Goal: Task Accomplishment & Management: Complete application form

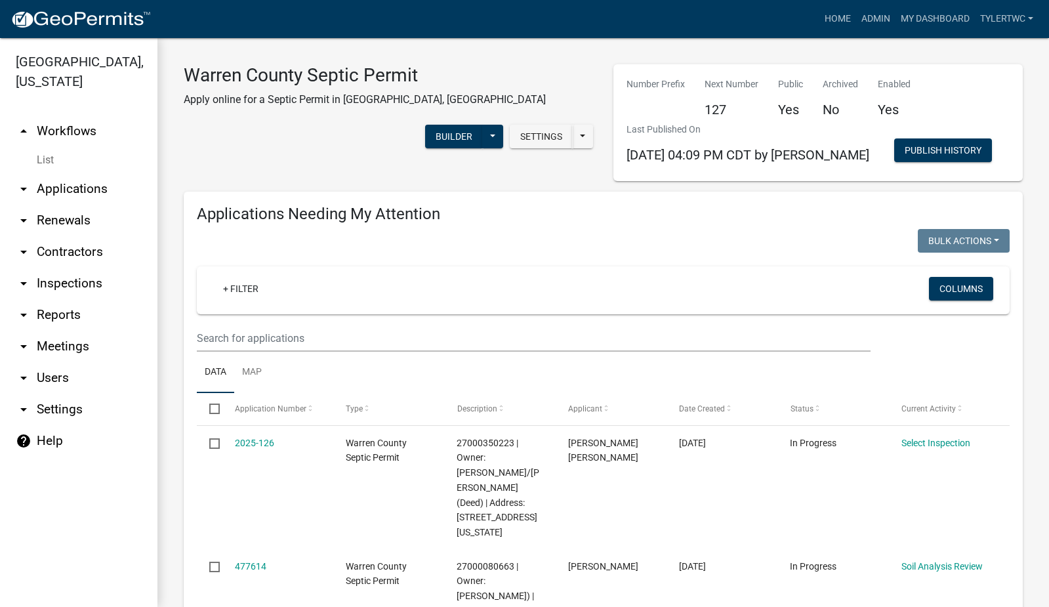
select select "2: 50"
select select "3: 100"
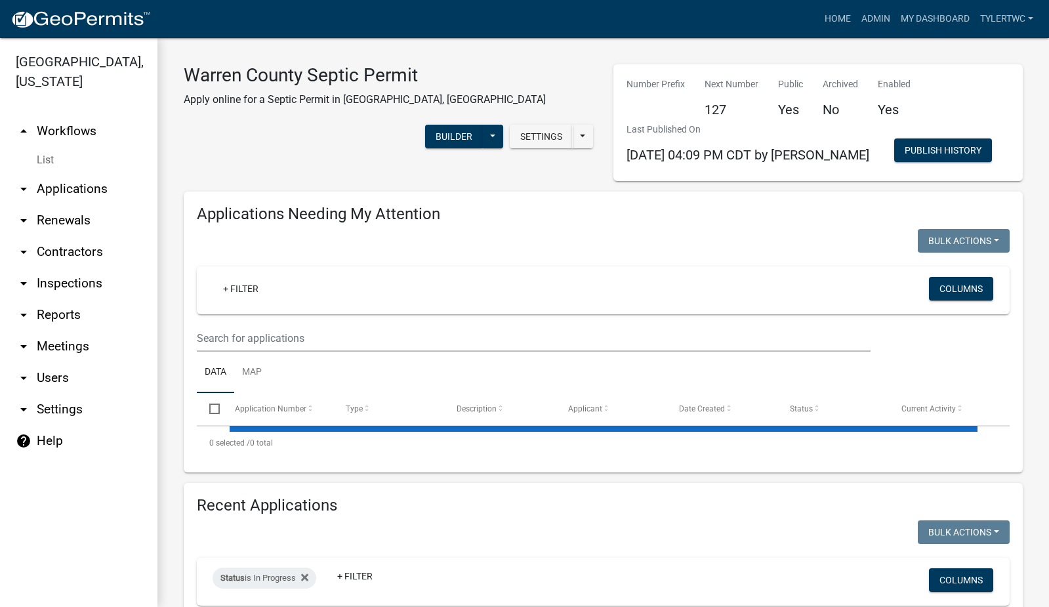
select select "2: 50"
select select "3: 100"
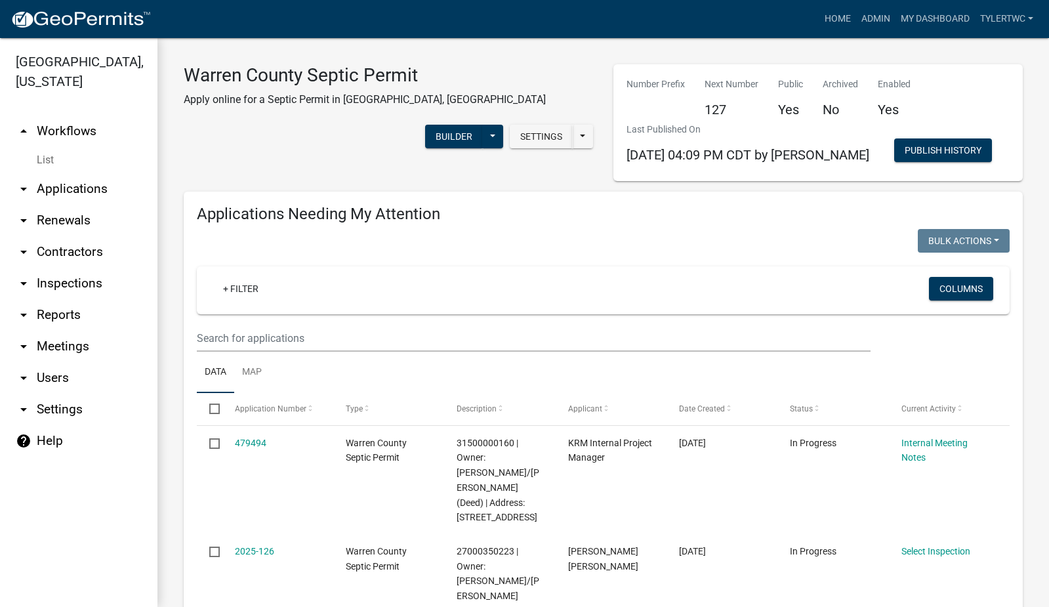
click at [70, 173] on link "arrow_drop_down Applications" at bounding box center [78, 188] width 157 height 31
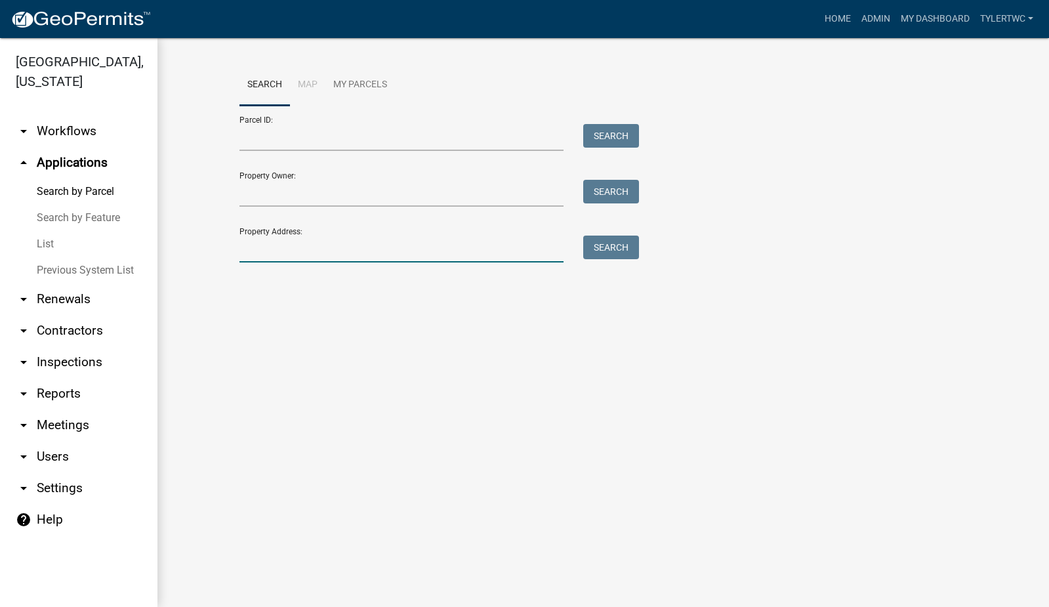
drag, startPoint x: 379, startPoint y: 250, endPoint x: 381, endPoint y: 241, distance: 8.8
click at [379, 250] on input "Property Address:" at bounding box center [401, 249] width 325 height 27
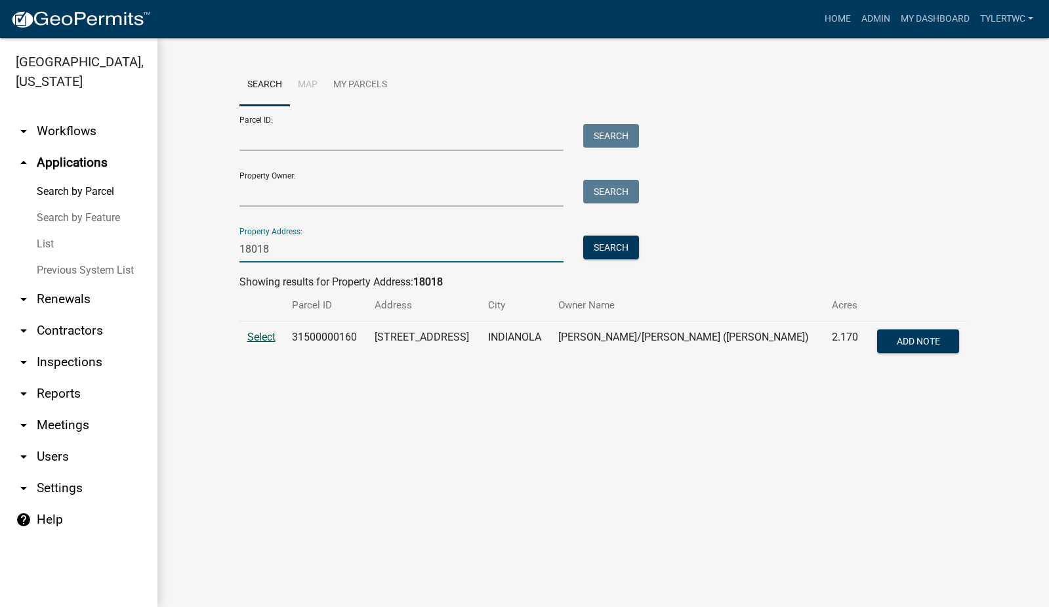
type input "18018"
click at [266, 334] on span "Select" at bounding box center [261, 337] width 28 height 12
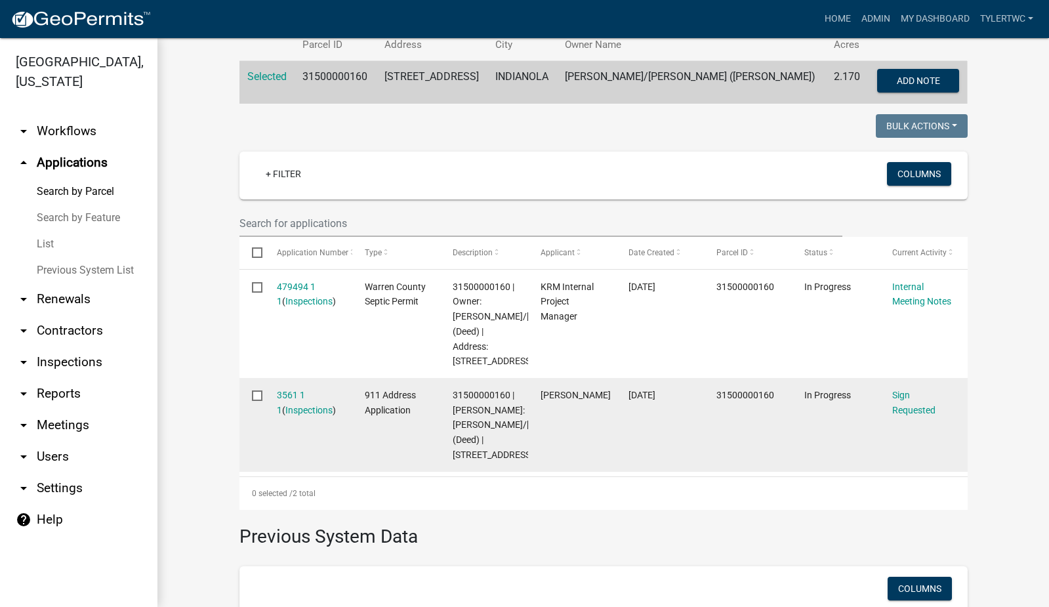
scroll to position [306, 0]
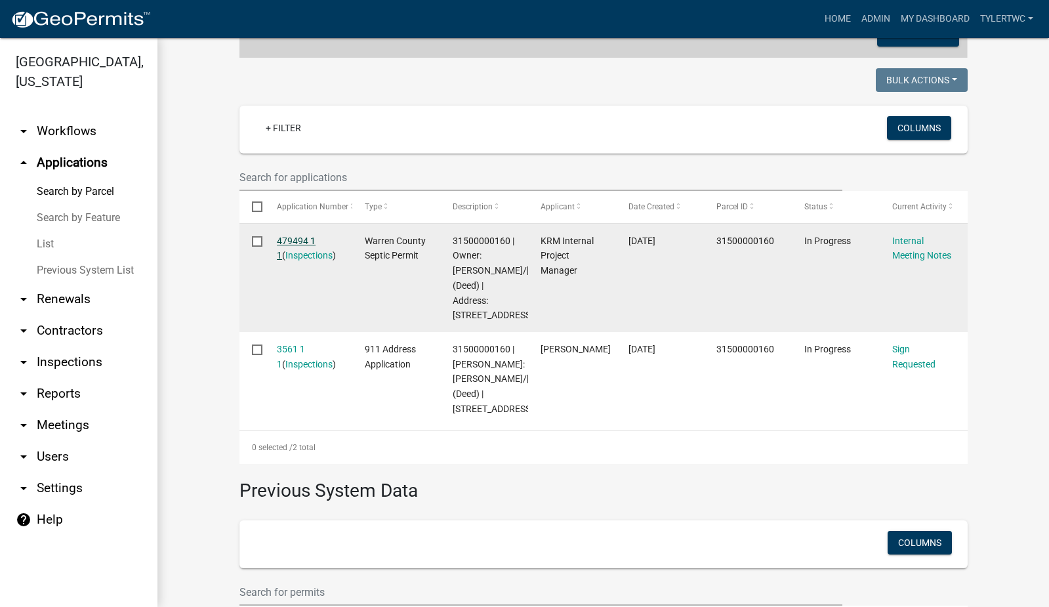
click at [306, 238] on link "479494 1 1" at bounding box center [296, 249] width 39 height 26
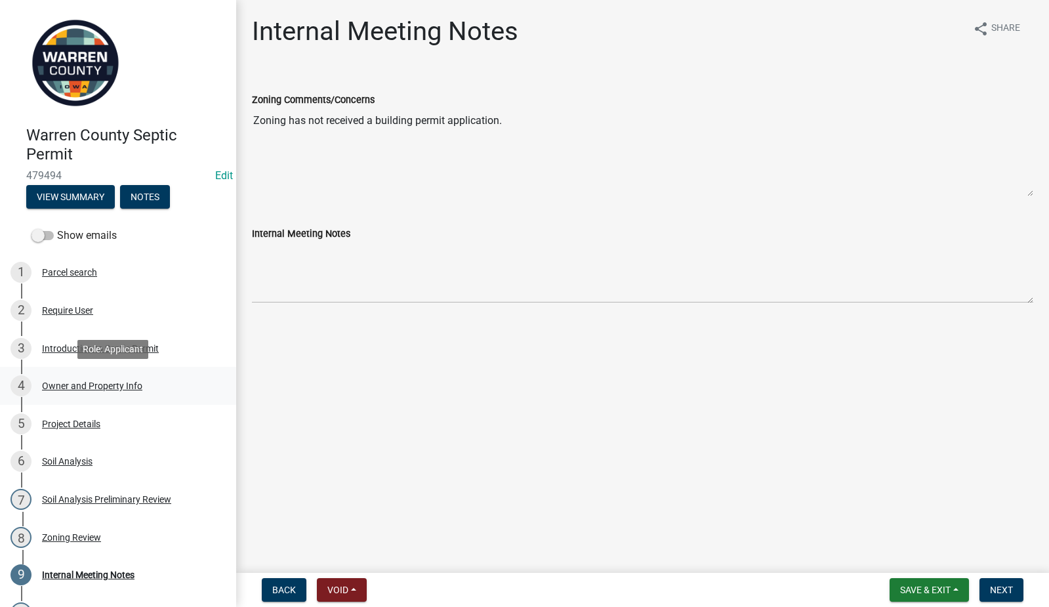
click at [82, 384] on div "Owner and Property Info" at bounding box center [92, 385] width 100 height 9
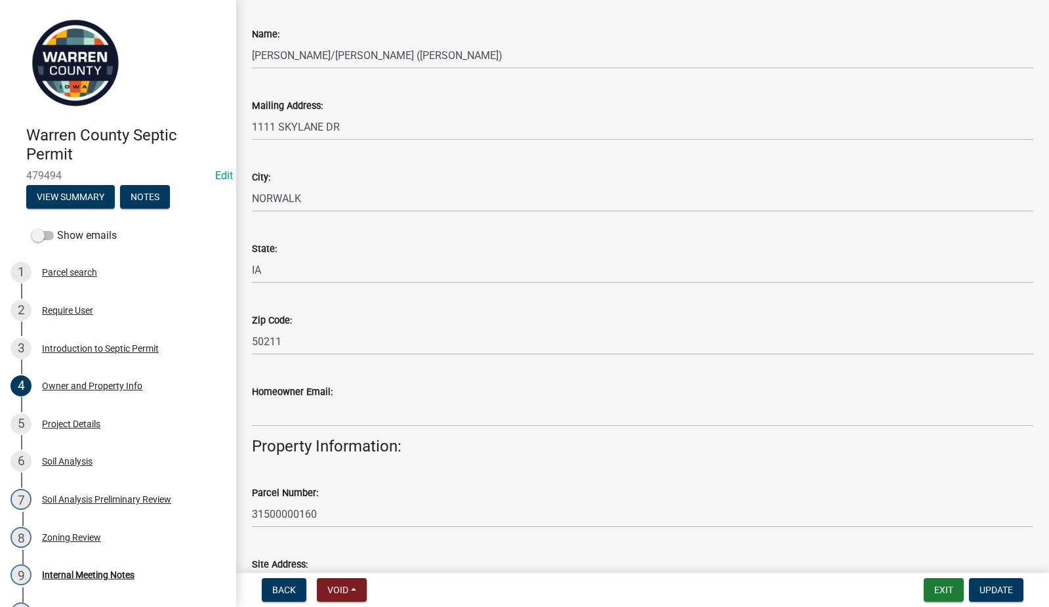
scroll to position [306, 0]
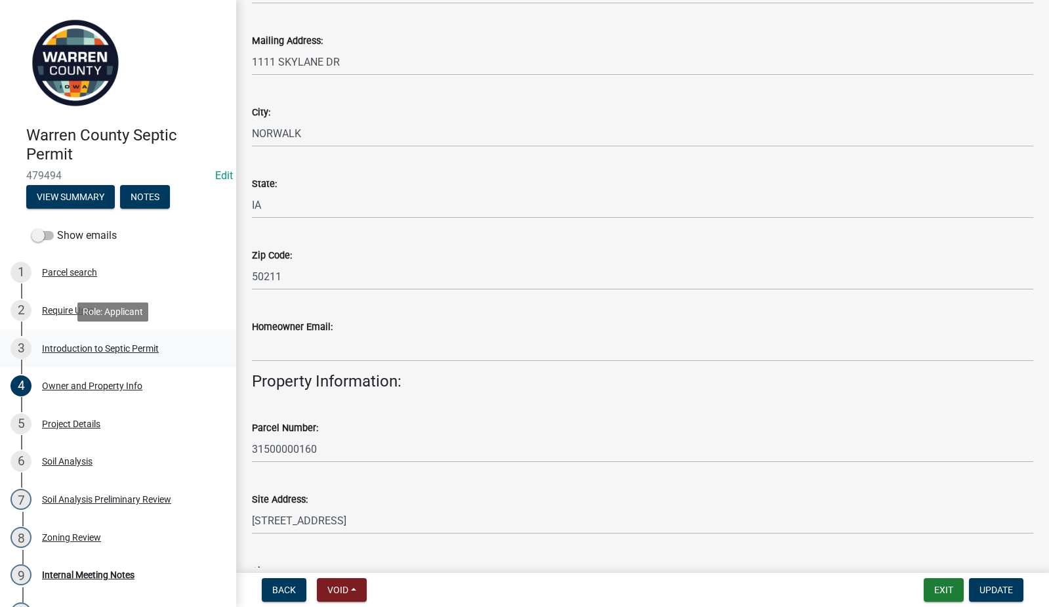
click at [91, 350] on div "Introduction to Septic Permit" at bounding box center [100, 348] width 117 height 9
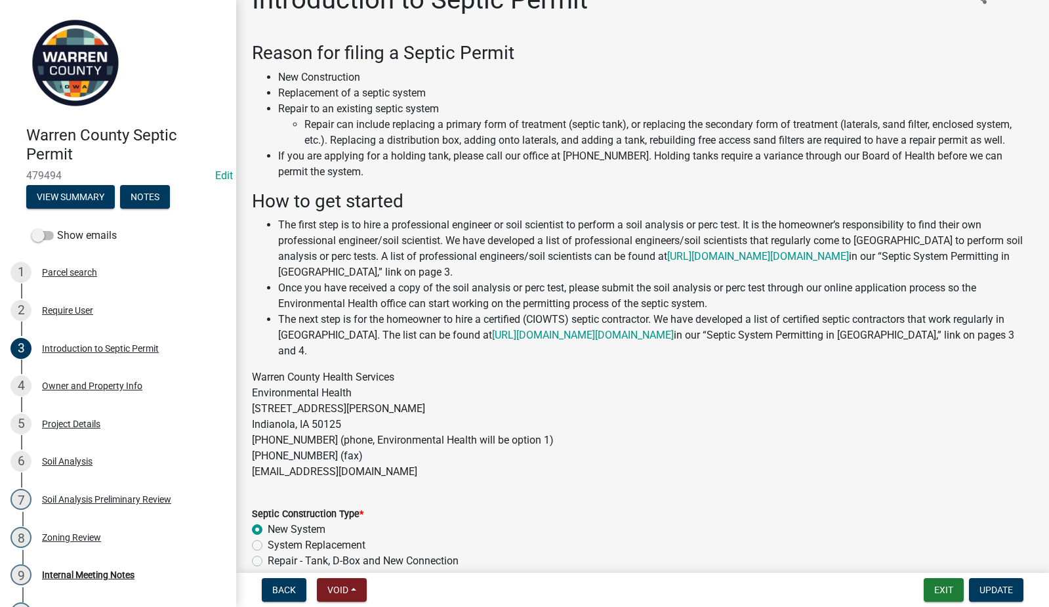
scroll to position [0, 0]
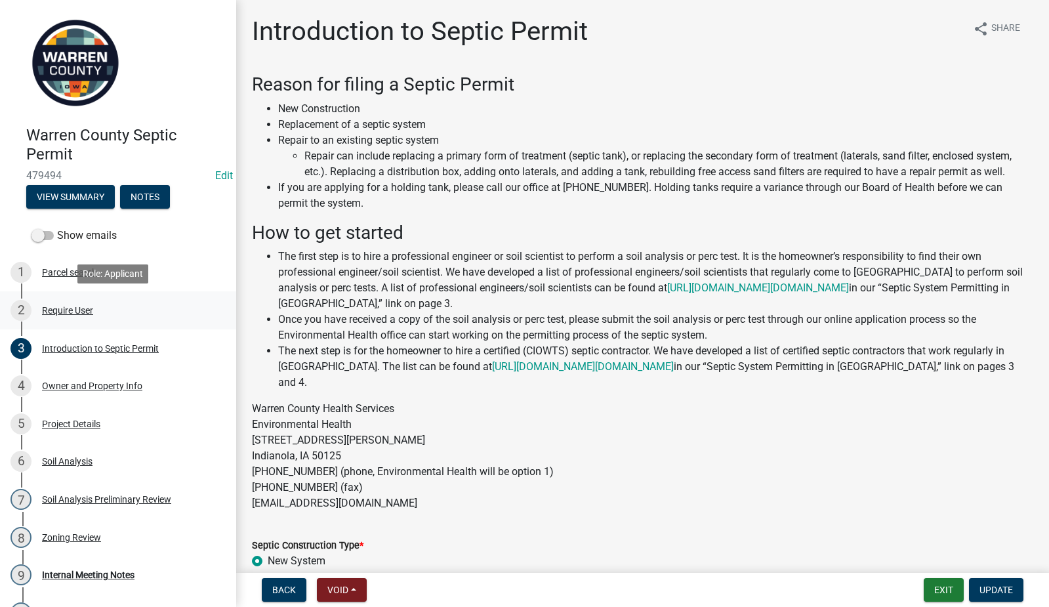
click at [74, 308] on div "Require User" at bounding box center [67, 310] width 51 height 9
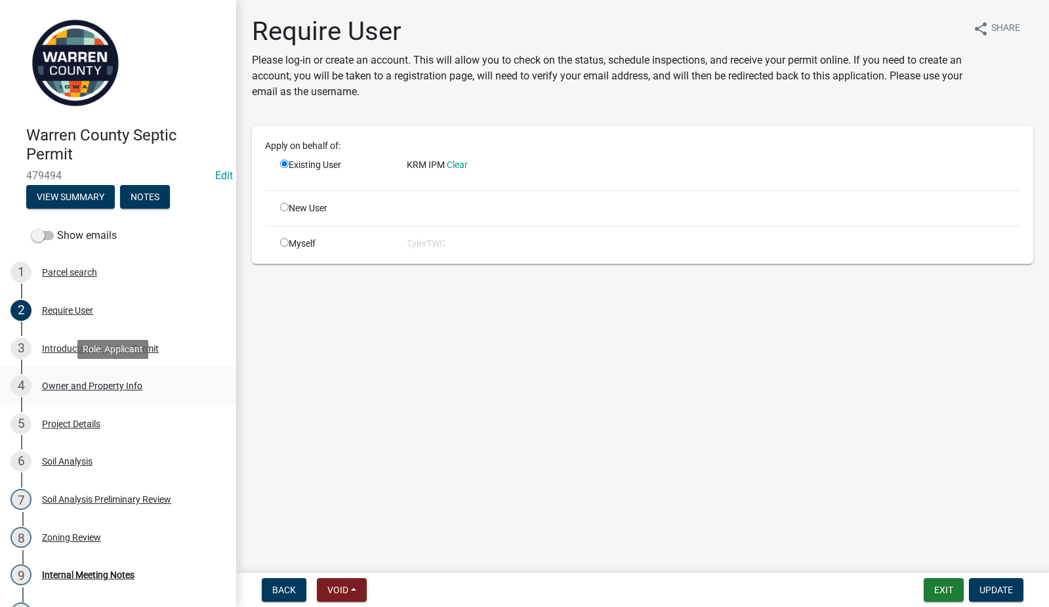
click at [49, 383] on div "Owner and Property Info" at bounding box center [92, 385] width 100 height 9
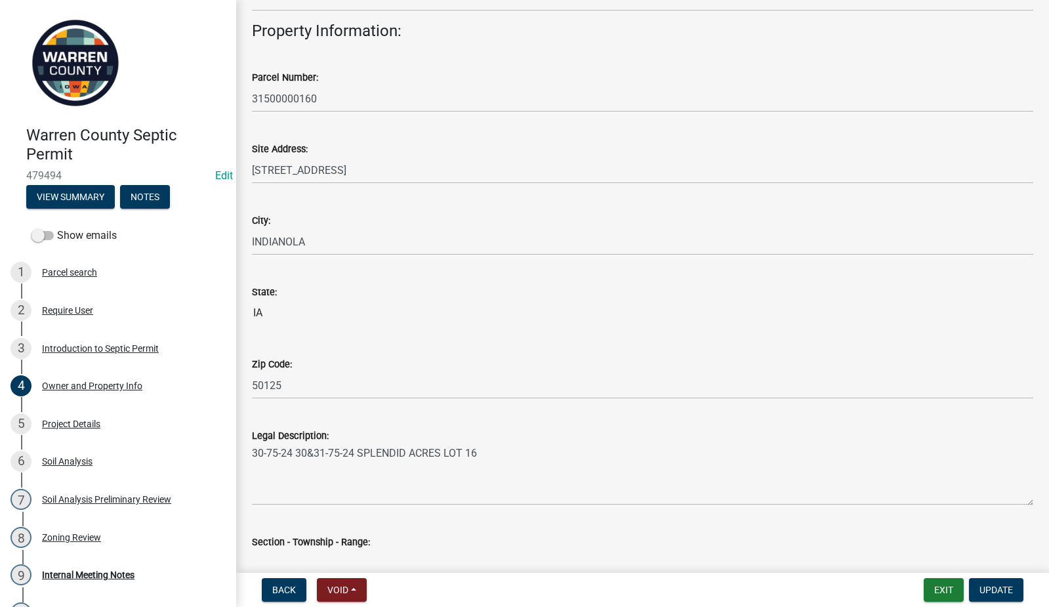
scroll to position [728, 0]
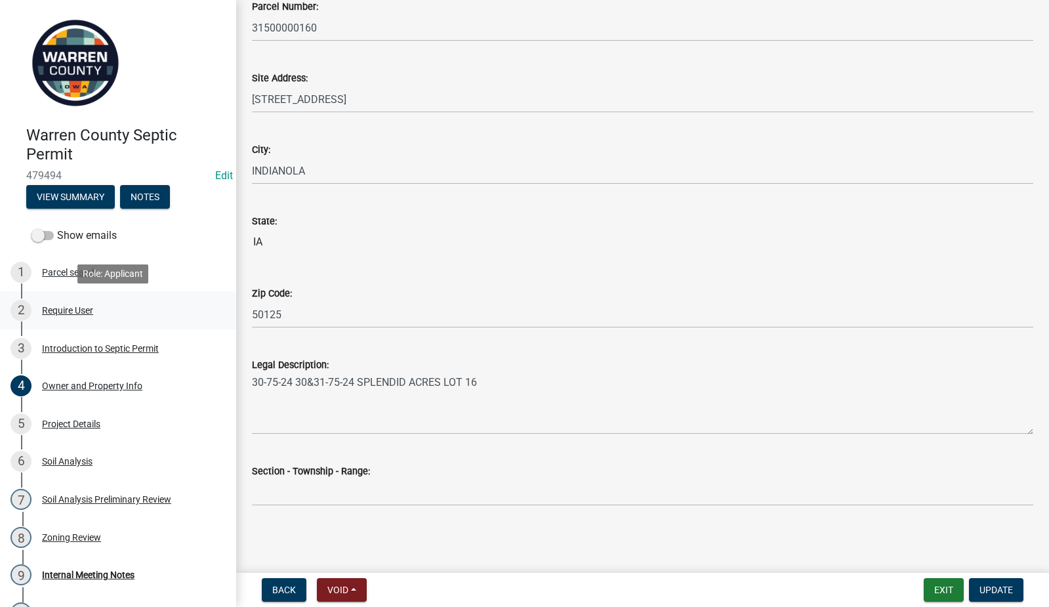
click at [78, 312] on div "Require User" at bounding box center [67, 310] width 51 height 9
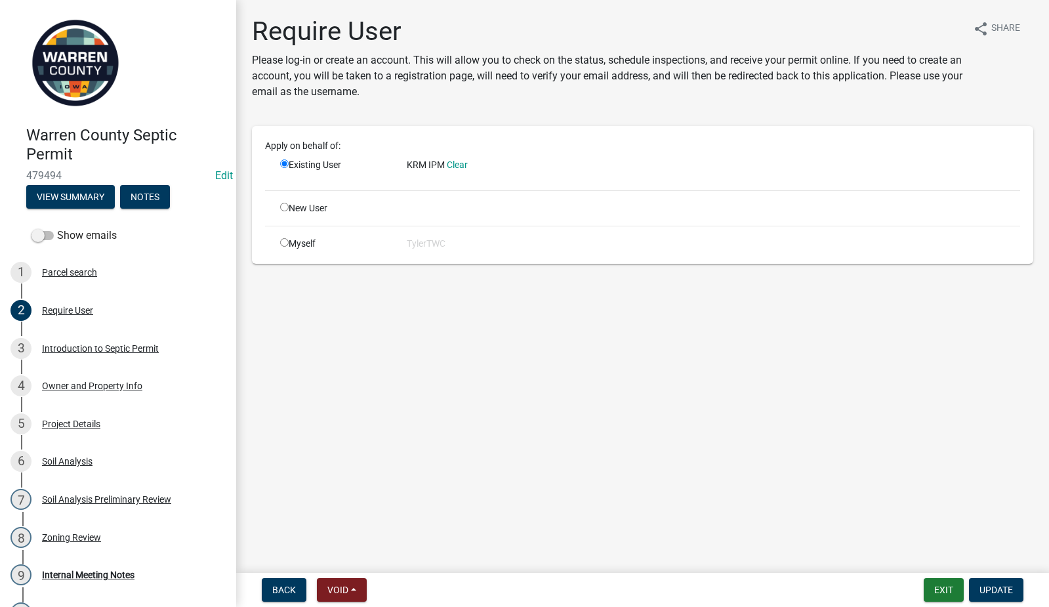
click at [417, 162] on span "KRM IPM" at bounding box center [426, 164] width 38 height 10
click at [71, 193] on button "View Summary" at bounding box center [70, 197] width 89 height 24
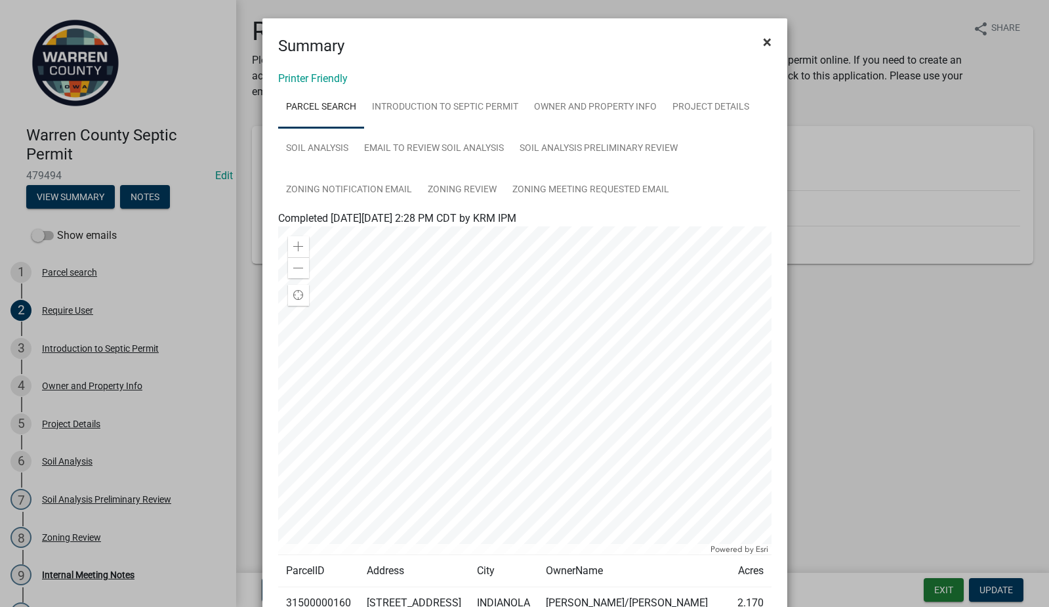
click at [763, 37] on span "×" at bounding box center [767, 42] width 9 height 18
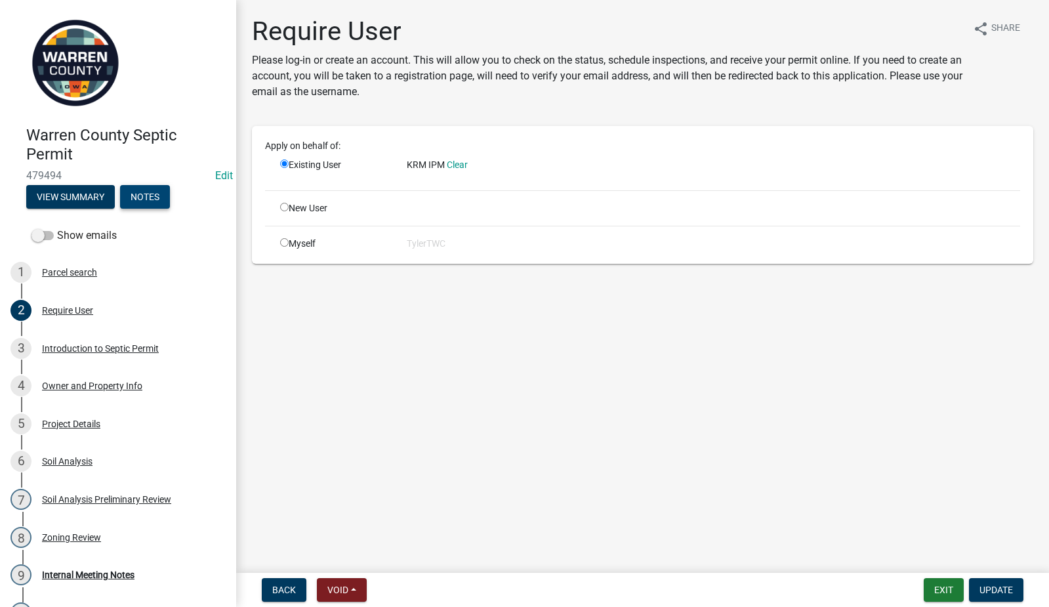
click at [154, 197] on button "Notes" at bounding box center [145, 197] width 50 height 24
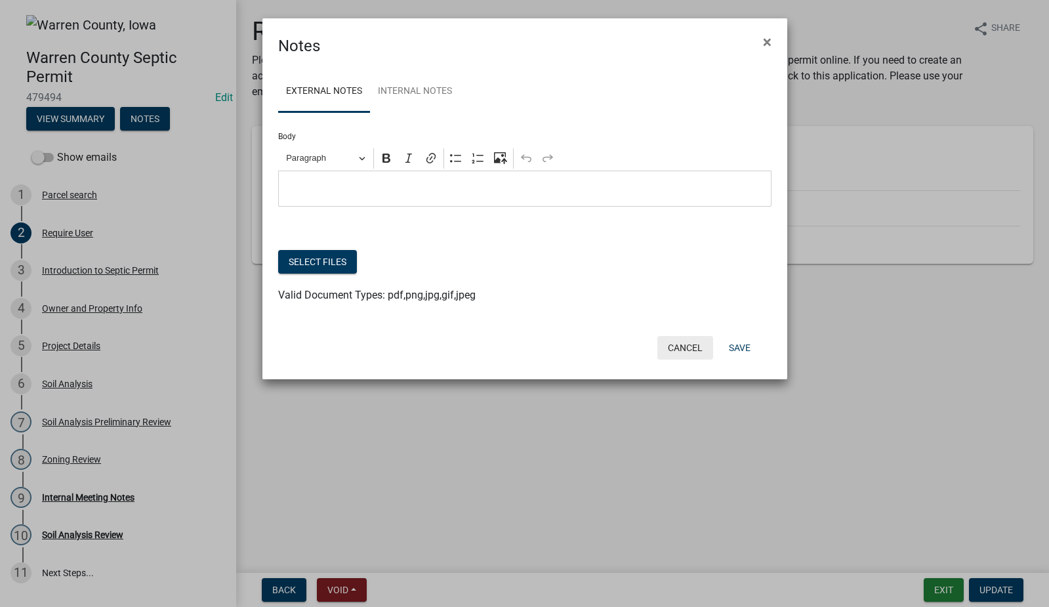
click at [690, 341] on button "Cancel" at bounding box center [685, 348] width 56 height 24
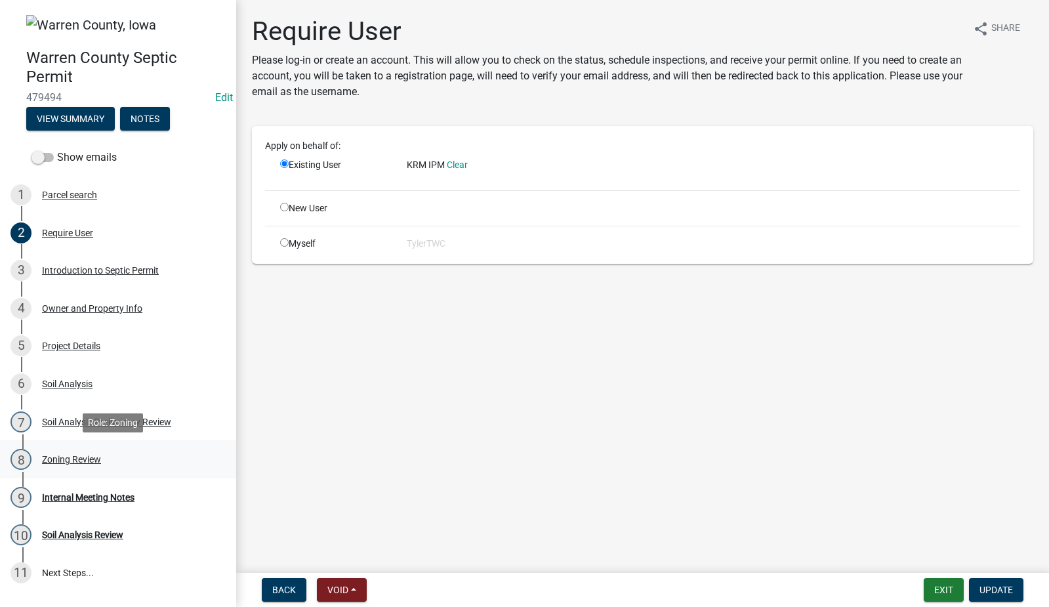
click at [62, 456] on div "Zoning Review" at bounding box center [71, 459] width 59 height 9
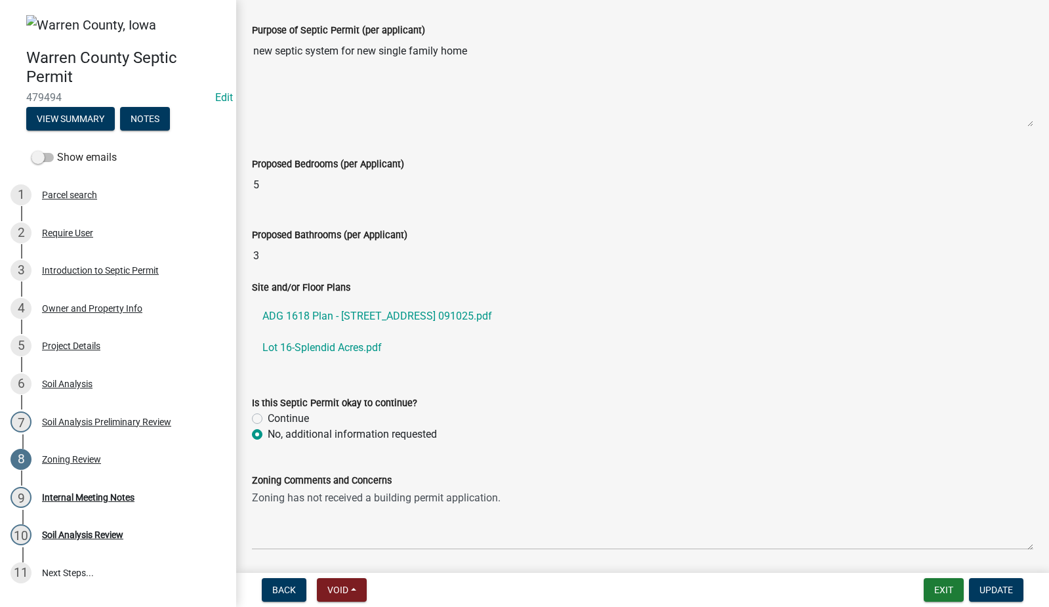
scroll to position [439, 0]
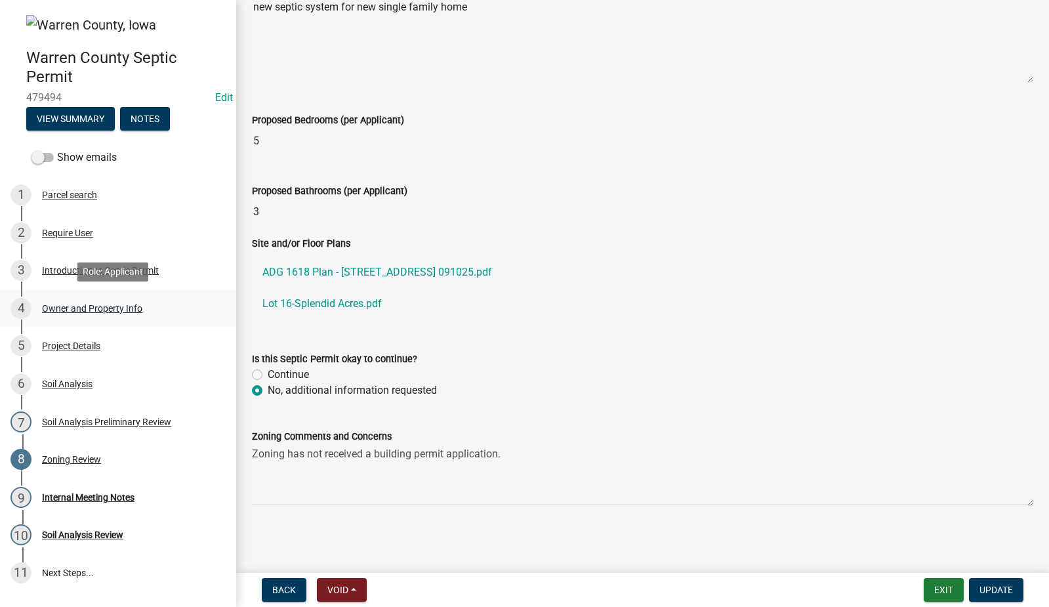
click at [110, 299] on div "4 Owner and Property Info" at bounding box center [112, 308] width 205 height 21
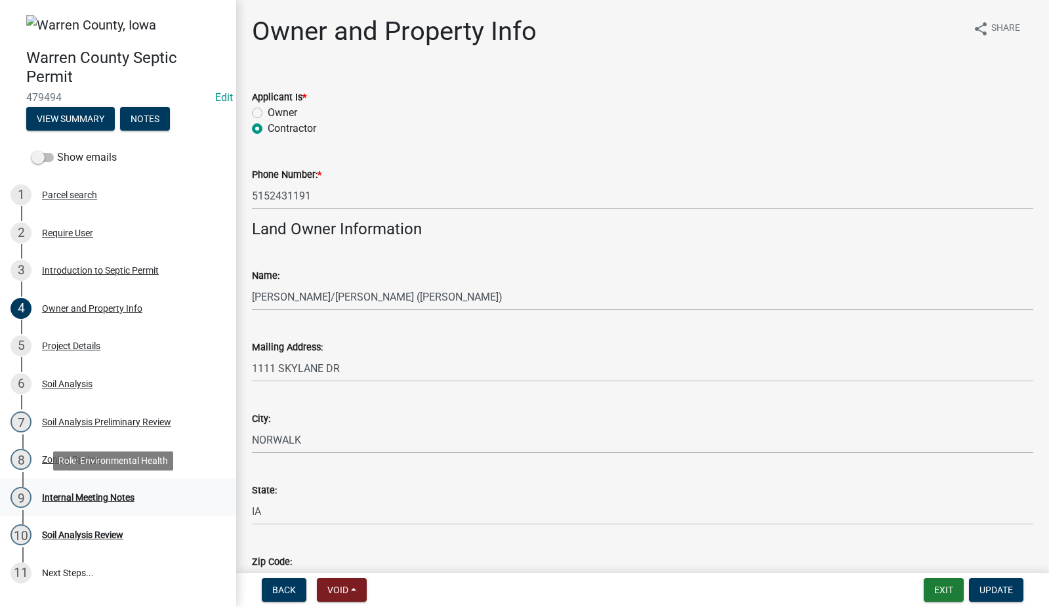
click at [93, 498] on div "Internal Meeting Notes" at bounding box center [88, 497] width 93 height 9
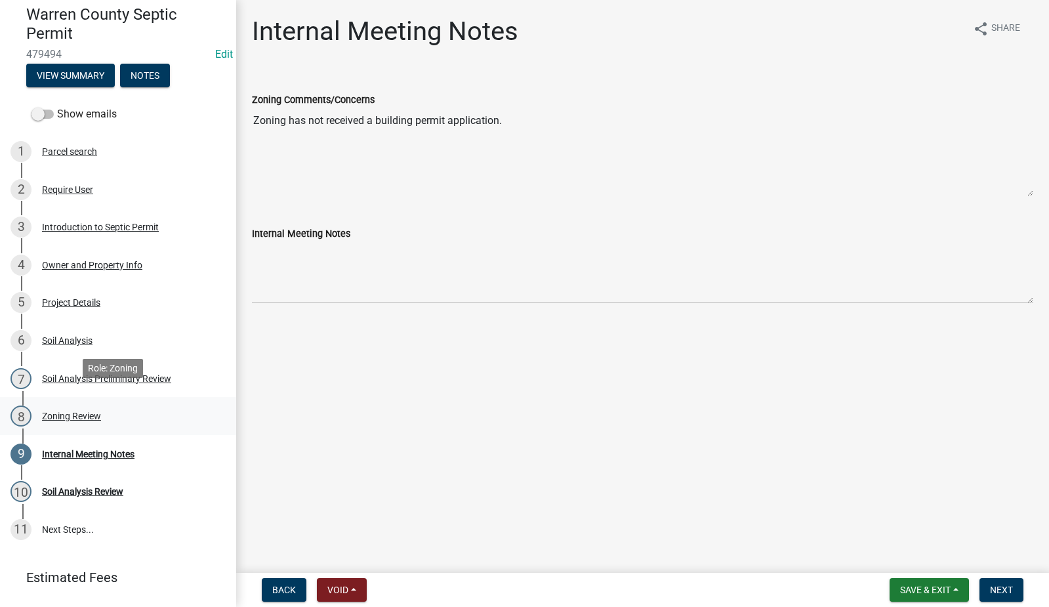
scroll to position [77, 0]
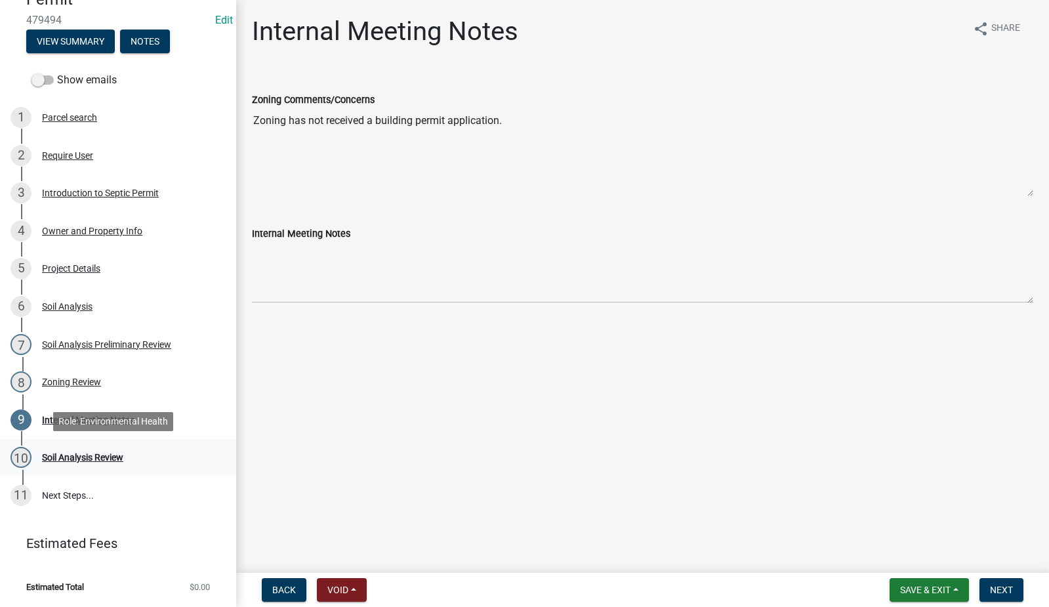
click at [77, 458] on div "Soil Analysis Review" at bounding box center [82, 457] width 81 height 9
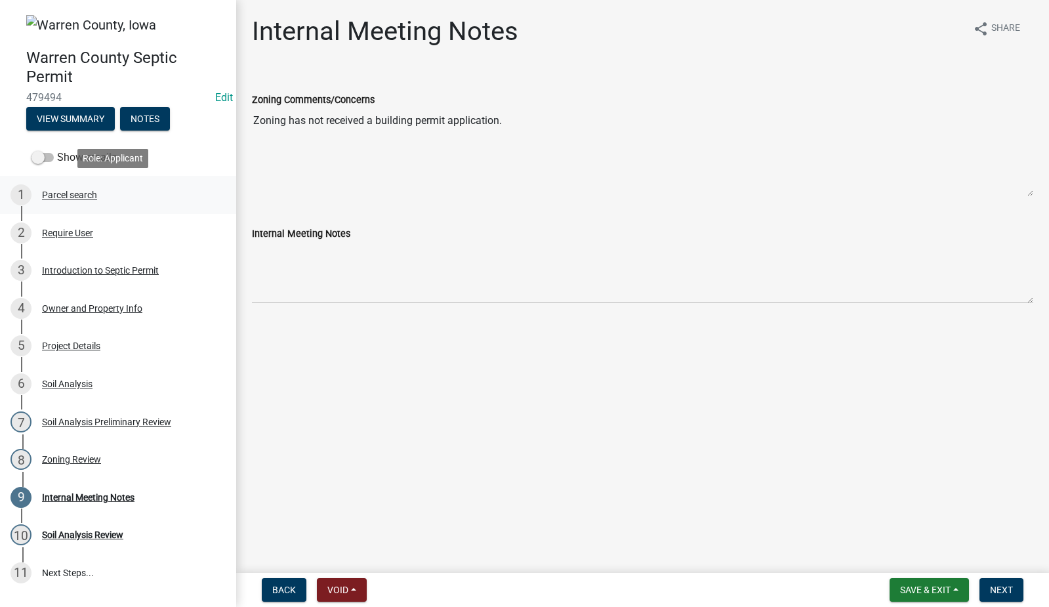
click at [66, 197] on div "Parcel search" at bounding box center [69, 194] width 55 height 9
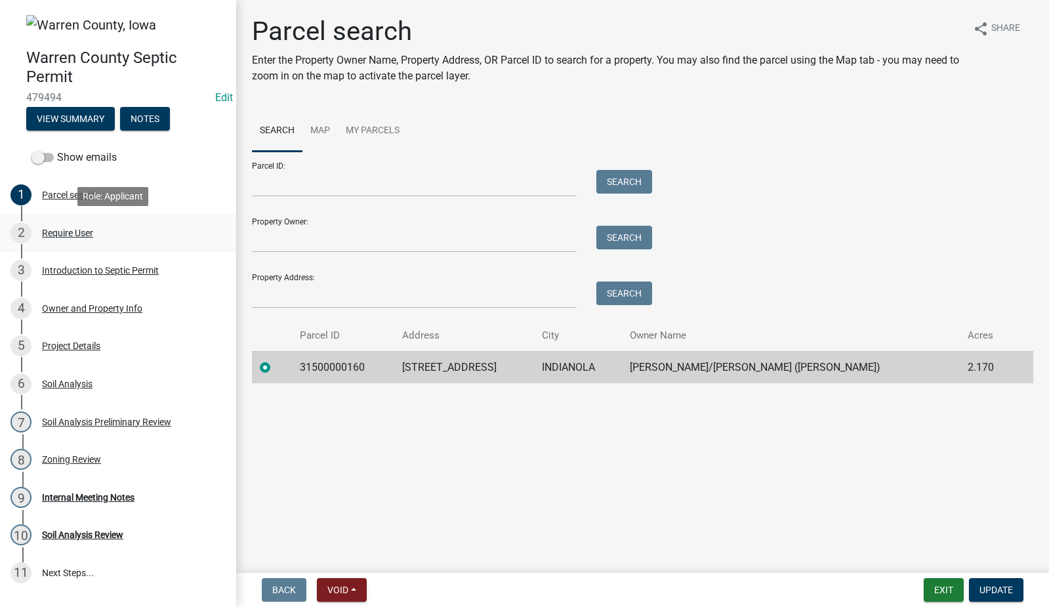
click at [70, 231] on div "Require User" at bounding box center [67, 232] width 51 height 9
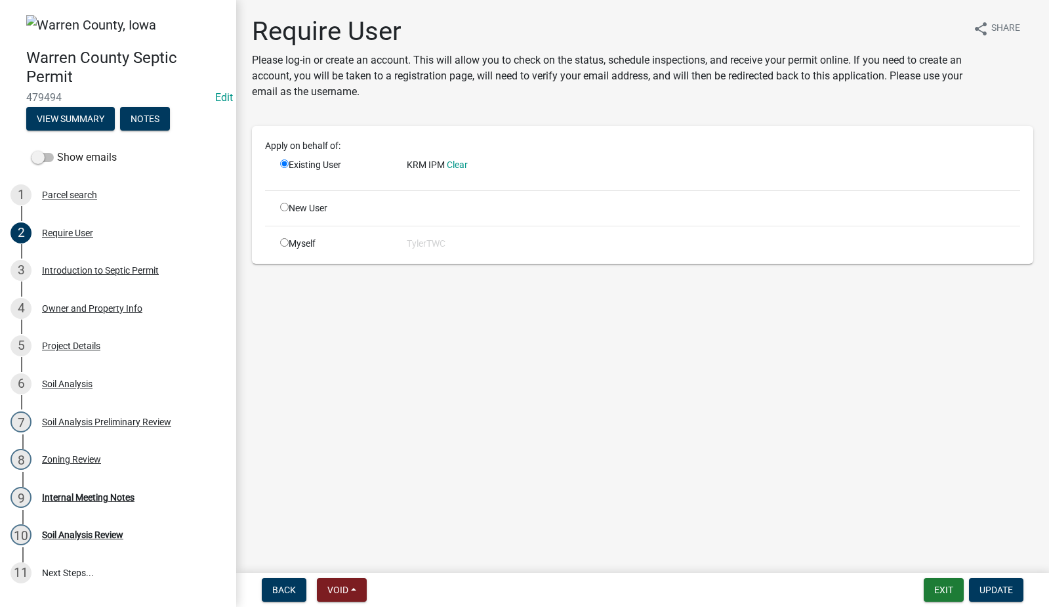
click at [370, 193] on div "Apply on behalf of: Existing User KRM IPM Clear New User Myself TylerTWC" at bounding box center [642, 195] width 755 height 112
click at [365, 227] on div "Apply on behalf of: Existing User KRM IPM Clear New User Myself TylerTWC" at bounding box center [642, 195] width 755 height 112
click at [381, 214] on div "New User" at bounding box center [333, 208] width 127 height 14
click at [365, 176] on div "Existing User" at bounding box center [333, 169] width 127 height 22
click at [319, 168] on div "Existing User" at bounding box center [333, 169] width 127 height 22
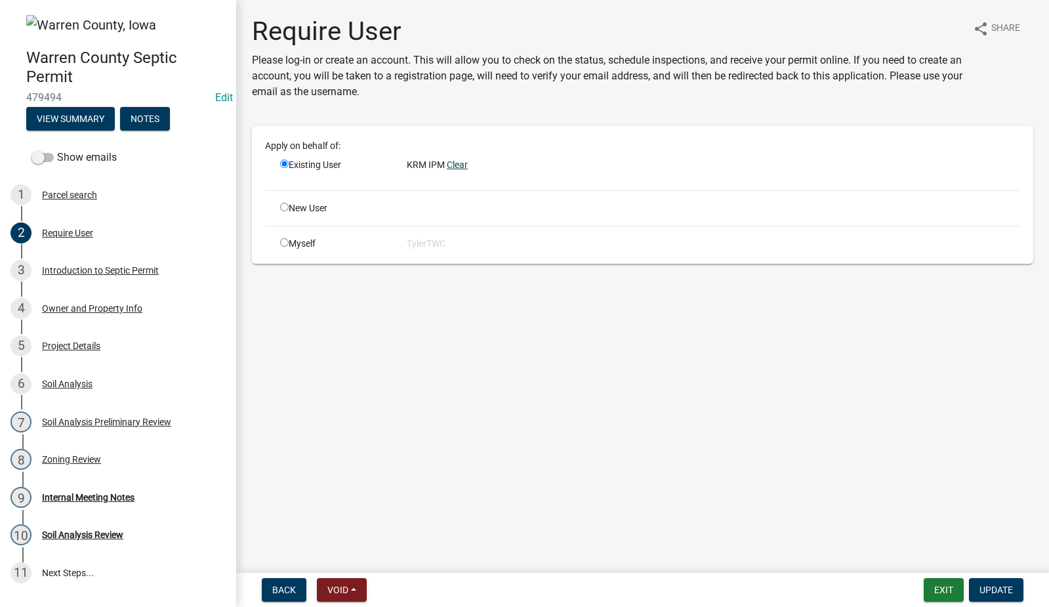
click at [465, 163] on link "Clear" at bounding box center [457, 164] width 21 height 10
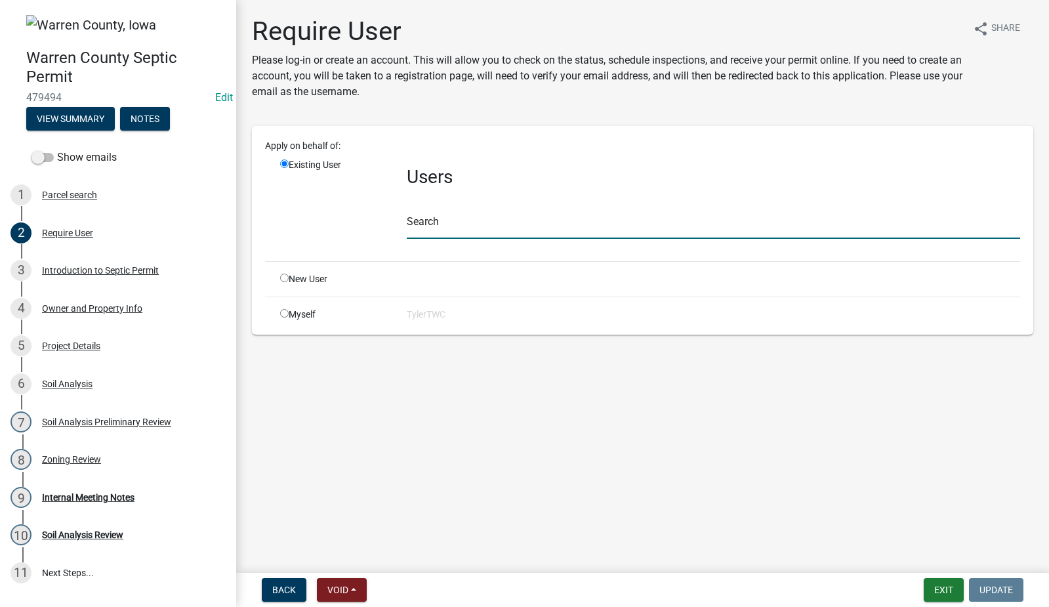
click at [429, 233] on input "text" at bounding box center [713, 225] width 613 height 27
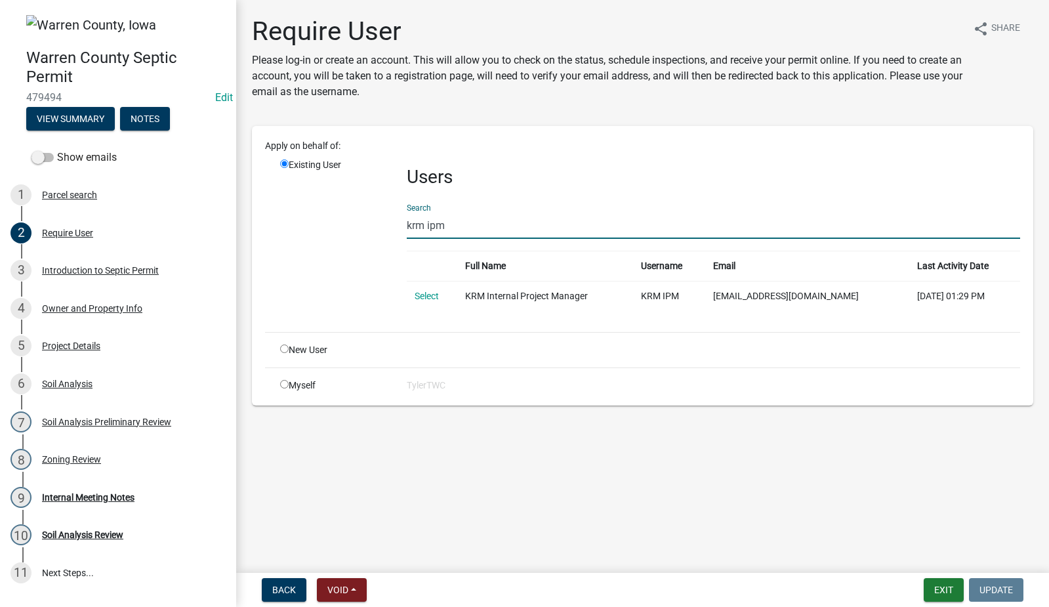
type input "krm ipm"
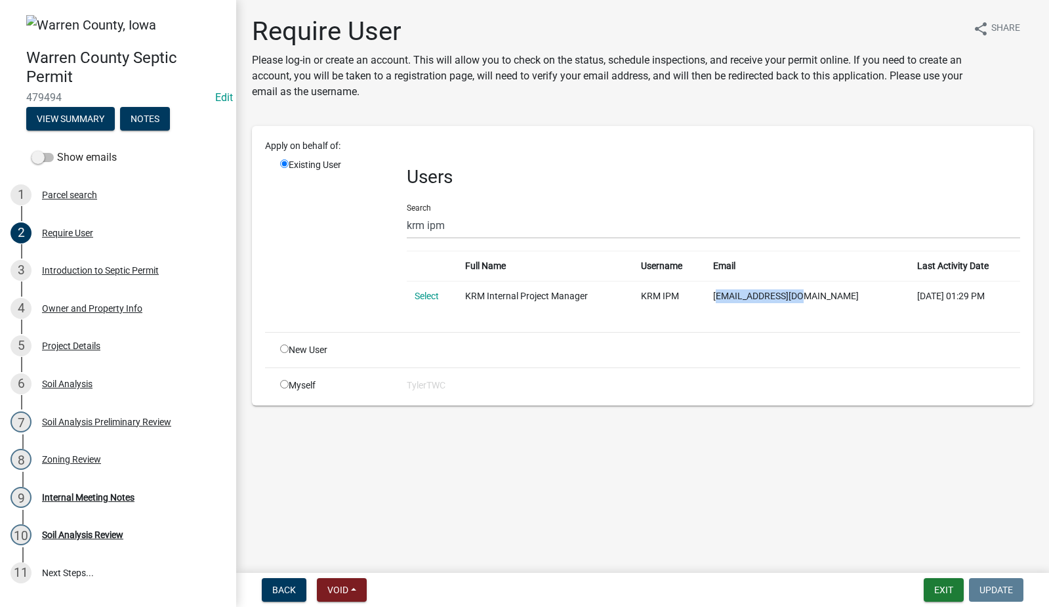
drag, startPoint x: 829, startPoint y: 295, endPoint x: 738, endPoint y: 301, distance: 91.4
click at [738, 301] on td "TM_IPM@krmdev.com" at bounding box center [807, 296] width 205 height 30
copy td "TM_IPM@krmdev.com"
click at [938, 591] on button "Exit" at bounding box center [944, 590] width 40 height 24
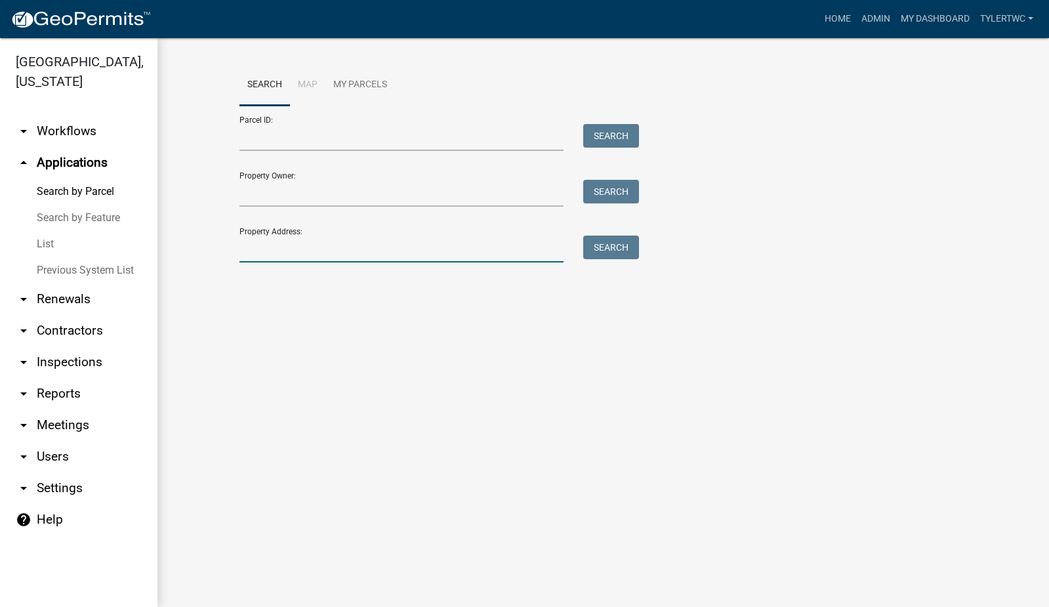
click at [315, 257] on input "Property Address:" at bounding box center [401, 249] width 325 height 27
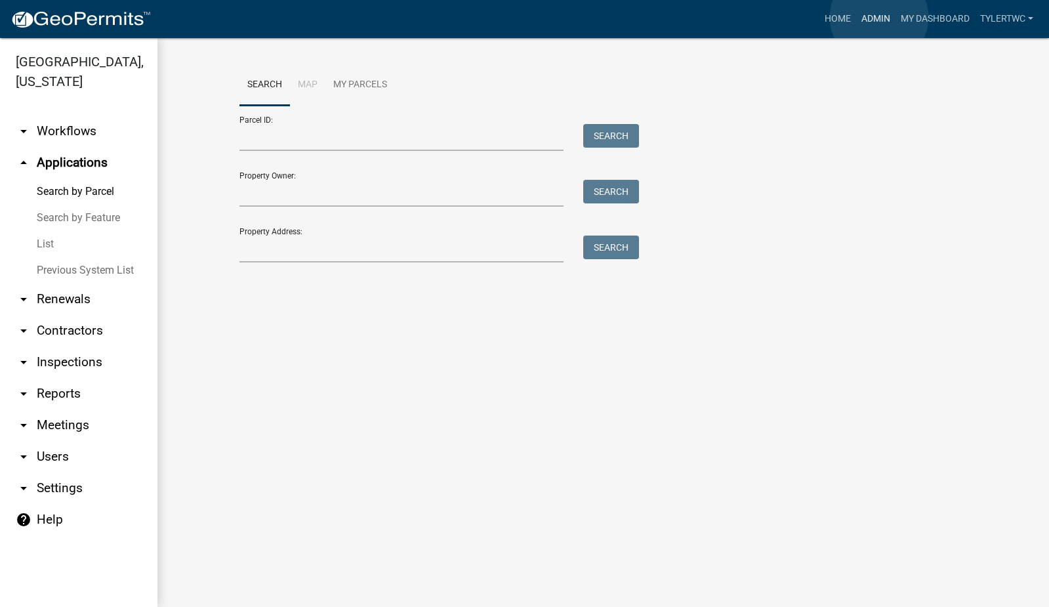
click at [879, 17] on link "Admin" at bounding box center [875, 19] width 39 height 25
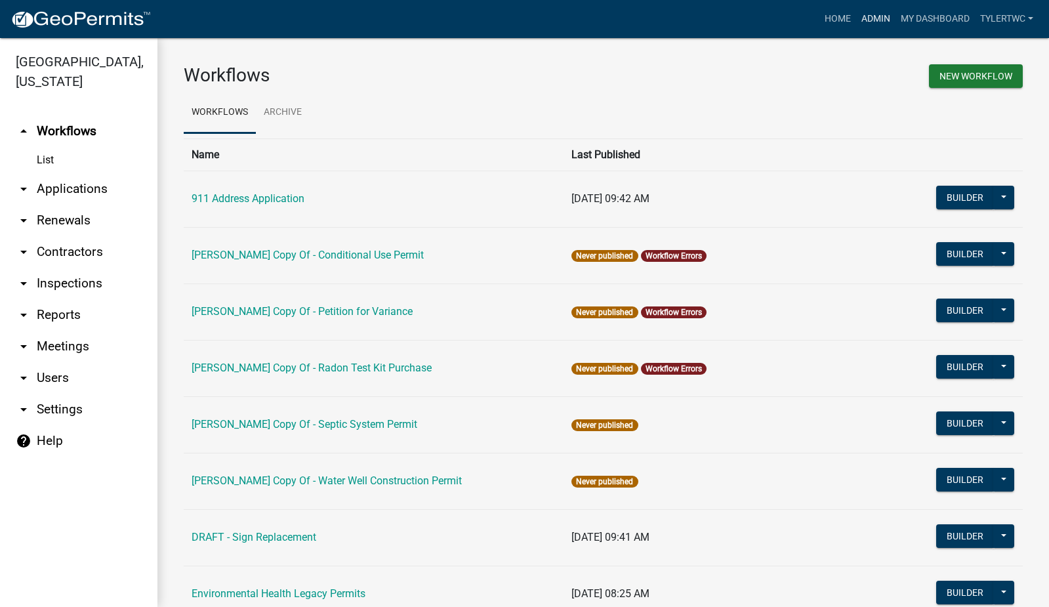
scroll to position [785, 0]
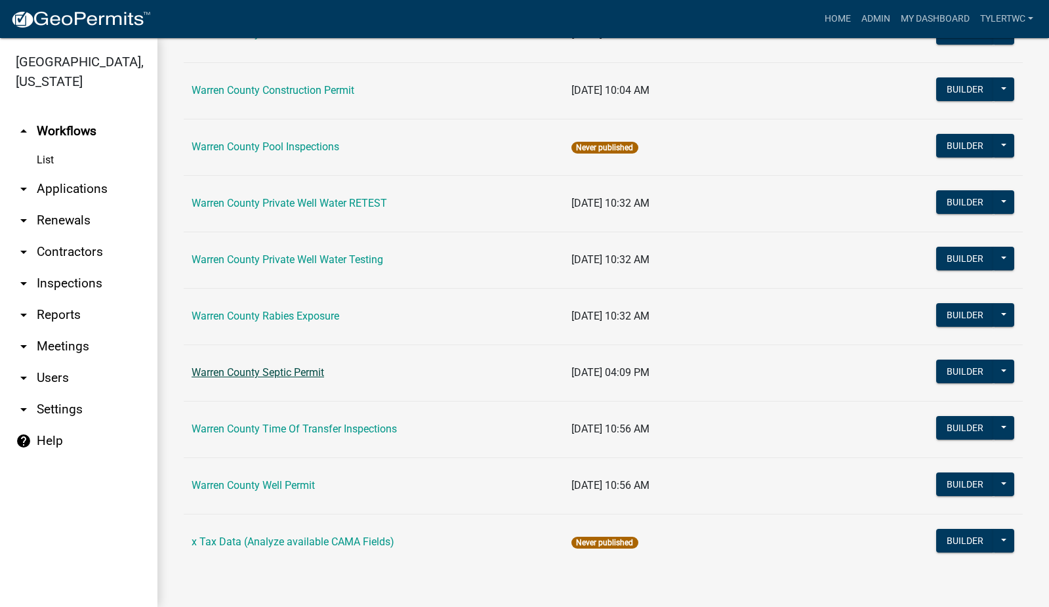
click at [276, 369] on link "Warren County Septic Permit" at bounding box center [258, 372] width 133 height 12
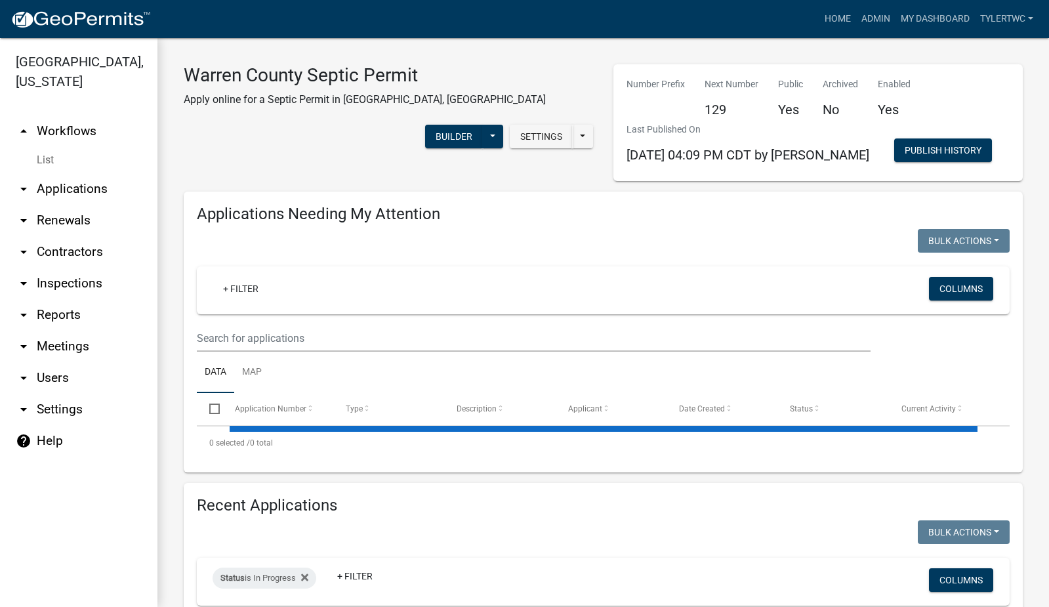
select select "2: 50"
select select "3: 100"
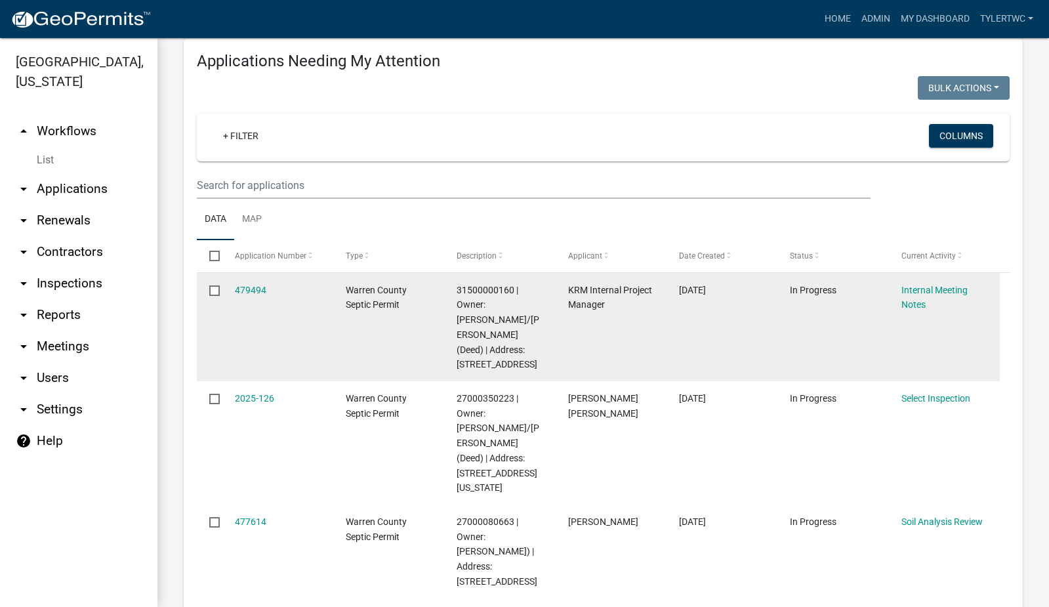
scroll to position [306, 0]
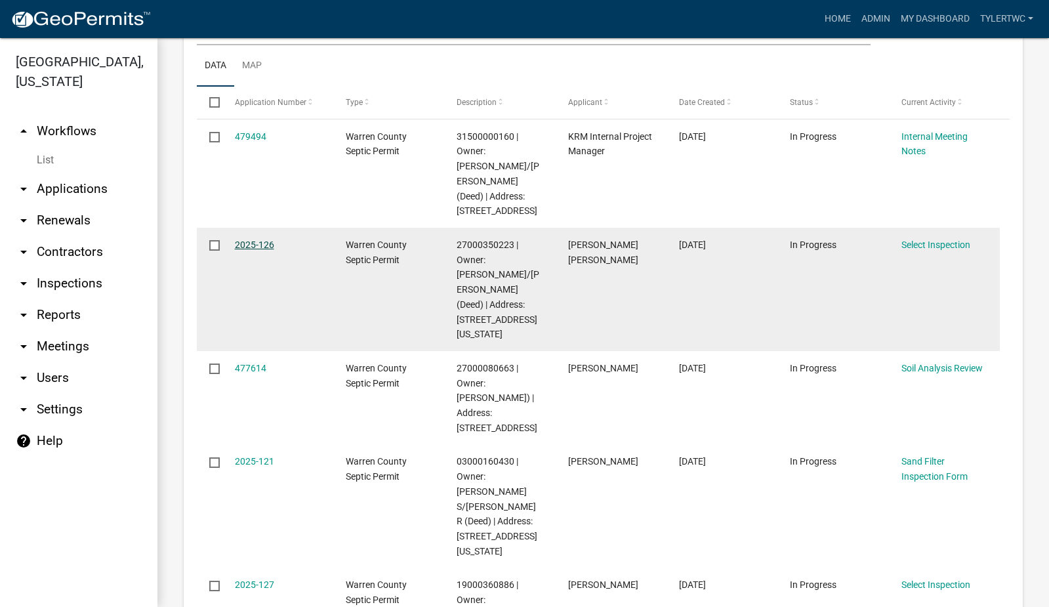
click at [262, 244] on link "2025-126" at bounding box center [254, 244] width 39 height 10
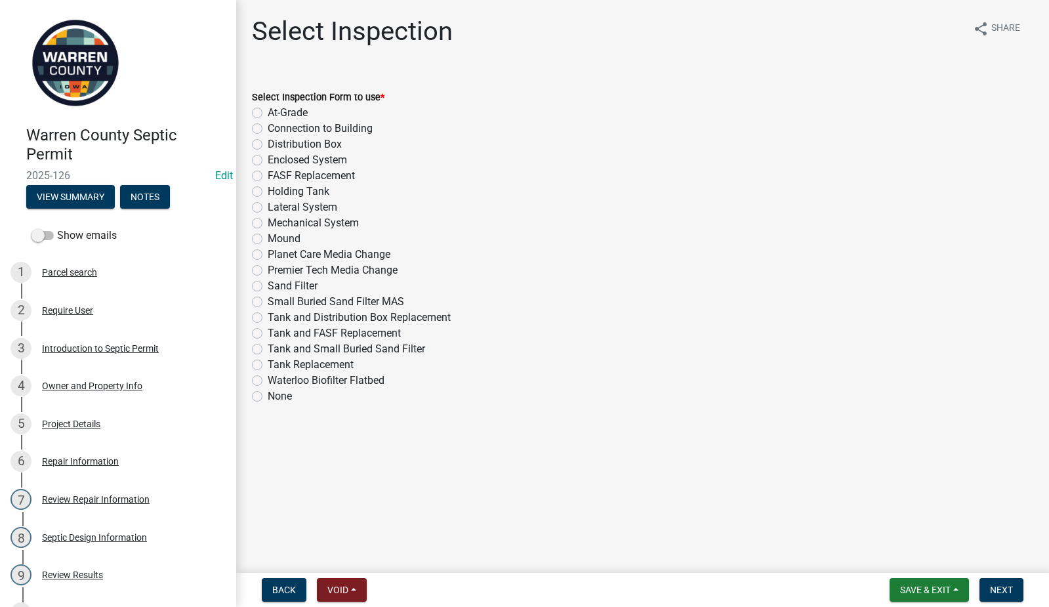
click at [268, 129] on label "Connection to Building" at bounding box center [320, 129] width 105 height 16
click at [268, 129] on input "Connection to Building" at bounding box center [272, 125] width 9 height 9
radio input "true"
click at [70, 415] on div "5 Project Details" at bounding box center [112, 423] width 205 height 21
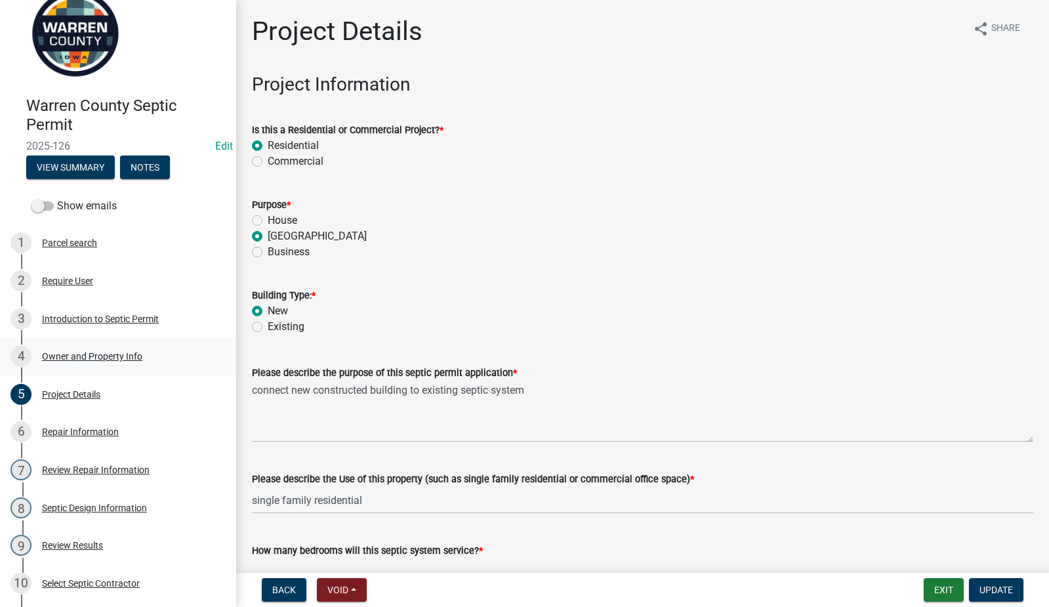
scroll to position [183, 0]
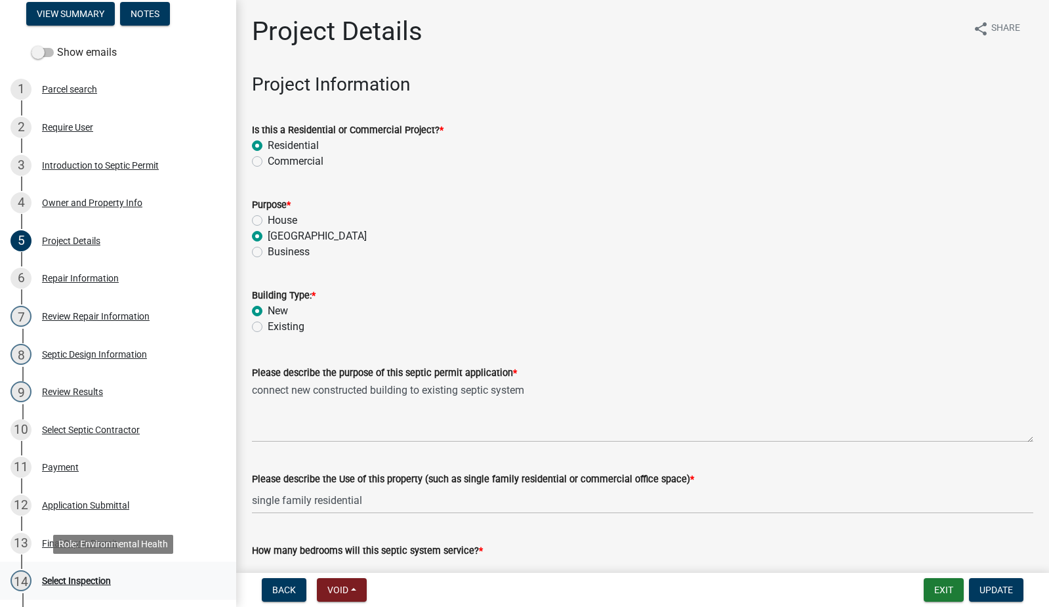
click at [53, 579] on div "Select Inspection" at bounding box center [76, 580] width 69 height 9
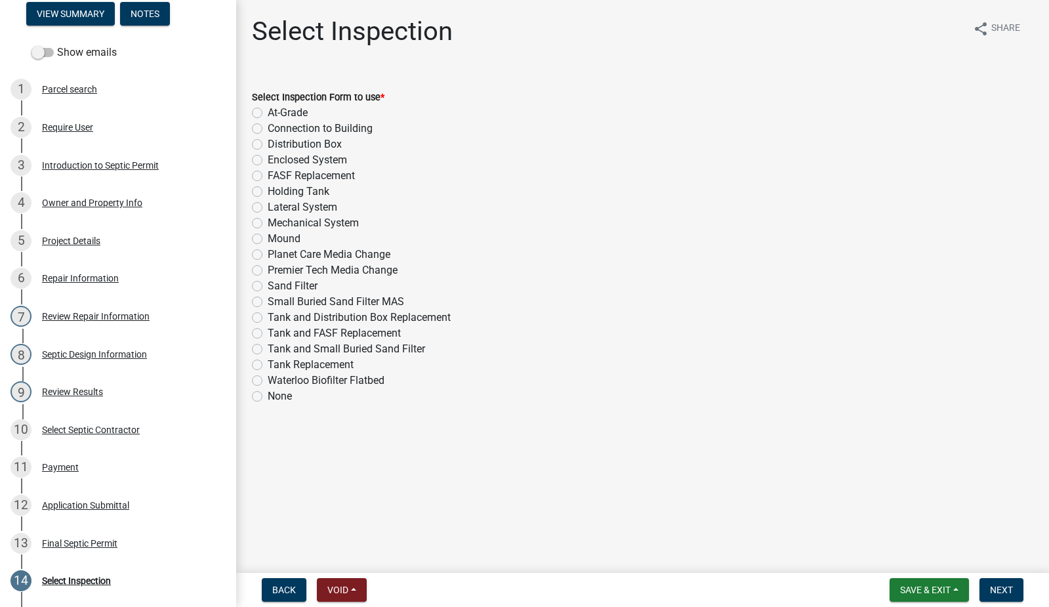
drag, startPoint x: 253, startPoint y: 125, endPoint x: 283, endPoint y: 131, distance: 31.4
click at [268, 125] on label "Connection to Building" at bounding box center [320, 129] width 105 height 16
click at [268, 125] on input "Connection to Building" at bounding box center [272, 125] width 9 height 9
radio input "true"
click at [1000, 587] on span "Next" at bounding box center [1001, 590] width 23 height 10
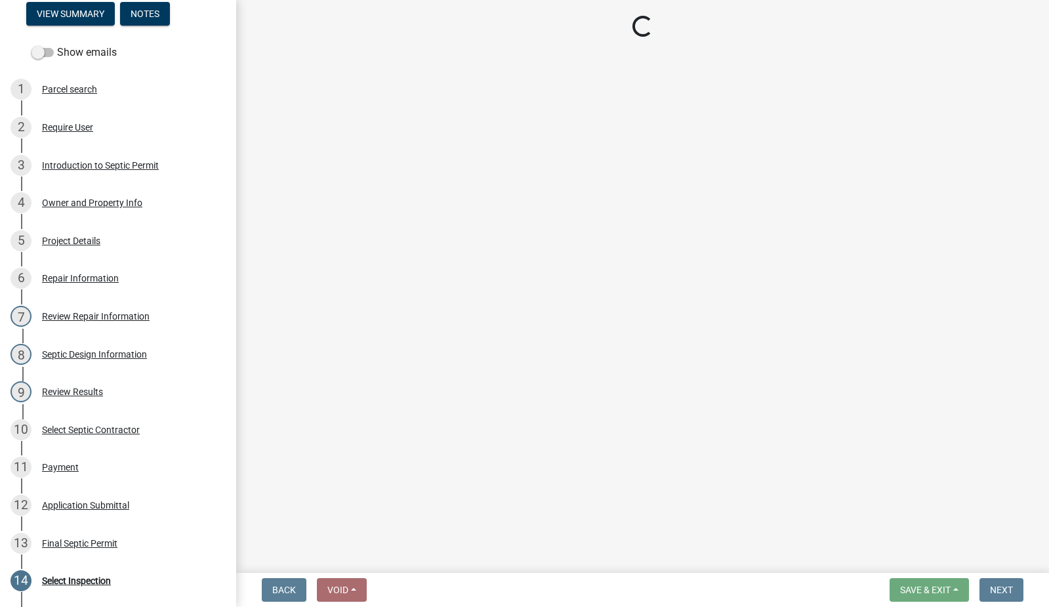
select select "d1e22d4f-68e7-4e9d-8701-604dd084f30f"
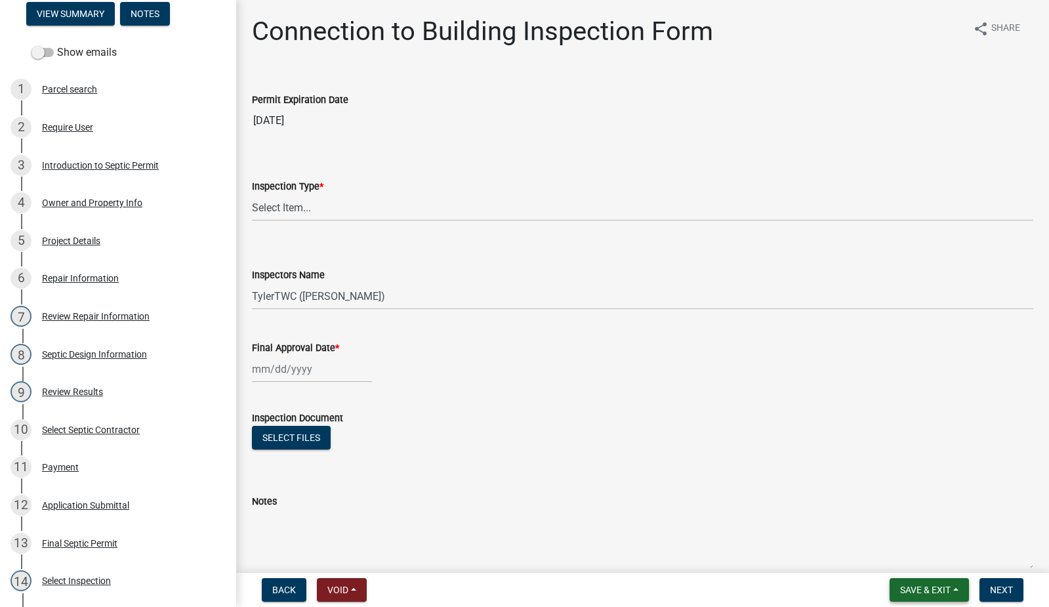
click at [917, 585] on button "Save & Exit" at bounding box center [929, 590] width 79 height 24
click at [919, 555] on button "Save & Exit" at bounding box center [916, 555] width 105 height 31
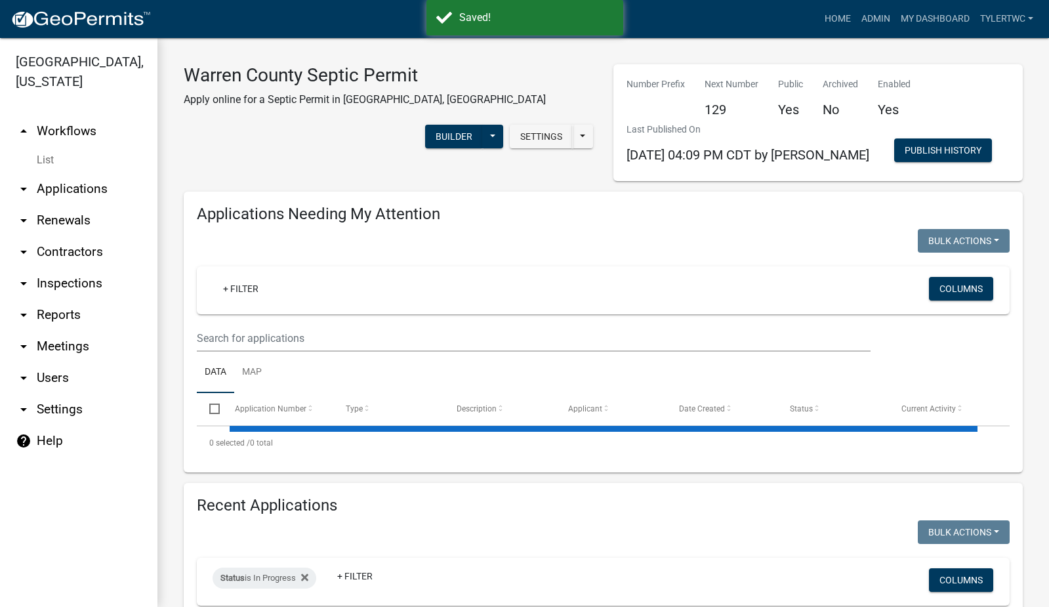
select select "2: 50"
select select "3: 100"
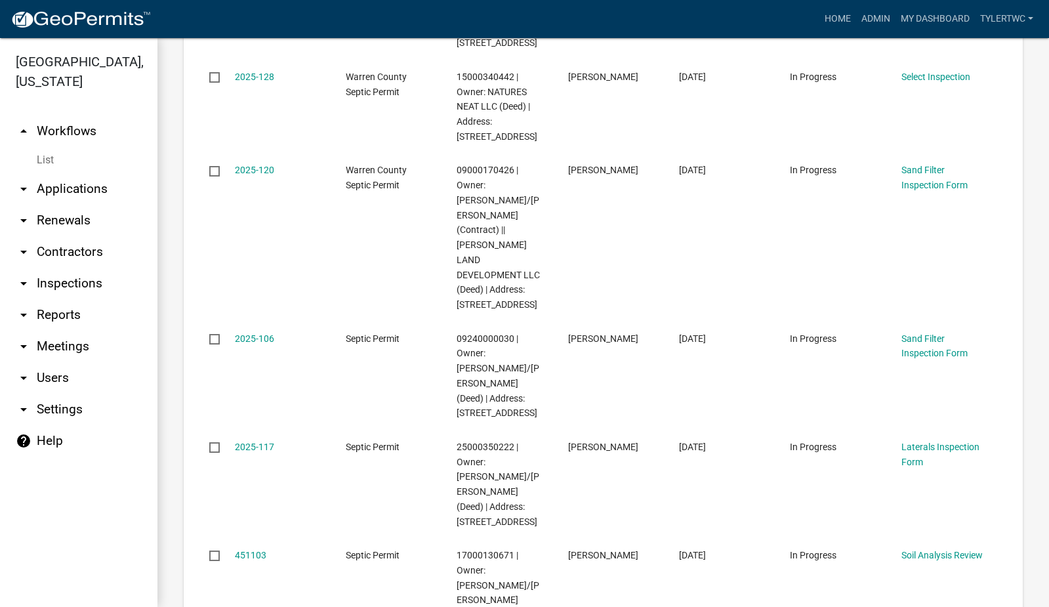
scroll to position [1378, 0]
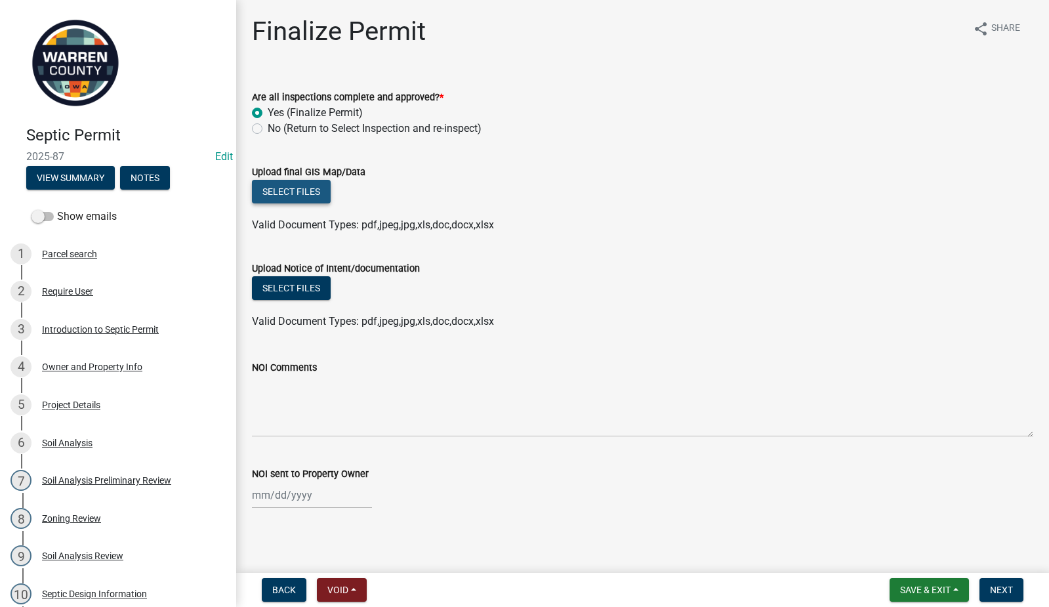
click at [296, 194] on button "Select files" at bounding box center [291, 192] width 79 height 24
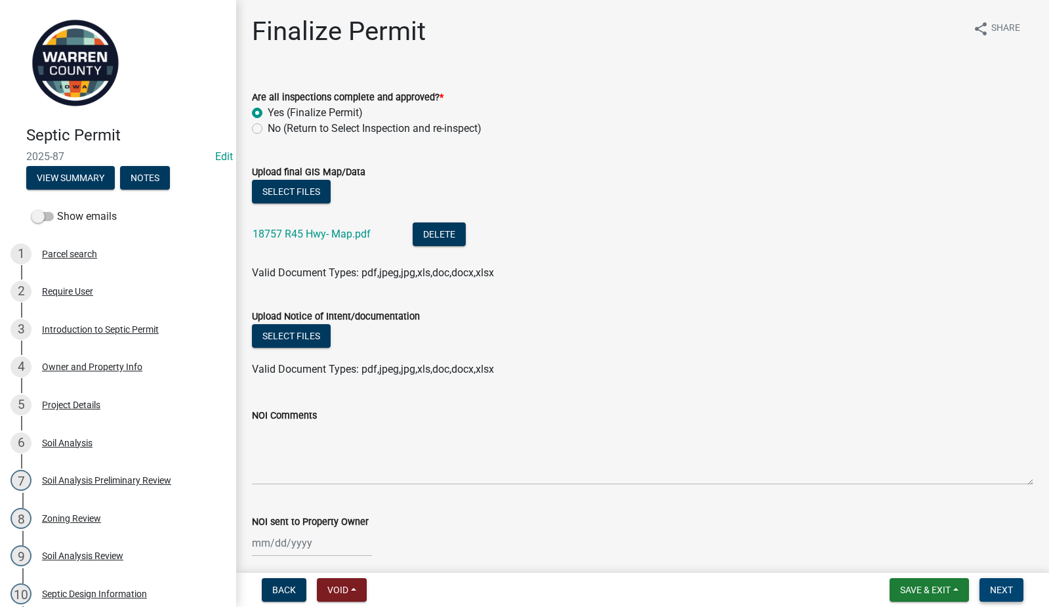
click at [1001, 585] on span "Next" at bounding box center [1001, 590] width 23 height 10
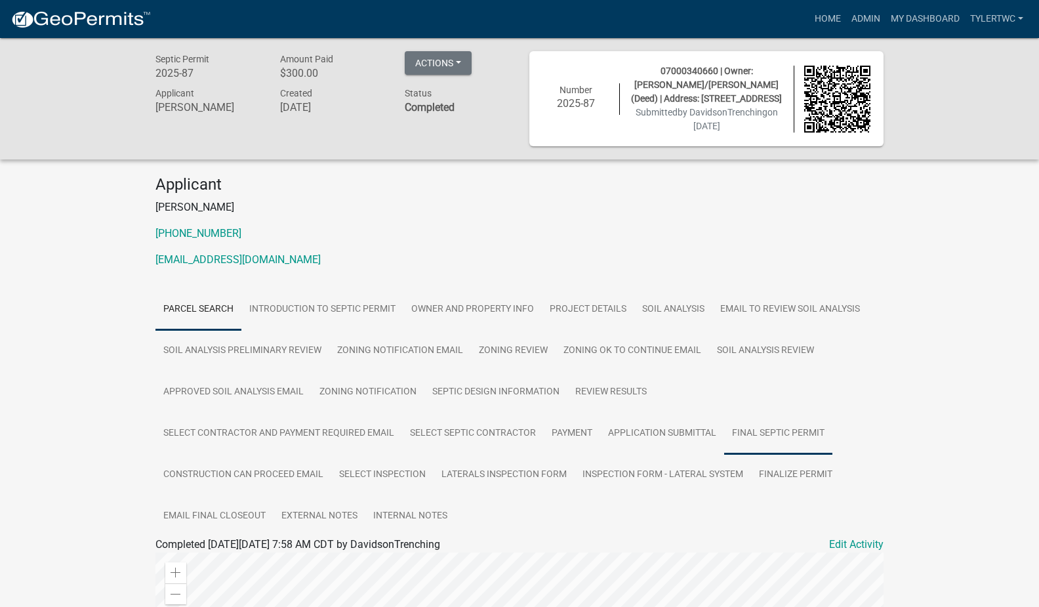
drag, startPoint x: 789, startPoint y: 434, endPoint x: 799, endPoint y: 433, distance: 10.5
click at [789, 434] on link "Final Septic Permit" at bounding box center [778, 434] width 108 height 42
click at [188, 556] on link "Final Septic Permit" at bounding box center [198, 560] width 87 height 12
click at [689, 471] on link "Inspection Form - Lateral System" at bounding box center [663, 475] width 176 height 42
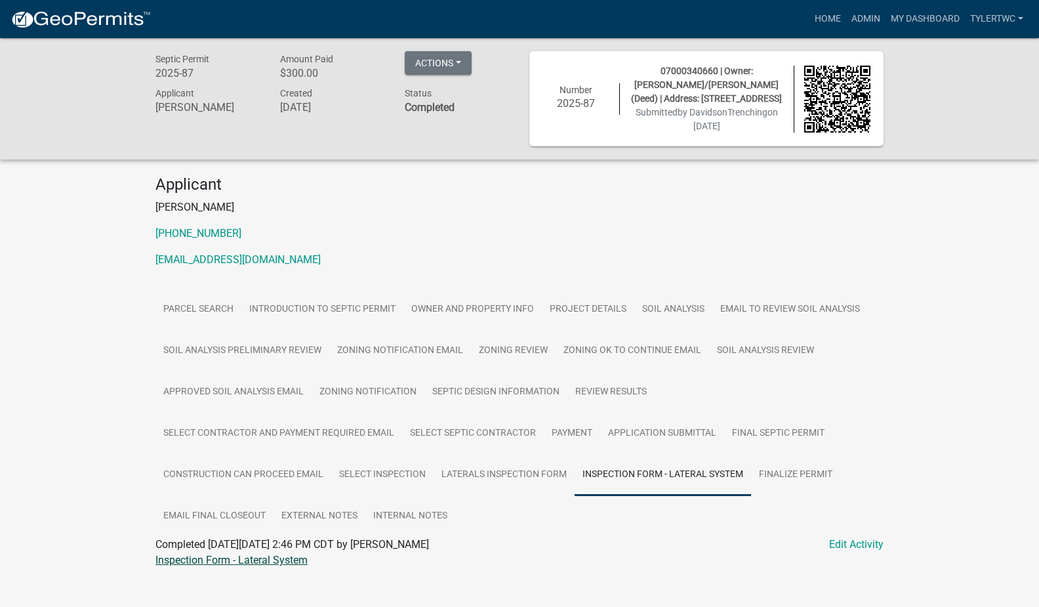
click at [234, 564] on link "Inspection Form - Lateral System" at bounding box center [231, 560] width 152 height 12
drag, startPoint x: 862, startPoint y: 16, endPoint x: 800, endPoint y: 15, distance: 62.3
click at [862, 16] on link "Admin" at bounding box center [865, 19] width 39 height 25
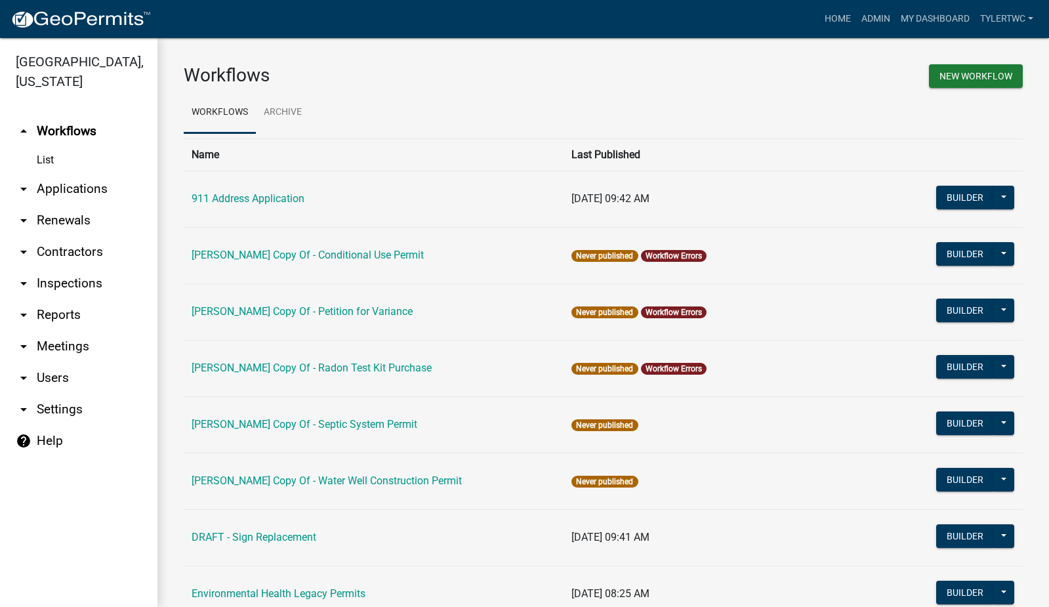
scroll to position [785, 0]
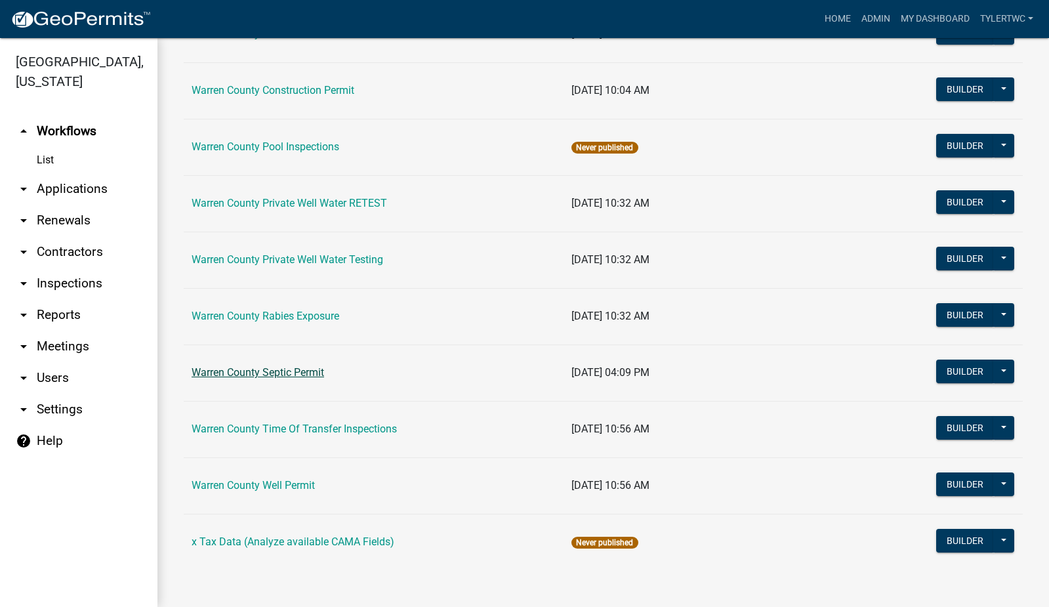
click at [310, 373] on link "Warren County Septic Permit" at bounding box center [258, 372] width 133 height 12
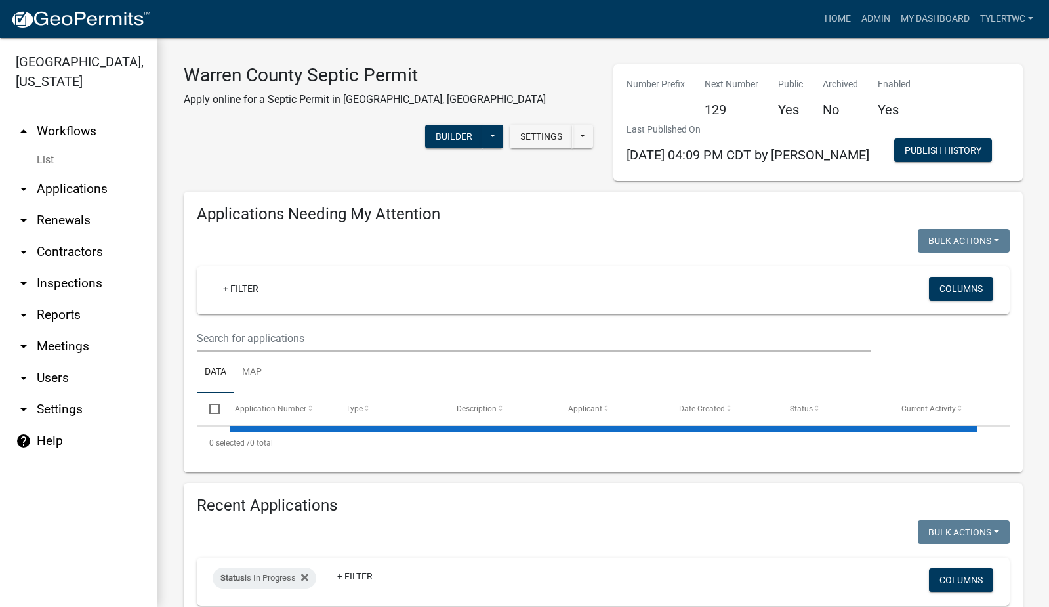
select select "2: 50"
select select "3: 100"
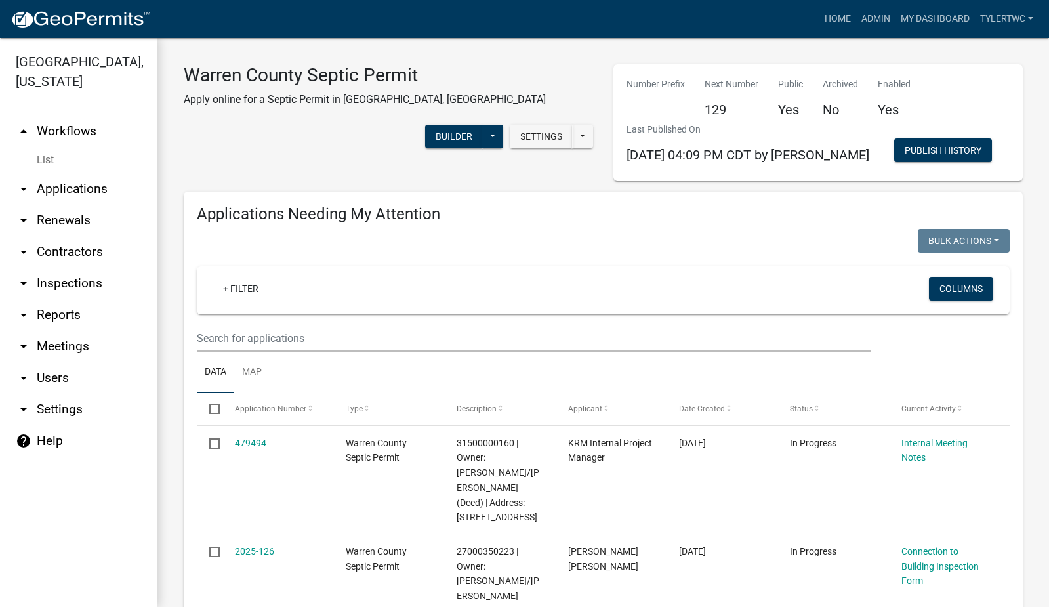
scroll to position [153, 0]
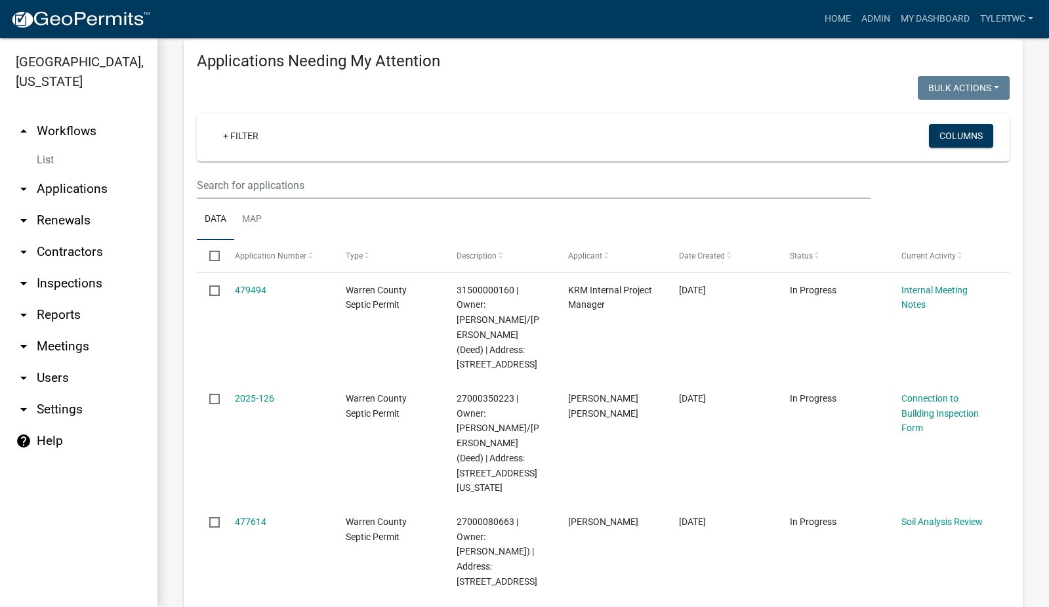
click at [77, 173] on link "arrow_drop_down Applications" at bounding box center [78, 188] width 157 height 31
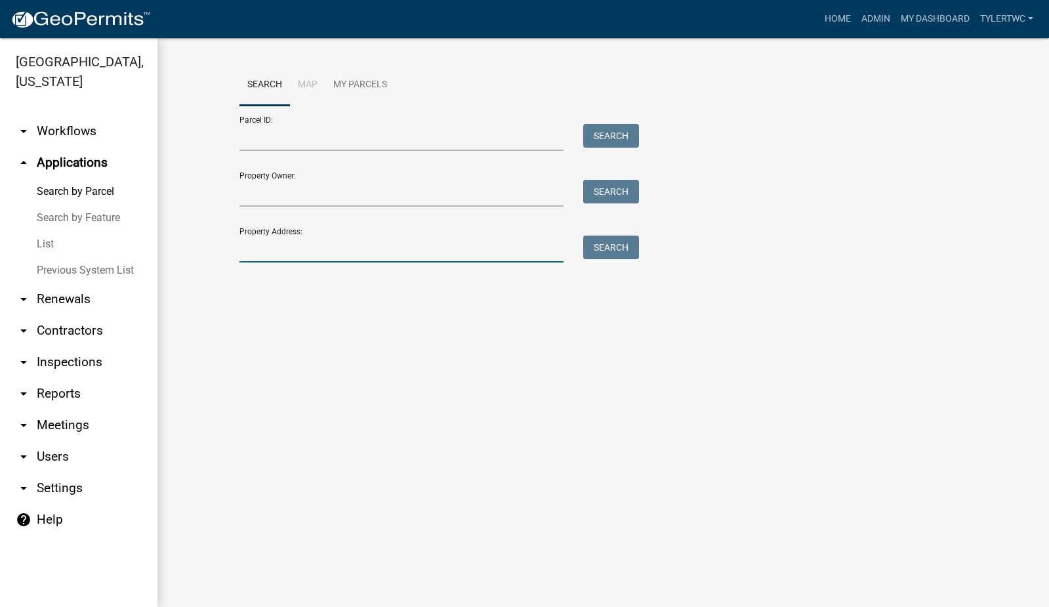
drag, startPoint x: 291, startPoint y: 241, endPoint x: 282, endPoint y: 223, distance: 20.5
click at [291, 241] on input "Property Address:" at bounding box center [401, 249] width 325 height 27
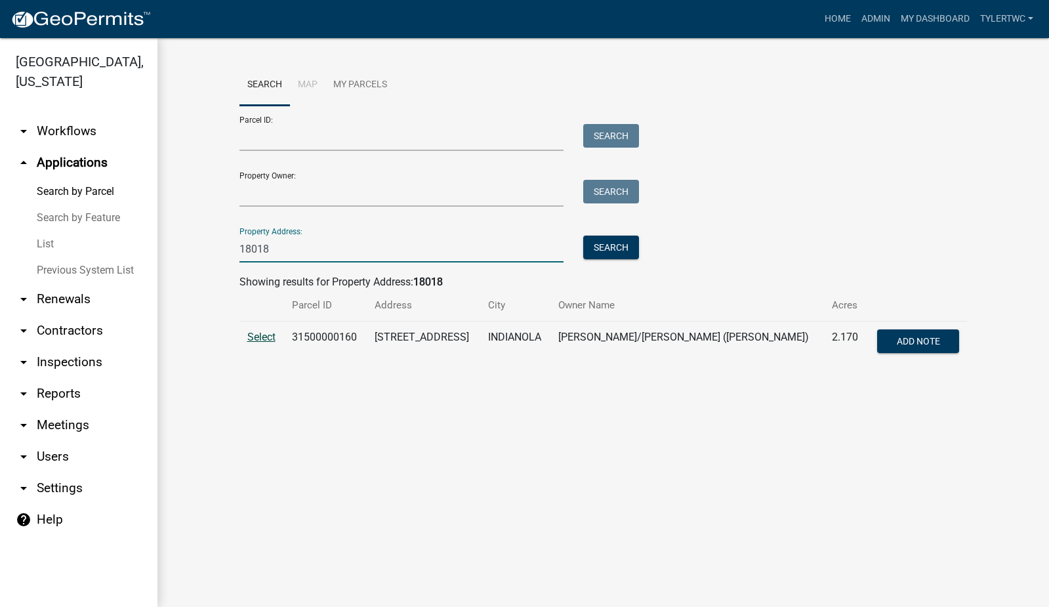
type input "18018"
click at [259, 338] on span "Select" at bounding box center [261, 337] width 28 height 12
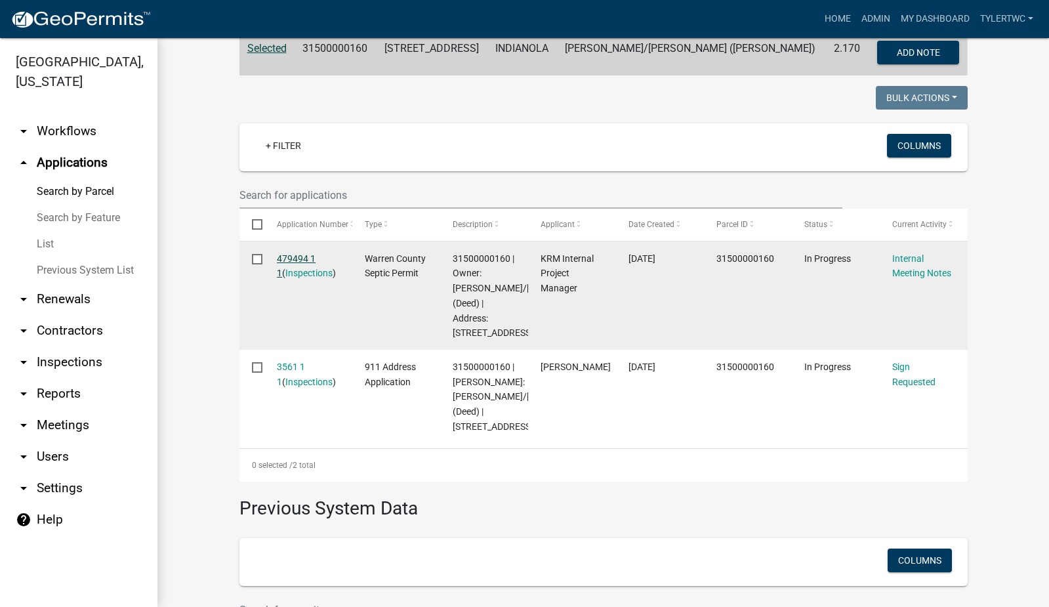
scroll to position [306, 0]
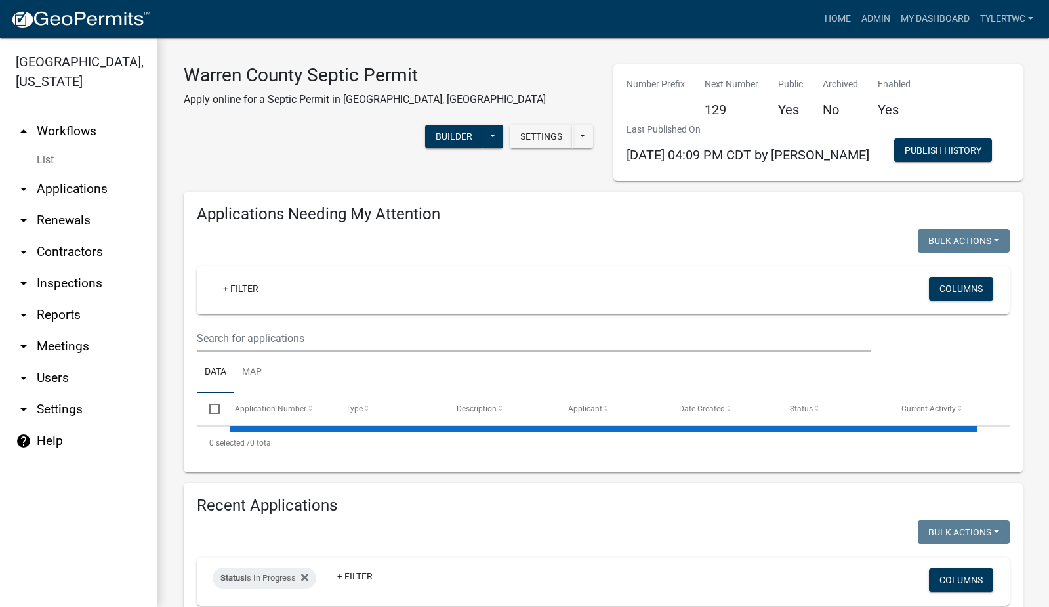
select select "2: 50"
select select "3: 100"
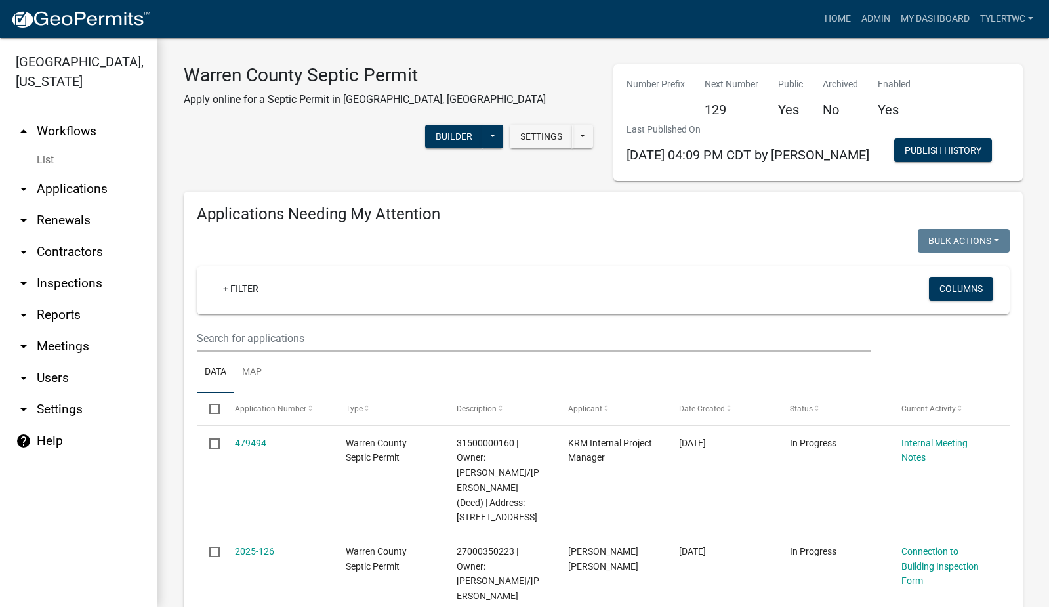
scroll to position [306, 0]
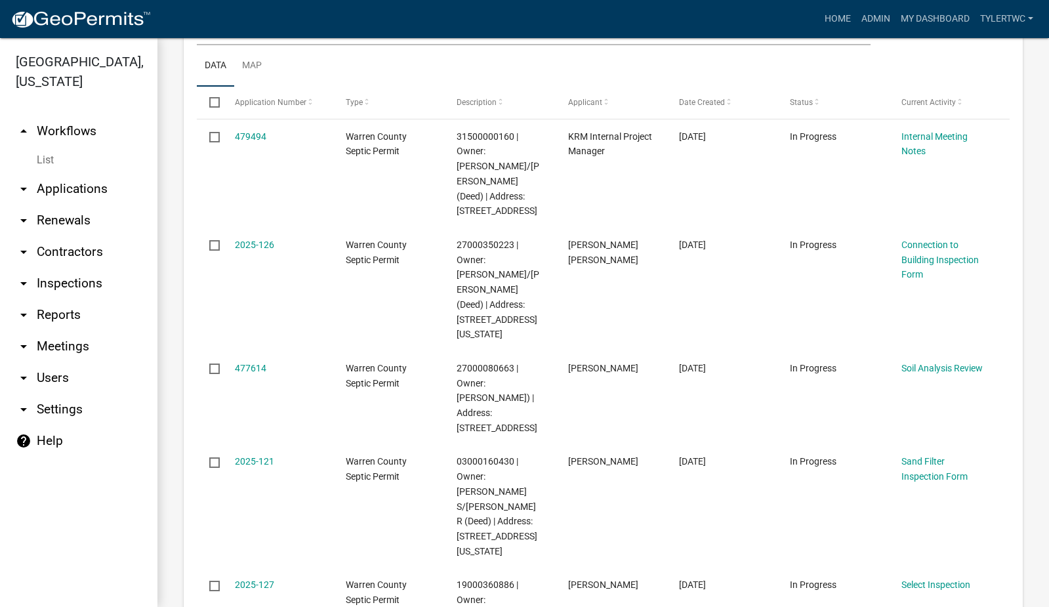
click at [70, 173] on link "arrow_drop_down Applications" at bounding box center [78, 188] width 157 height 31
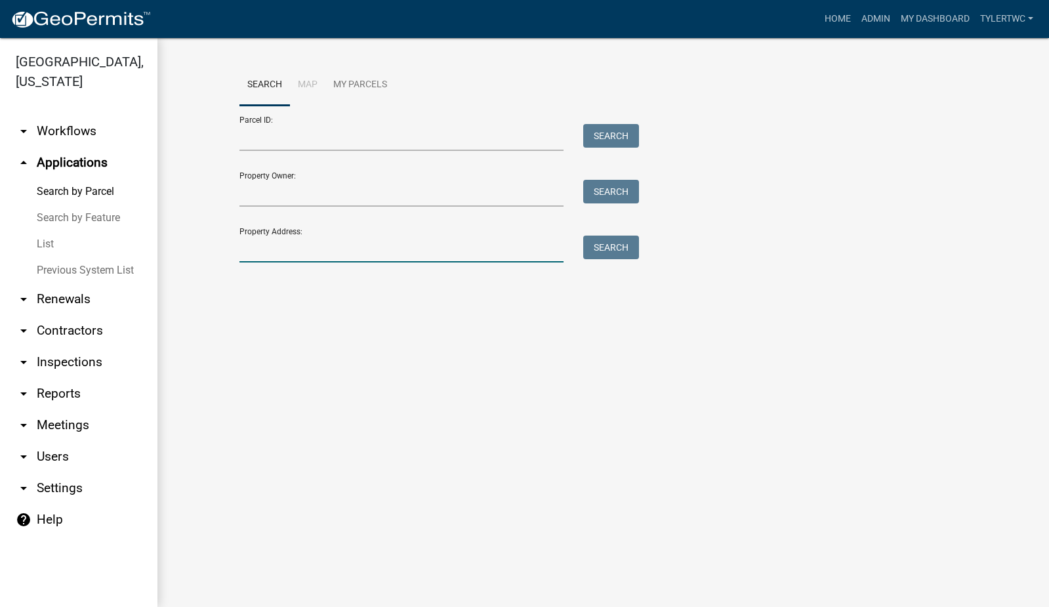
click at [434, 242] on input "Property Address:" at bounding box center [401, 249] width 325 height 27
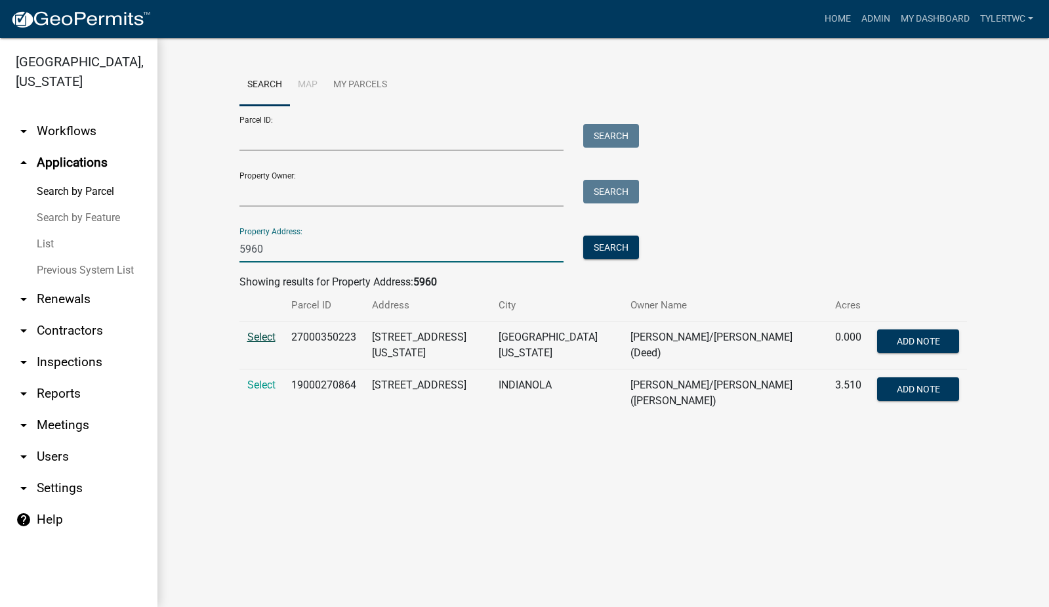
type input "5960"
click at [257, 337] on span "Select" at bounding box center [261, 337] width 28 height 12
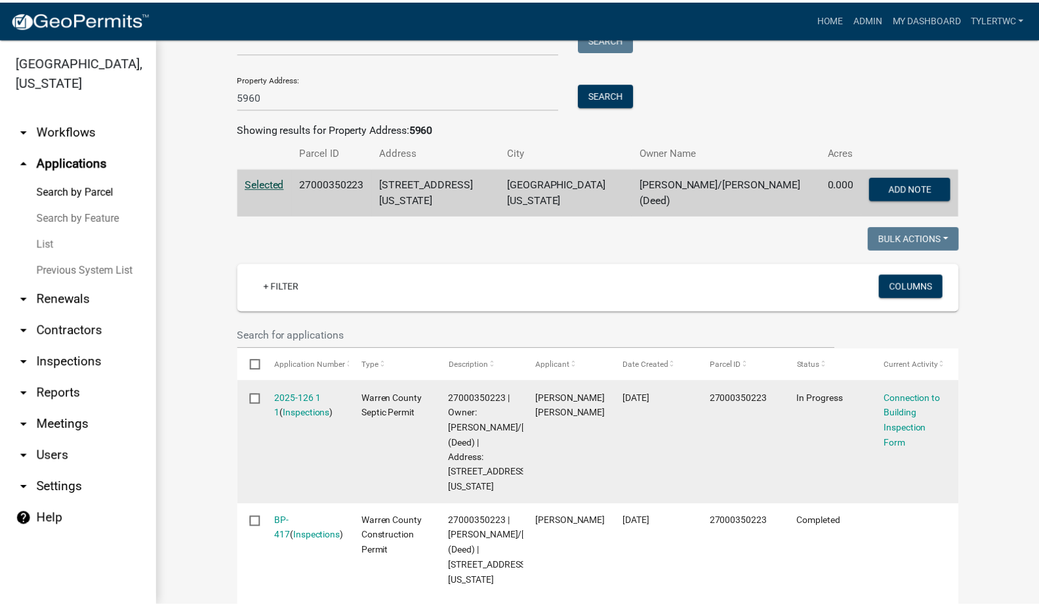
scroll to position [306, 0]
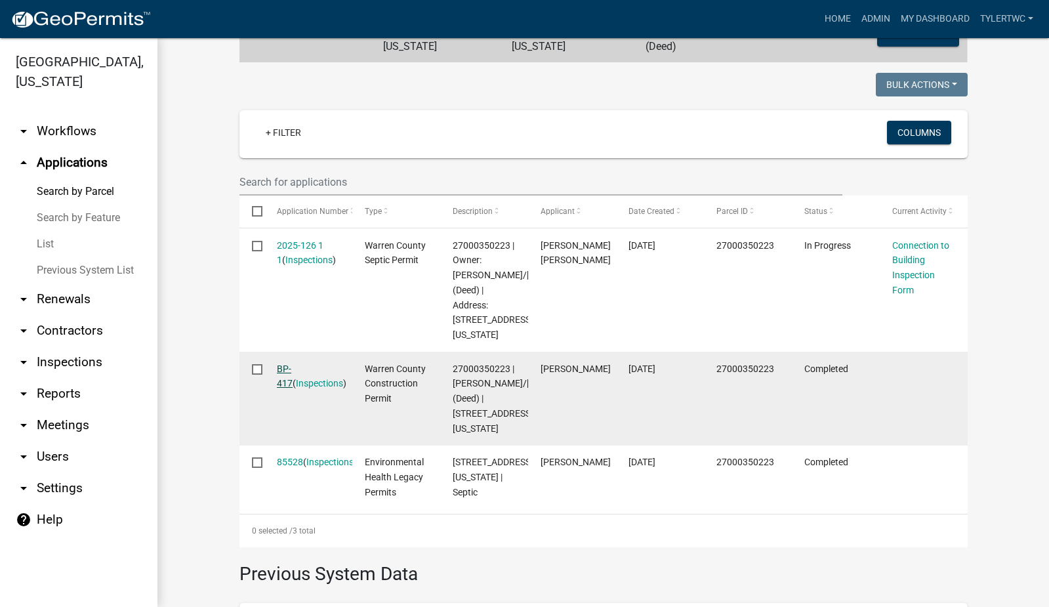
click at [277, 374] on link "BP-417" at bounding box center [285, 376] width 16 height 26
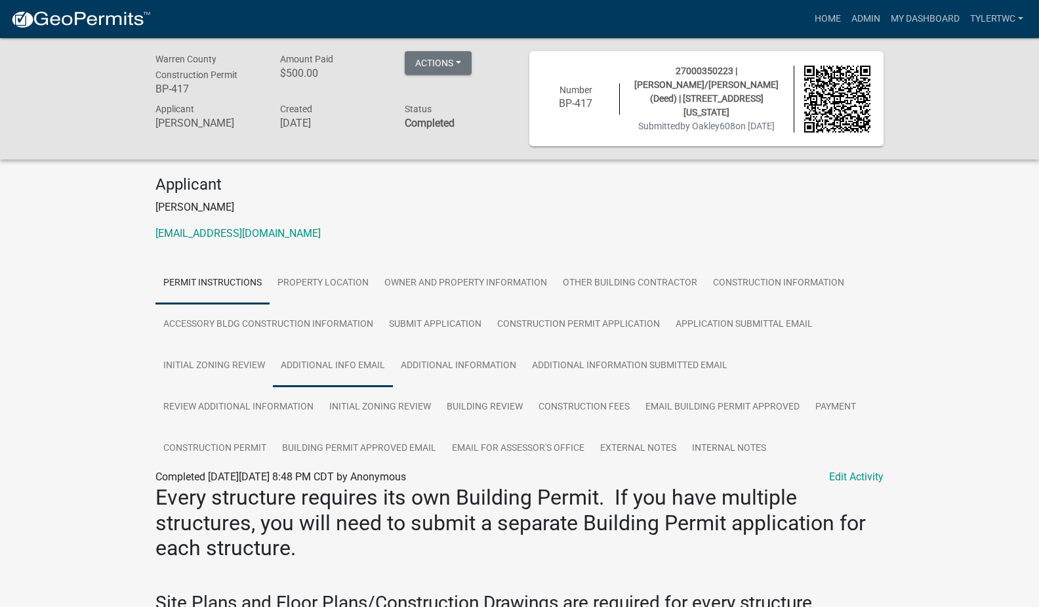
scroll to position [153, 0]
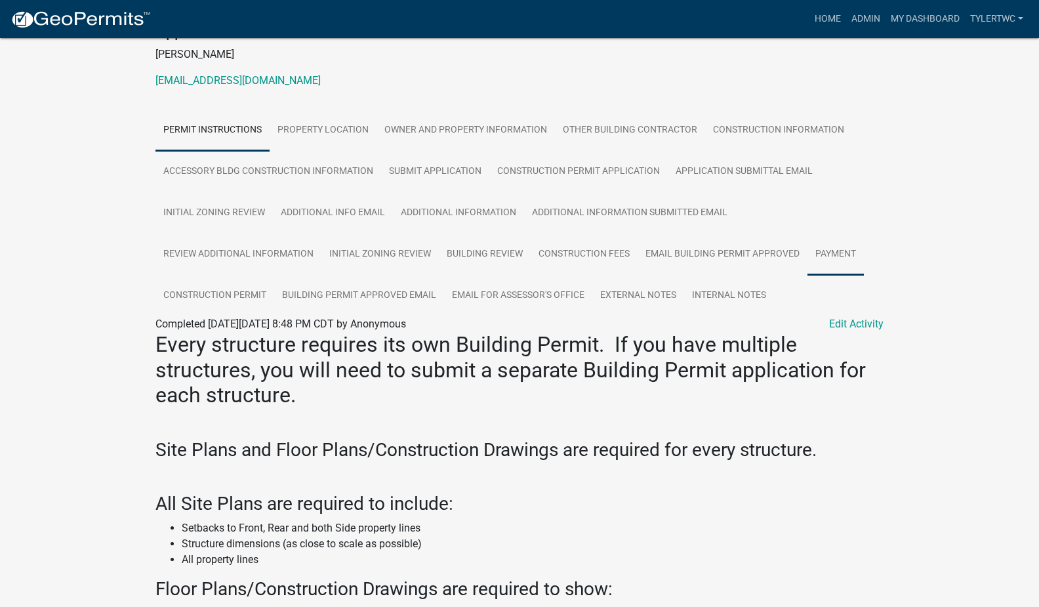
click at [840, 262] on link "Payment" at bounding box center [836, 255] width 56 height 42
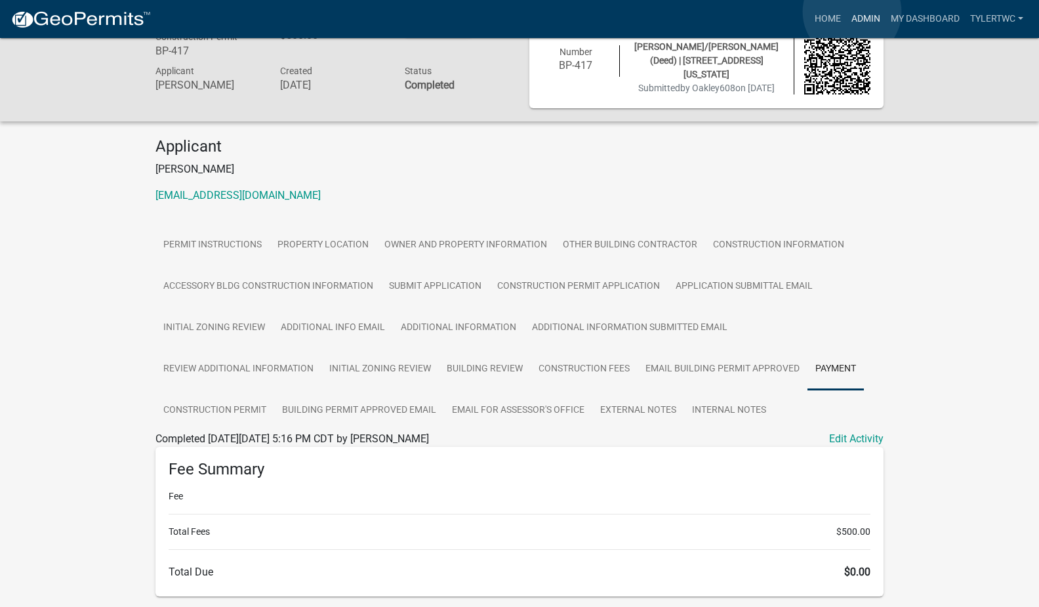
click at [852, 12] on link "Admin" at bounding box center [865, 19] width 39 height 25
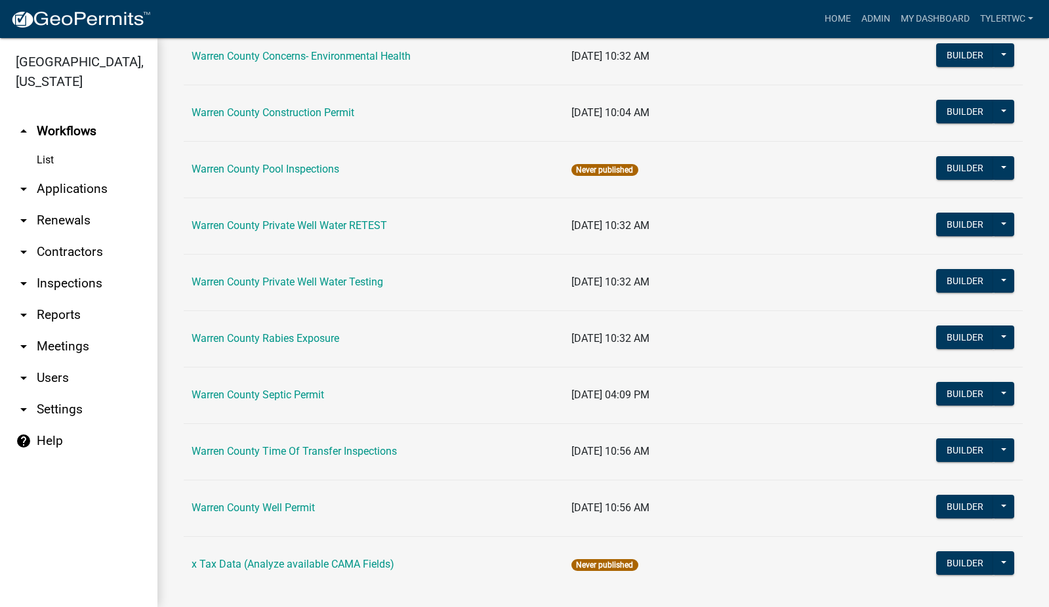
scroll to position [766, 0]
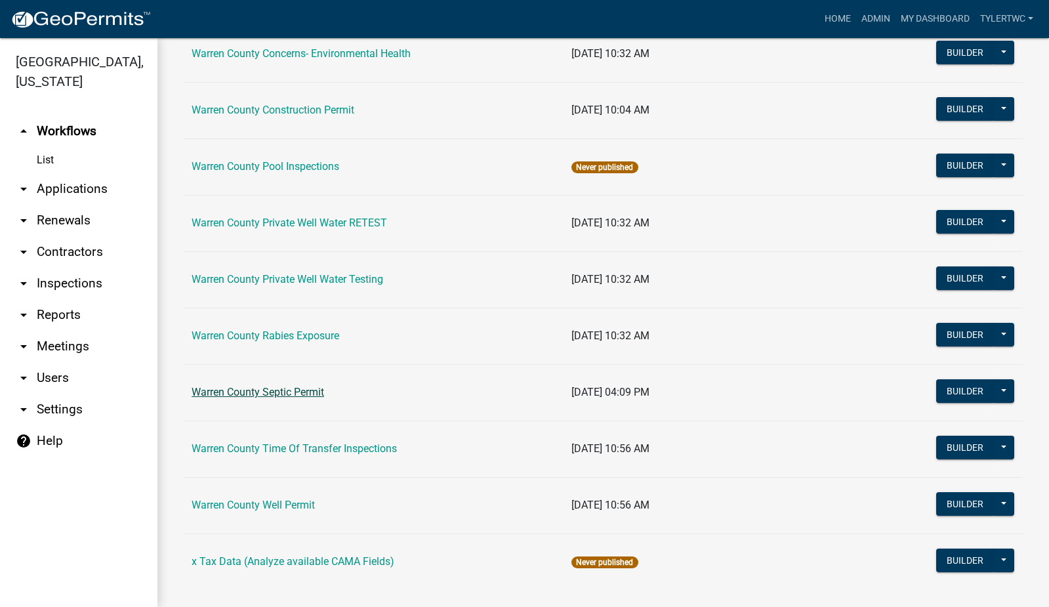
click at [283, 386] on link "Warren County Septic Permit" at bounding box center [258, 392] width 133 height 12
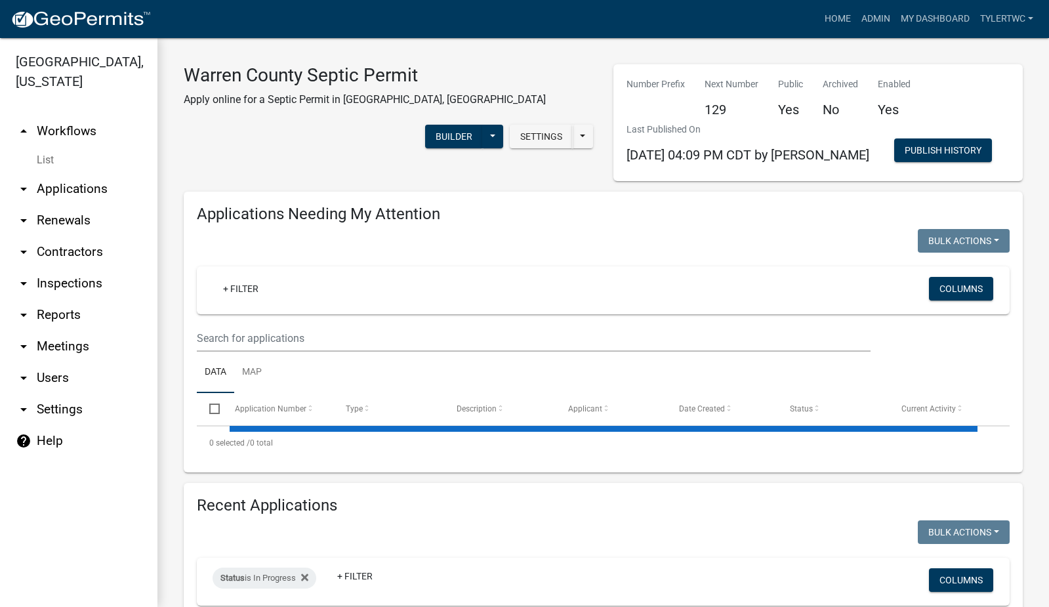
select select "2: 50"
select select "3: 100"
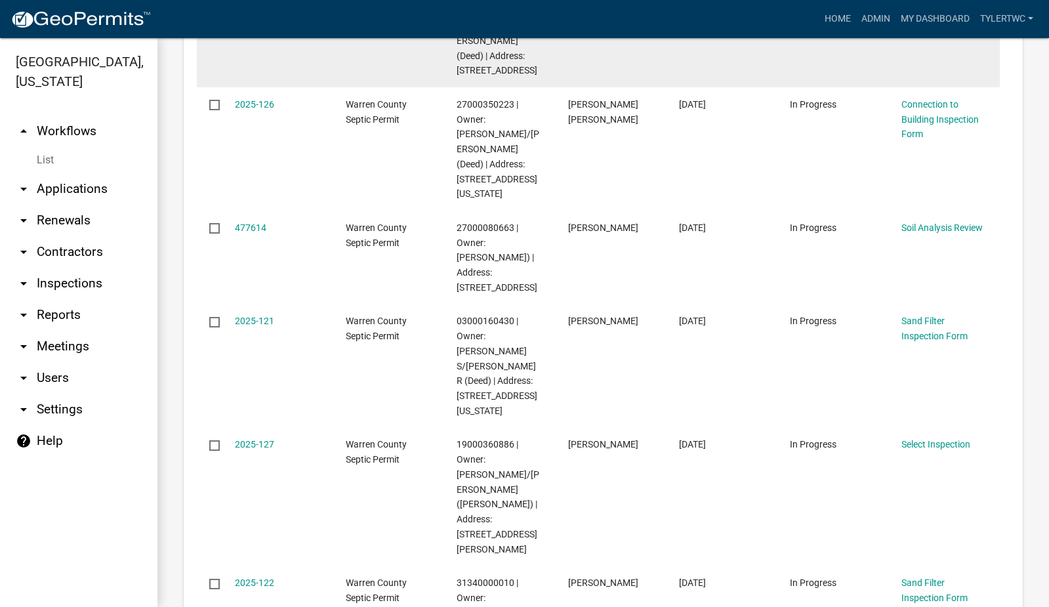
scroll to position [459, 0]
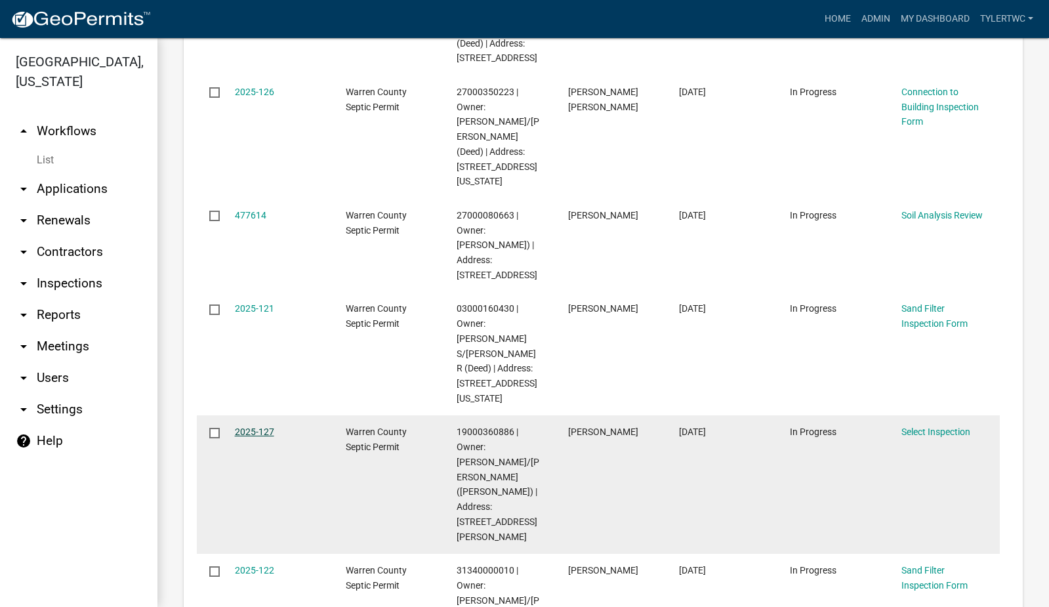
click at [258, 426] on link "2025-127" at bounding box center [254, 431] width 39 height 10
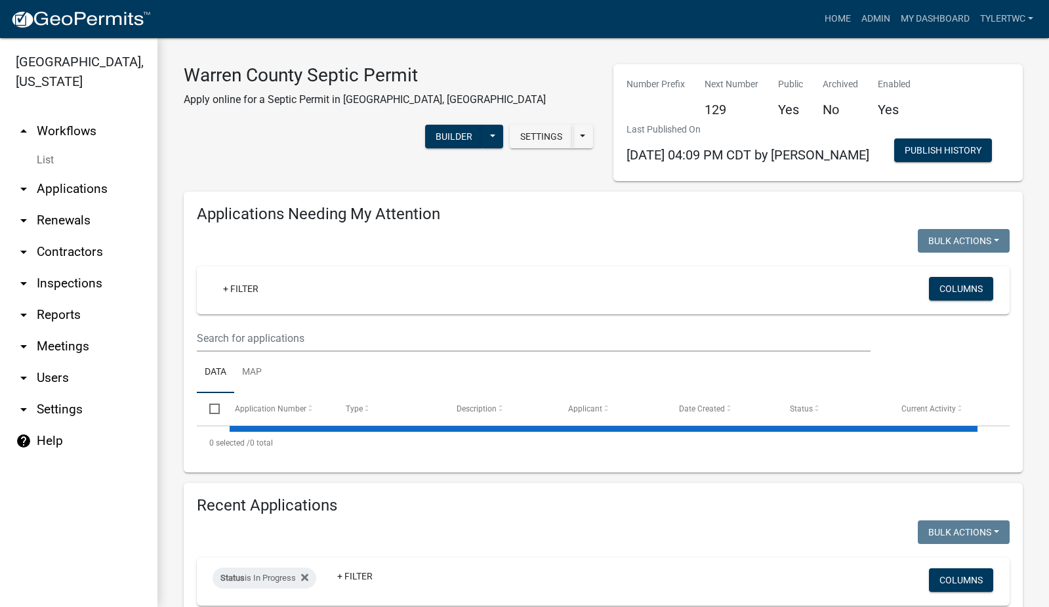
select select "2: 50"
select select "3: 100"
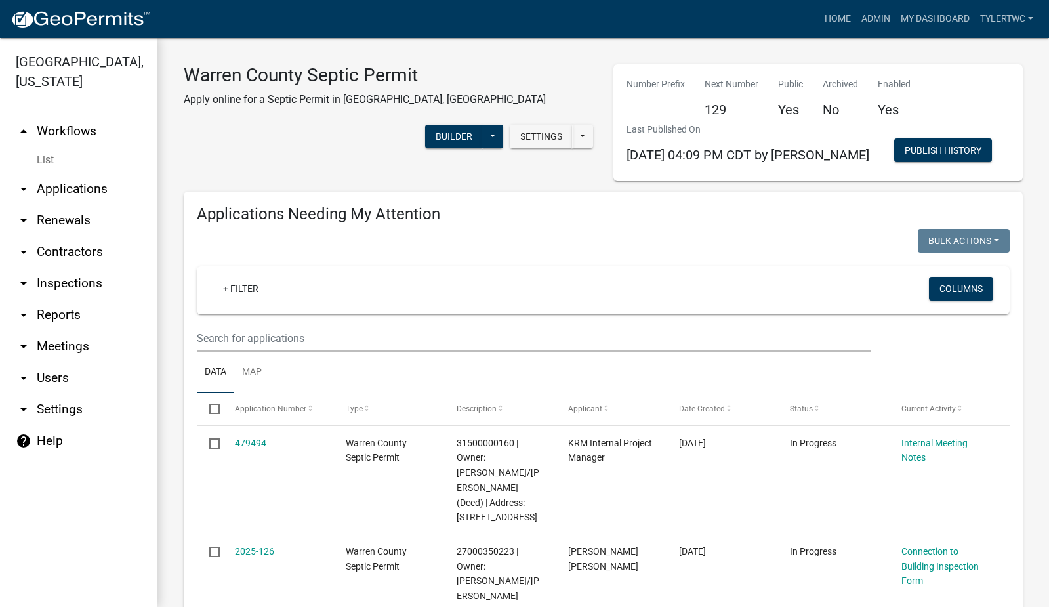
click at [93, 173] on link "arrow_drop_down Applications" at bounding box center [78, 188] width 157 height 31
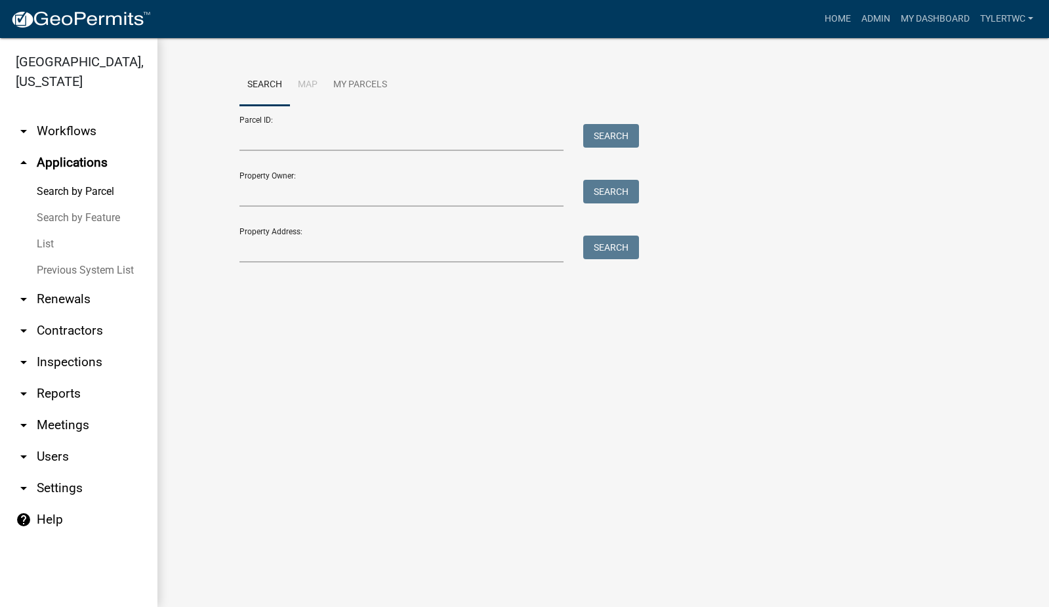
click at [394, 234] on div "Property Address: Search" at bounding box center [436, 239] width 394 height 45
click at [270, 250] on input "Property Address:" at bounding box center [401, 249] width 325 height 27
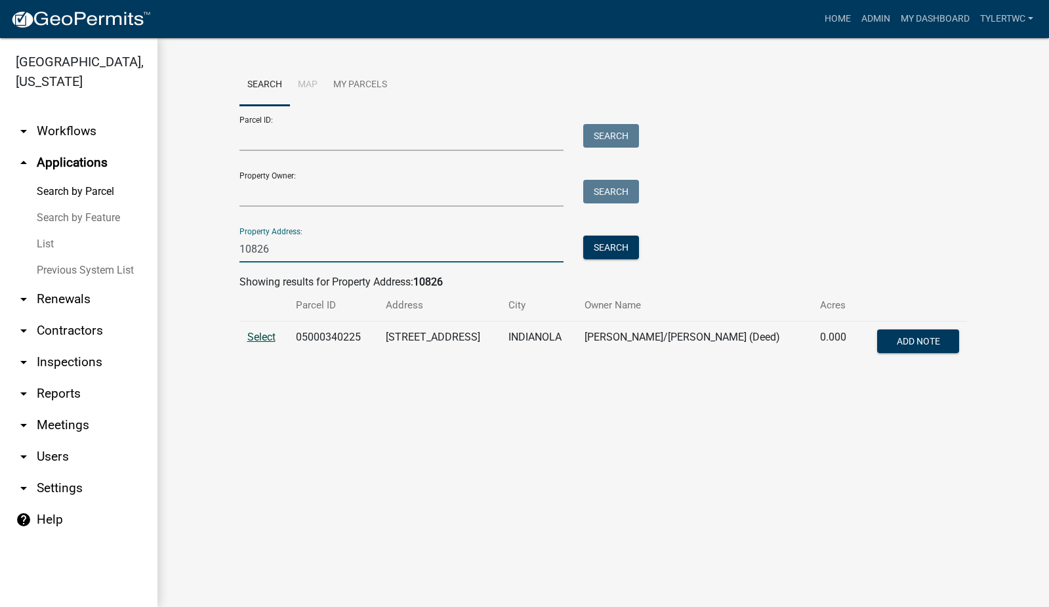
type input "10826"
click at [268, 336] on span "Select" at bounding box center [261, 337] width 28 height 12
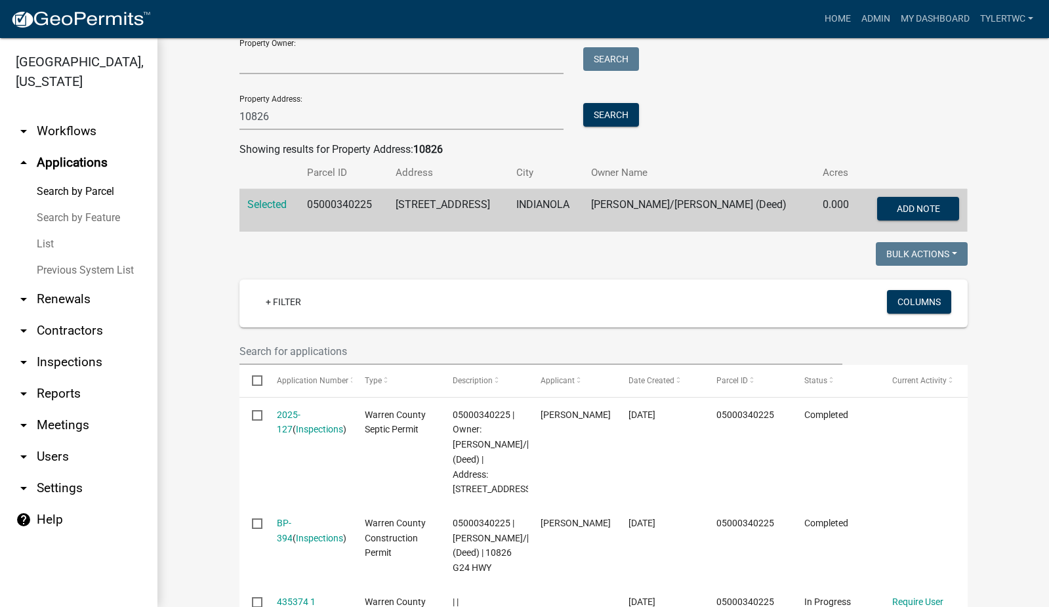
scroll to position [153, 0]
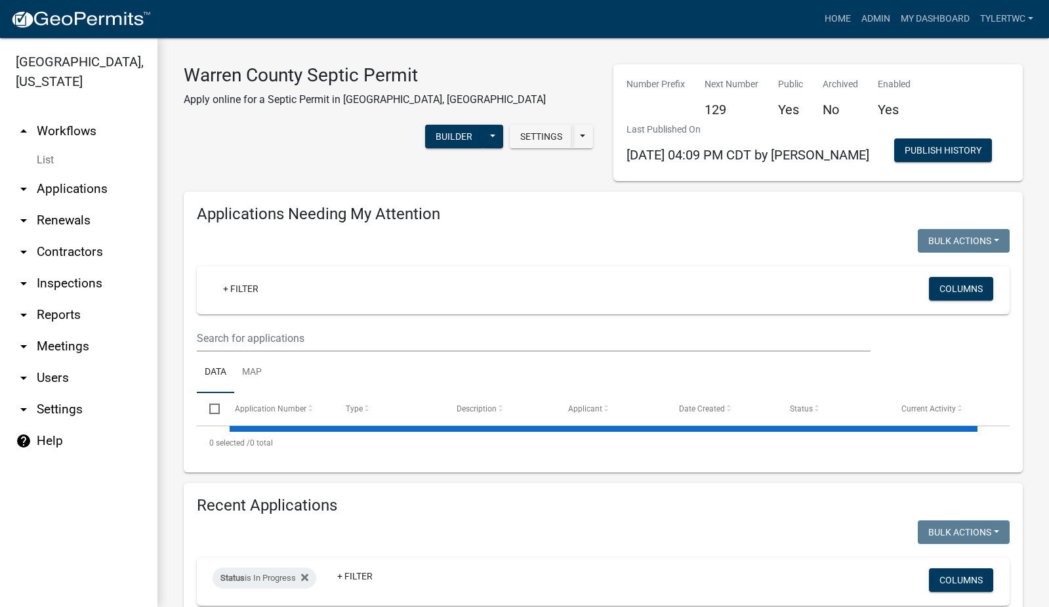
select select "2: 50"
select select "3: 100"
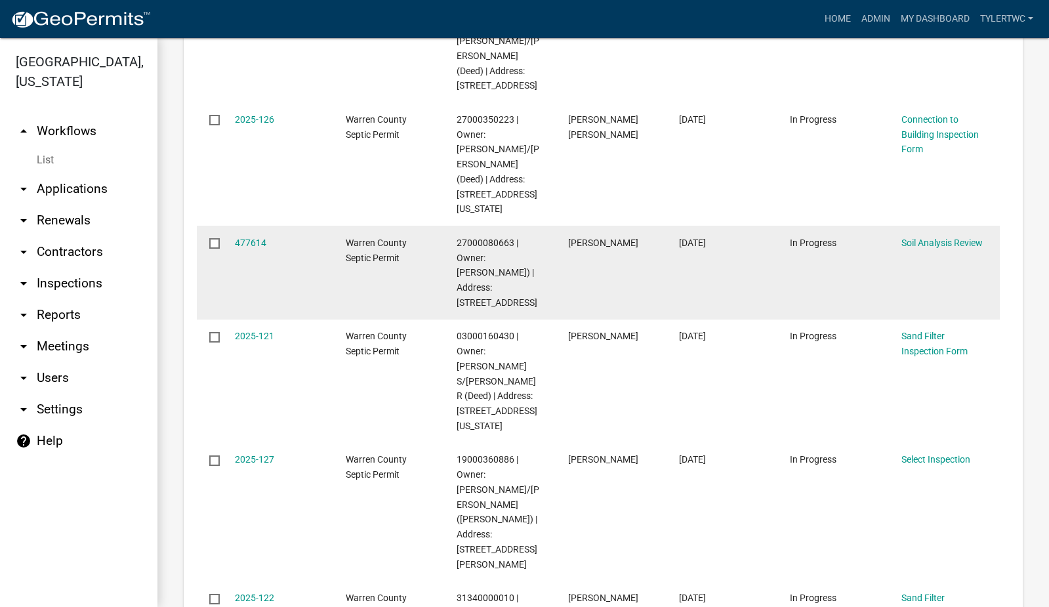
scroll to position [459, 0]
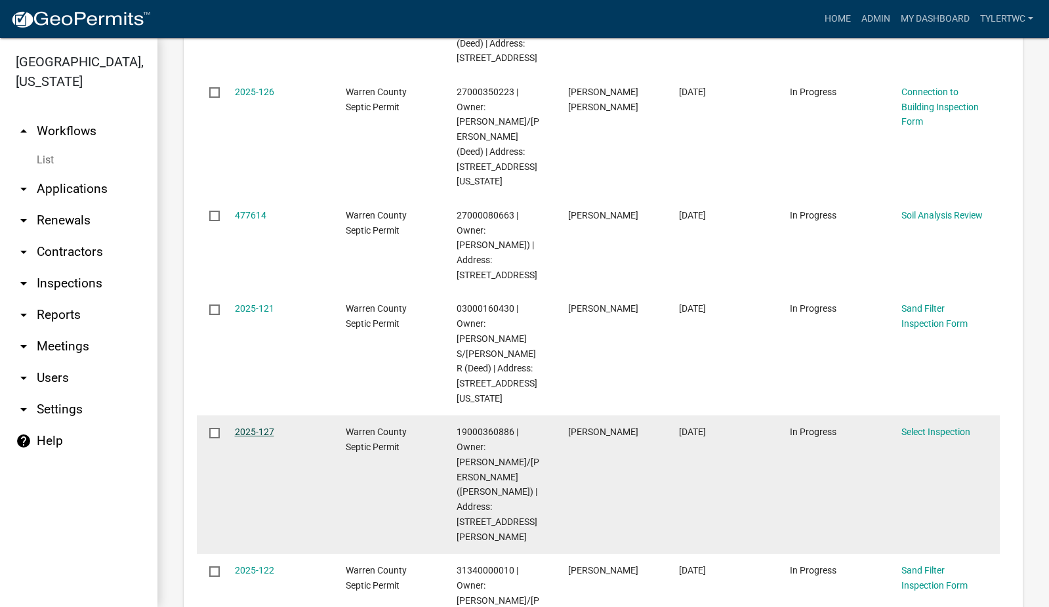
click at [261, 426] on link "2025-127" at bounding box center [254, 431] width 39 height 10
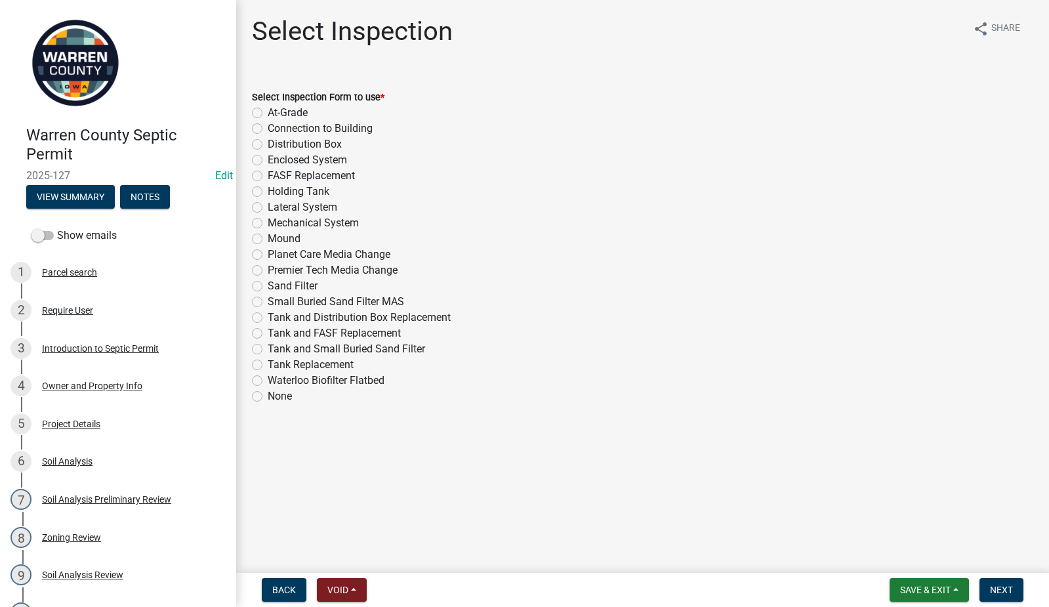
click at [268, 285] on label "Sand Filter" at bounding box center [293, 286] width 50 height 16
click at [268, 285] on input "Sand Filter" at bounding box center [272, 282] width 9 height 9
radio input "true"
click at [1007, 592] on span "Next" at bounding box center [1001, 590] width 23 height 10
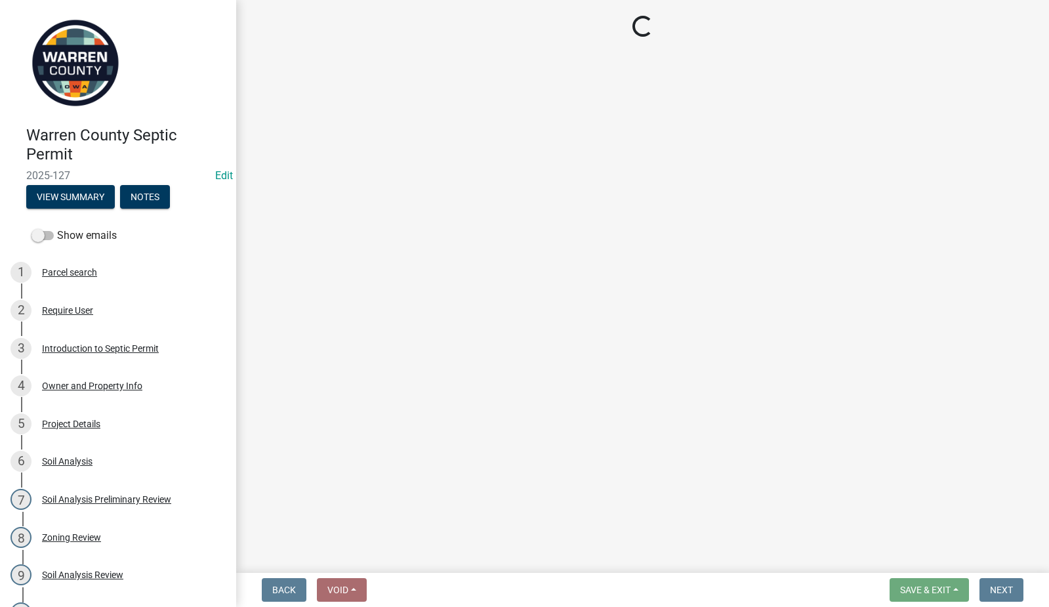
select select "d1e22d4f-68e7-4e9d-8701-604dd084f30f"
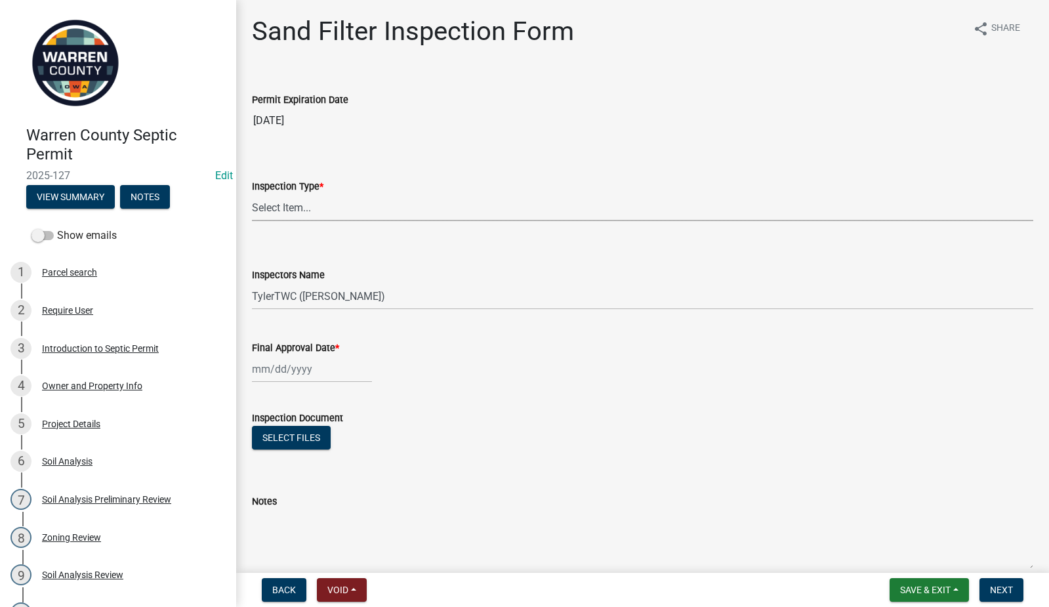
click at [394, 207] on select "Select Item... Sand Filter" at bounding box center [642, 207] width 781 height 27
click at [252, 194] on select "Select Item... Sand Filter" at bounding box center [642, 207] width 781 height 27
select select "712890e3-0e22-400e-a79f-3f3f8890de95"
select select "9"
select select "2025"
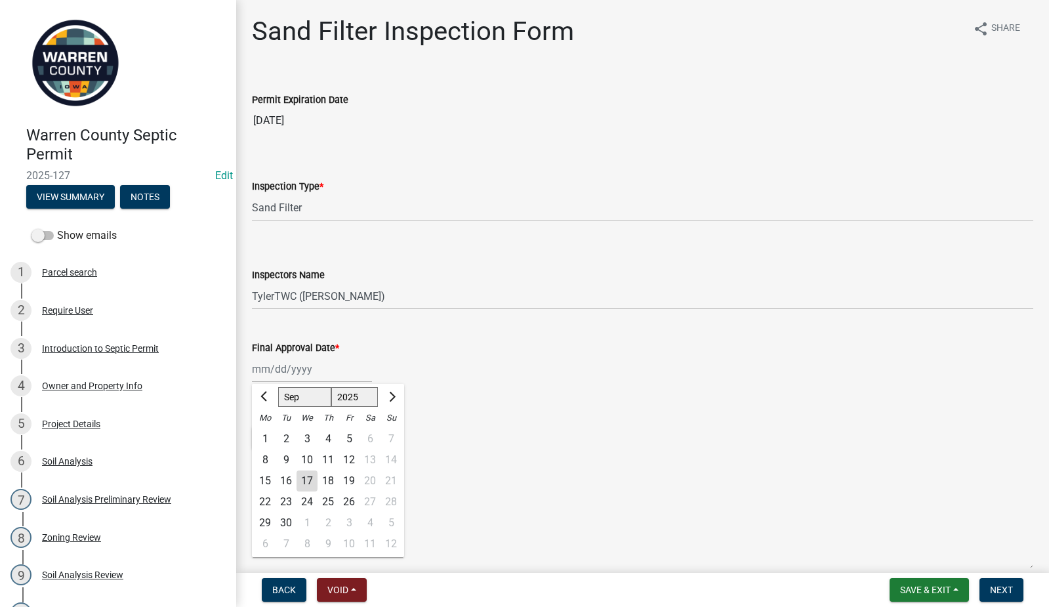
click at [284, 371] on div "Jan Feb Mar Apr May Jun Jul Aug Sep Oct Nov Dec 1525 1526 1527 1528 1529 1530 1…" at bounding box center [312, 369] width 120 height 27
click at [285, 479] on div "16" at bounding box center [286, 480] width 21 height 21
type input "[DATE]"
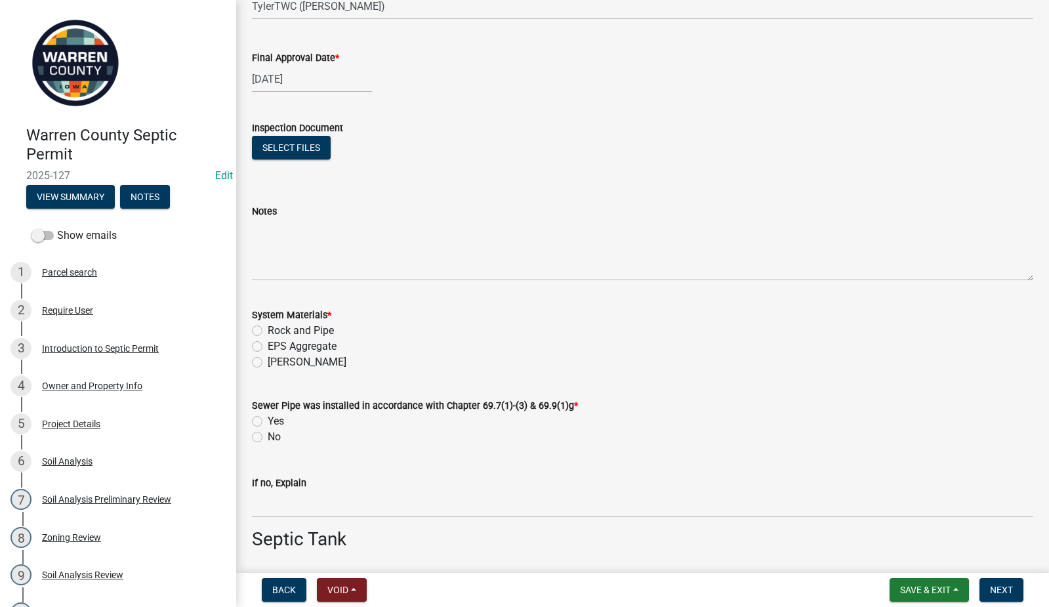
scroll to position [306, 0]
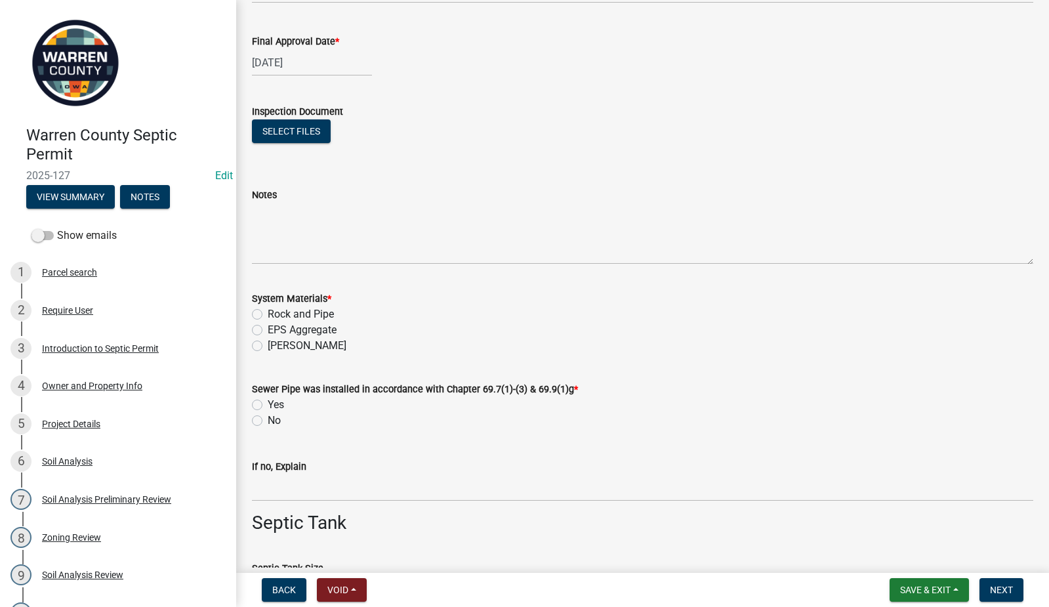
click at [268, 313] on label "Rock and Pipe" at bounding box center [301, 314] width 66 height 16
click at [268, 313] on input "Rock and Pipe" at bounding box center [272, 310] width 9 height 9
radio input "true"
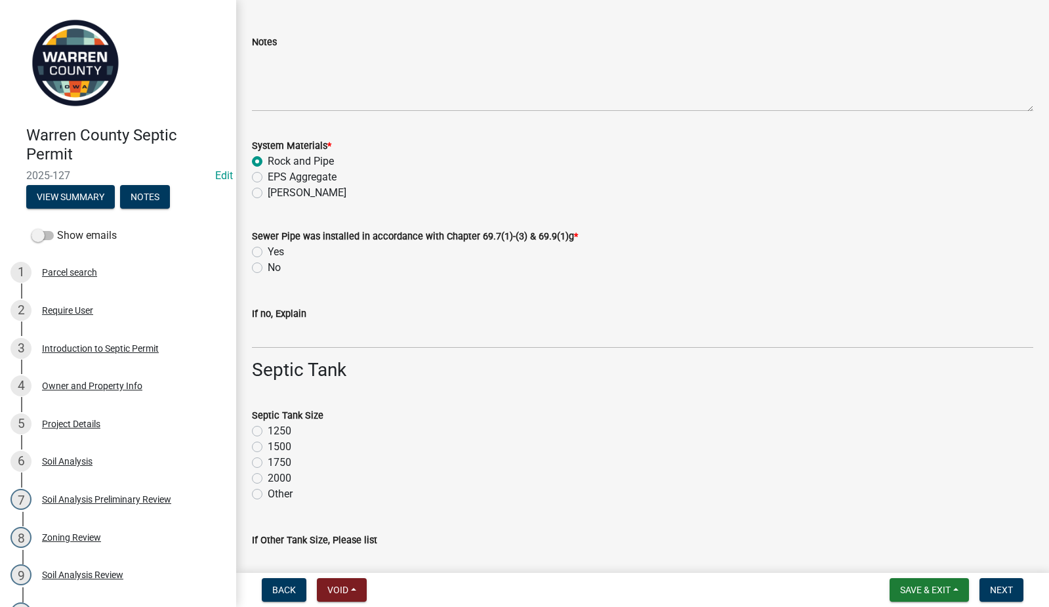
click at [268, 249] on label "Yes" at bounding box center [276, 252] width 16 height 16
click at [268, 249] on input "Yes" at bounding box center [272, 248] width 9 height 9
radio input "true"
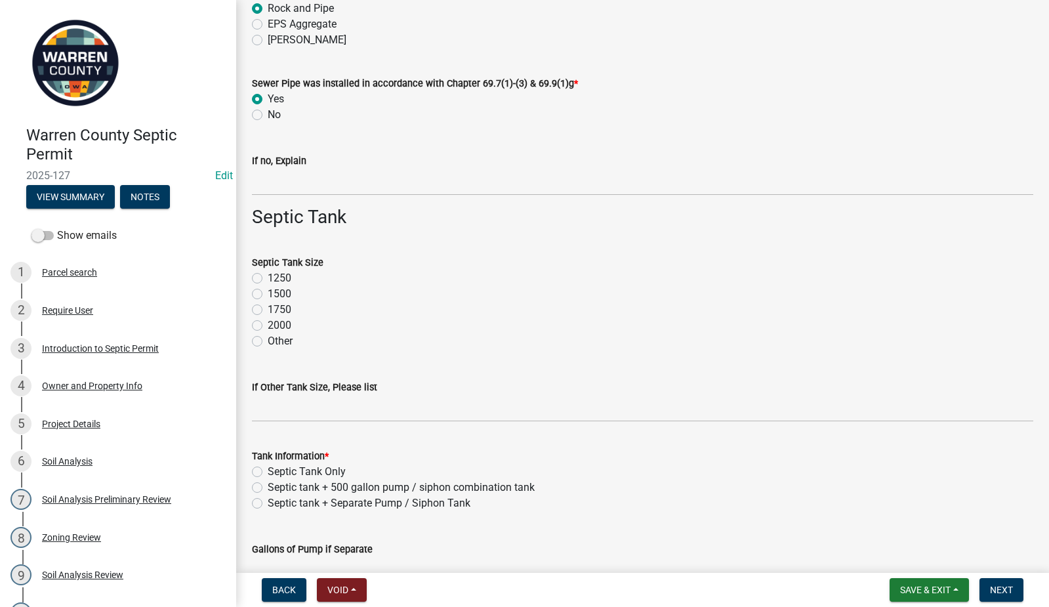
click at [268, 293] on label "1500" at bounding box center [280, 294] width 24 height 16
click at [268, 293] on input "1500" at bounding box center [272, 290] width 9 height 9
radio input "true"
click at [268, 469] on label "Septic Tank Only" at bounding box center [307, 472] width 78 height 16
click at [268, 469] on input "Septic Tank Only" at bounding box center [272, 468] width 9 height 9
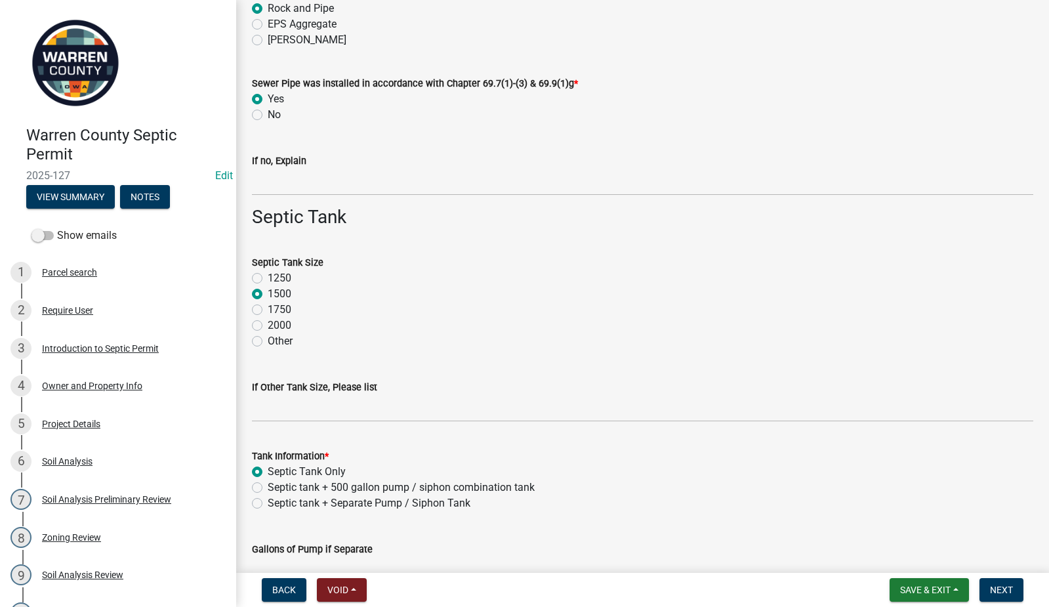
radio input "true"
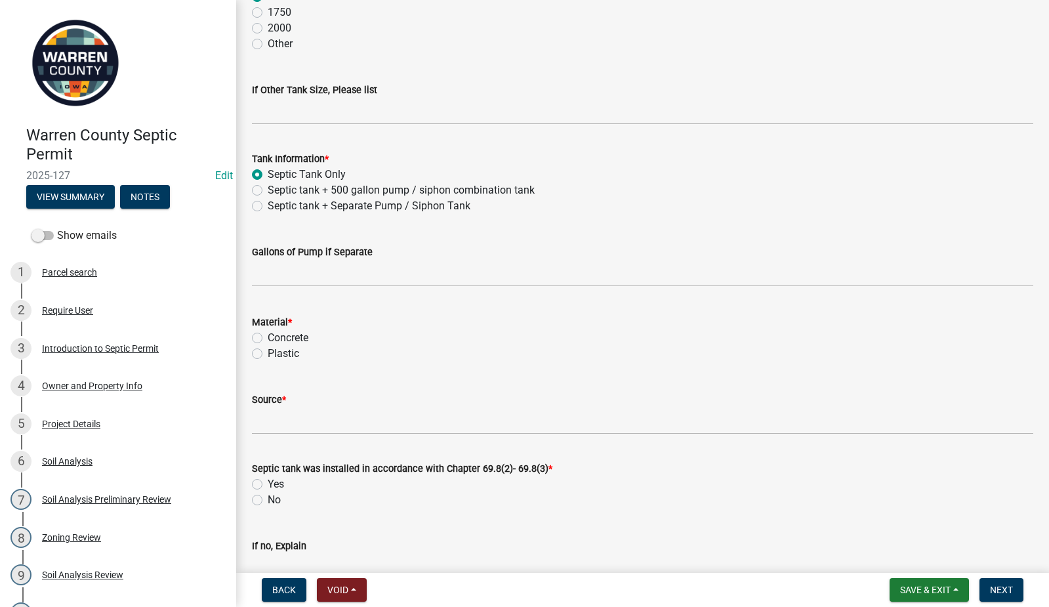
scroll to position [1071, 0]
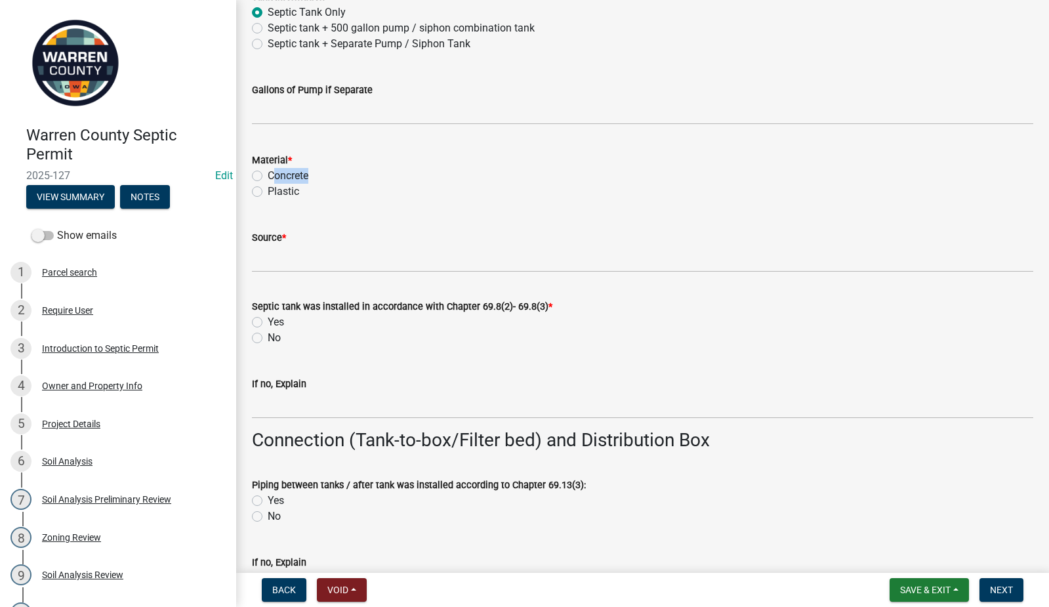
click at [259, 183] on div "Material * Concrete Plastic" at bounding box center [642, 175] width 781 height 47
drag, startPoint x: 259, startPoint y: 183, endPoint x: 257, endPoint y: 173, distance: 10.0
click at [268, 173] on label "Concrete" at bounding box center [288, 176] width 41 height 16
click at [268, 173] on input "Concrete" at bounding box center [272, 172] width 9 height 9
radio input "true"
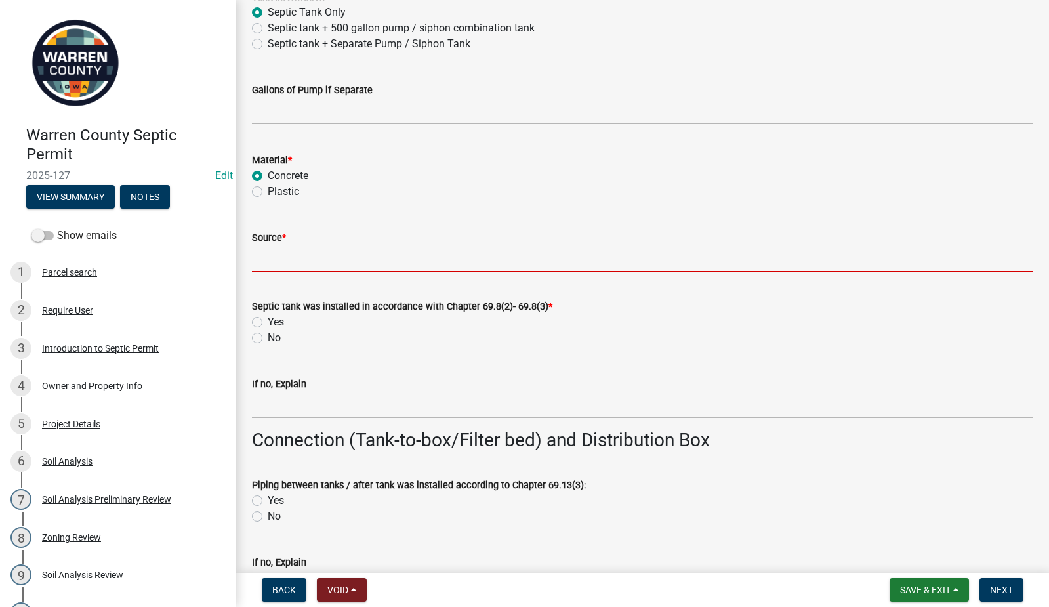
click at [276, 255] on input "Source *" at bounding box center [642, 258] width 781 height 27
type input "Indianola Precast"
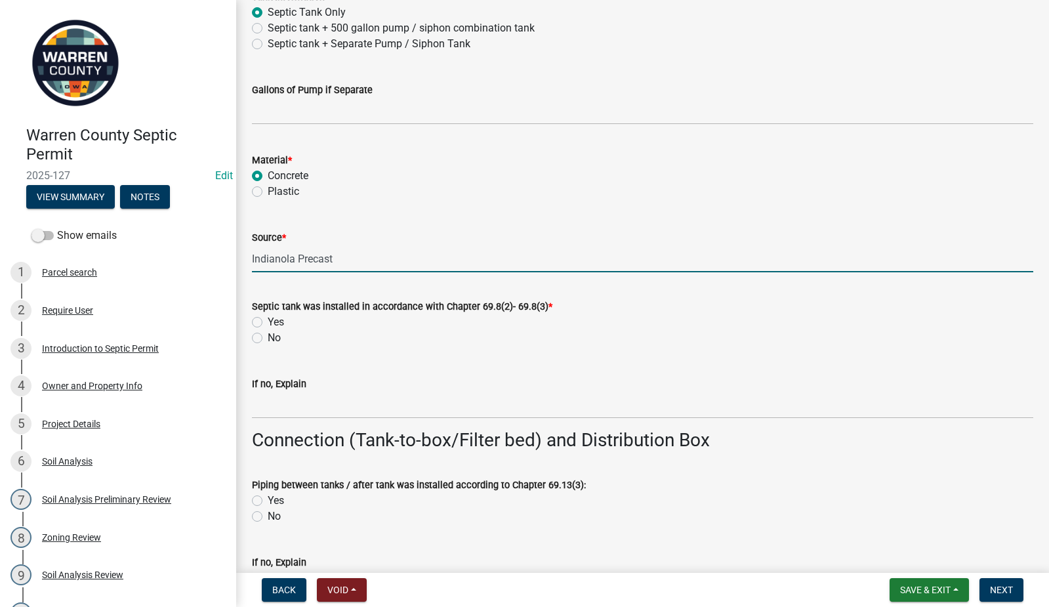
click at [268, 322] on label "Yes" at bounding box center [276, 322] width 16 height 16
click at [268, 322] on input "Yes" at bounding box center [272, 318] width 9 height 9
radio input "true"
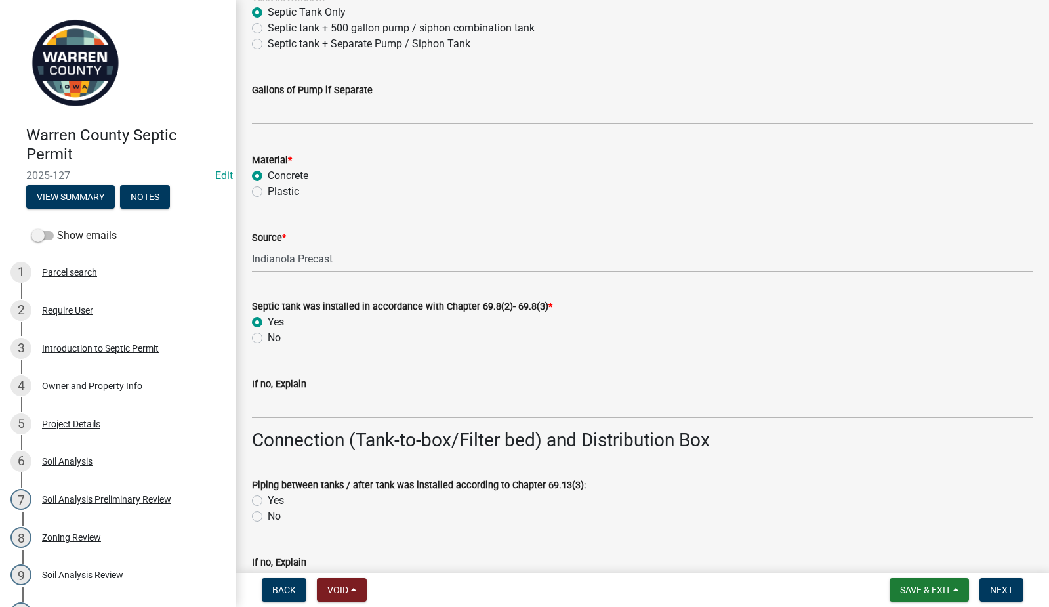
scroll to position [1225, 0]
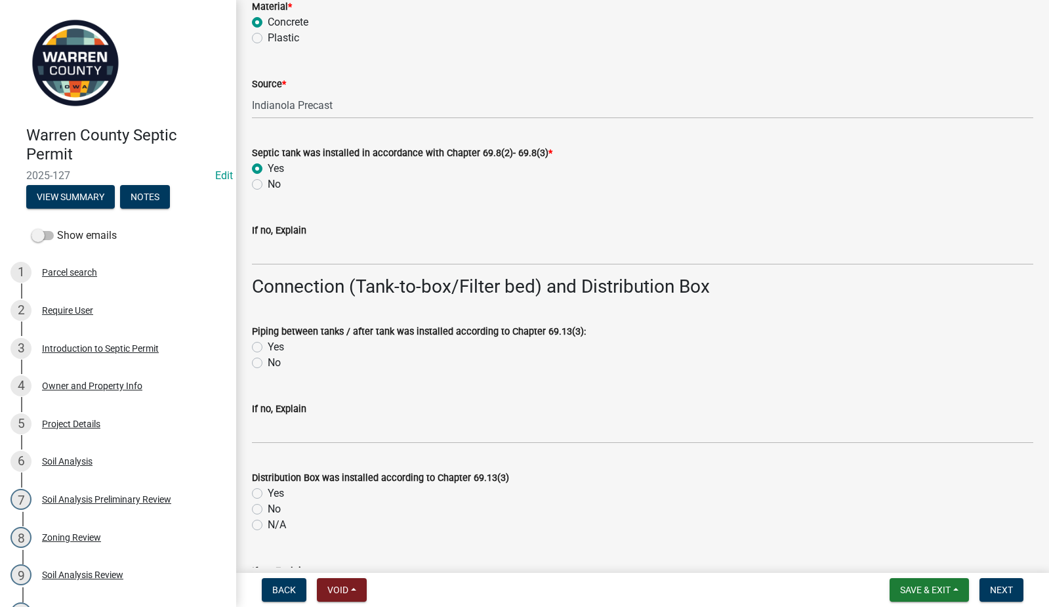
click at [268, 346] on label "Yes" at bounding box center [276, 347] width 16 height 16
click at [268, 346] on input "Yes" at bounding box center [272, 343] width 9 height 9
radio input "true"
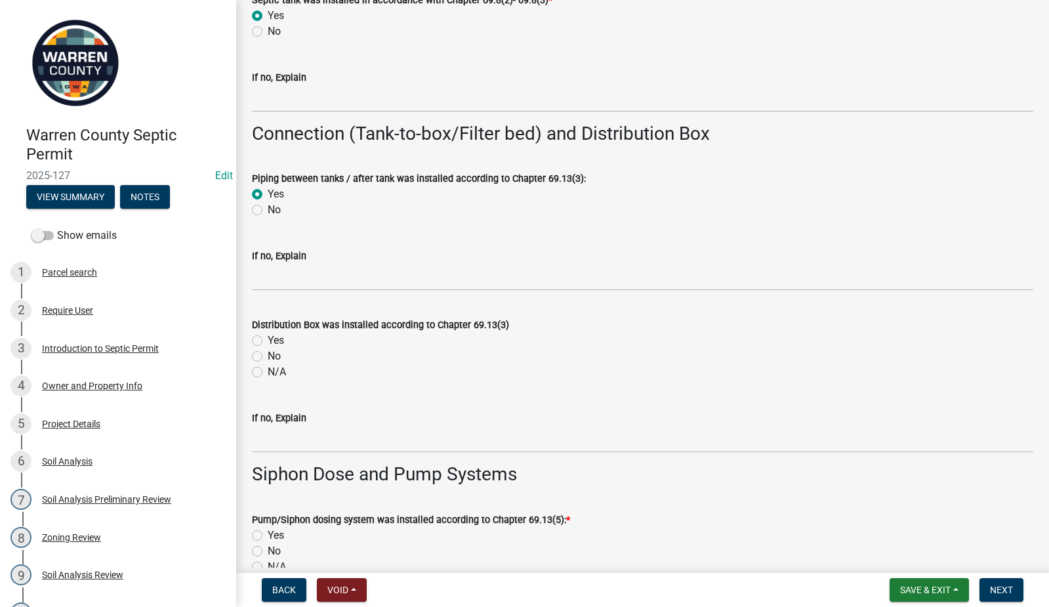
click at [268, 343] on label "Yes" at bounding box center [276, 341] width 16 height 16
click at [268, 341] on input "Yes" at bounding box center [272, 337] width 9 height 9
radio input "true"
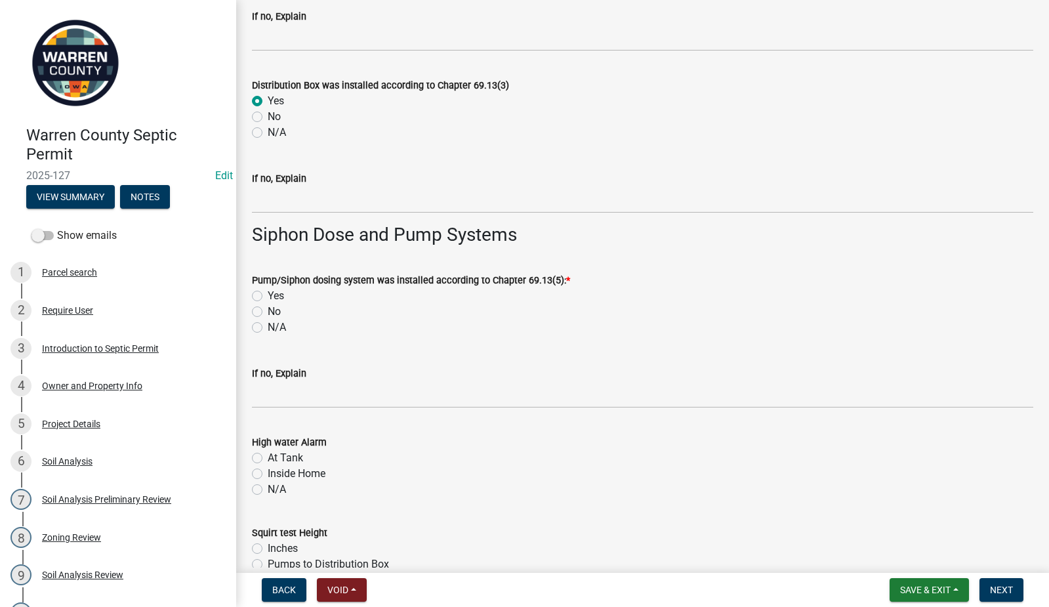
scroll to position [1684, 0]
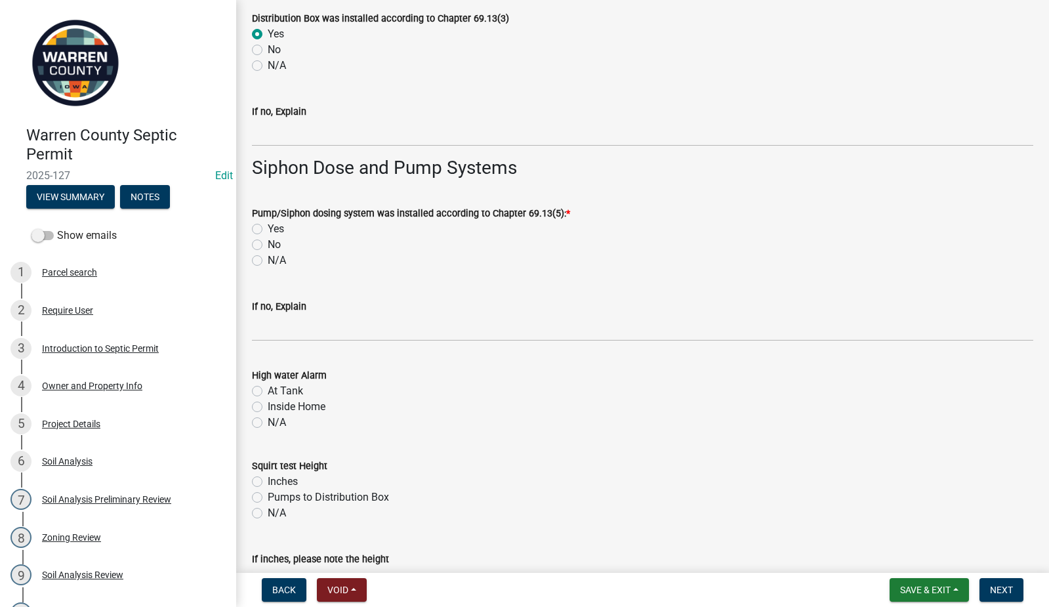
click at [268, 230] on label "Yes" at bounding box center [276, 229] width 16 height 16
click at [268, 230] on input "Yes" at bounding box center [272, 225] width 9 height 9
radio input "true"
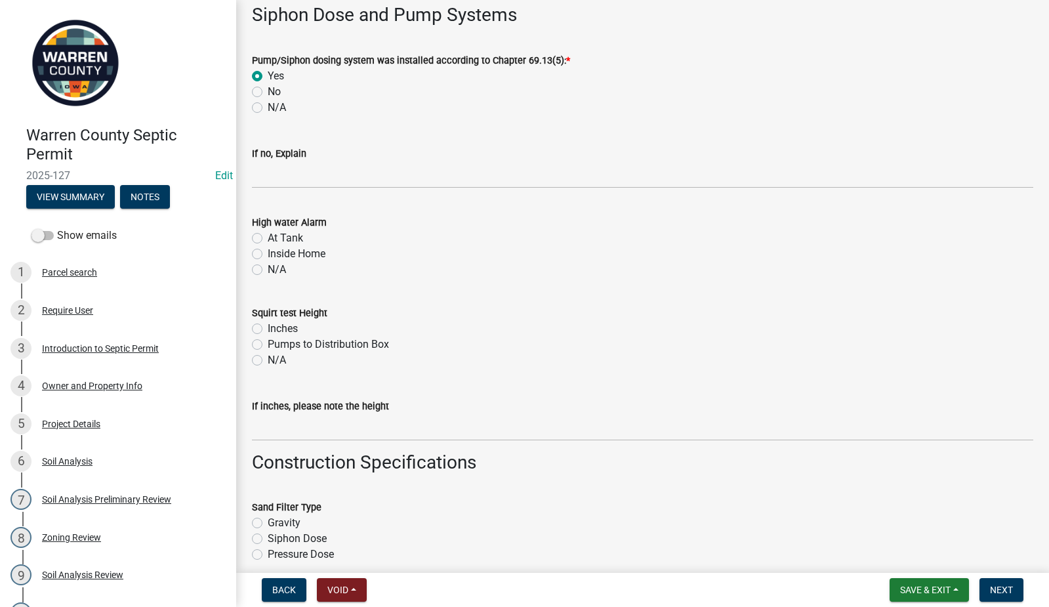
click at [268, 270] on label "N/A" at bounding box center [277, 270] width 18 height 16
click at [268, 270] on input "N/A" at bounding box center [272, 266] width 9 height 9
radio input "true"
click at [268, 359] on label "N/A" at bounding box center [277, 360] width 18 height 16
click at [268, 359] on input "N/A" at bounding box center [272, 356] width 9 height 9
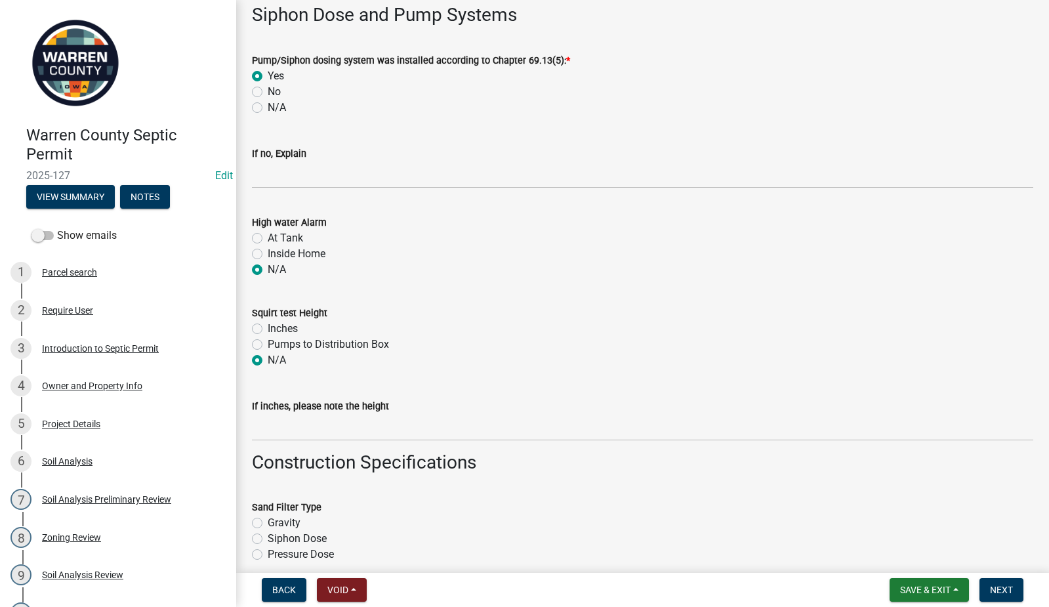
radio input "true"
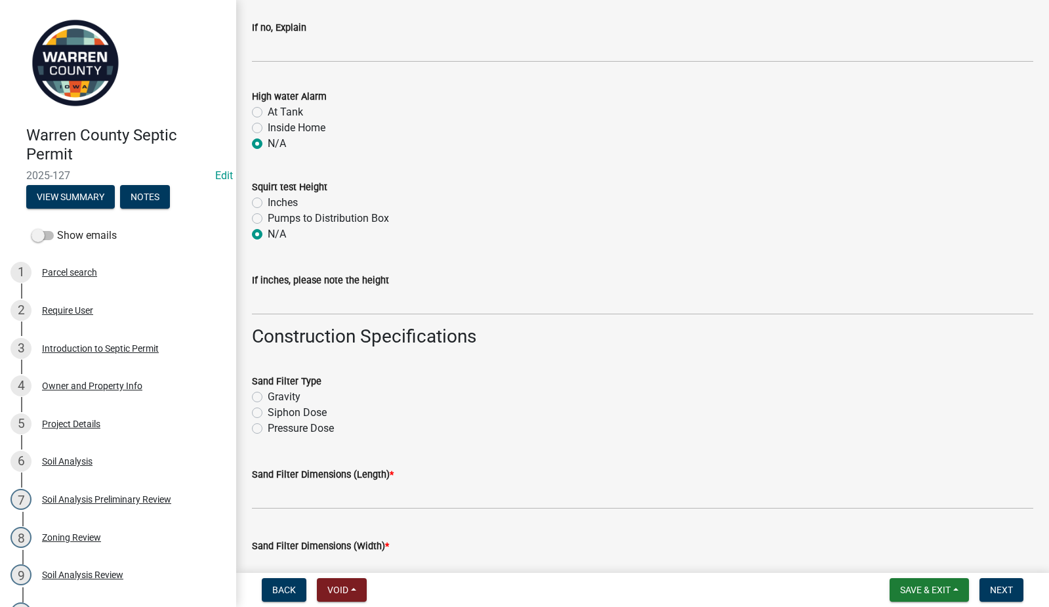
scroll to position [1990, 0]
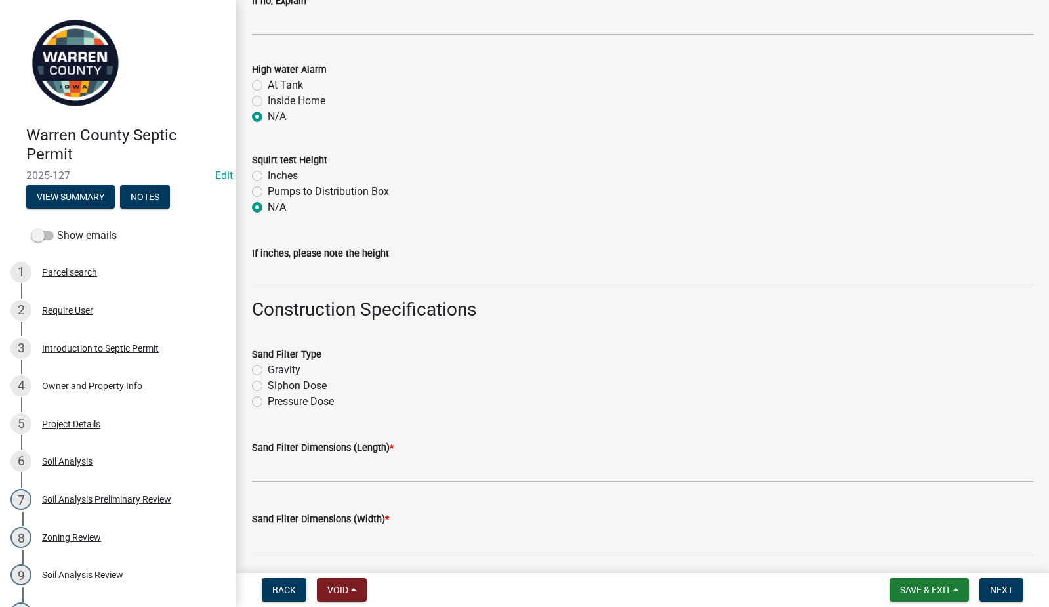
click at [268, 368] on label "Gravity" at bounding box center [284, 370] width 33 height 16
click at [268, 368] on input "Gravity" at bounding box center [272, 366] width 9 height 9
radio input "true"
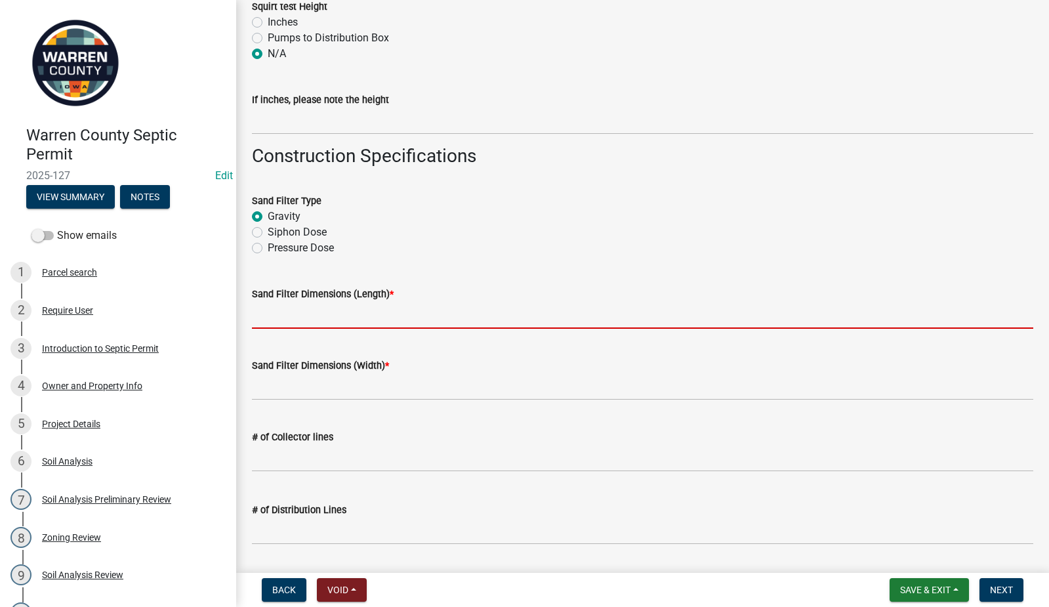
click at [311, 326] on input "Sand Filter Dimensions (Length) *" at bounding box center [642, 315] width 781 height 27
type input "80'"
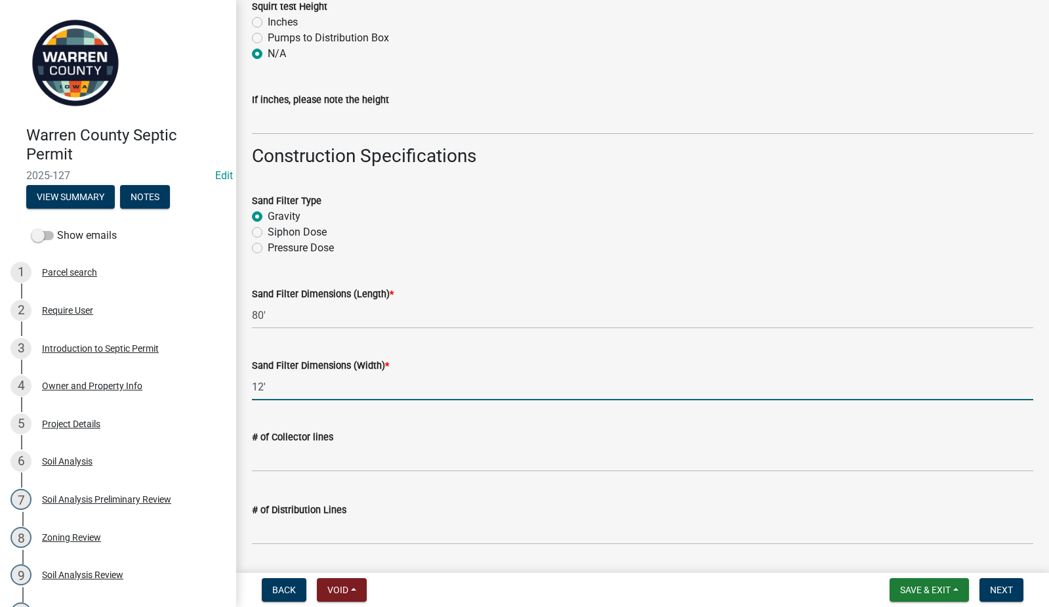
type input "12'"
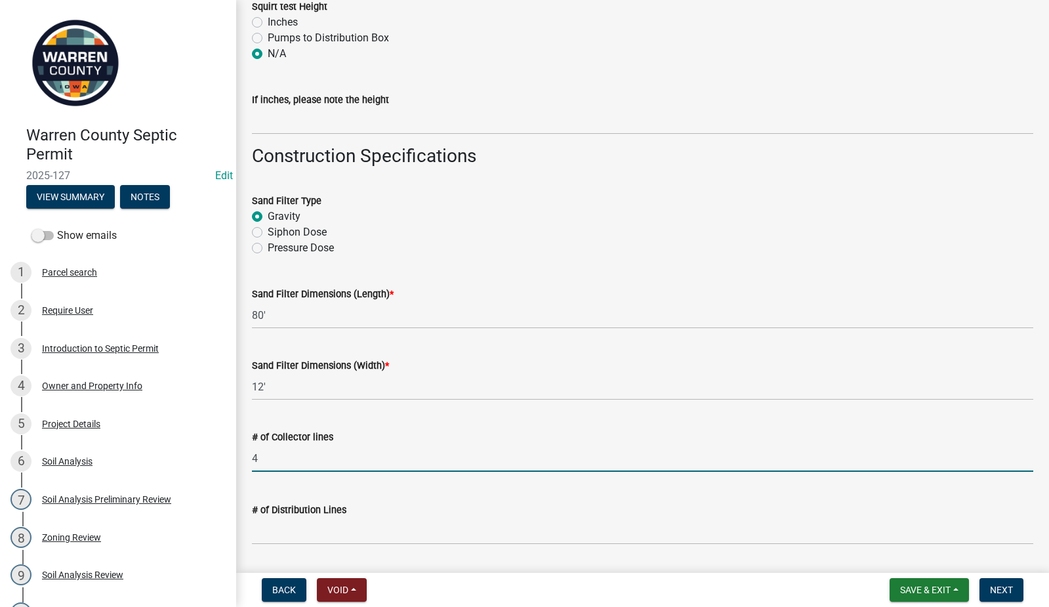
type input "4"
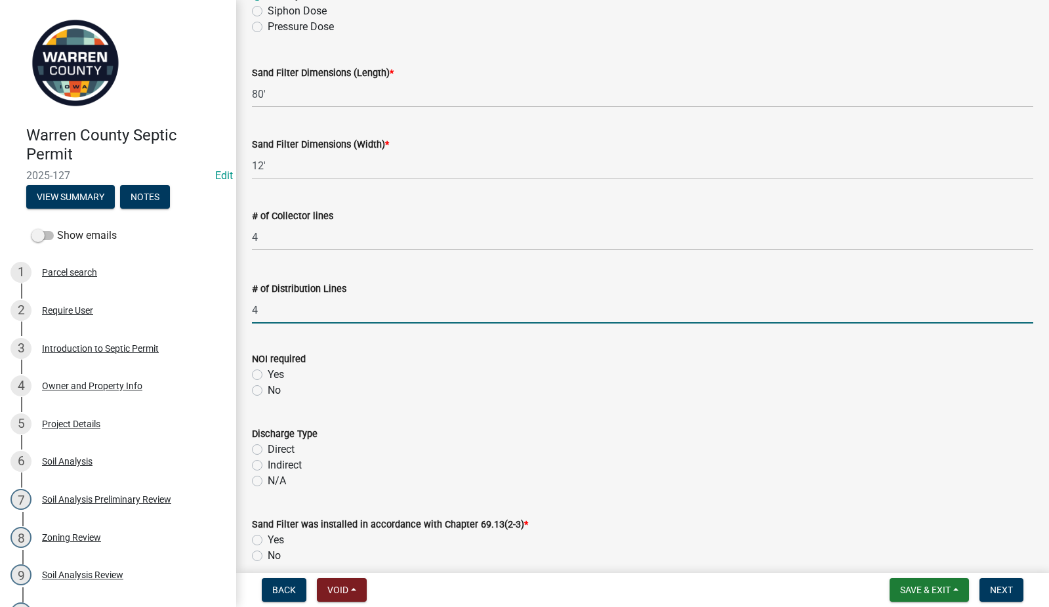
scroll to position [2449, 0]
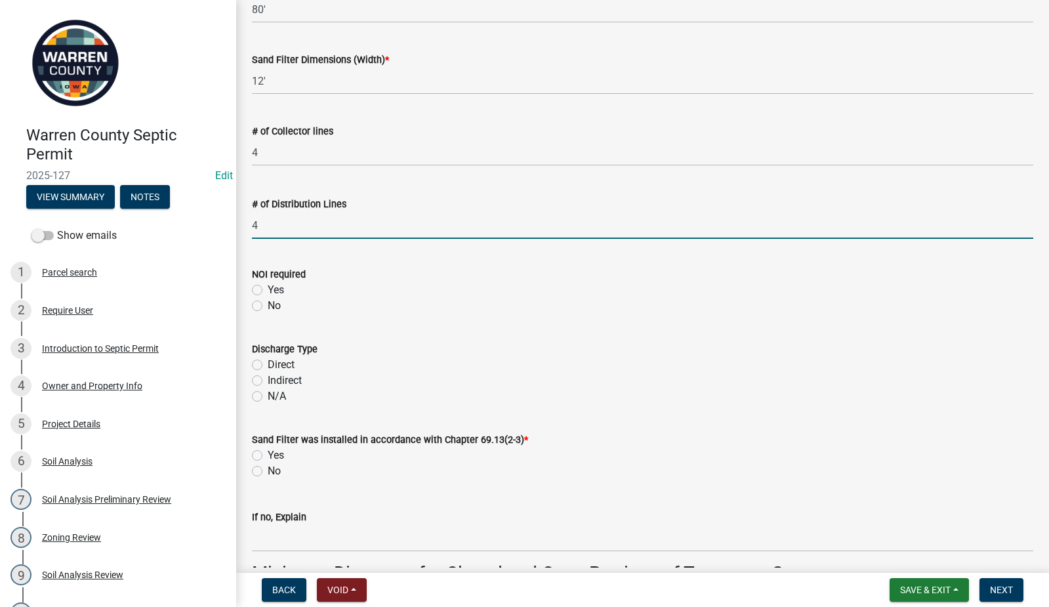
type input "4"
click at [268, 381] on label "Indirect" at bounding box center [285, 381] width 34 height 16
click at [268, 381] on input "Indirect" at bounding box center [272, 377] width 9 height 9
radio input "true"
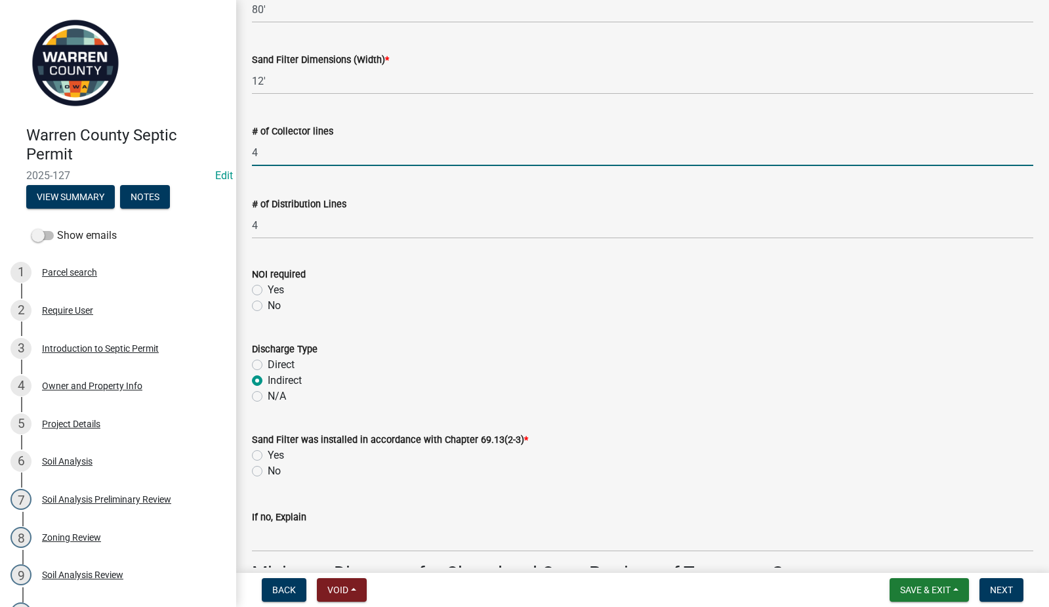
drag, startPoint x: 285, startPoint y: 154, endPoint x: 238, endPoint y: 163, distance: 47.5
type input "2"
click at [268, 457] on label "Yes" at bounding box center [276, 455] width 16 height 16
click at [268, 456] on input "Yes" at bounding box center [272, 451] width 9 height 9
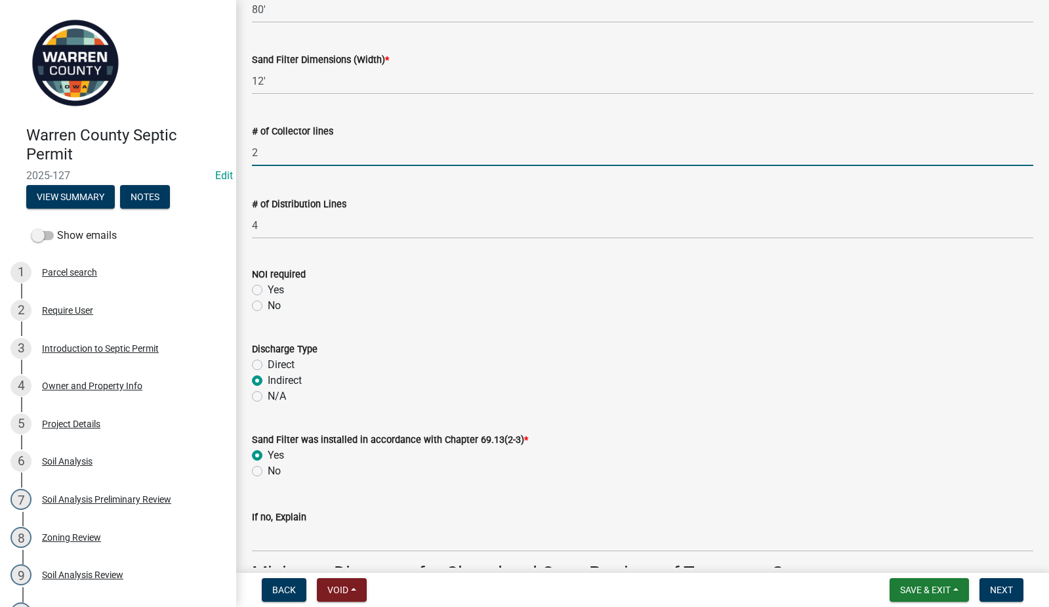
radio input "true"
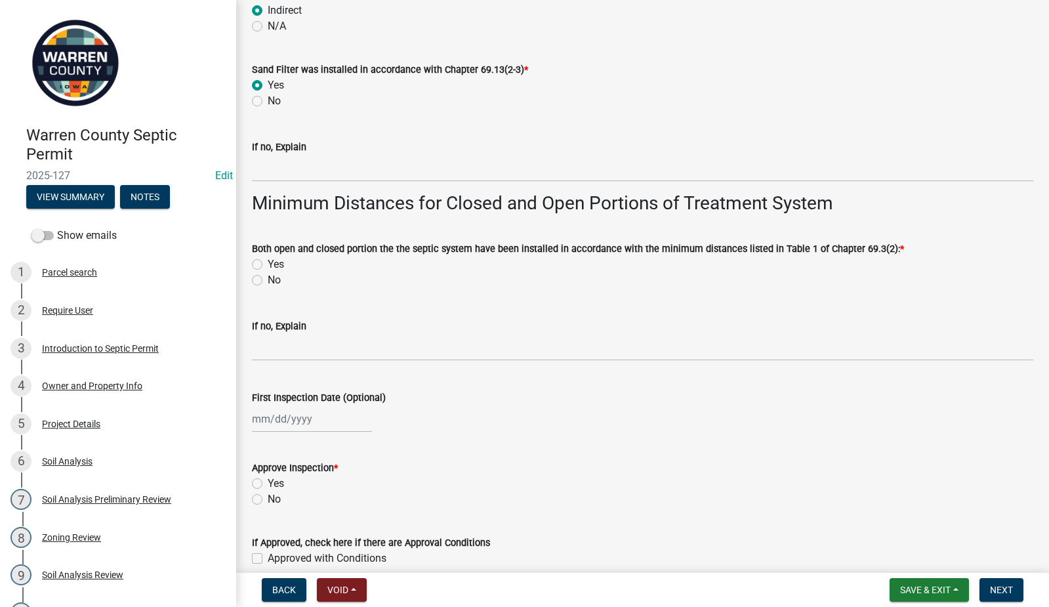
scroll to position [2987, 0]
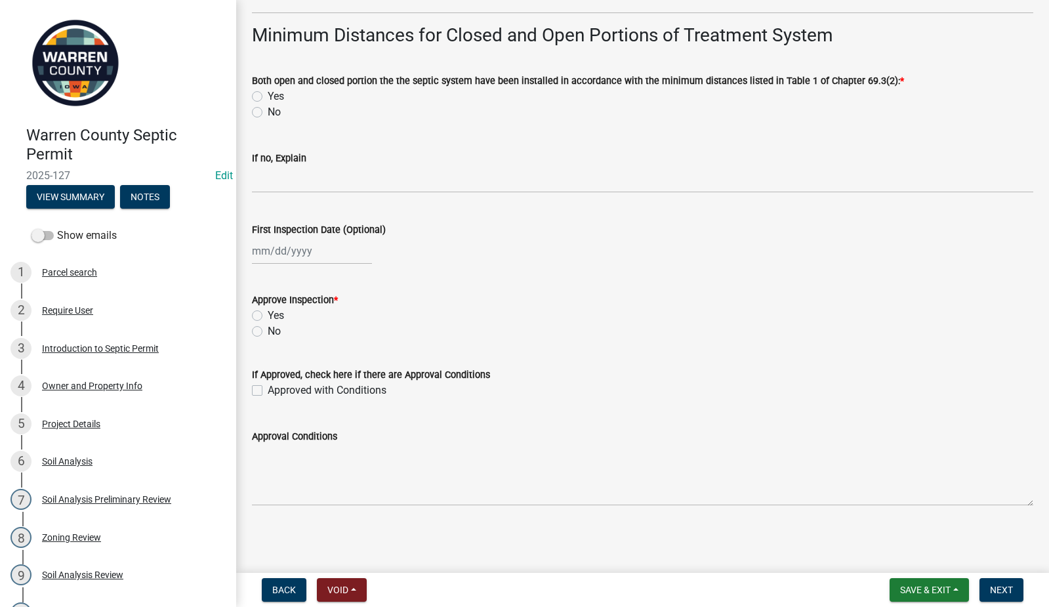
click at [268, 314] on label "Yes" at bounding box center [276, 316] width 16 height 16
click at [268, 314] on input "Yes" at bounding box center [272, 312] width 9 height 9
radio input "true"
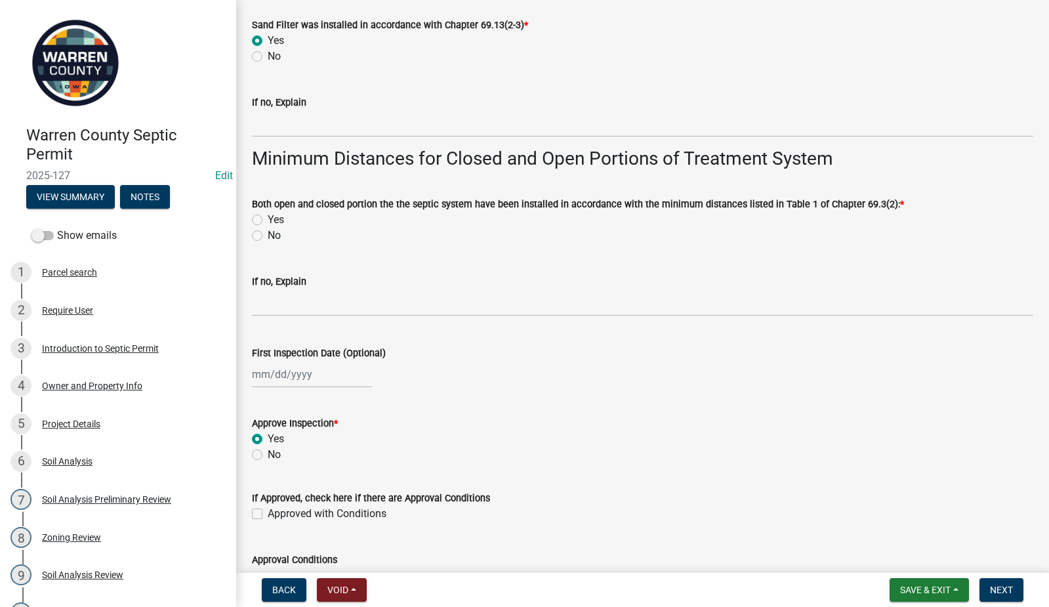
scroll to position [2834, 0]
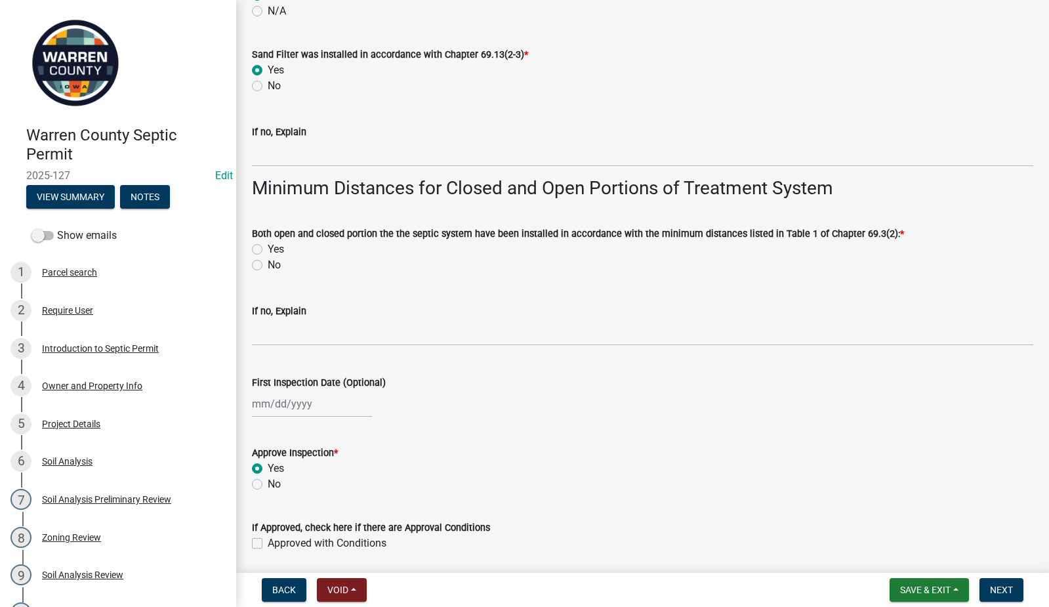
drag, startPoint x: 257, startPoint y: 247, endPoint x: 284, endPoint y: 253, distance: 27.5
click at [268, 247] on label "Yes" at bounding box center [276, 249] width 16 height 16
click at [268, 247] on input "Yes" at bounding box center [272, 245] width 9 height 9
radio input "true"
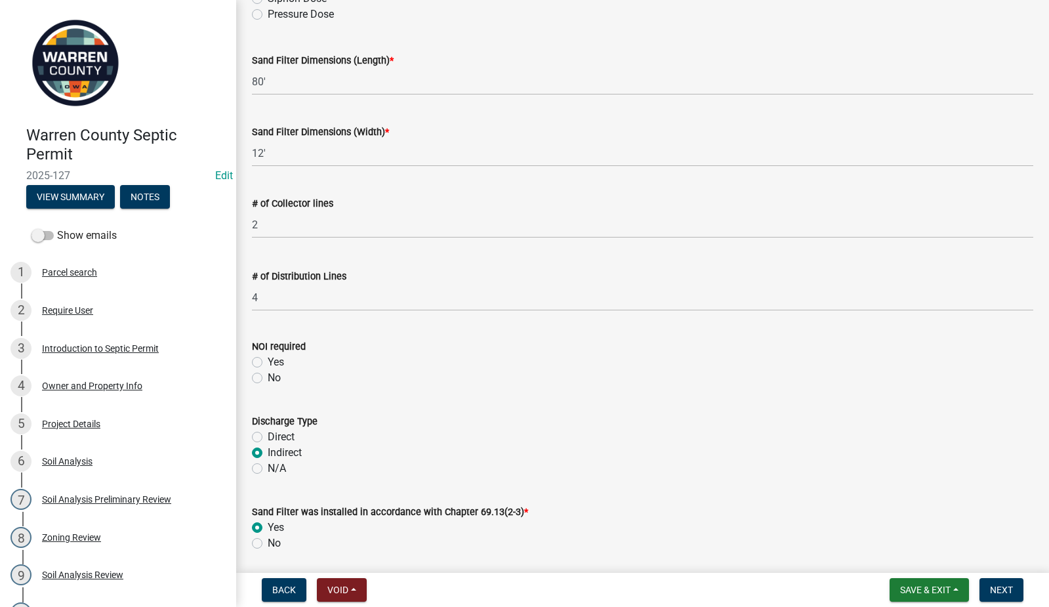
scroll to position [2375, 0]
click at [268, 378] on label "No" at bounding box center [274, 380] width 13 height 16
click at [268, 378] on input "No" at bounding box center [272, 376] width 9 height 9
radio input "true"
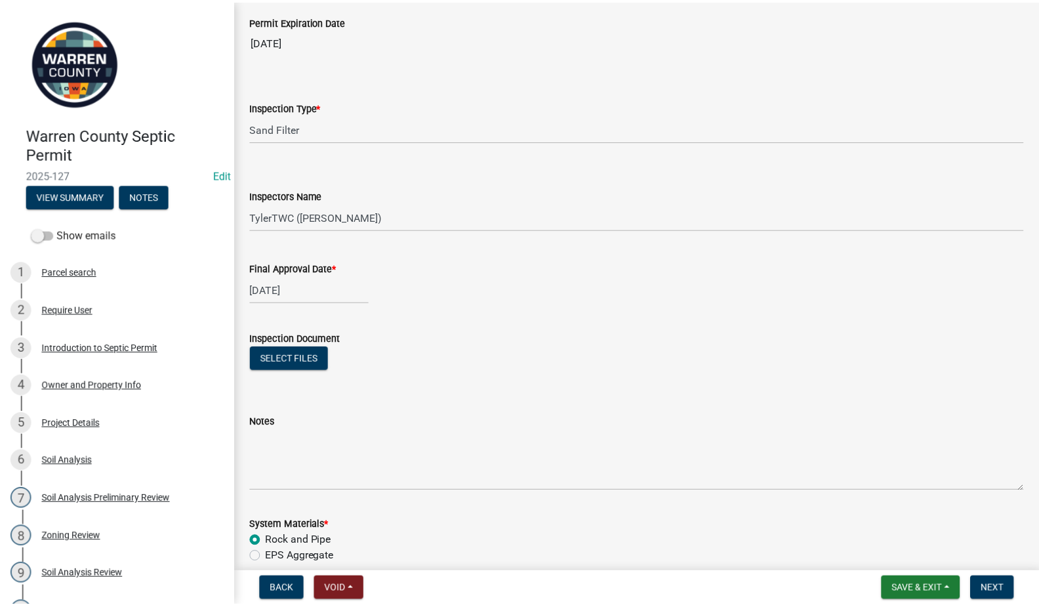
scroll to position [0, 0]
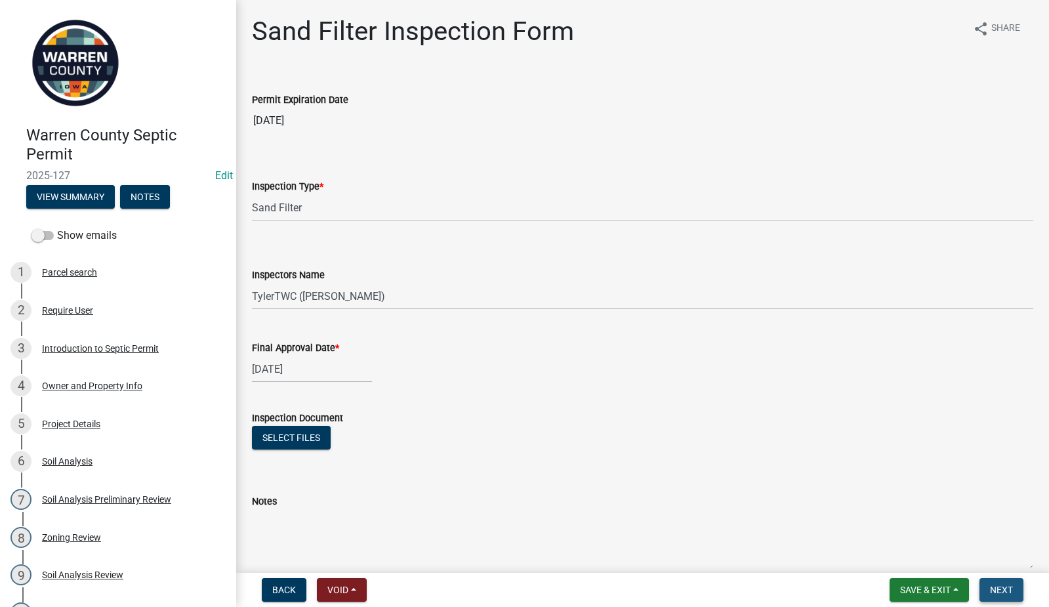
click at [1008, 582] on button "Next" at bounding box center [1002, 590] width 44 height 24
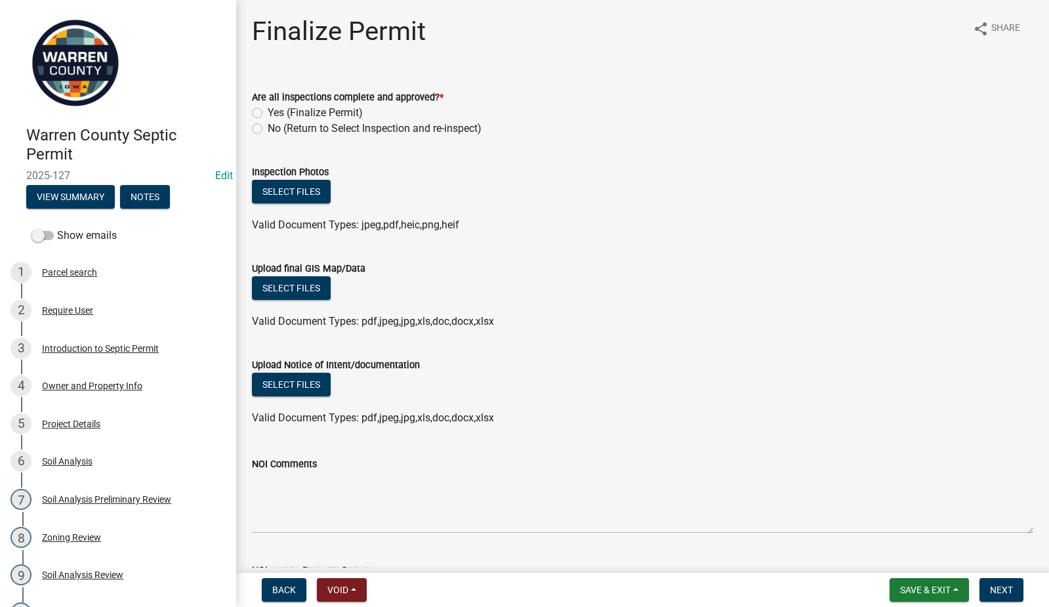
click at [268, 114] on label "Yes (Finalize Permit)" at bounding box center [315, 113] width 95 height 16
click at [268, 114] on input "Yes (Finalize Permit)" at bounding box center [272, 109] width 9 height 9
radio input "true"
click at [312, 291] on button "Select files" at bounding box center [291, 288] width 79 height 24
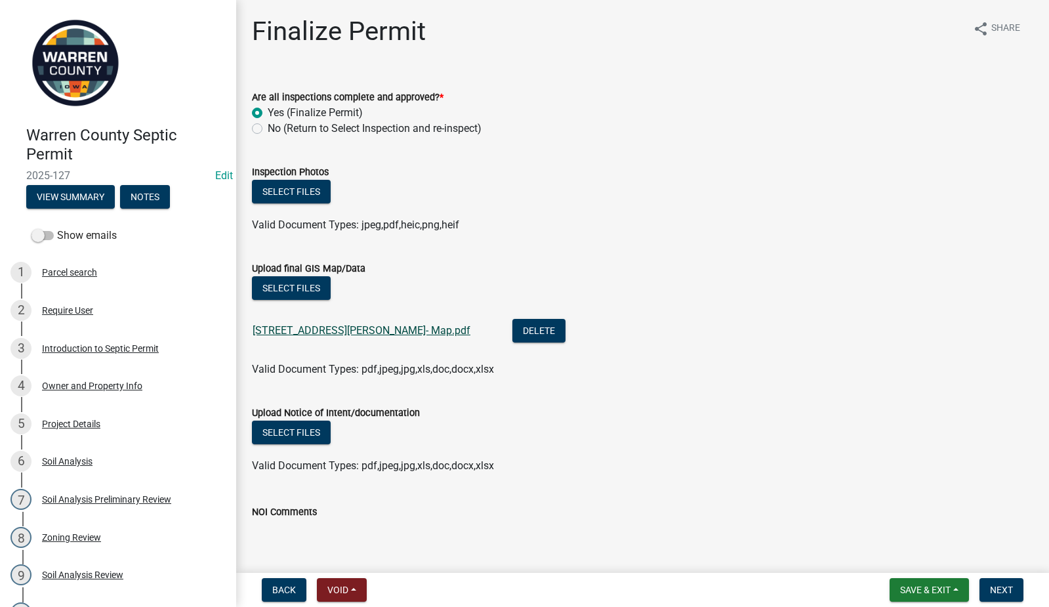
click at [341, 329] on link "18865 Fulton St- Map.pdf" at bounding box center [362, 330] width 218 height 12
click at [1004, 583] on button "Next" at bounding box center [1002, 590] width 44 height 24
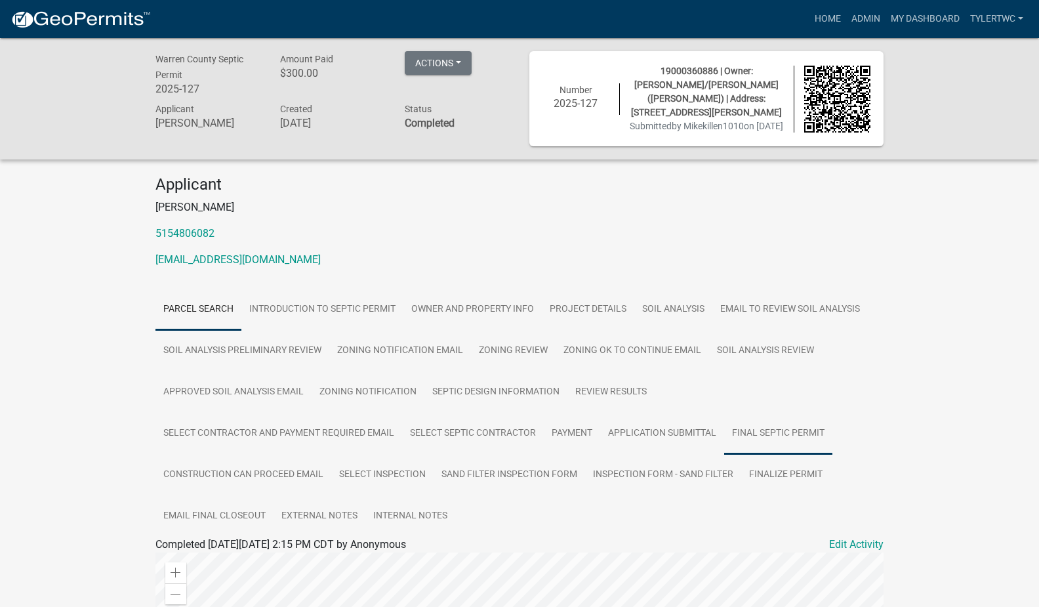
click at [774, 415] on link "Final Septic Permit" at bounding box center [778, 434] width 108 height 42
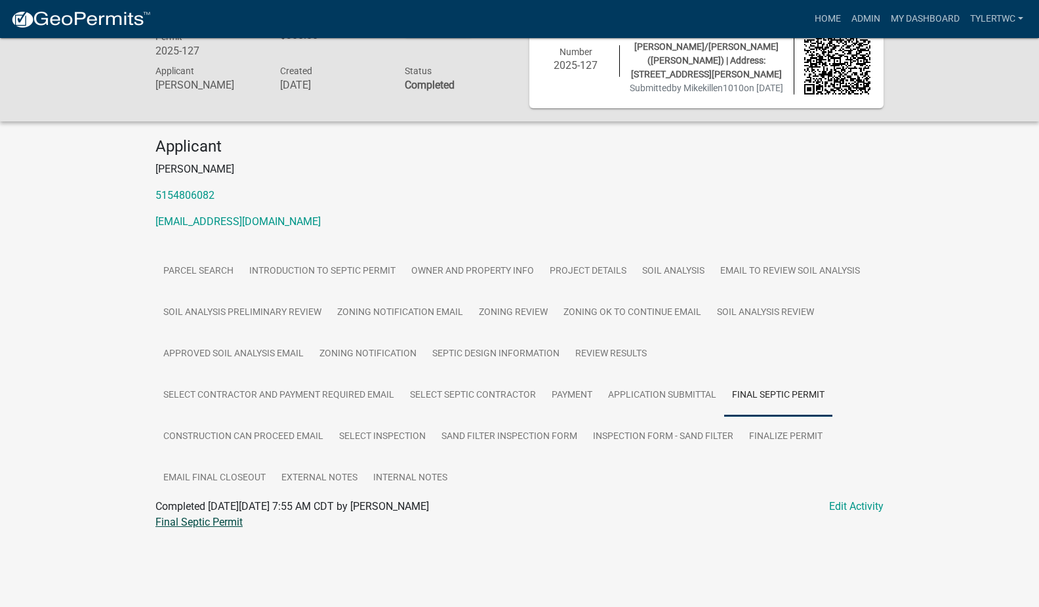
click at [201, 522] on link "Final Septic Permit" at bounding box center [198, 522] width 87 height 12
click at [669, 433] on link "Inspection Form - Sand Filter" at bounding box center [663, 437] width 156 height 42
click at [247, 522] on link "Inspection Form - Sand Filter" at bounding box center [221, 522] width 133 height 12
click at [869, 15] on link "Admin" at bounding box center [865, 19] width 39 height 25
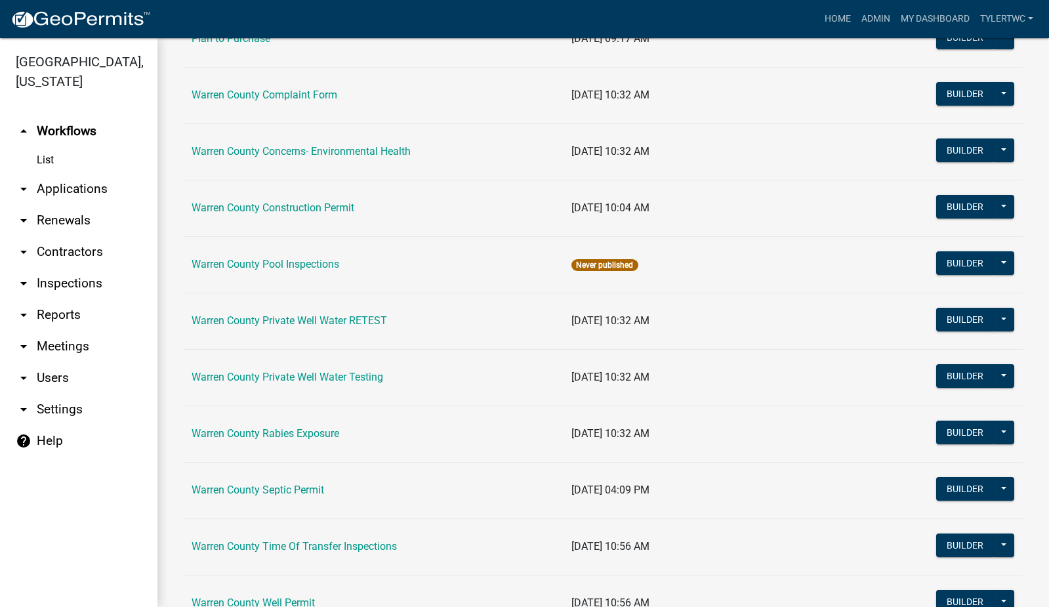
scroll to position [785, 0]
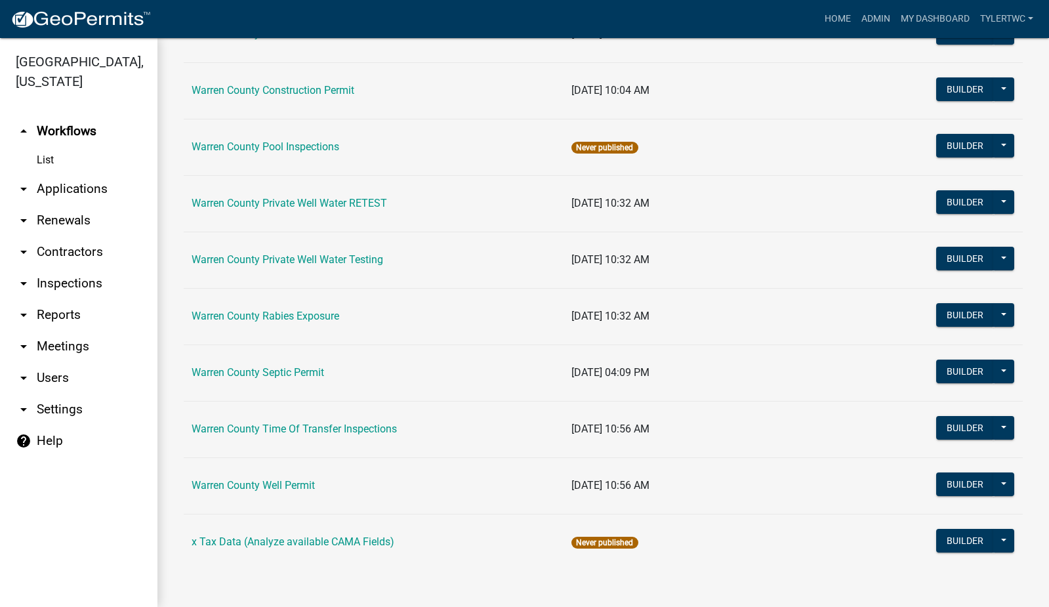
click at [258, 365] on td "Warren County Septic Permit" at bounding box center [374, 372] width 380 height 56
click at [253, 371] on link "Warren County Septic Permit" at bounding box center [258, 372] width 133 height 12
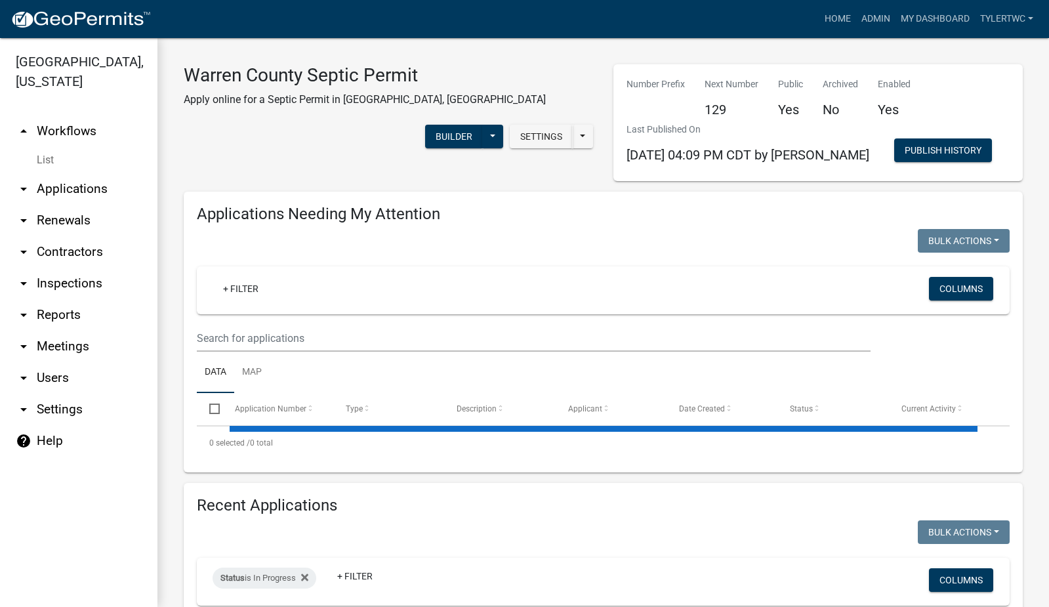
select select "3: 100"
select select "2: 50"
select select "3: 100"
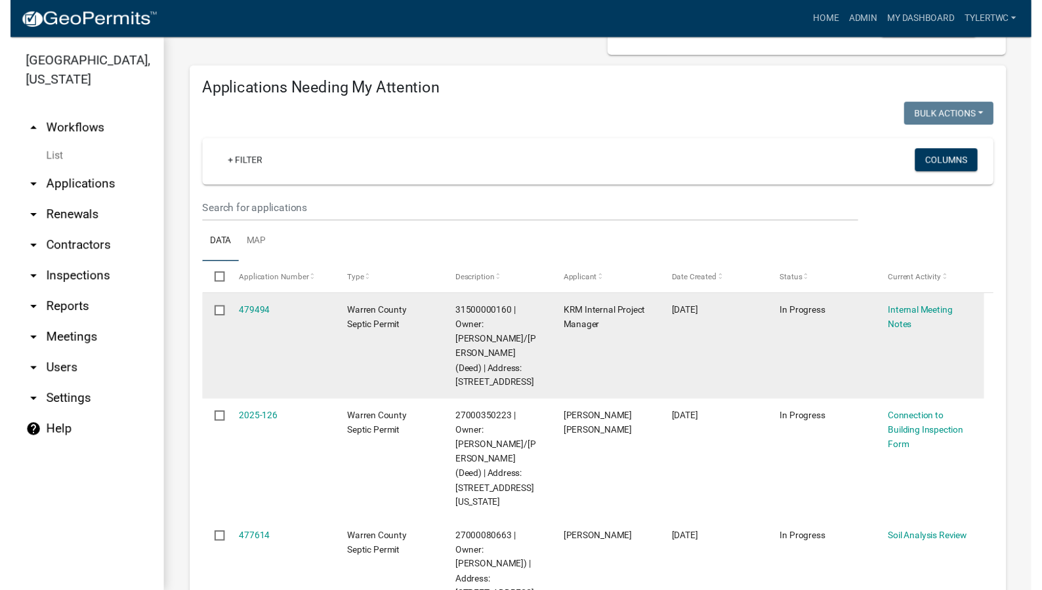
scroll to position [153, 0]
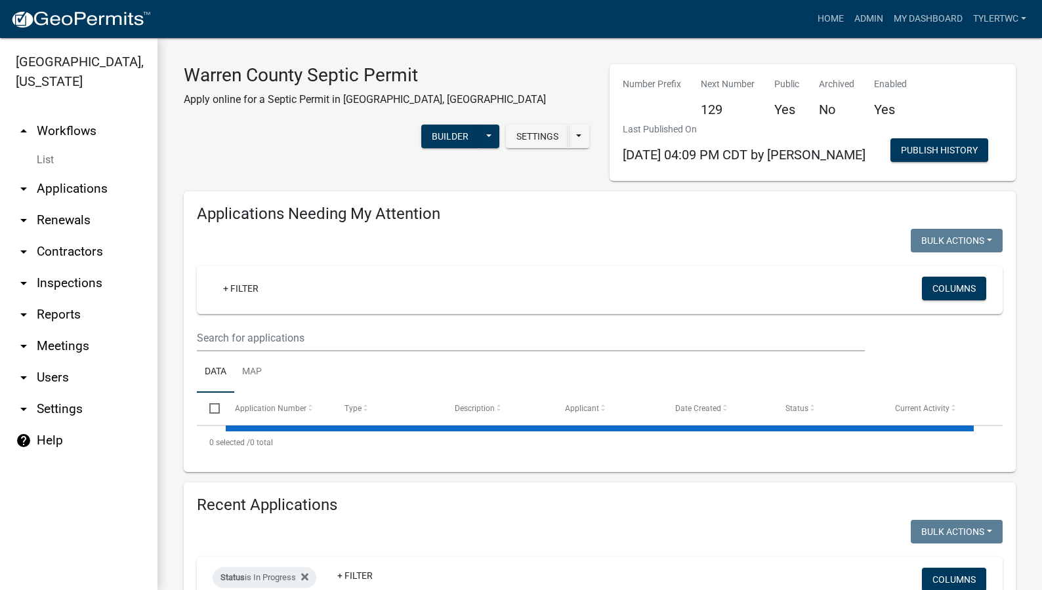
select select "2: 50"
select select "3: 100"
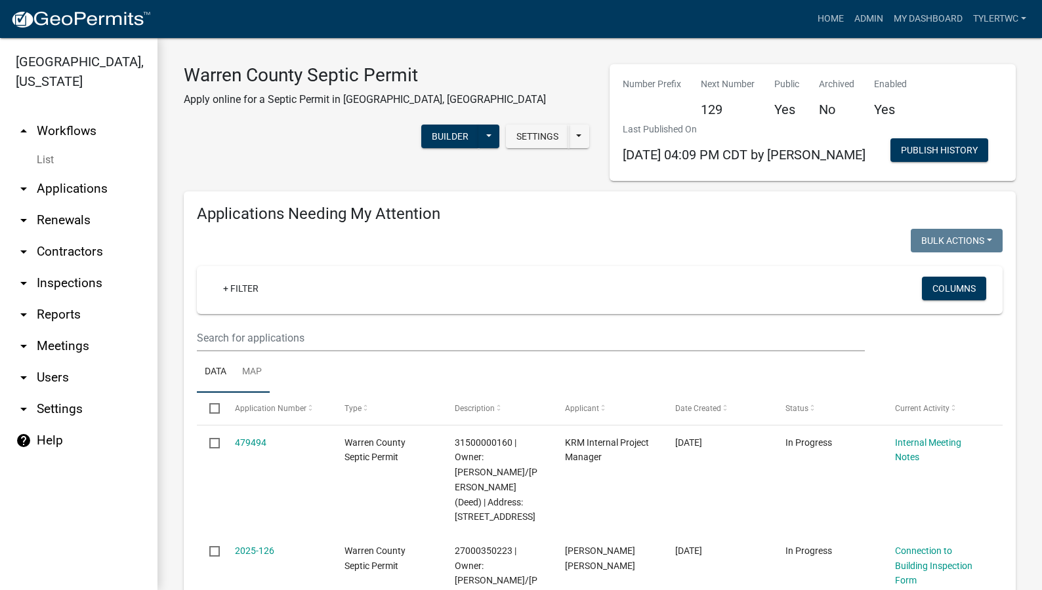
click at [256, 375] on link "Map" at bounding box center [251, 373] width 35 height 42
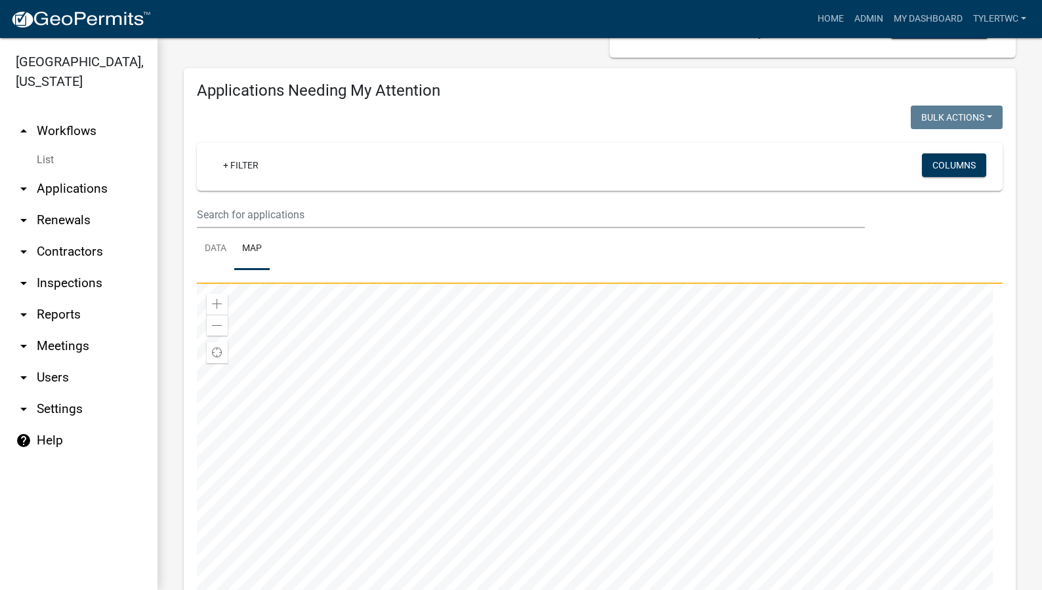
scroll to position [153, 0]
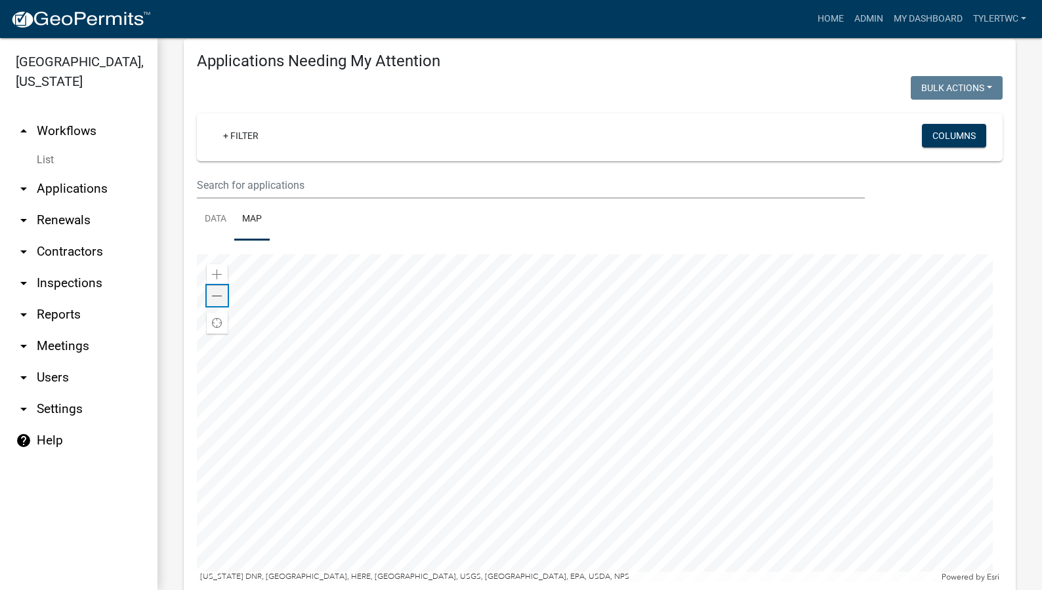
click at [220, 297] on span at bounding box center [217, 296] width 10 height 10
click at [607, 333] on div at bounding box center [600, 419] width 806 height 328
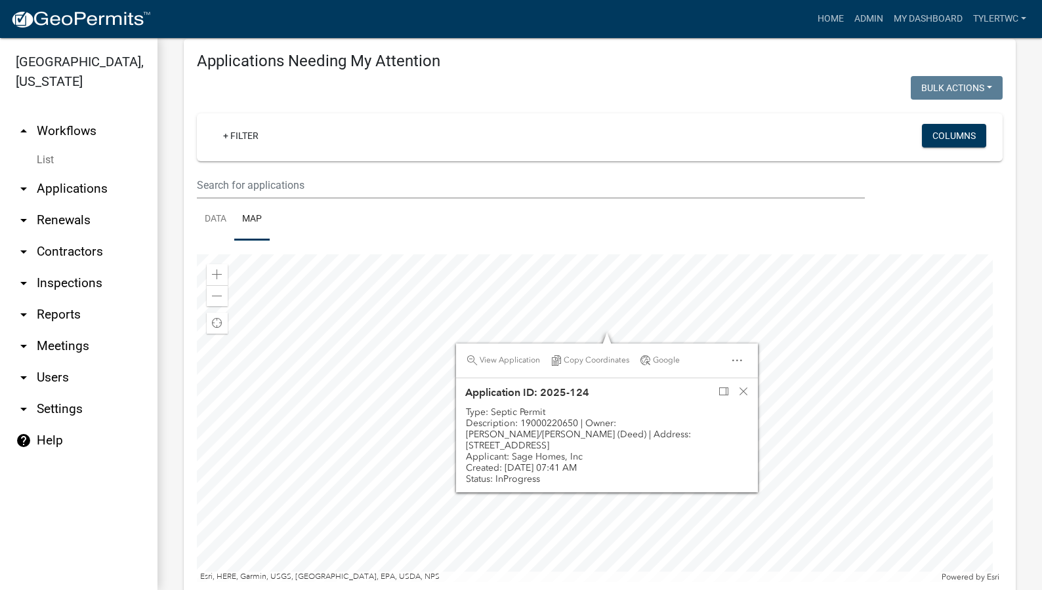
click at [769, 316] on div at bounding box center [600, 419] width 806 height 328
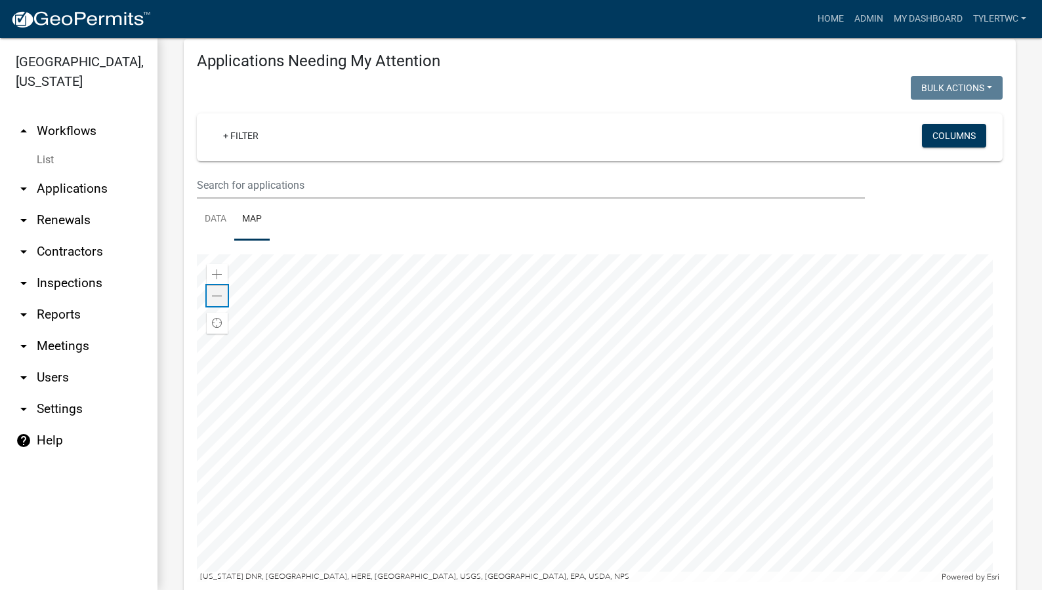
click at [216, 297] on span at bounding box center [217, 296] width 10 height 10
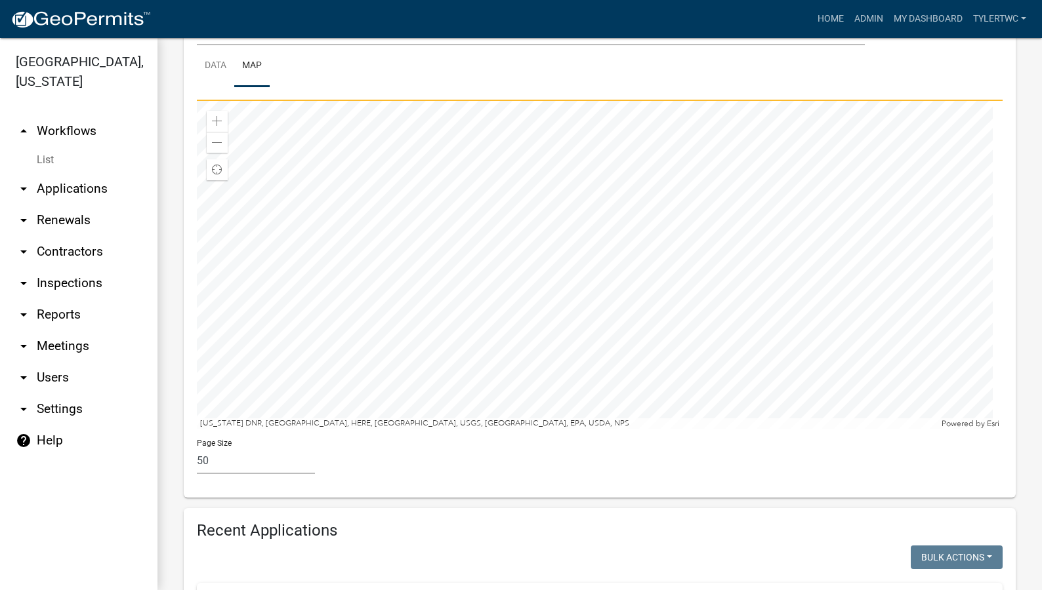
click at [549, 280] on div at bounding box center [600, 265] width 806 height 328
click at [211, 139] on div "Zoom out" at bounding box center [217, 142] width 21 height 21
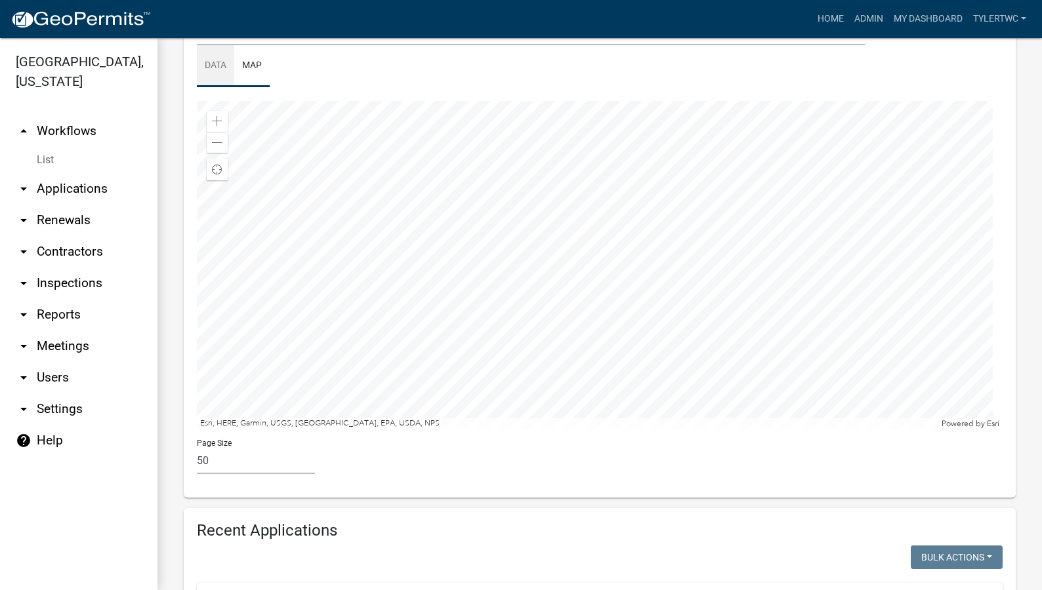
click at [220, 52] on link "Data" at bounding box center [215, 66] width 37 height 42
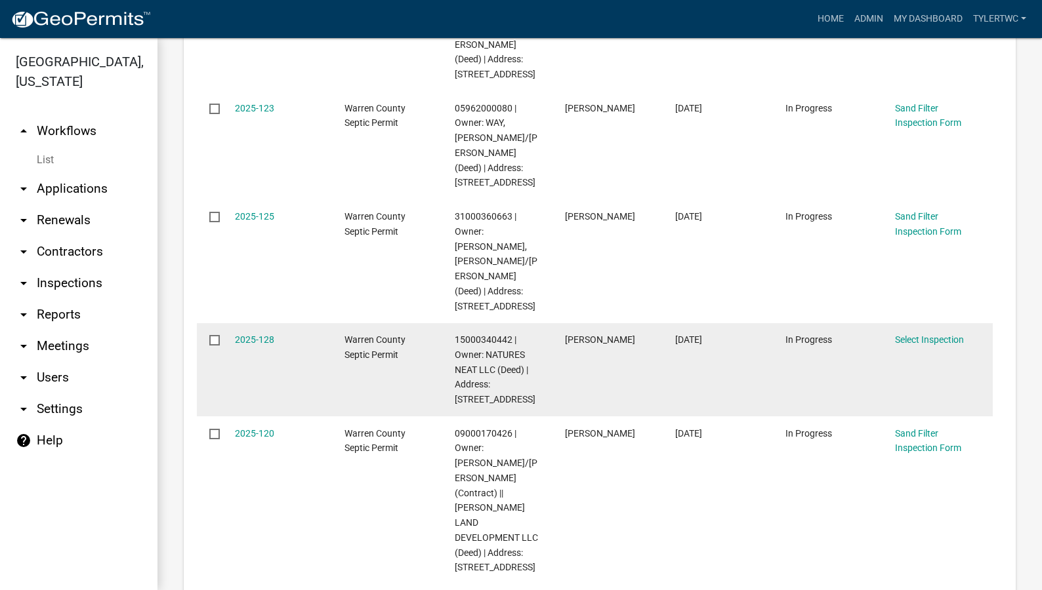
scroll to position [919, 0]
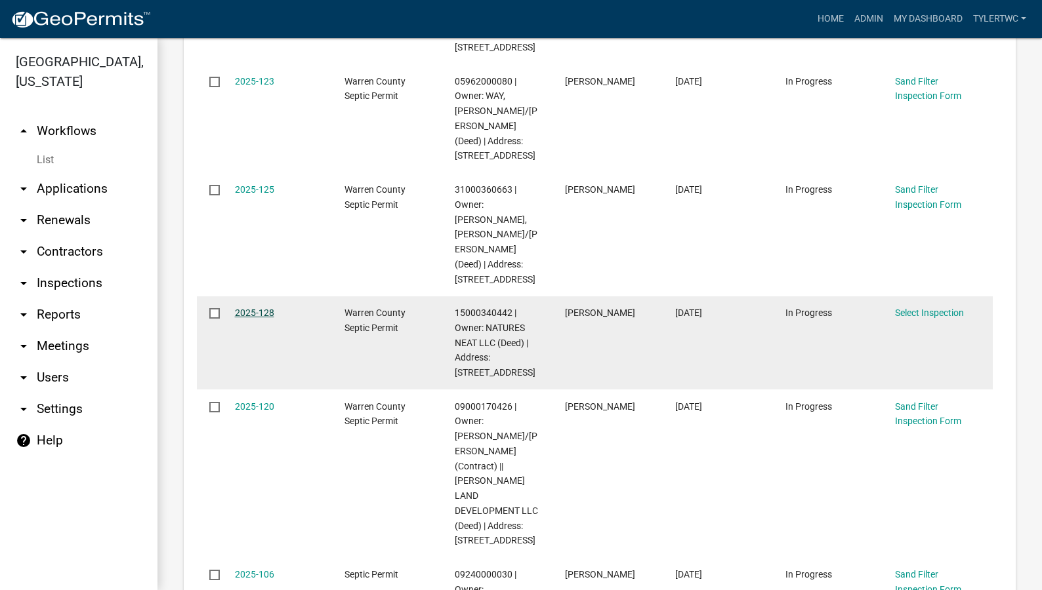
click at [251, 308] on link "2025-128" at bounding box center [254, 313] width 39 height 10
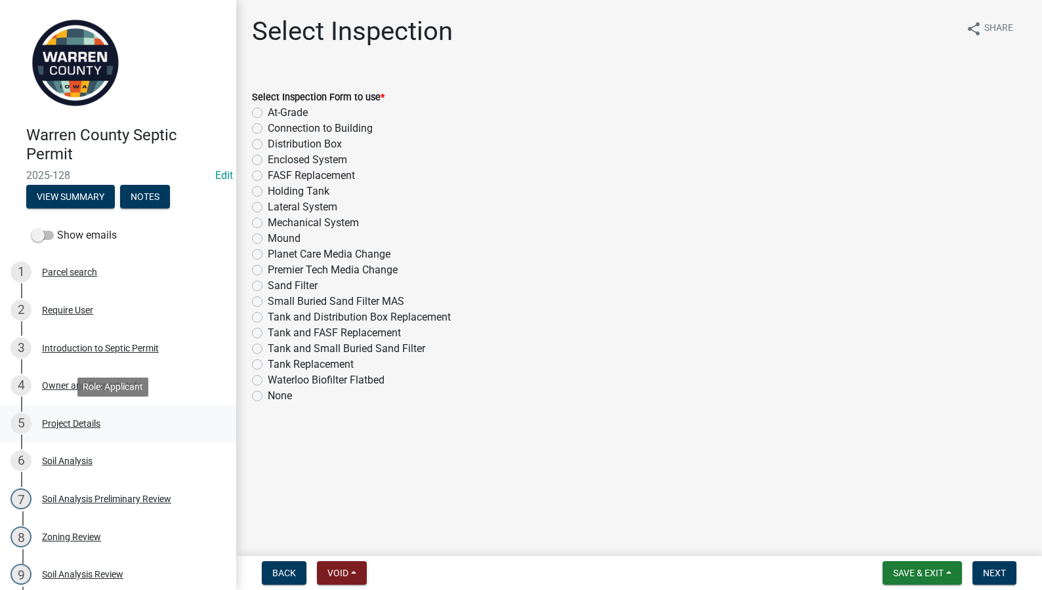
click at [62, 423] on div "Project Details" at bounding box center [71, 423] width 58 height 9
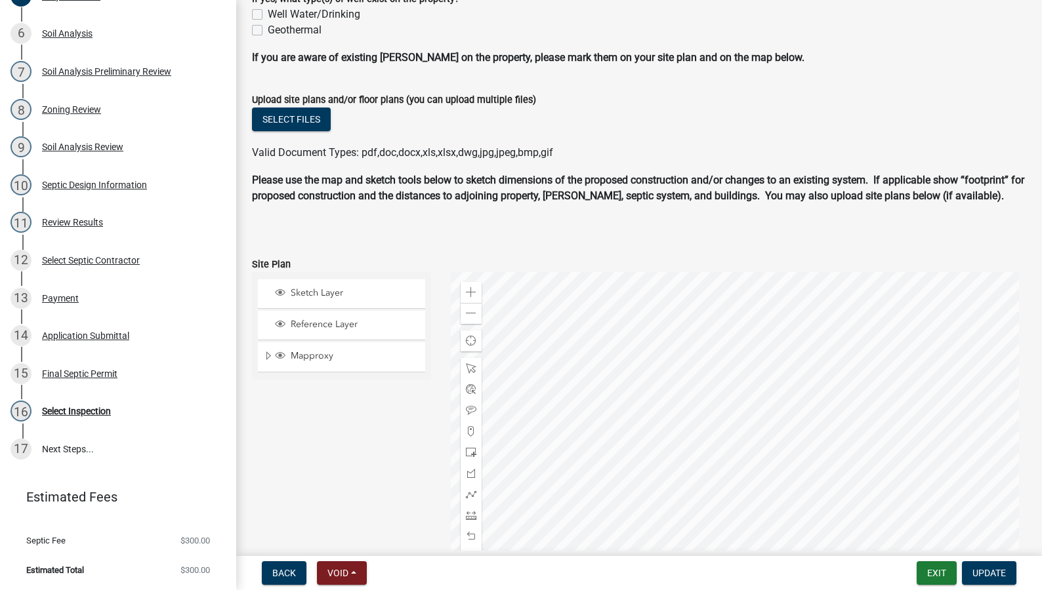
scroll to position [896, 0]
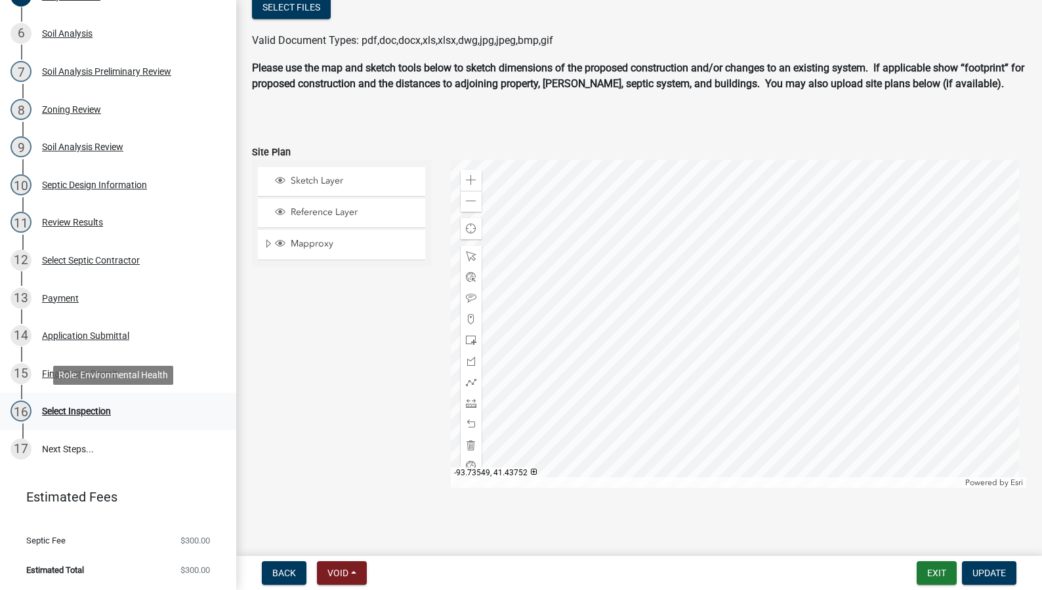
click at [85, 404] on div "16 Select Inspection" at bounding box center [112, 411] width 205 height 21
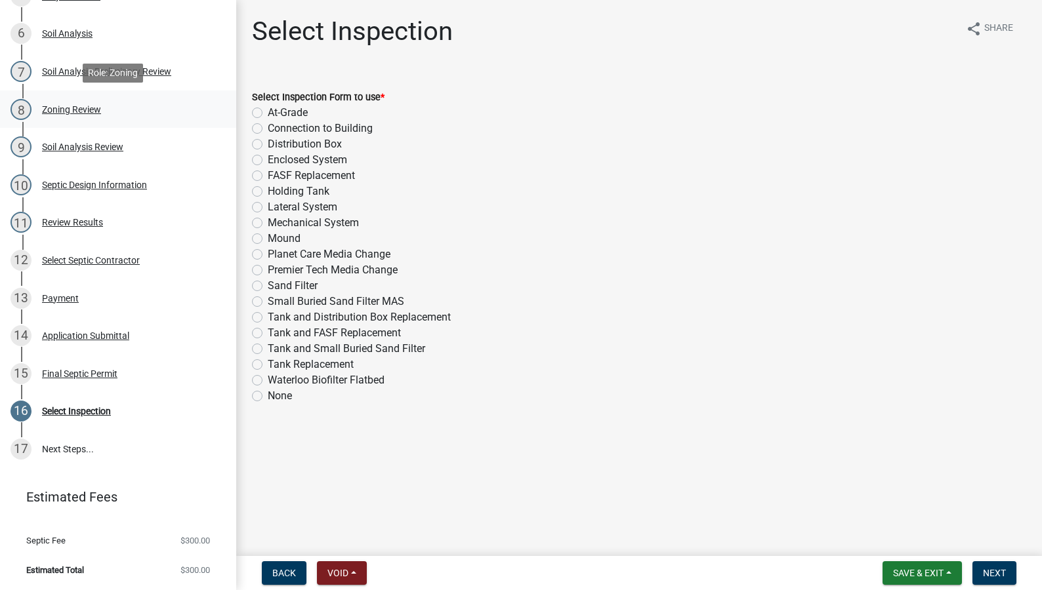
click at [60, 106] on div "Zoning Review" at bounding box center [71, 109] width 59 height 9
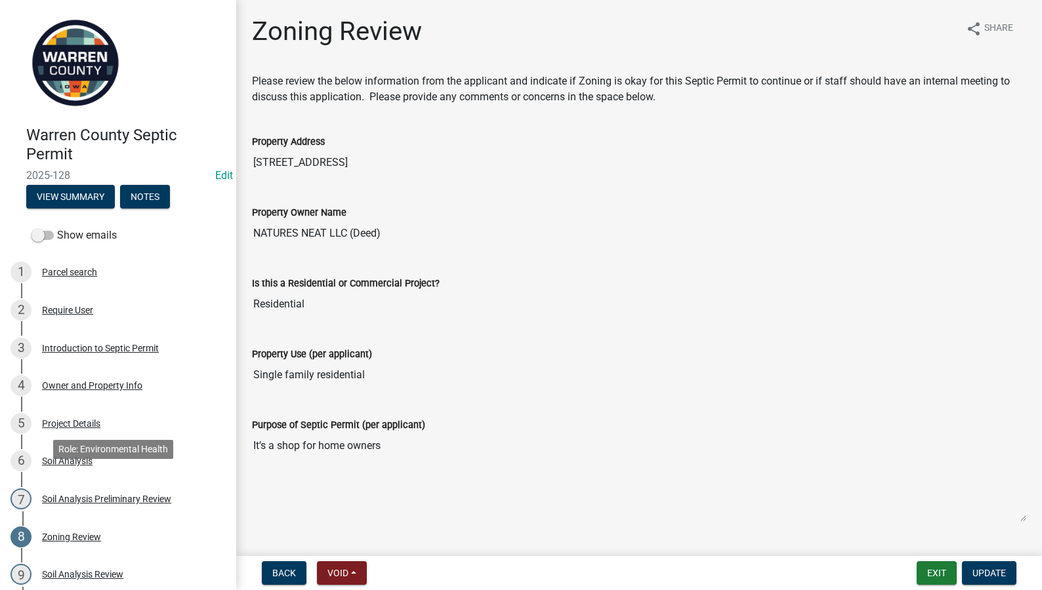
scroll to position [428, 0]
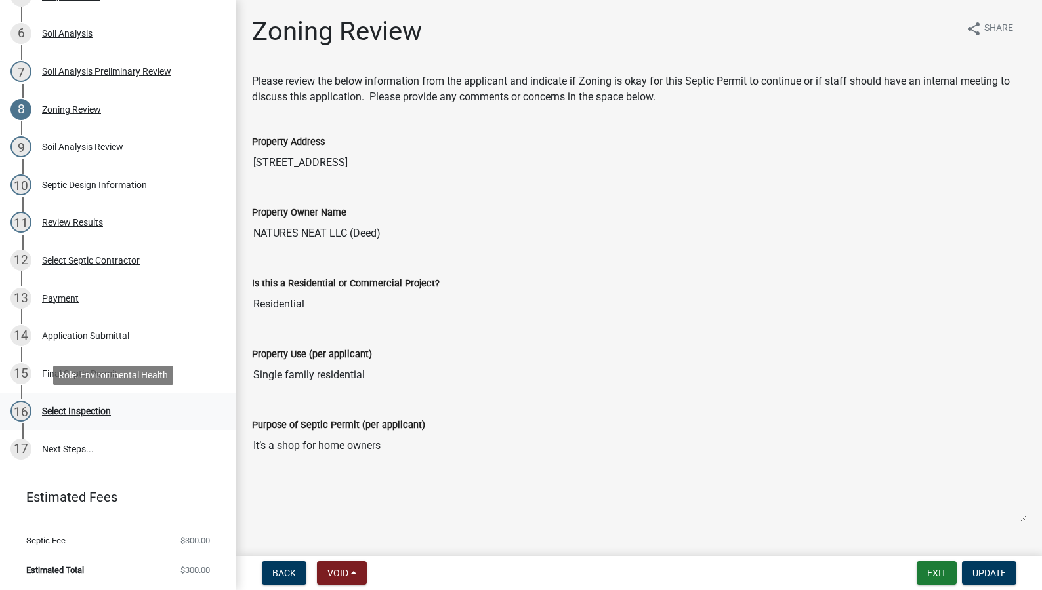
click at [68, 409] on div "Select Inspection" at bounding box center [76, 411] width 69 height 9
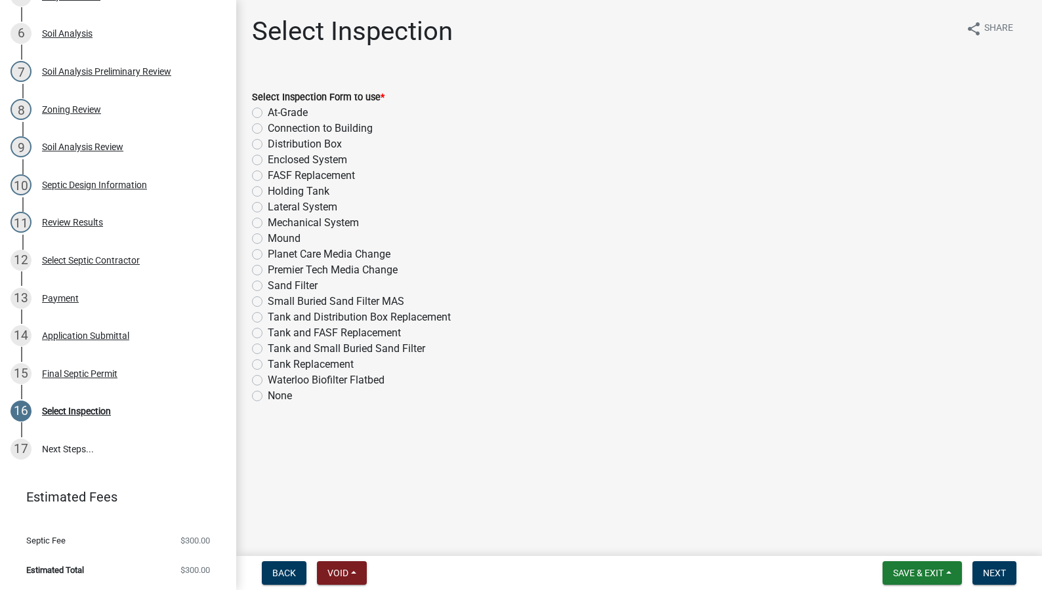
click at [268, 285] on label "Sand Filter" at bounding box center [293, 286] width 50 height 16
click at [268, 285] on input "Sand Filter" at bounding box center [272, 282] width 9 height 9
radio input "true"
click at [981, 566] on button "Next" at bounding box center [994, 574] width 44 height 24
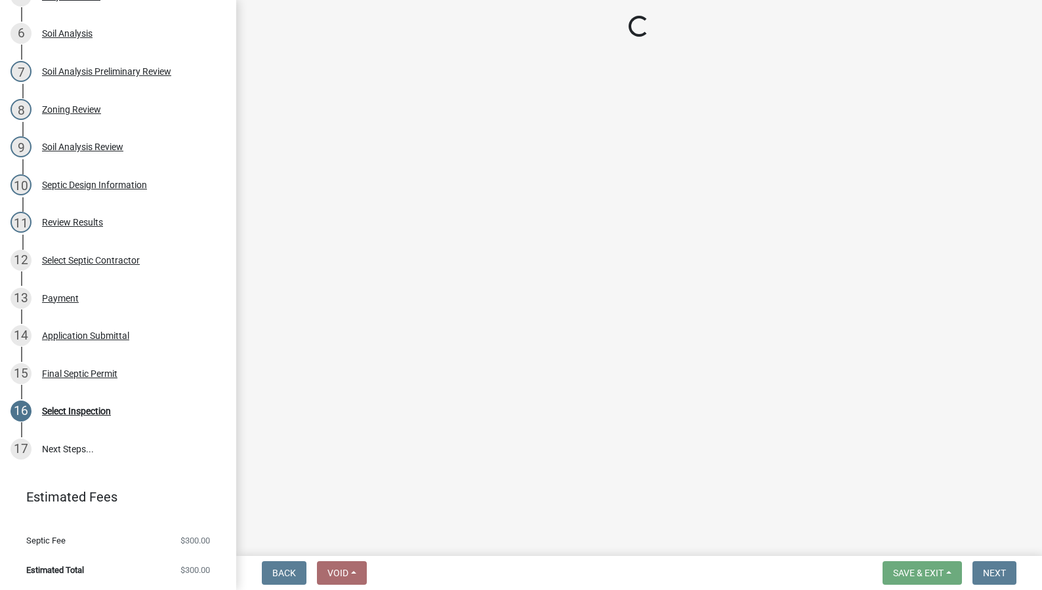
select select "d1e22d4f-68e7-4e9d-8701-604dd084f30f"
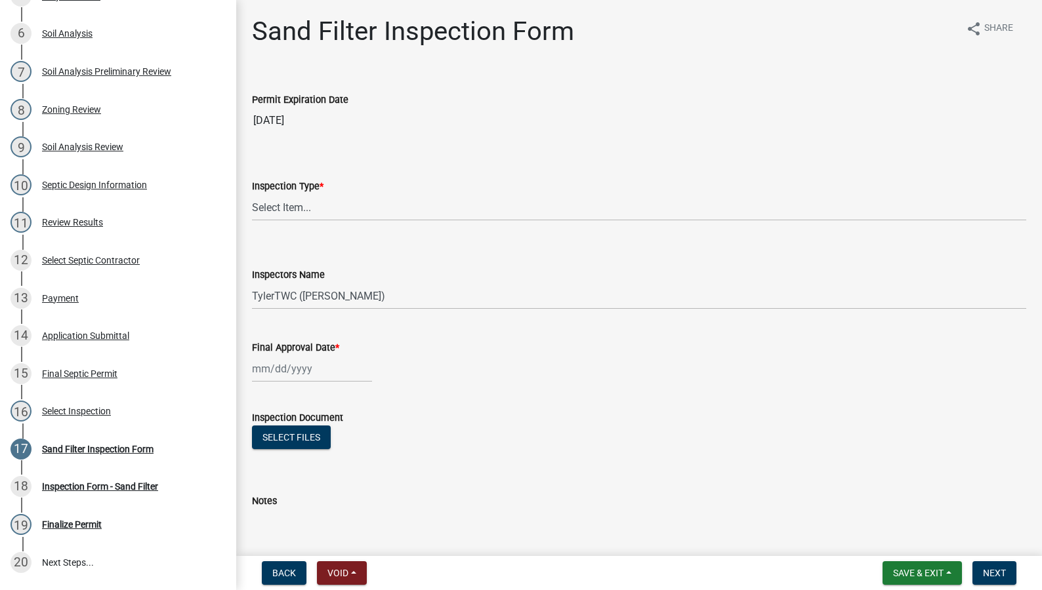
scroll to position [541, 0]
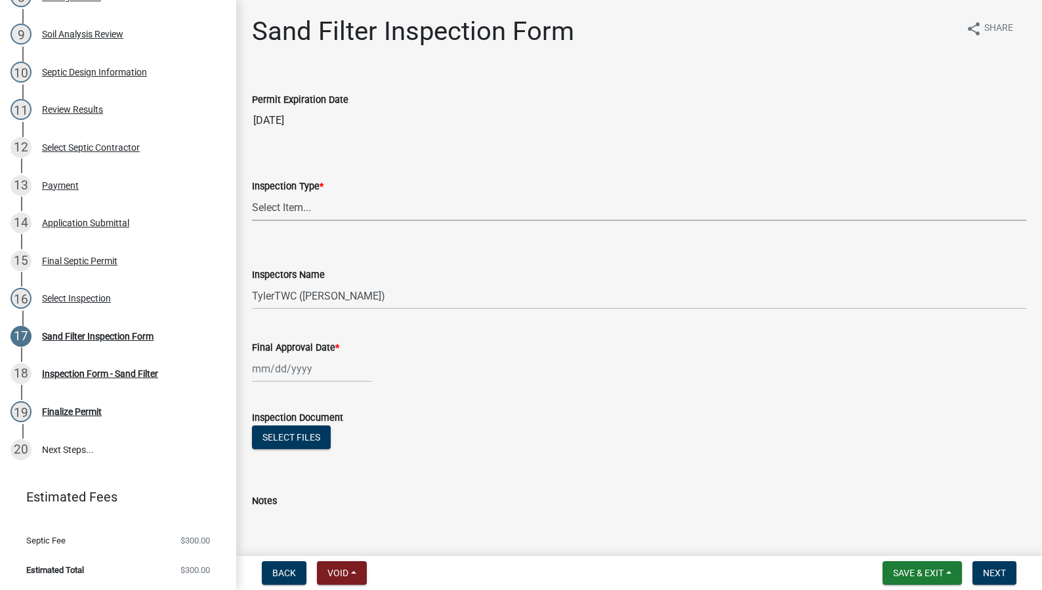
click at [293, 218] on select "Select Item... Sand Filter" at bounding box center [639, 207] width 774 height 27
click at [252, 194] on select "Select Item... Sand Filter" at bounding box center [639, 207] width 774 height 27
select select "712890e3-0e22-400e-a79f-3f3f8890de95"
click at [917, 575] on span "Save & Exit" at bounding box center [918, 573] width 51 height 10
click at [876, 540] on button "Save & Exit" at bounding box center [909, 539] width 105 height 31
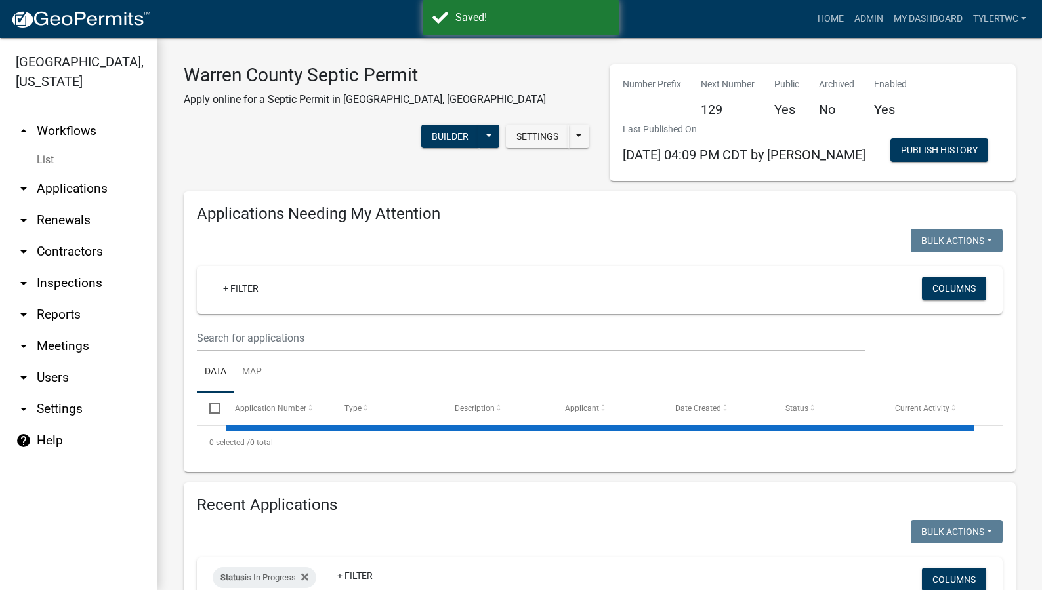
select select "2: 50"
select select "3: 100"
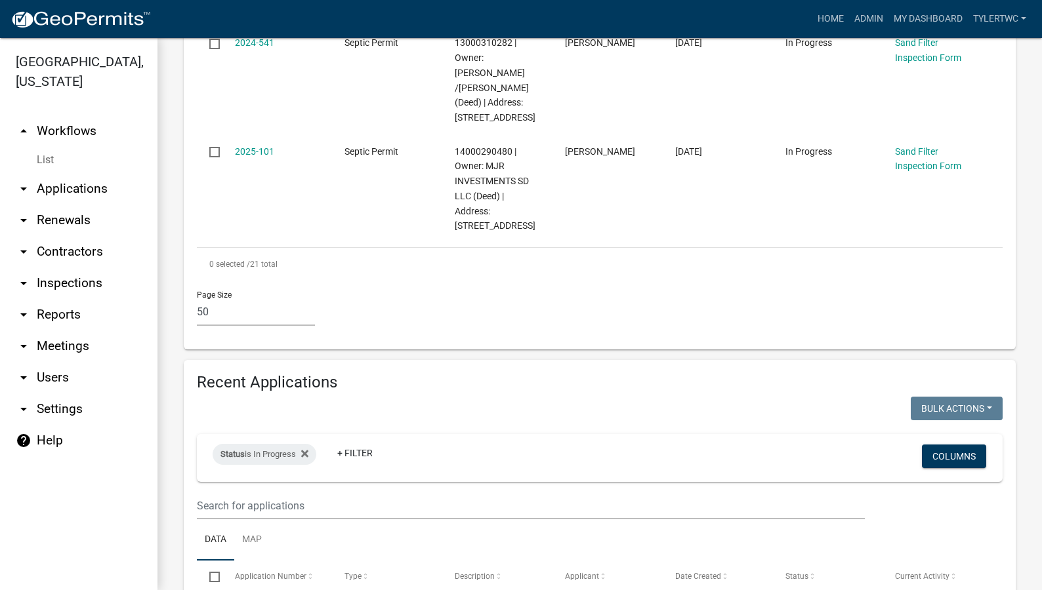
scroll to position [2484, 0]
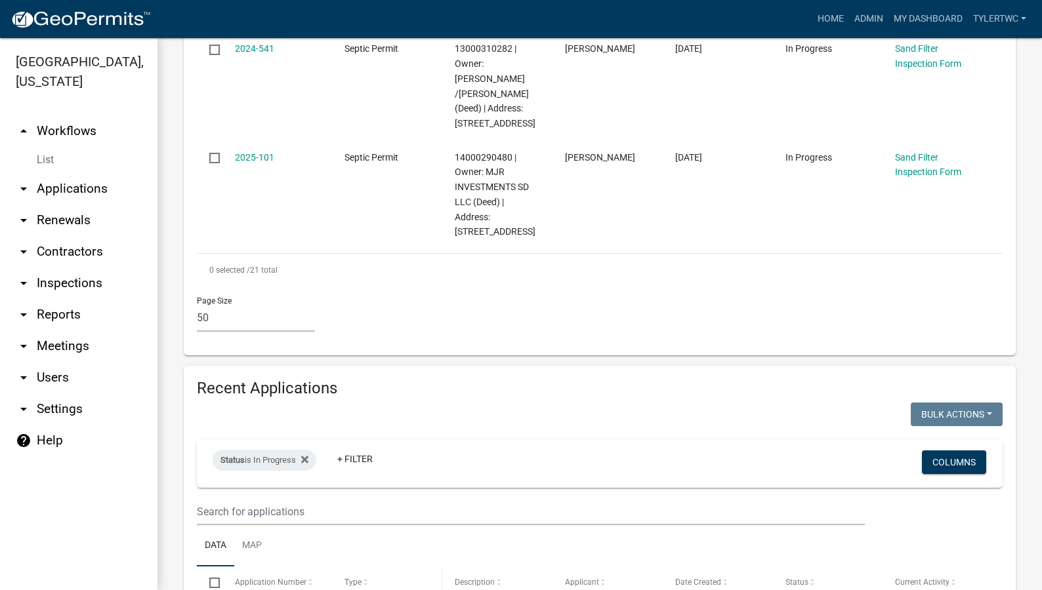
drag, startPoint x: 217, startPoint y: 478, endPoint x: 339, endPoint y: 455, distance: 124.3
click at [982, 403] on button "Bulk Actions" at bounding box center [957, 415] width 92 height 24
checkbox input "false"
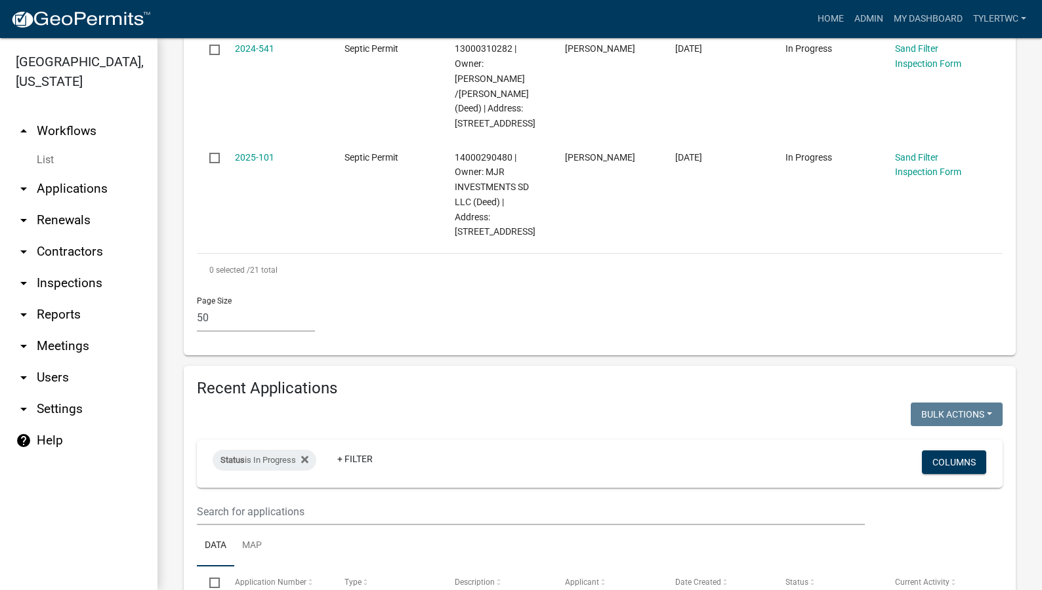
click at [565, 379] on h4 "Recent Applications" at bounding box center [600, 388] width 806 height 19
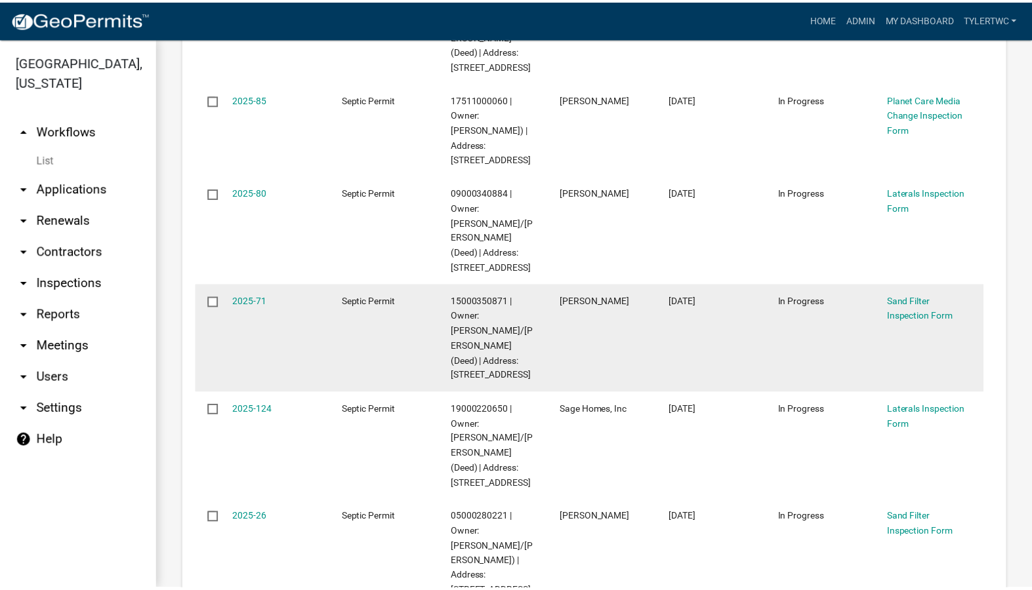
scroll to position [1413, 0]
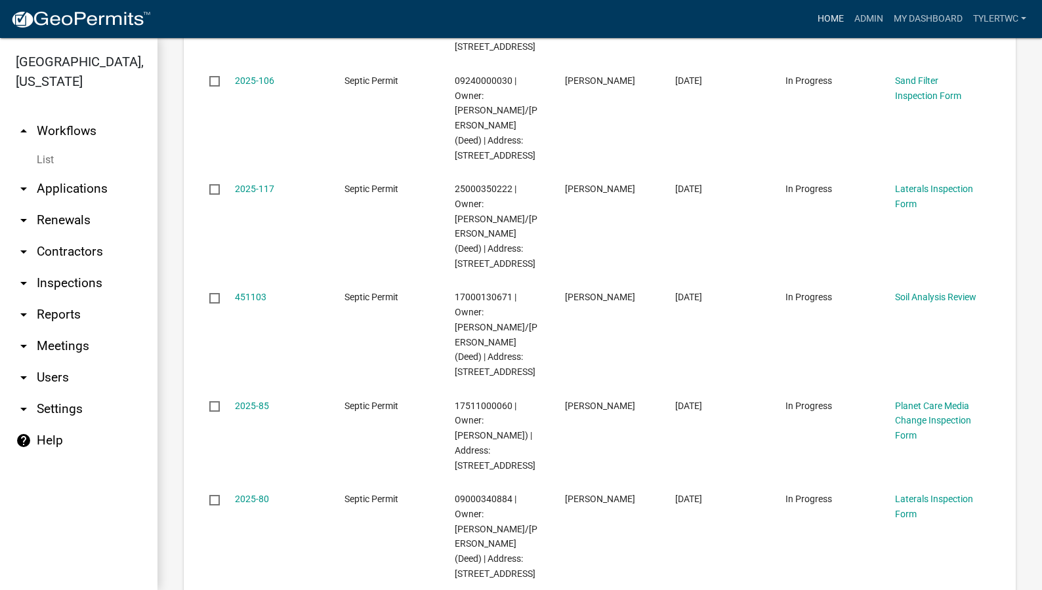
click at [830, 17] on link "Home" at bounding box center [830, 19] width 37 height 25
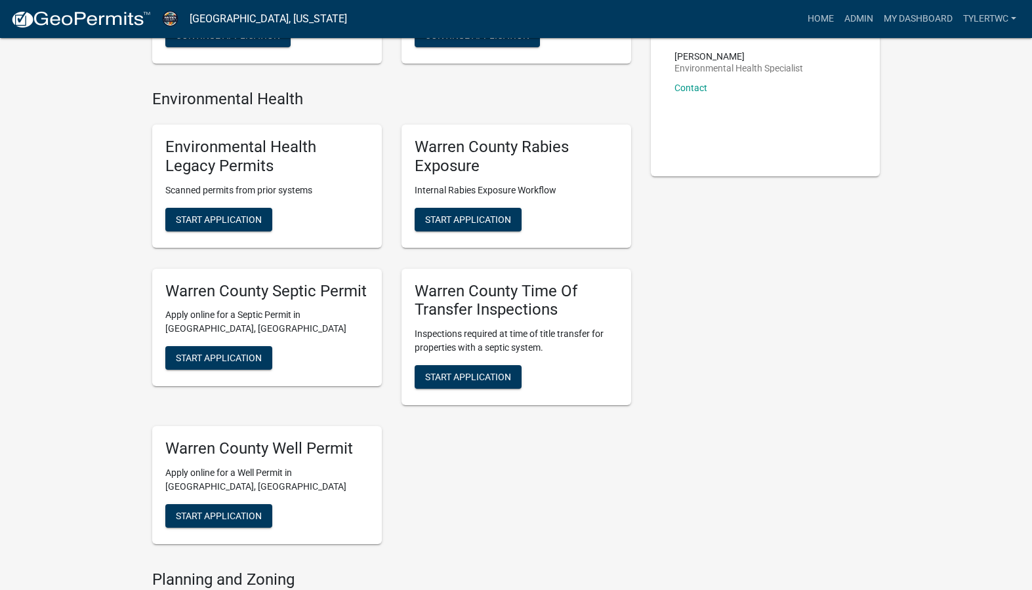
scroll to position [306, 0]
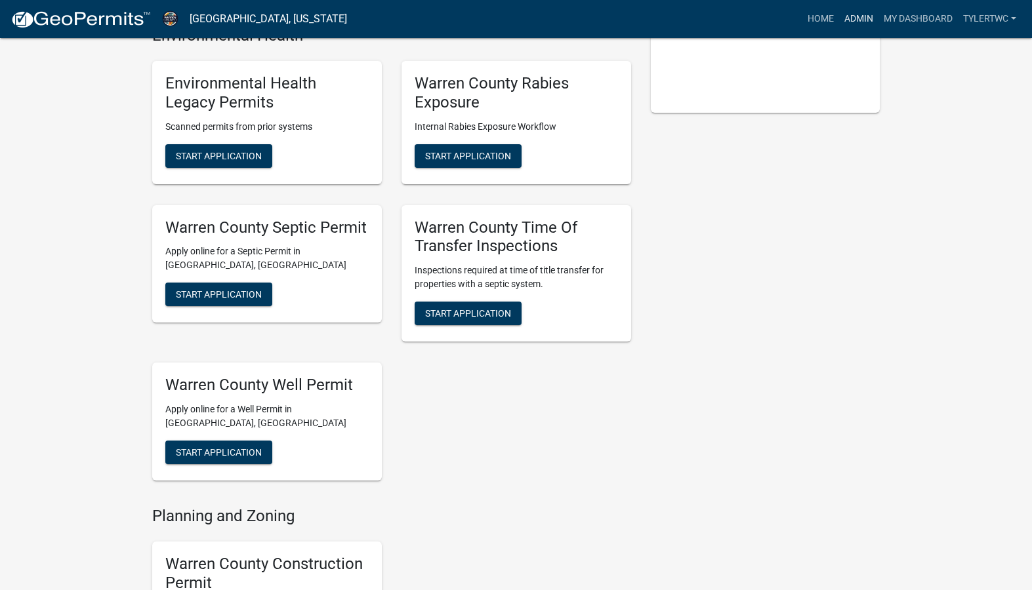
click at [857, 14] on link "Admin" at bounding box center [858, 19] width 39 height 25
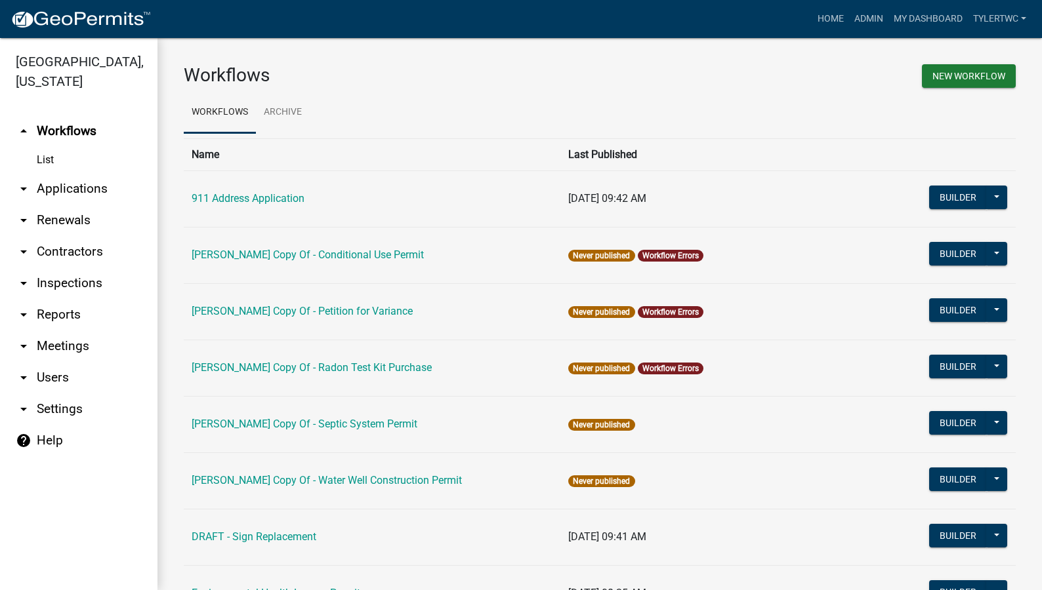
scroll to position [802, 0]
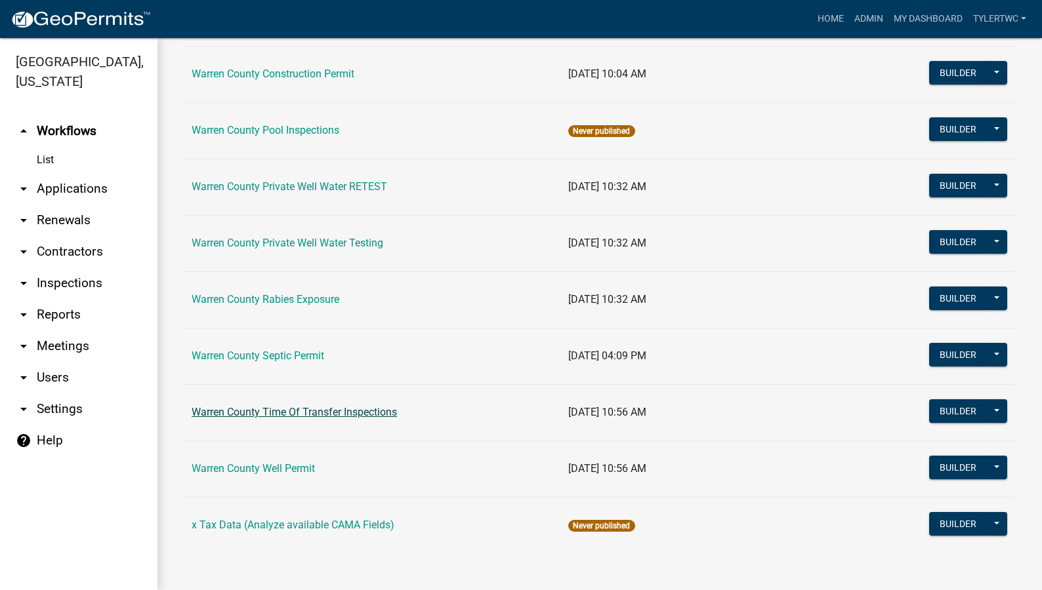
click at [265, 414] on link "Warren County Time Of Transfer Inspections" at bounding box center [294, 412] width 205 height 12
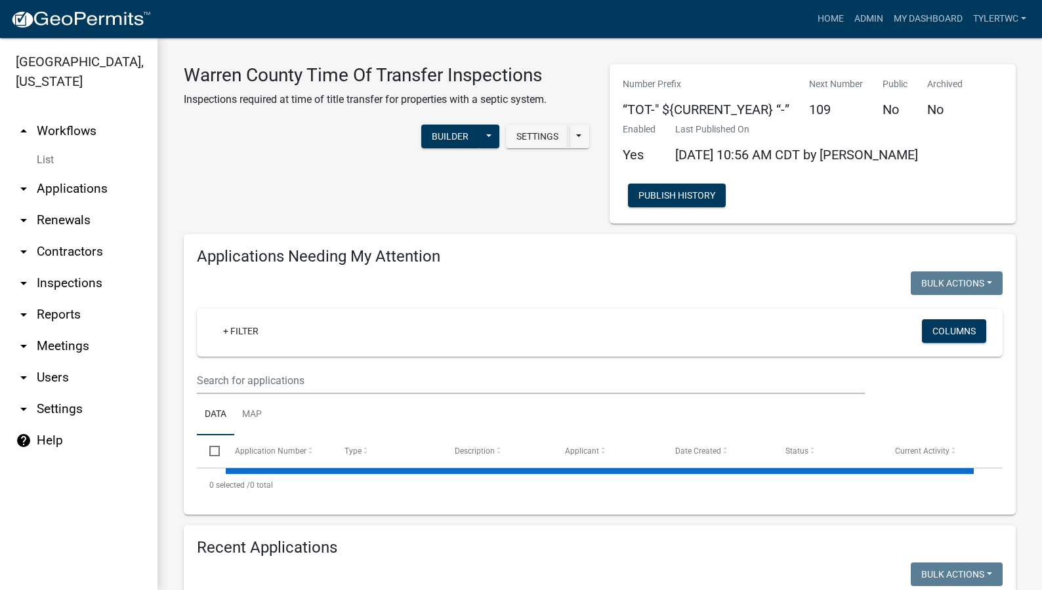
select select "2: 50"
select select "3: 100"
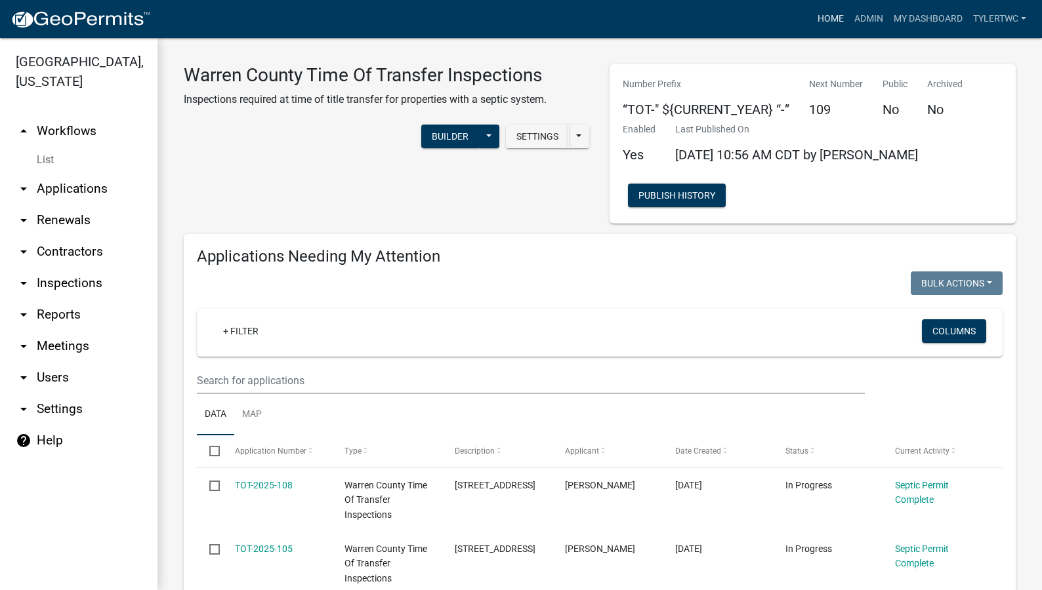
click at [819, 13] on link "Home" at bounding box center [830, 19] width 37 height 25
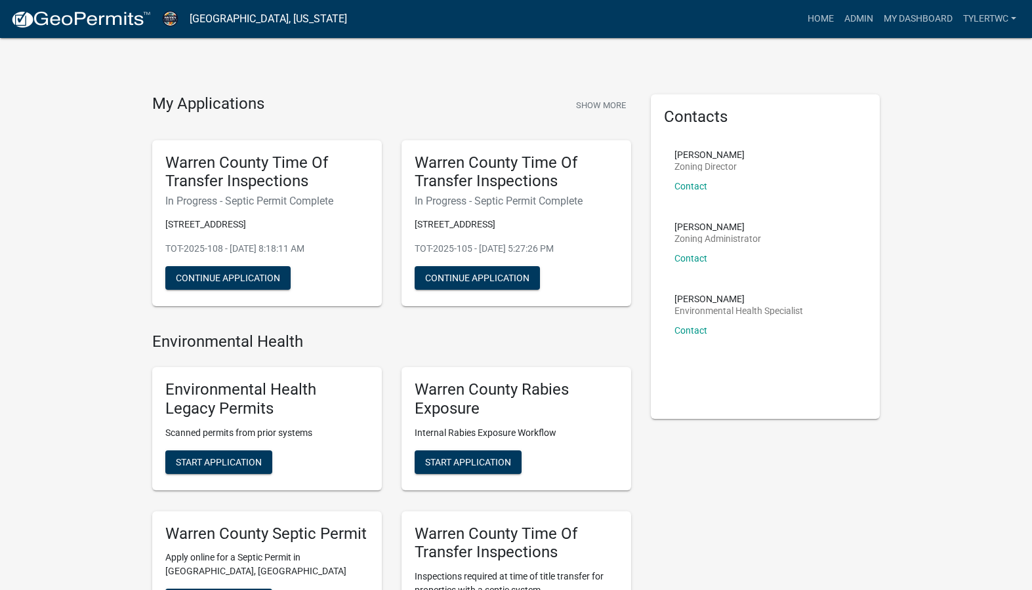
scroll to position [459, 0]
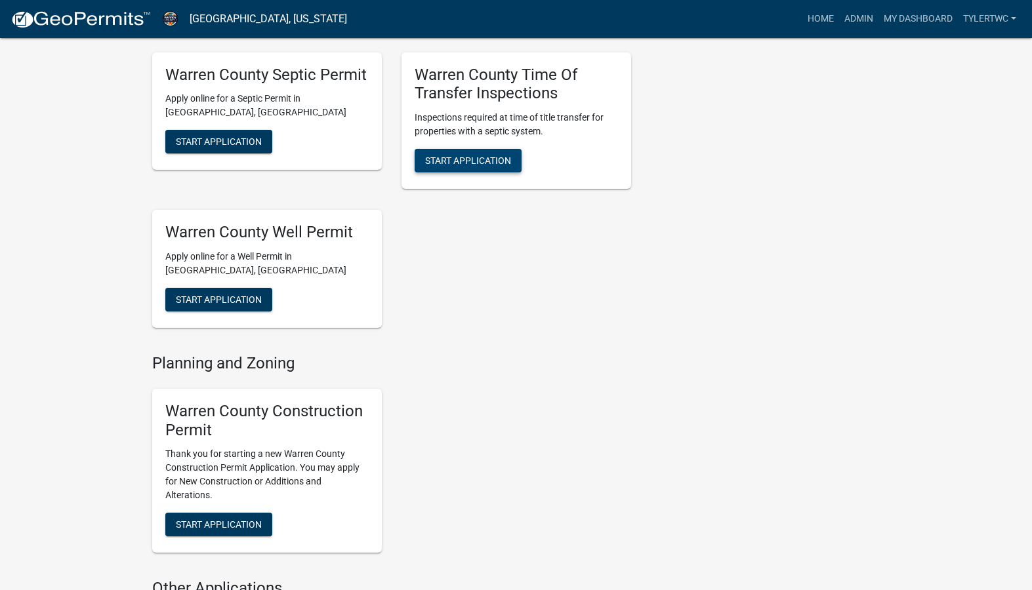
click at [477, 161] on span "Start Application" at bounding box center [468, 160] width 86 height 10
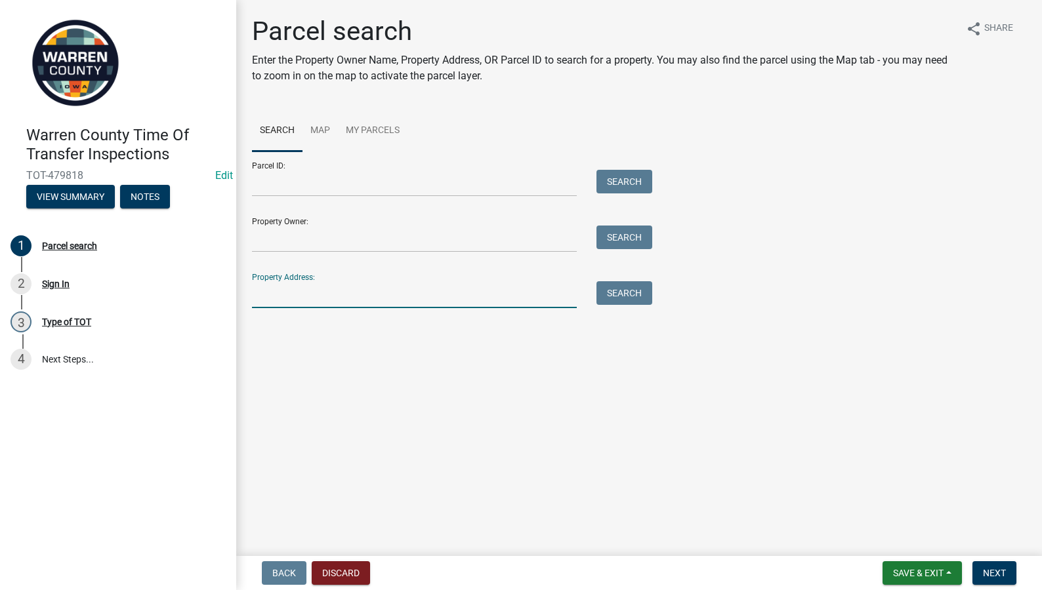
click at [271, 291] on input "Property Address:" at bounding box center [414, 294] width 325 height 27
type input "18019"
click at [616, 292] on button "Search" at bounding box center [624, 293] width 56 height 24
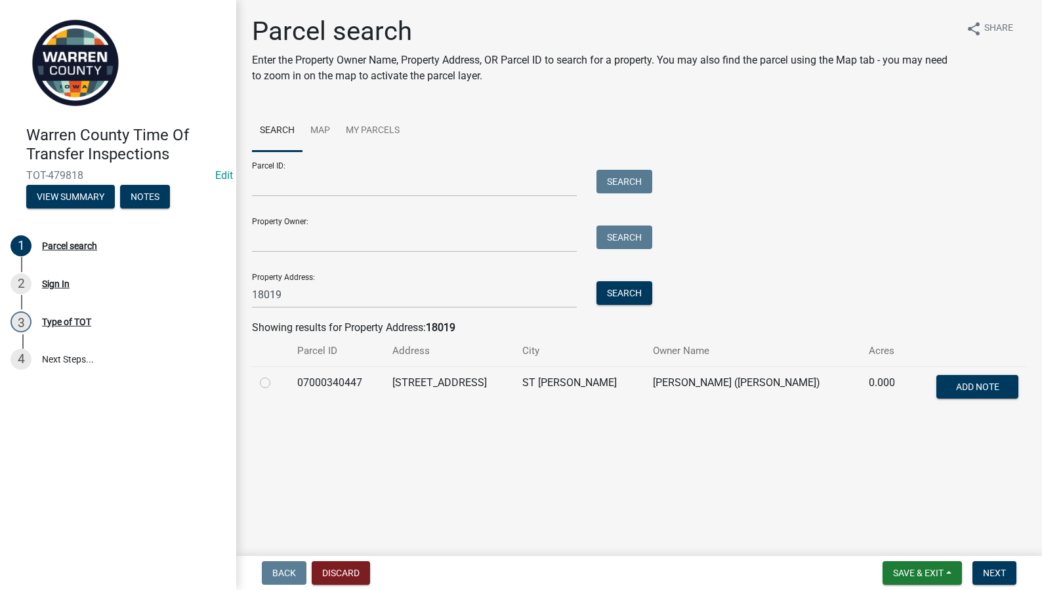
click at [276, 375] on label at bounding box center [276, 375] width 0 height 0
click at [276, 384] on input "radio" at bounding box center [280, 379] width 9 height 9
radio input "true"
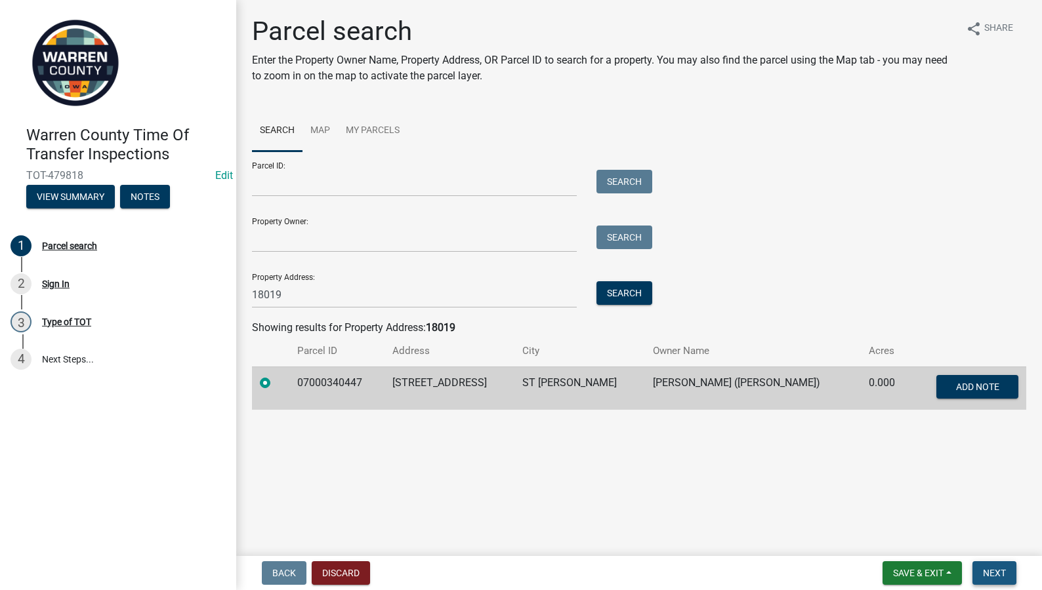
click at [1001, 575] on span "Next" at bounding box center [994, 573] width 23 height 10
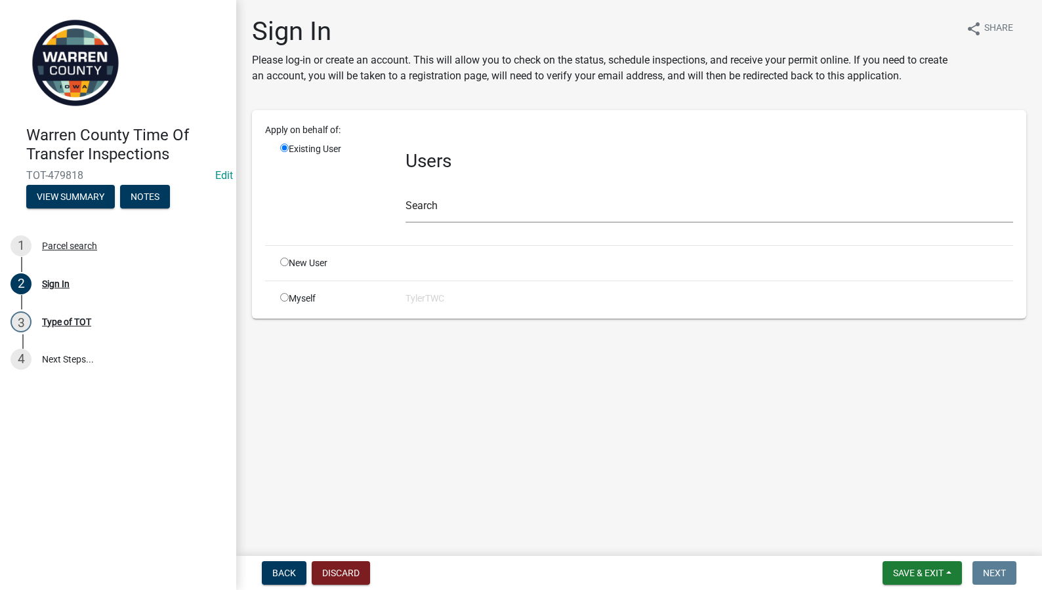
click at [280, 297] on input "radio" at bounding box center [284, 297] width 9 height 9
radio input "true"
radio input "false"
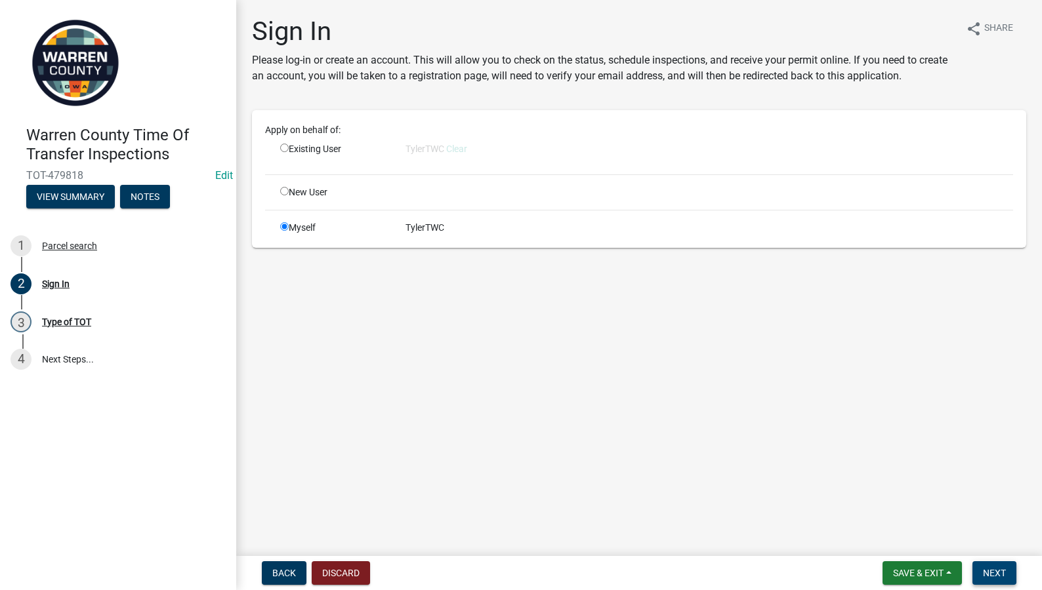
click at [983, 565] on button "Next" at bounding box center [994, 574] width 44 height 24
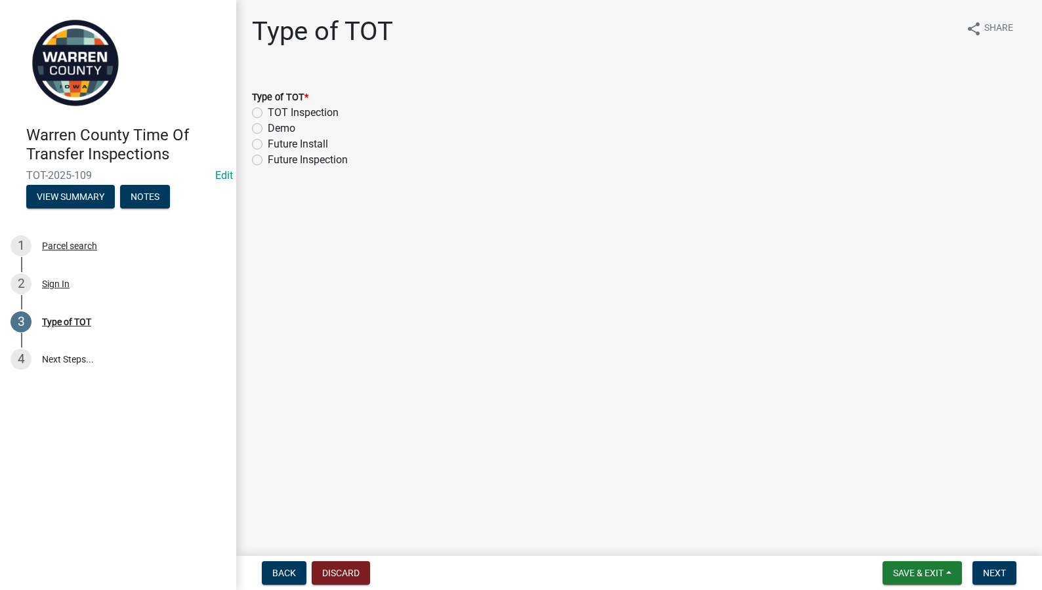
click at [268, 112] on label "TOT Inspection" at bounding box center [303, 113] width 71 height 16
click at [268, 112] on input "TOT Inspection" at bounding box center [272, 109] width 9 height 9
radio input "true"
click at [979, 562] on button "Next" at bounding box center [994, 574] width 44 height 24
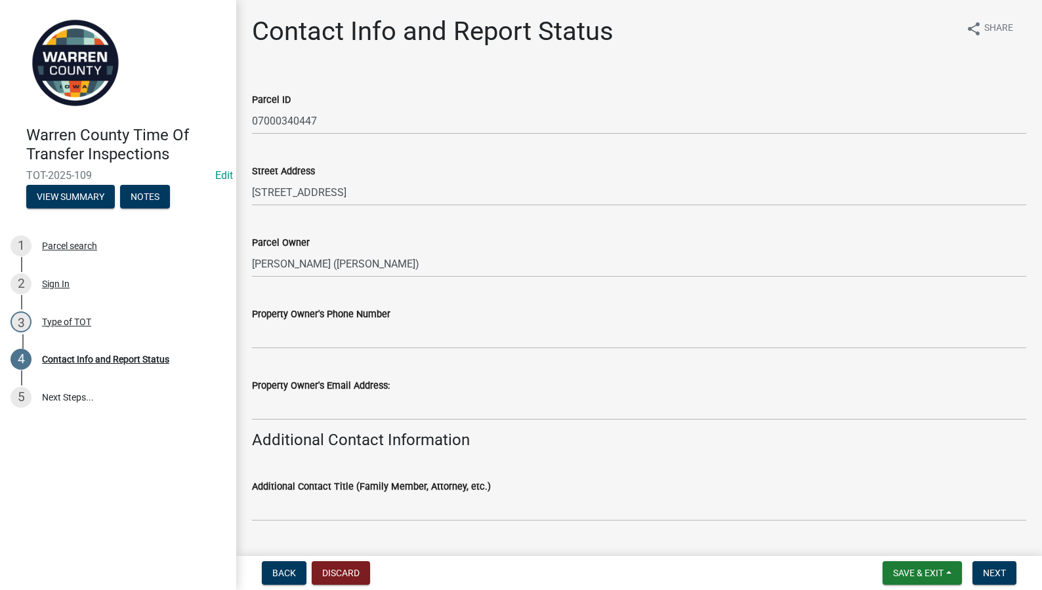
scroll to position [306, 0]
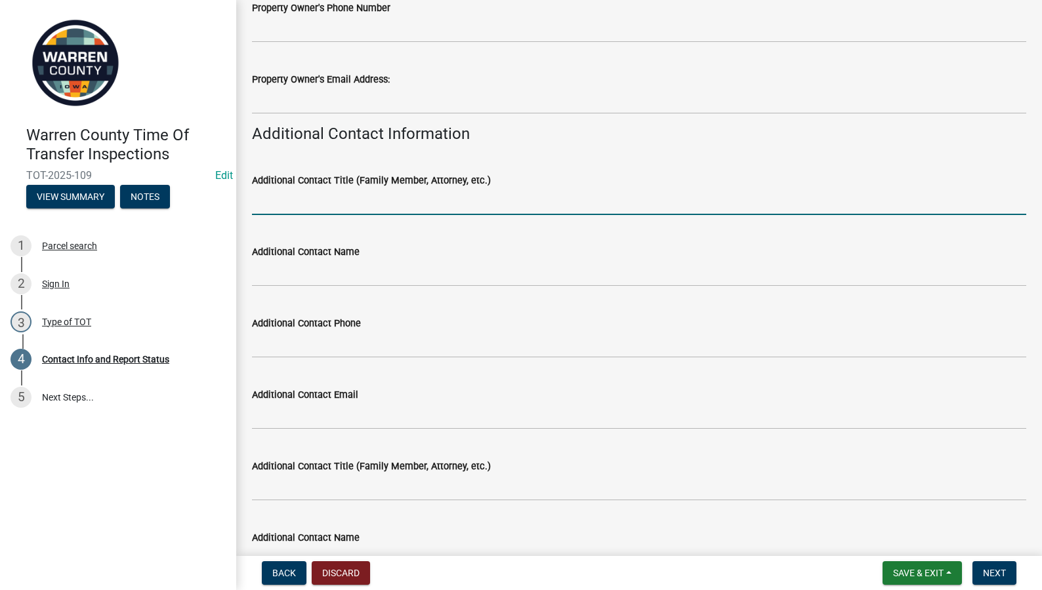
click at [281, 196] on input "Additional Contact Title (Family Member, Attorney, etc.)" at bounding box center [639, 201] width 774 height 27
type input "Realtor"
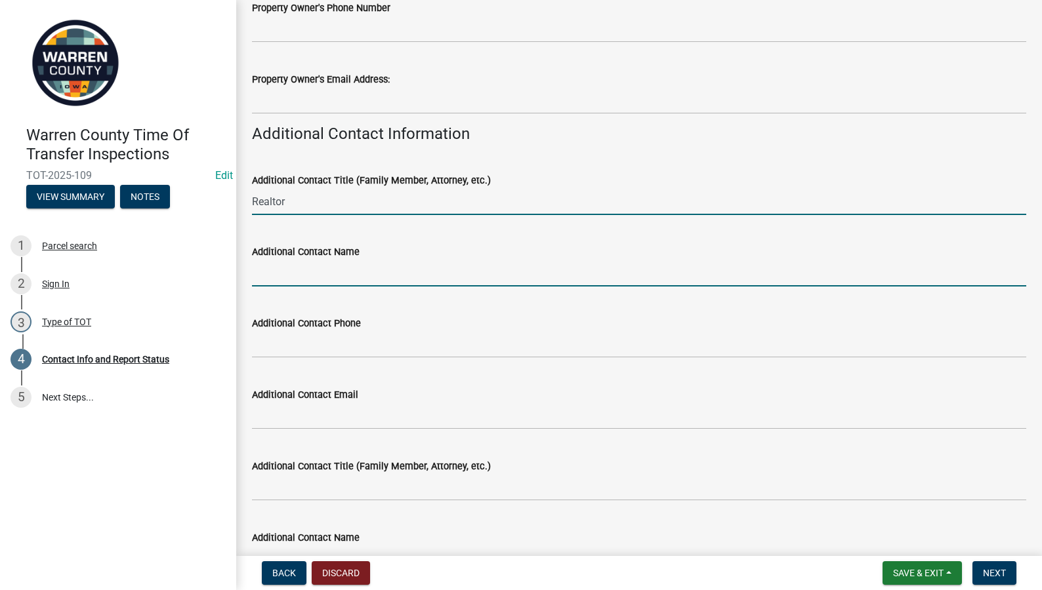
drag, startPoint x: 291, startPoint y: 208, endPoint x: 299, endPoint y: 282, distance: 74.5
click at [299, 282] on input "Additional Contact Name" at bounding box center [639, 273] width 774 height 27
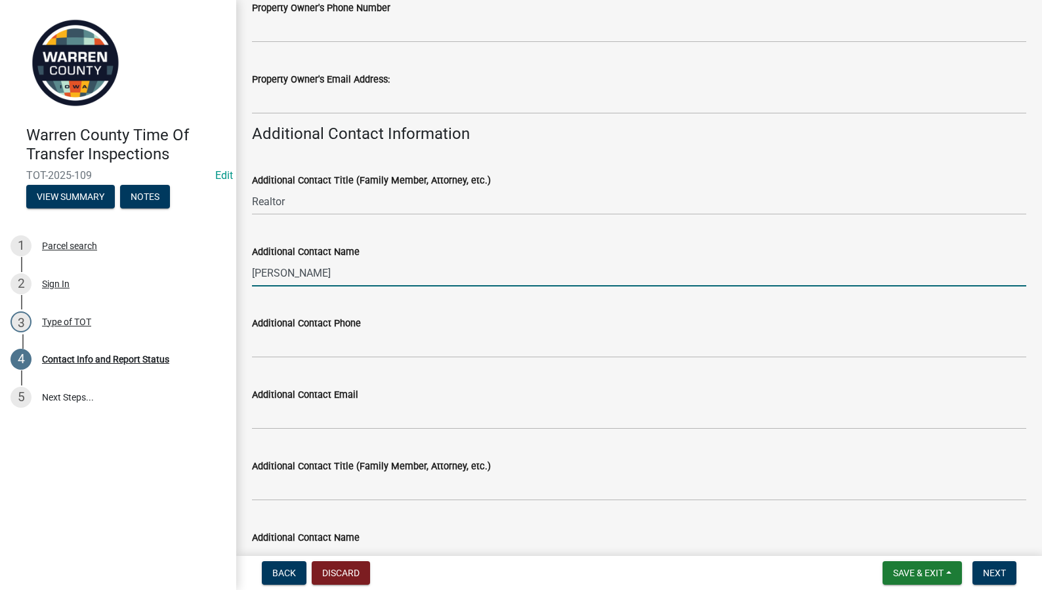
type input "Kala Yamen"
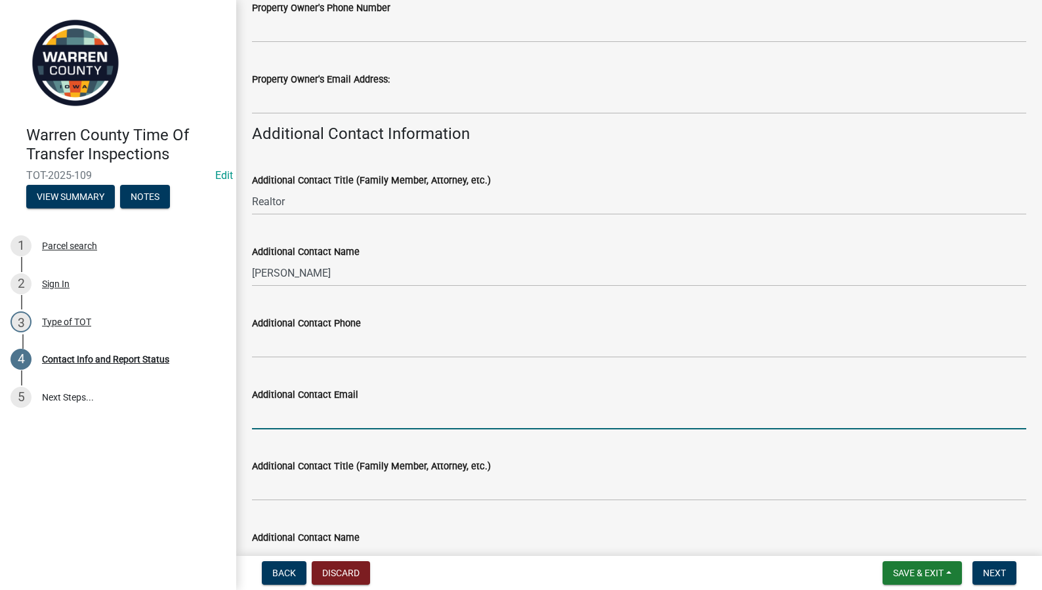
paste input "kalayamen@kw.com"
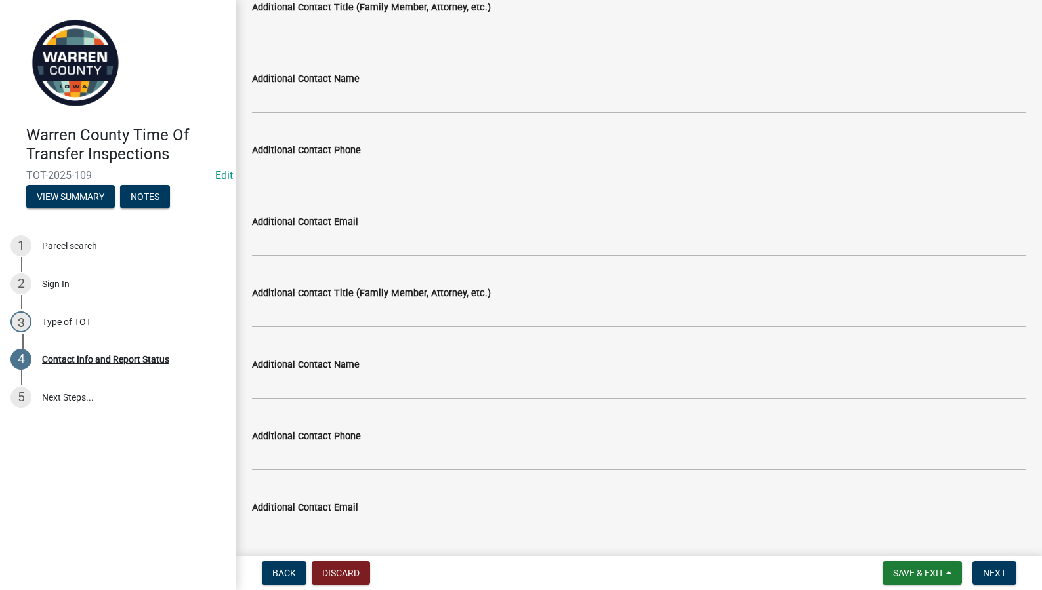
scroll to position [1071, 0]
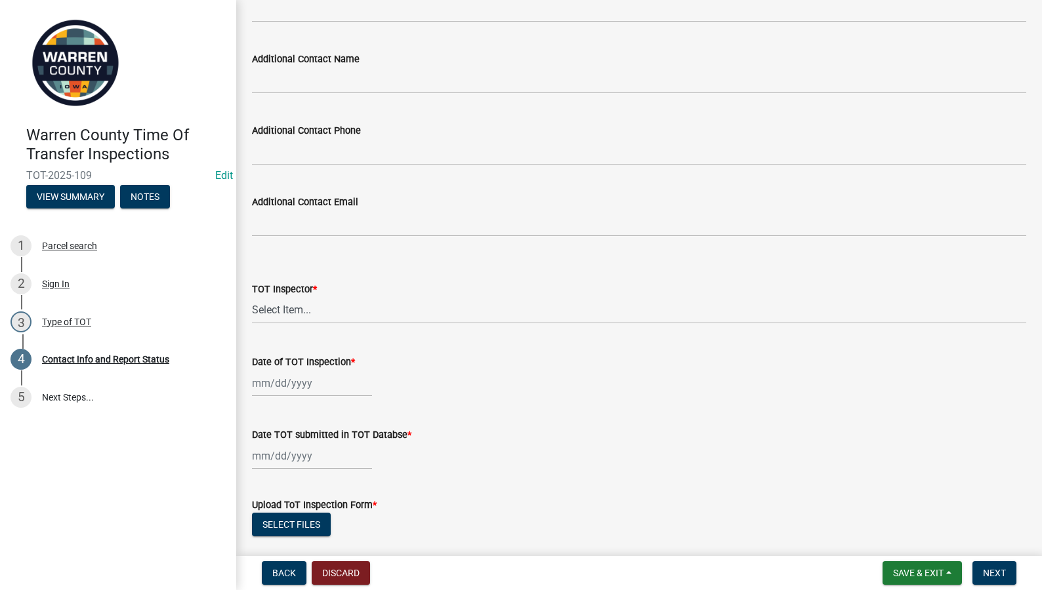
type input "kalayamen@kw.com"
click at [312, 312] on select "Select Item... Seth Brown #13190 Gerald Snyder #8479 Jonathan Cornish #2007 Mar…" at bounding box center [639, 310] width 774 height 27
click at [252, 297] on select "Select Item... Seth Brown #13190 Gerald Snyder #8479 Jonathan Cornish #2007 Mar…" at bounding box center [639, 310] width 774 height 27
select select "2d91a7e0-5cb1-4373-af5a-ed3e5a453d55"
click at [308, 381] on div at bounding box center [312, 383] width 120 height 27
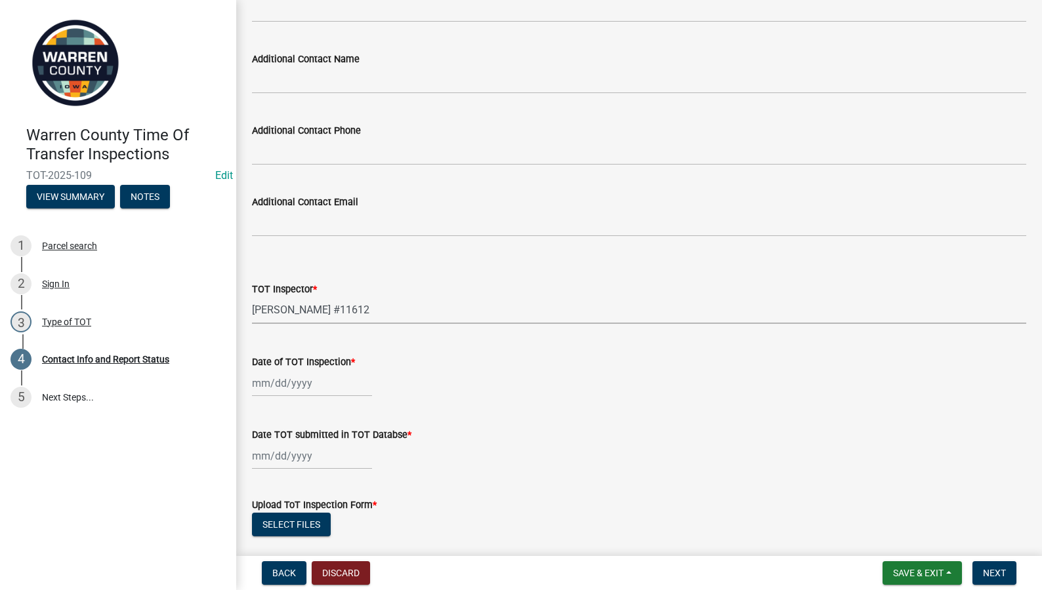
select select "9"
select select "2025"
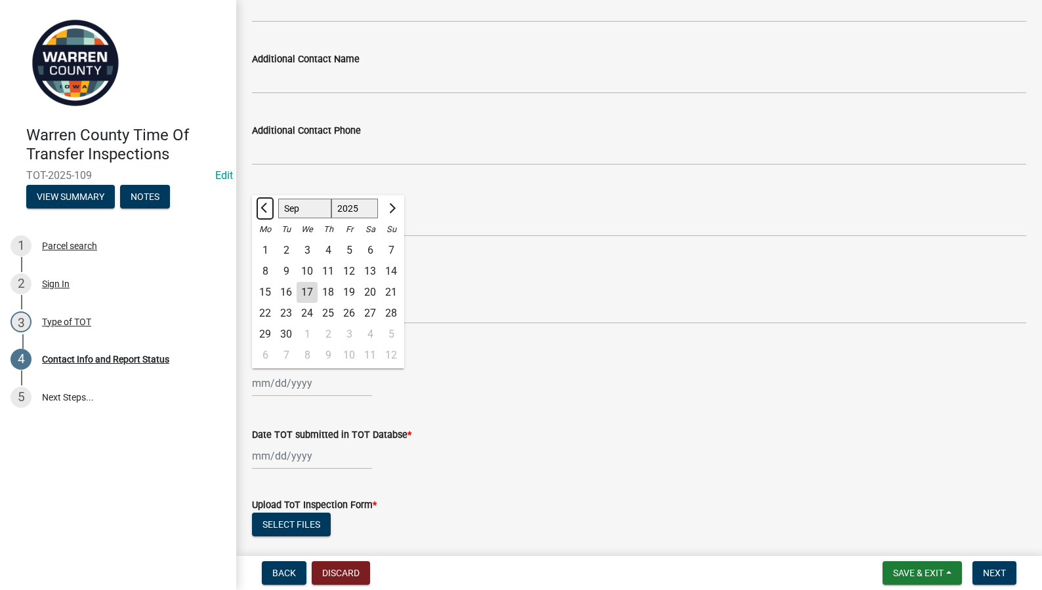
click at [263, 203] on button "Previous month" at bounding box center [265, 208] width 16 height 21
select select "8"
click at [264, 337] on div "25" at bounding box center [265, 334] width 21 height 21
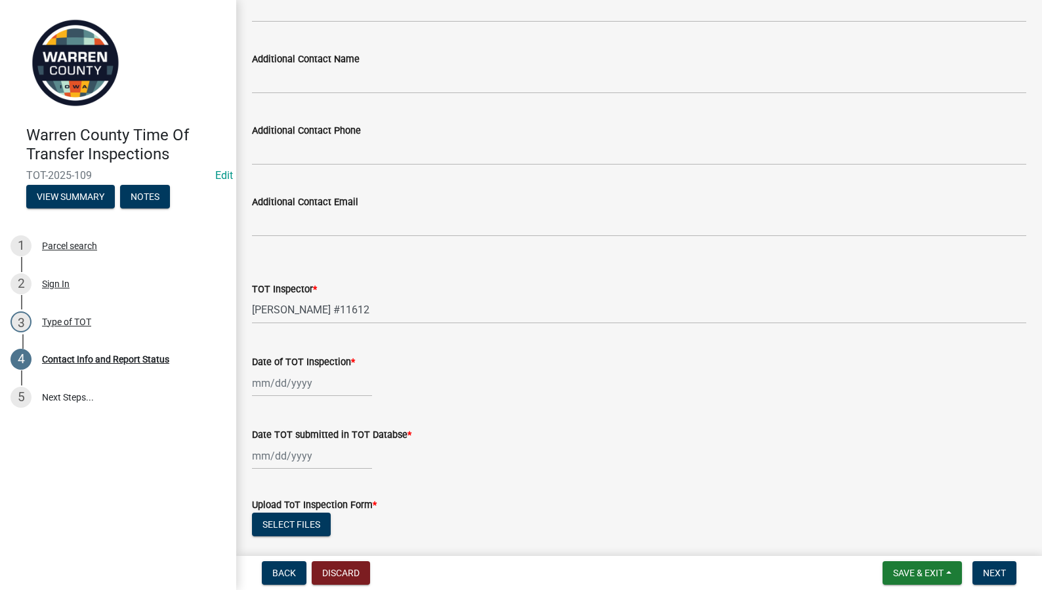
type input "08/25/2025"
click at [265, 457] on div at bounding box center [312, 456] width 120 height 27
select select "9"
select select "2025"
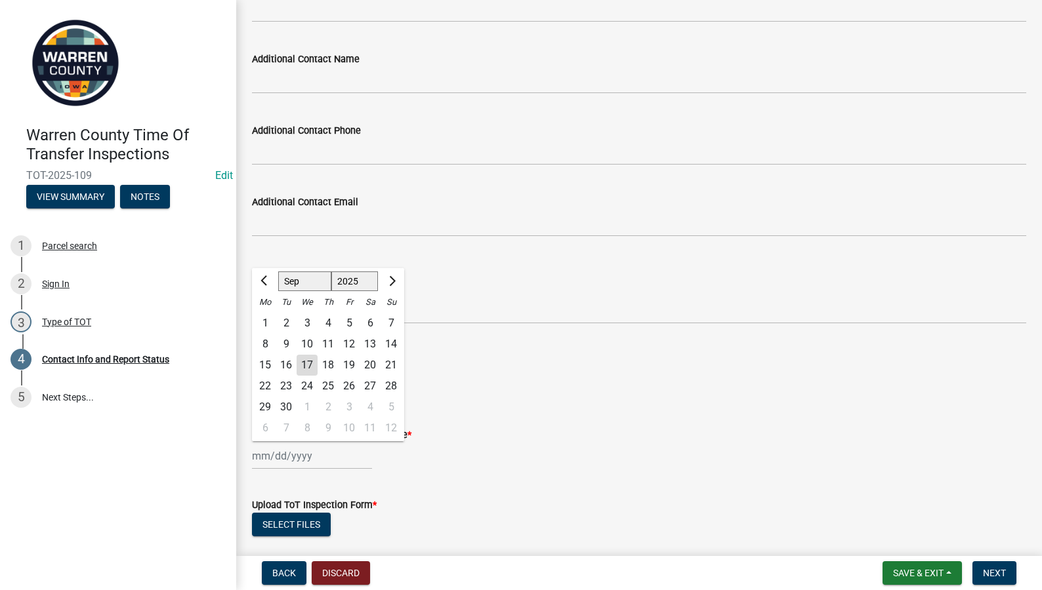
click at [478, 429] on div "Date TOT submitted in TOT Databse *" at bounding box center [639, 435] width 774 height 16
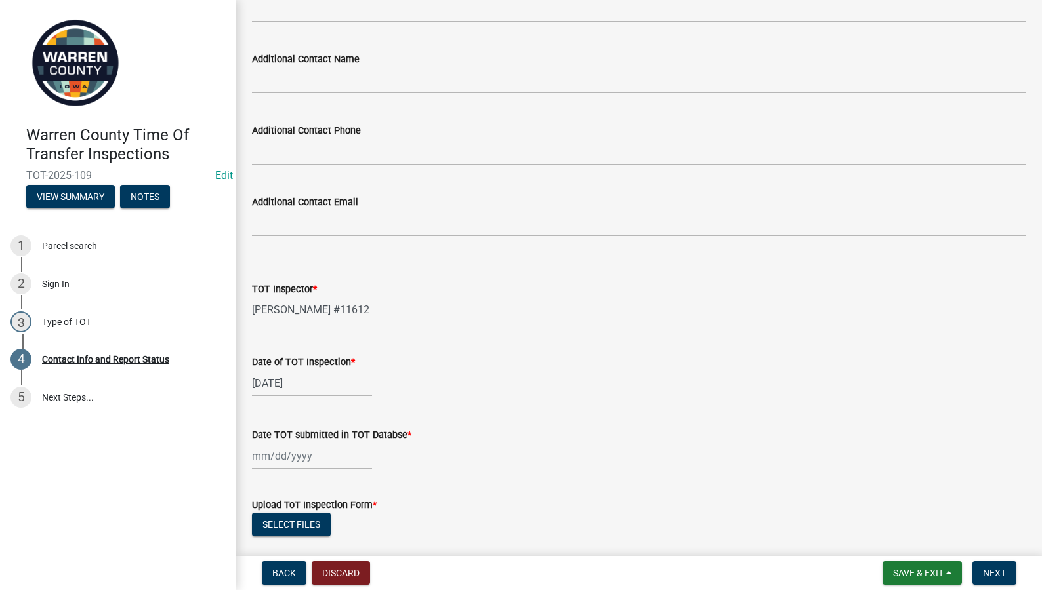
click at [285, 461] on div at bounding box center [312, 456] width 120 height 27
select select "9"
select select "2025"
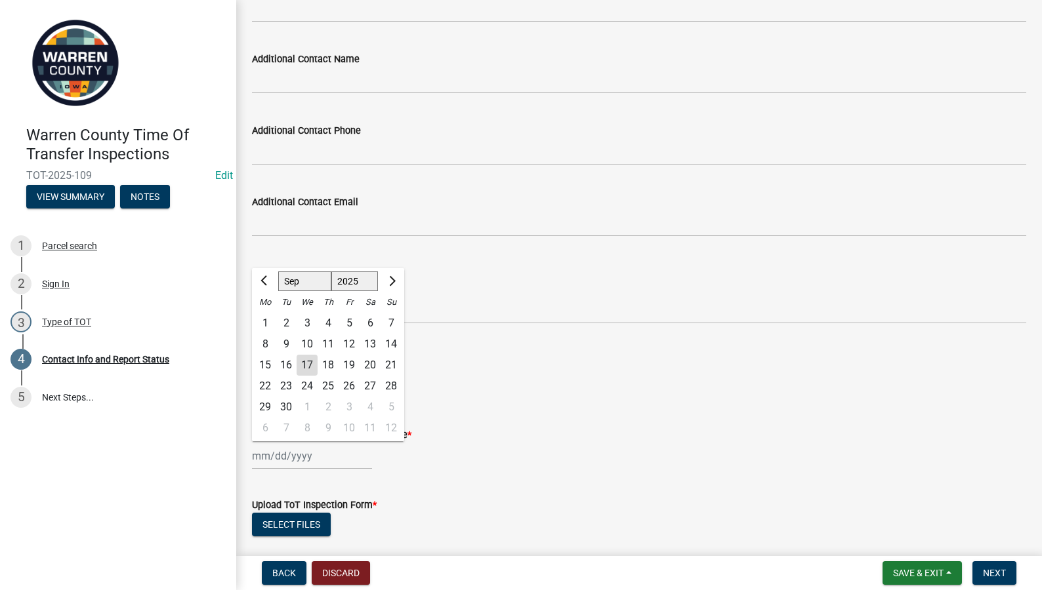
click at [390, 318] on div "7" at bounding box center [391, 323] width 21 height 21
type input "[DATE]"
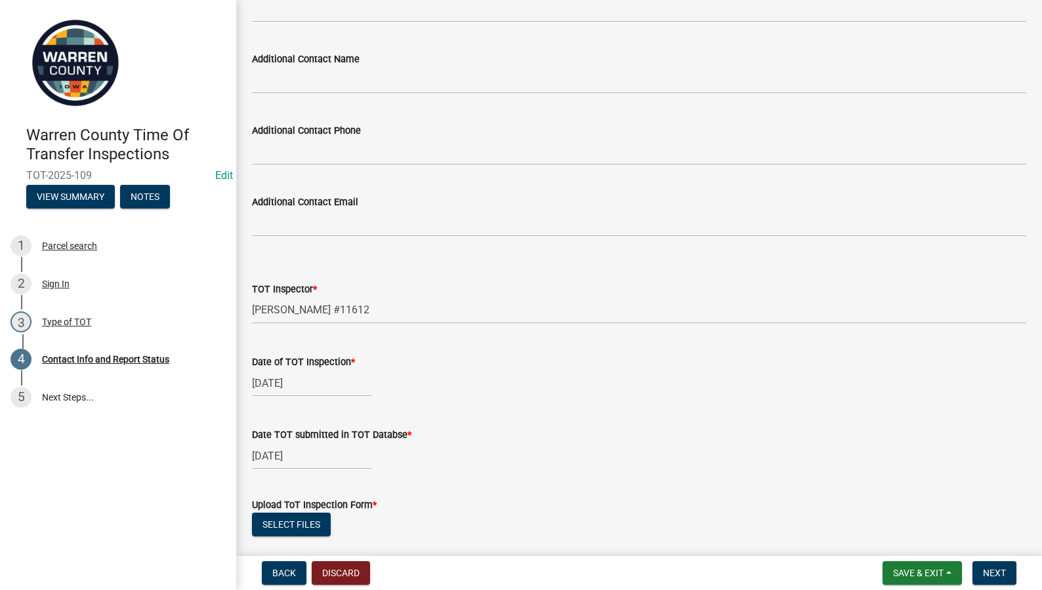
scroll to position [1225, 0]
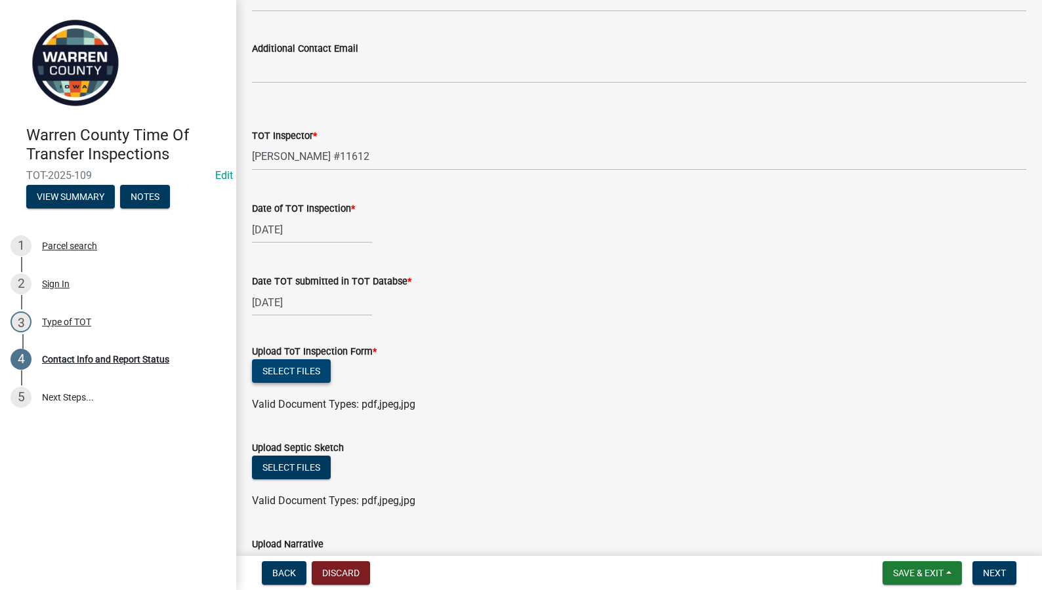
click at [308, 363] on button "Select files" at bounding box center [291, 372] width 79 height 24
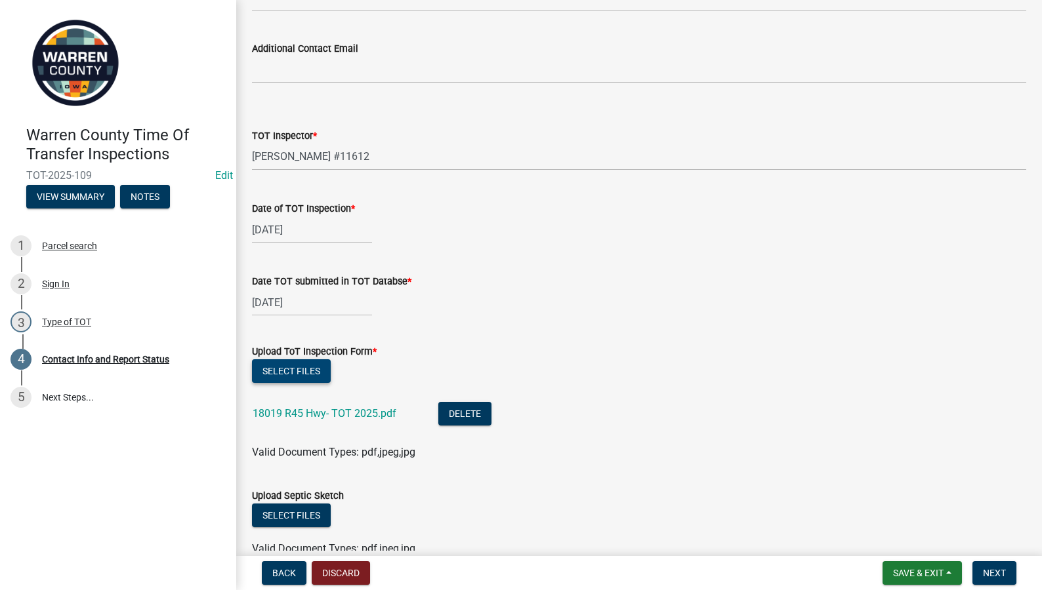
scroll to position [1571, 0]
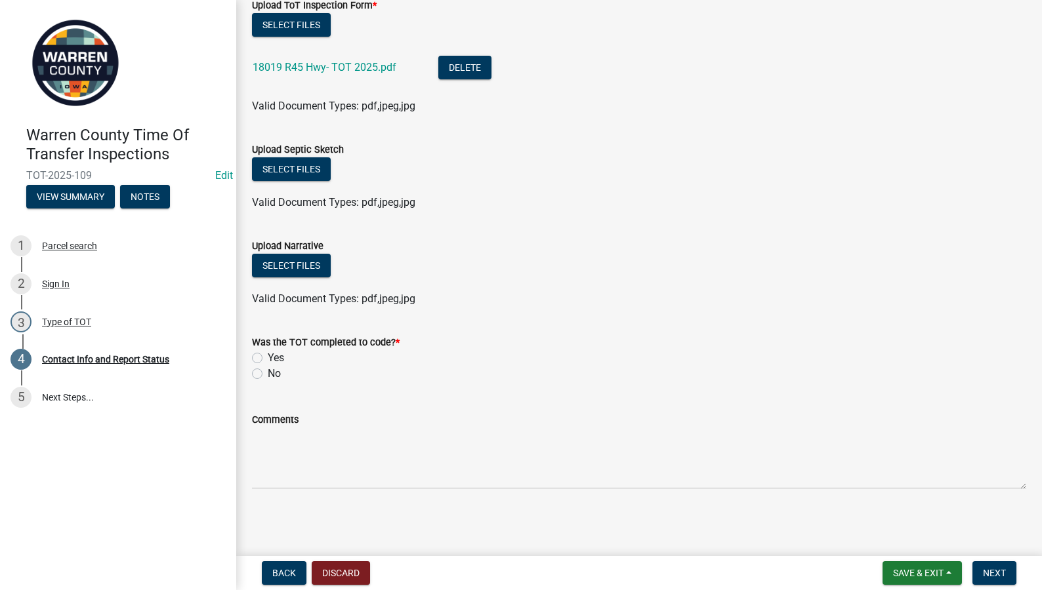
click at [268, 358] on label "Yes" at bounding box center [276, 358] width 16 height 16
click at [268, 358] on input "Yes" at bounding box center [272, 354] width 9 height 9
radio input "true"
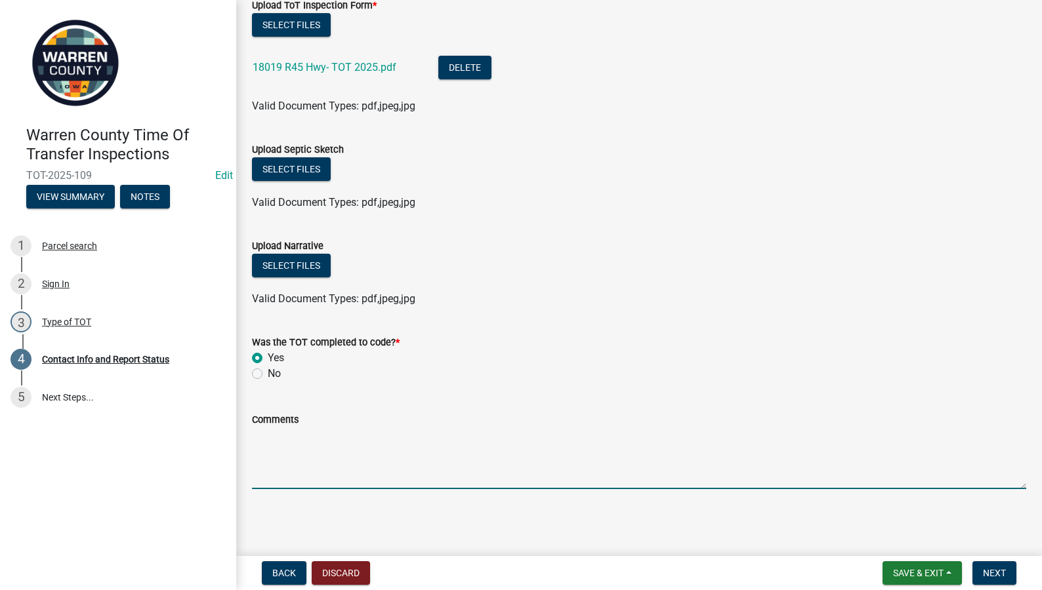
click at [286, 457] on textarea "Comments" at bounding box center [639, 459] width 774 height 62
paste textarea "New septic tank and distribution box required. In order to continue using later…"
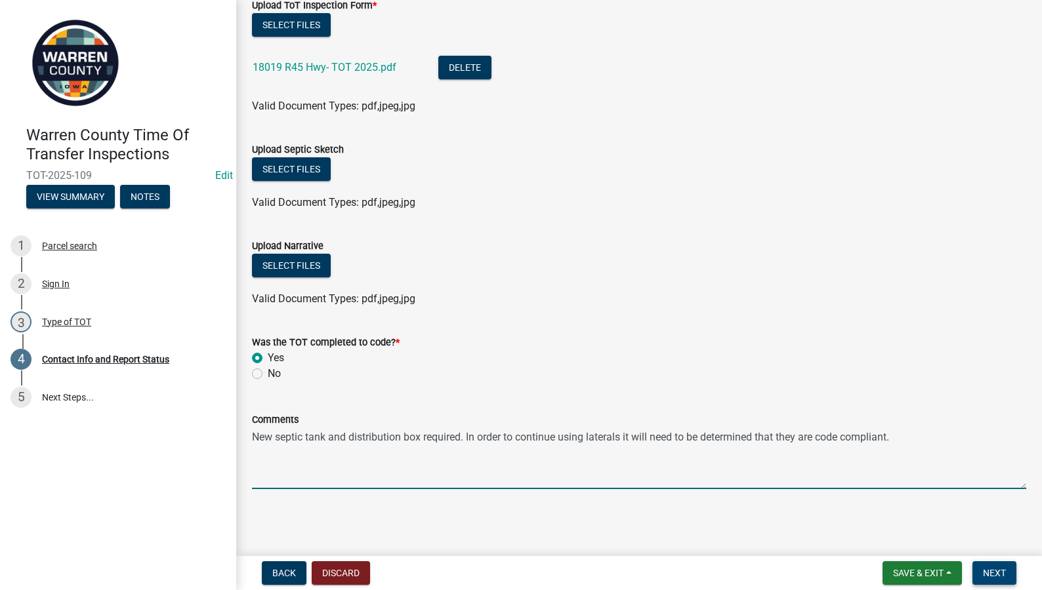
type textarea "New septic tank and distribution box required. In order to continue using later…"
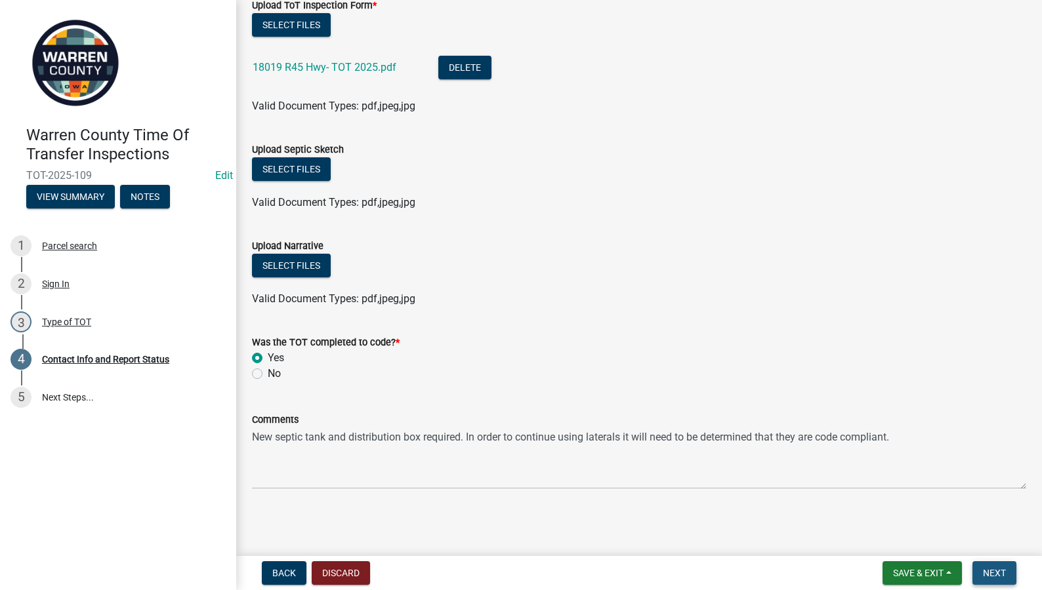
click at [1001, 573] on span "Next" at bounding box center [994, 573] width 23 height 10
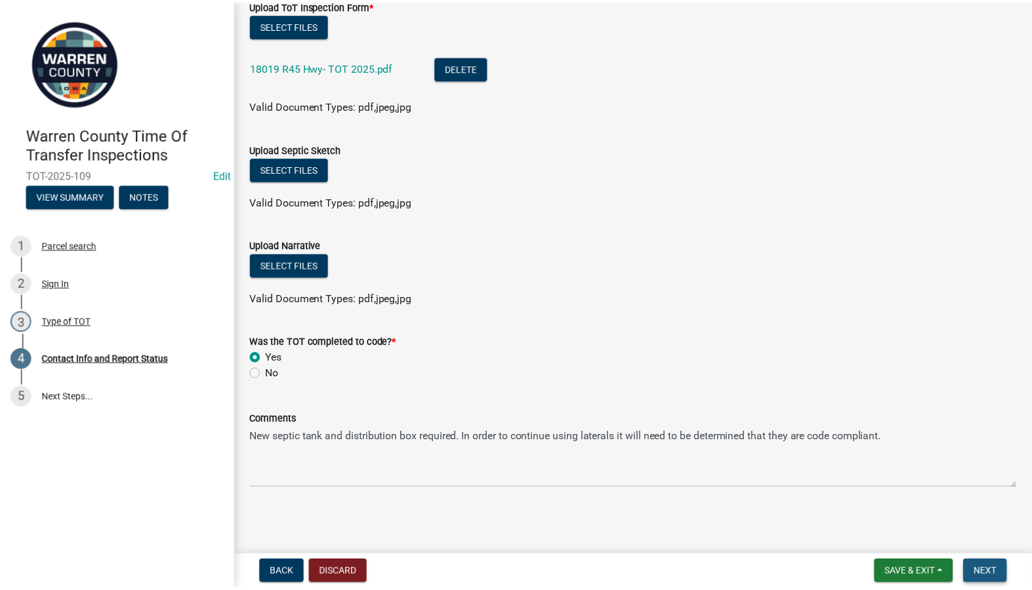
scroll to position [0, 0]
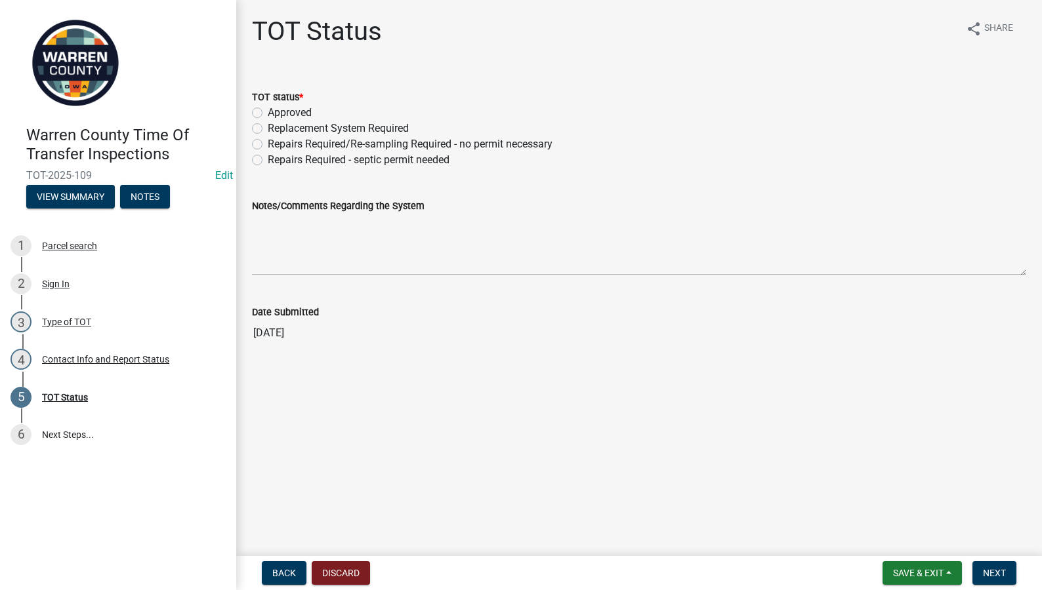
click at [268, 129] on label "Replacement System Required" at bounding box center [338, 129] width 141 height 16
click at [268, 129] on input "Replacement System Required" at bounding box center [272, 125] width 9 height 9
radio input "true"
click at [297, 244] on textarea "Notes/Comments Regarding the System" at bounding box center [639, 245] width 774 height 62
paste textarea "New septic tank and distribution box required. In order to continue using later…"
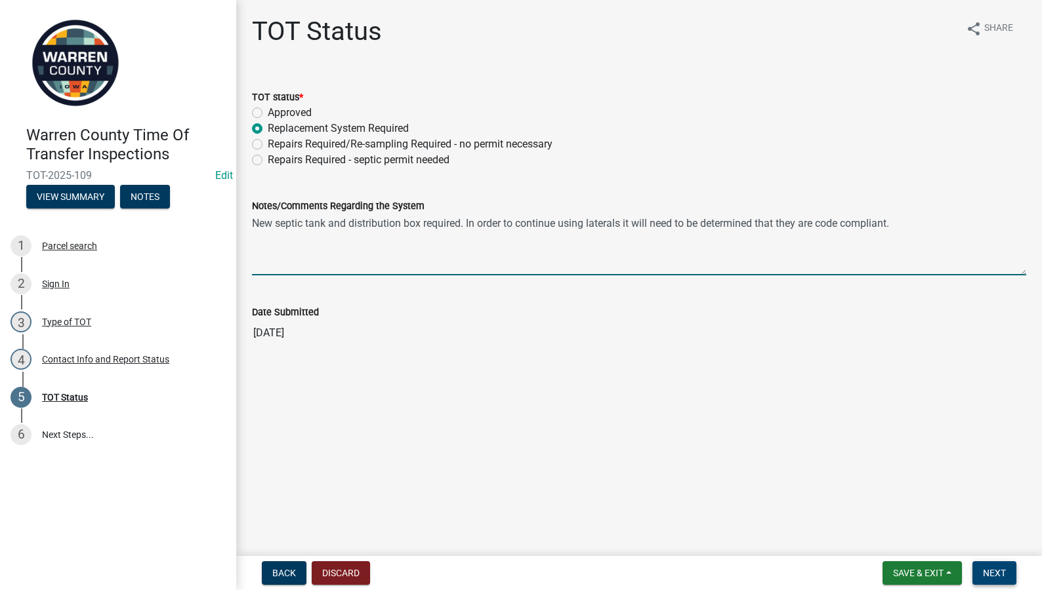
type textarea "New septic tank and distribution box required. In order to continue using later…"
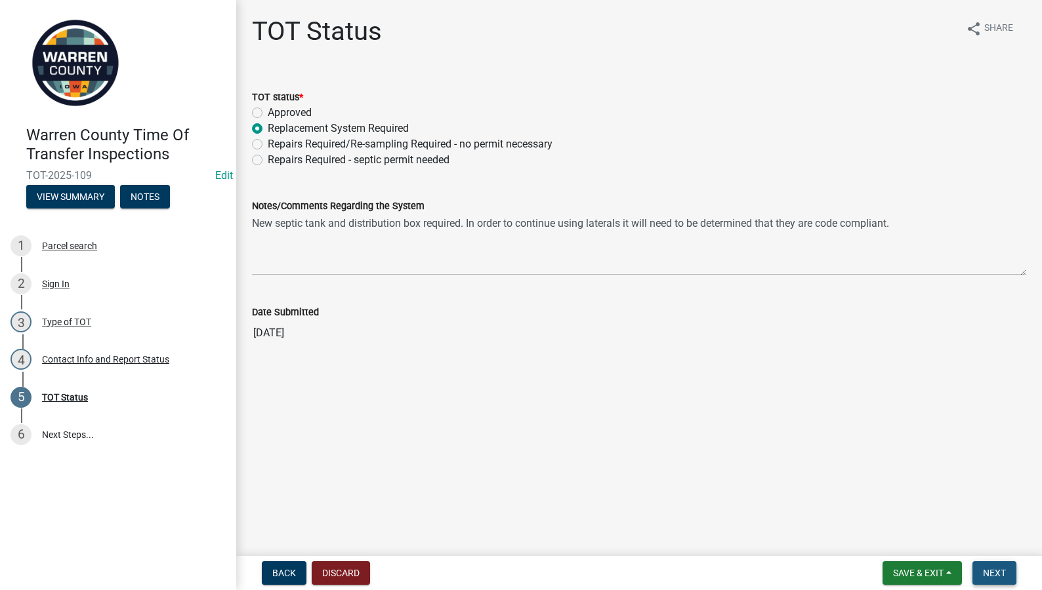
click at [987, 573] on span "Next" at bounding box center [994, 573] width 23 height 10
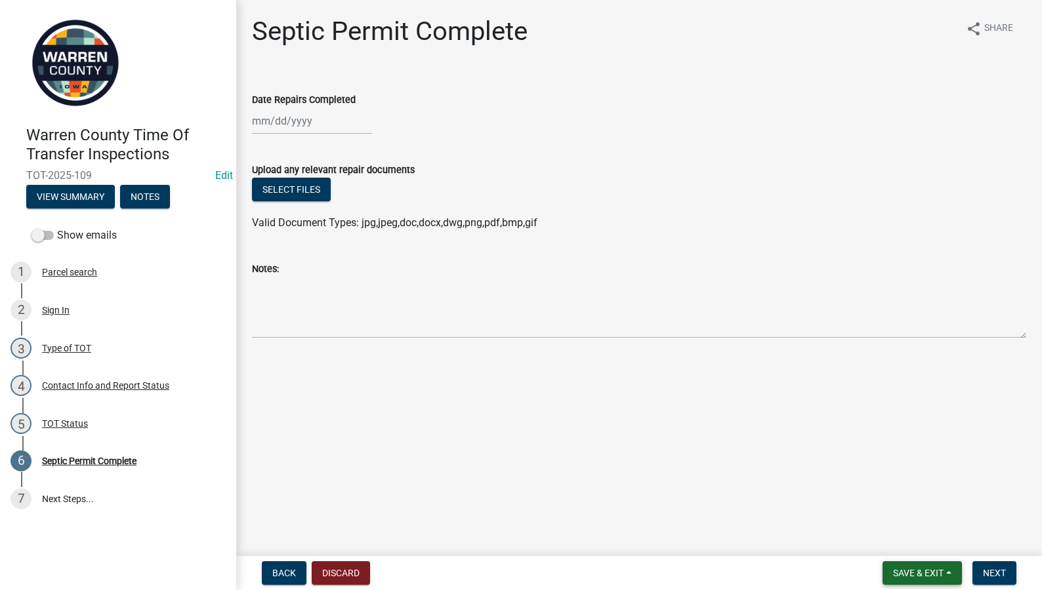
click at [899, 570] on span "Save & Exit" at bounding box center [918, 573] width 51 height 10
click at [909, 540] on button "Save & Exit" at bounding box center [909, 539] width 105 height 31
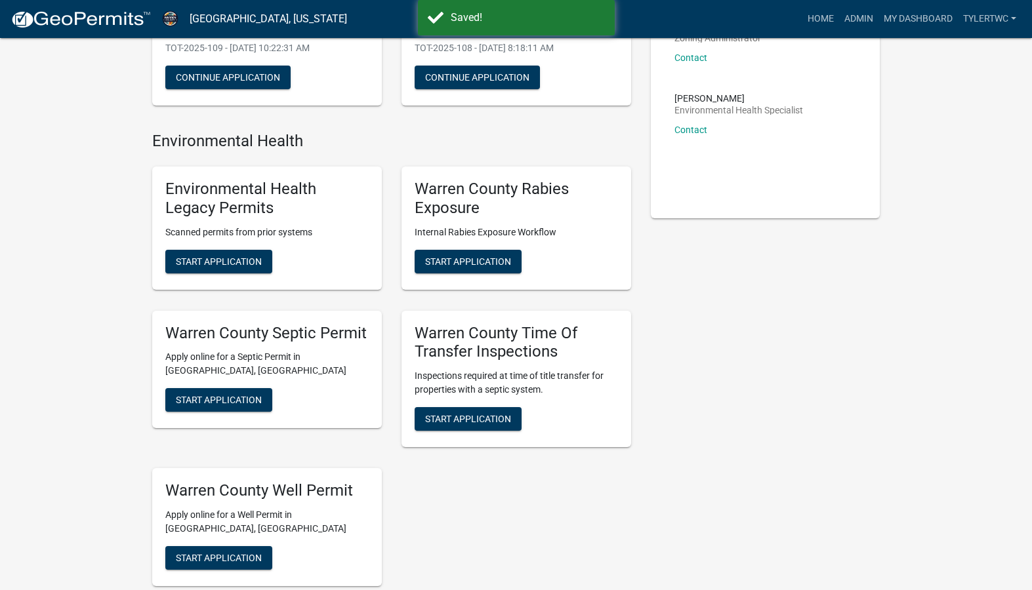
scroll to position [306, 0]
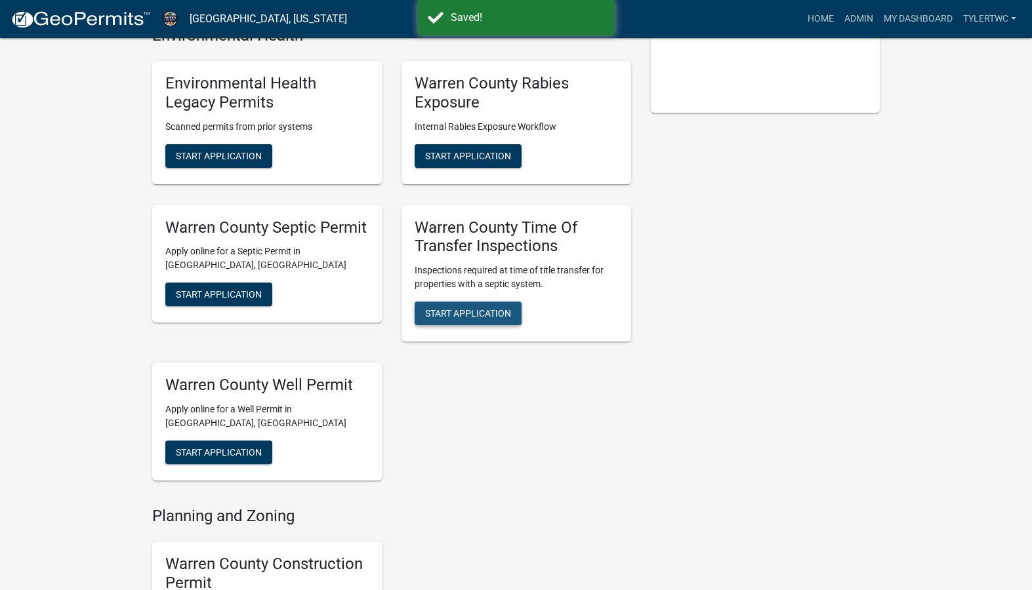
click at [495, 314] on span "Start Application" at bounding box center [468, 313] width 86 height 10
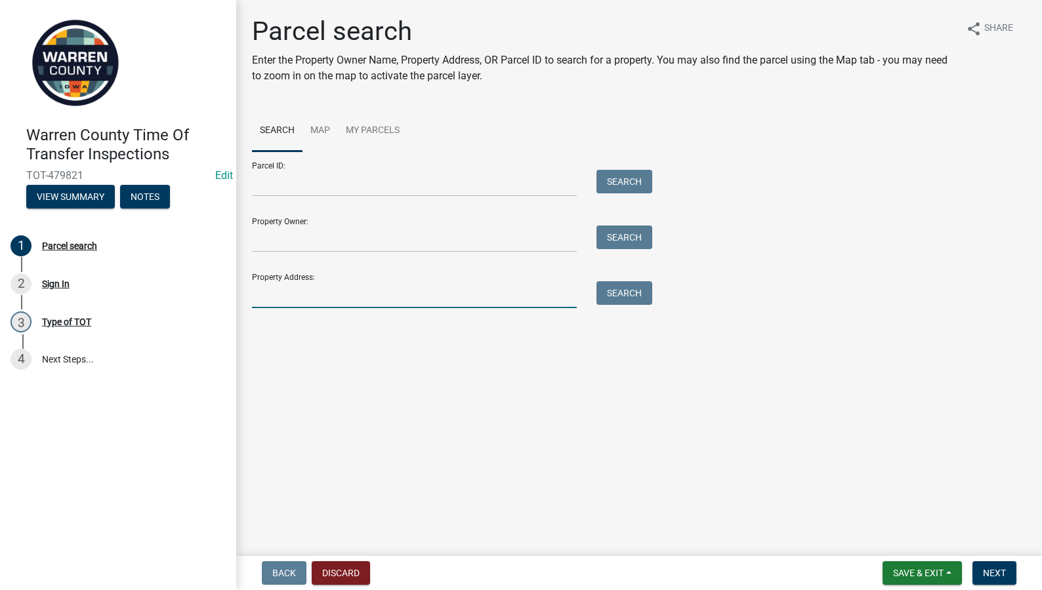
click at [430, 305] on input "Property Address:" at bounding box center [414, 294] width 325 height 27
type input "9941"
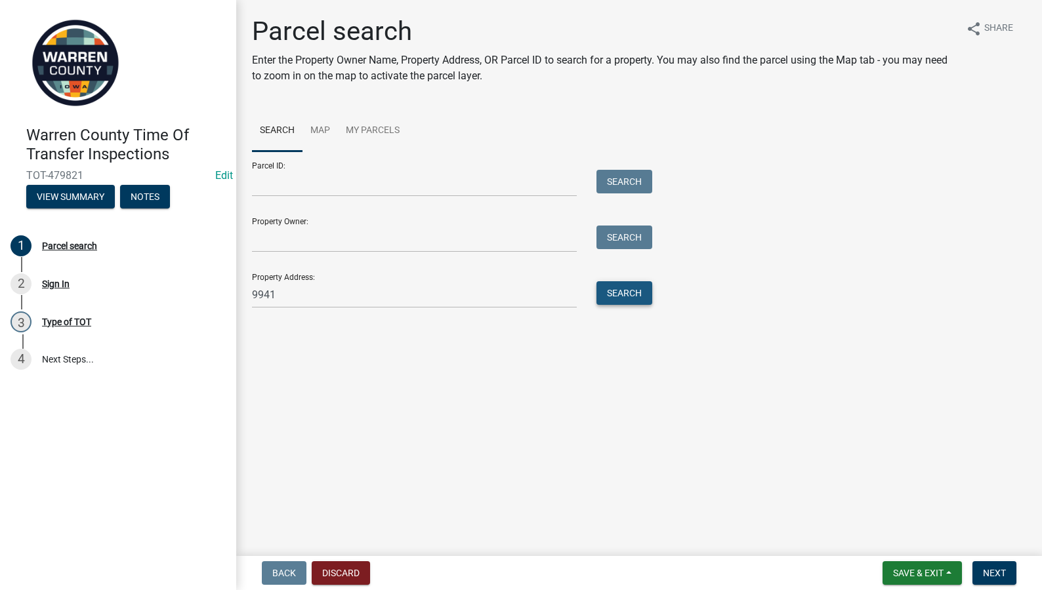
click at [644, 293] on button "Search" at bounding box center [624, 293] width 56 height 24
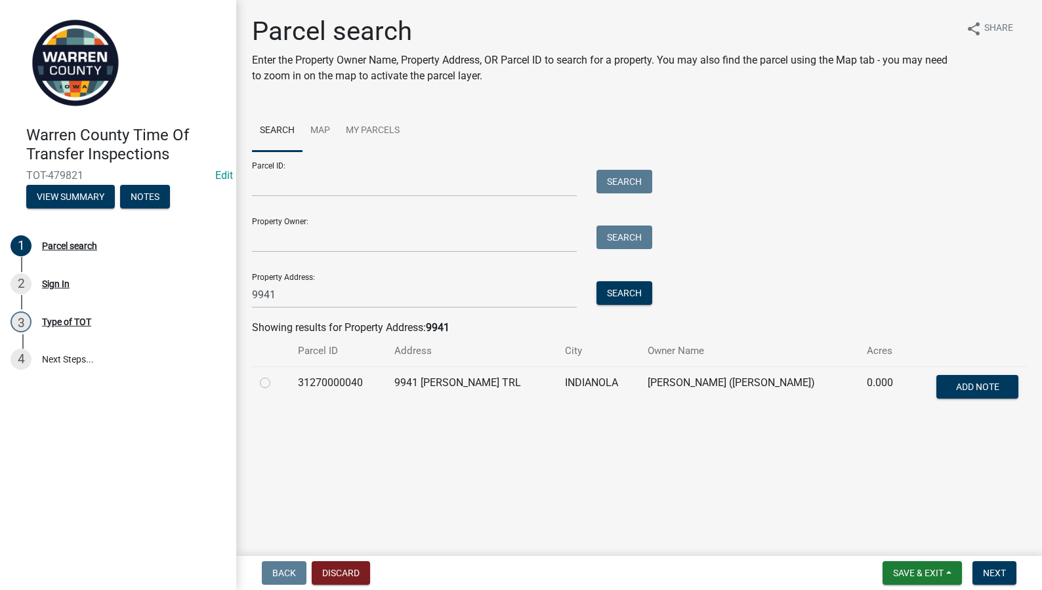
click at [276, 375] on label at bounding box center [276, 375] width 0 height 0
click at [276, 379] on input "radio" at bounding box center [280, 379] width 9 height 9
radio input "true"
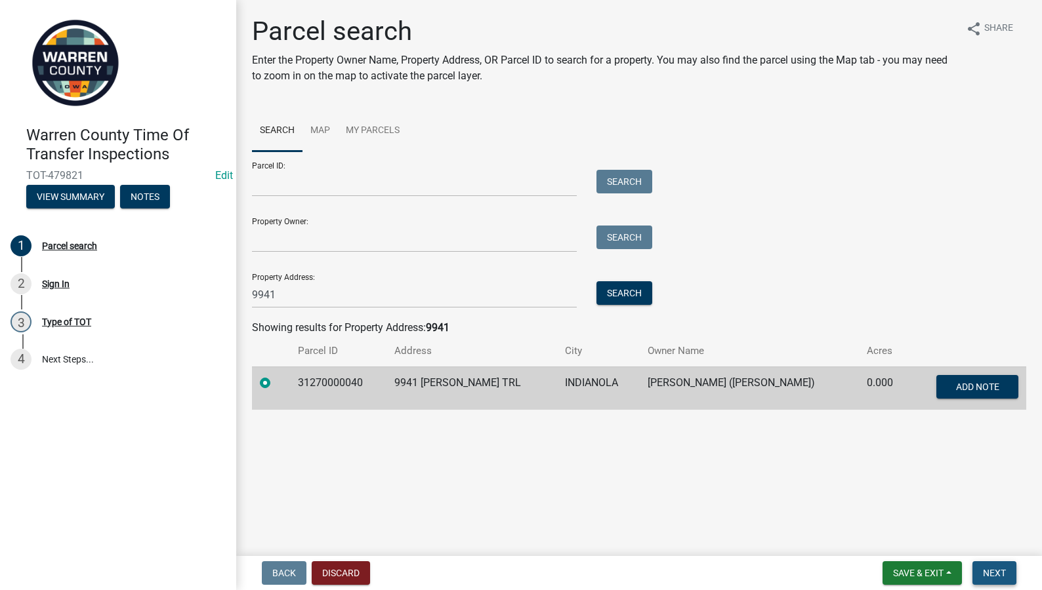
click at [991, 577] on span "Next" at bounding box center [994, 573] width 23 height 10
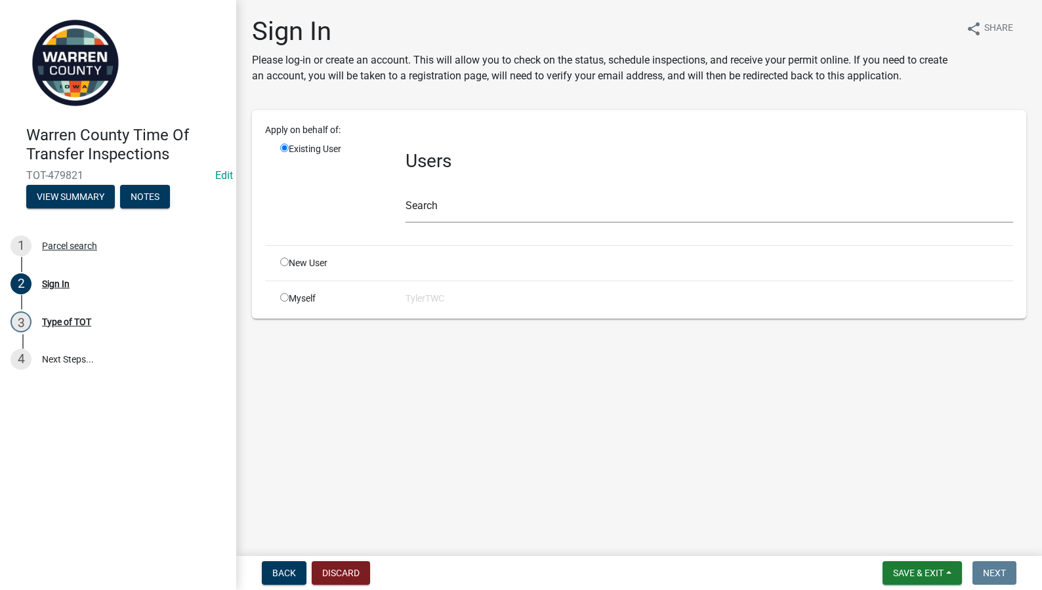
click at [282, 295] on input "radio" at bounding box center [284, 297] width 9 height 9
radio input "true"
radio input "false"
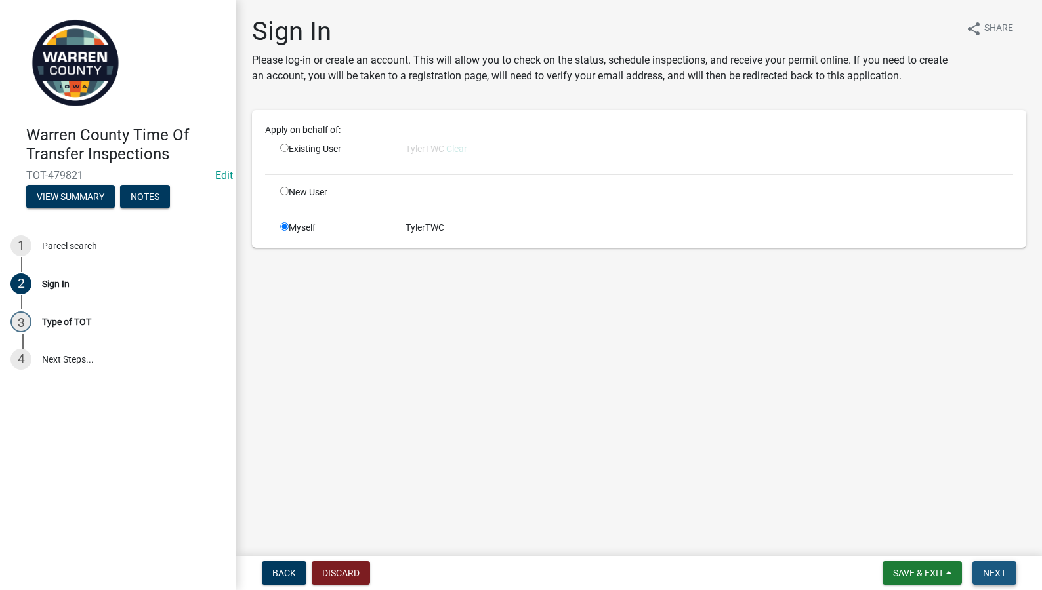
click at [1001, 578] on span "Next" at bounding box center [994, 573] width 23 height 10
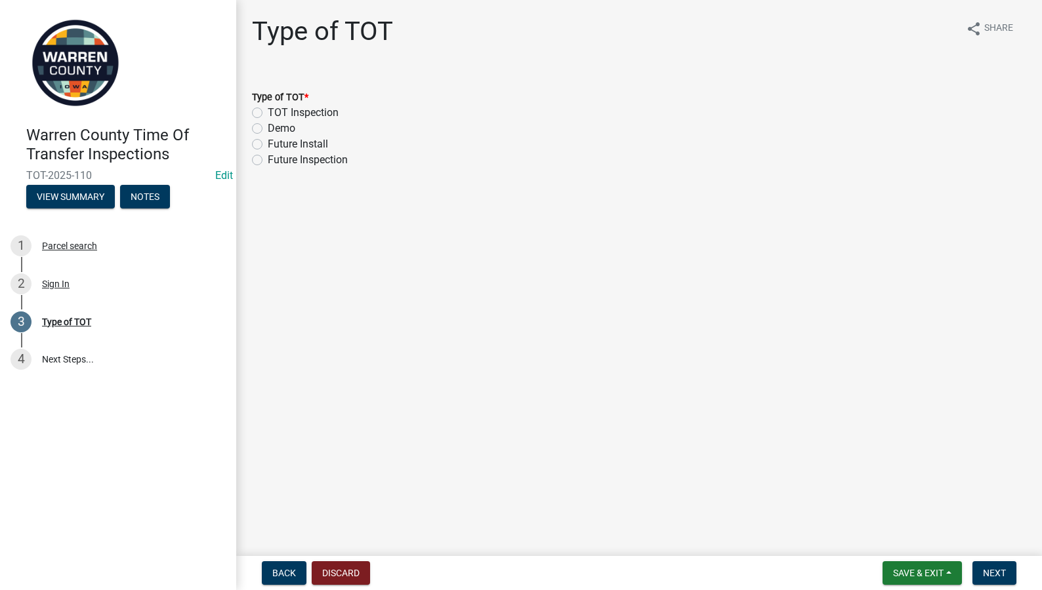
click at [268, 112] on label "TOT Inspection" at bounding box center [303, 113] width 71 height 16
click at [268, 112] on input "TOT Inspection" at bounding box center [272, 109] width 9 height 9
radio input "true"
click at [1001, 575] on span "Next" at bounding box center [994, 573] width 23 height 10
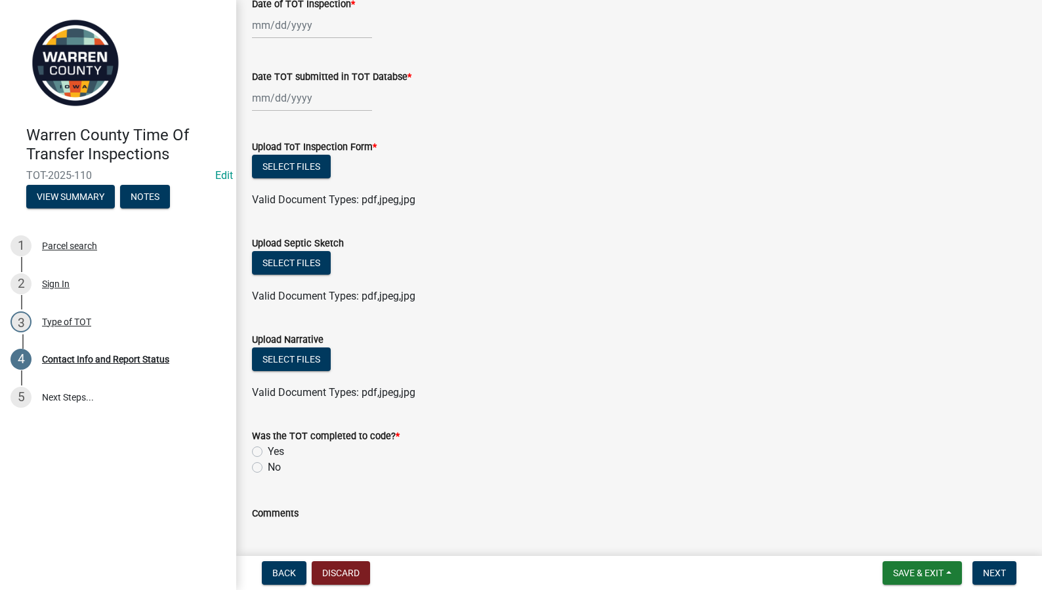
scroll to position [1523, 0]
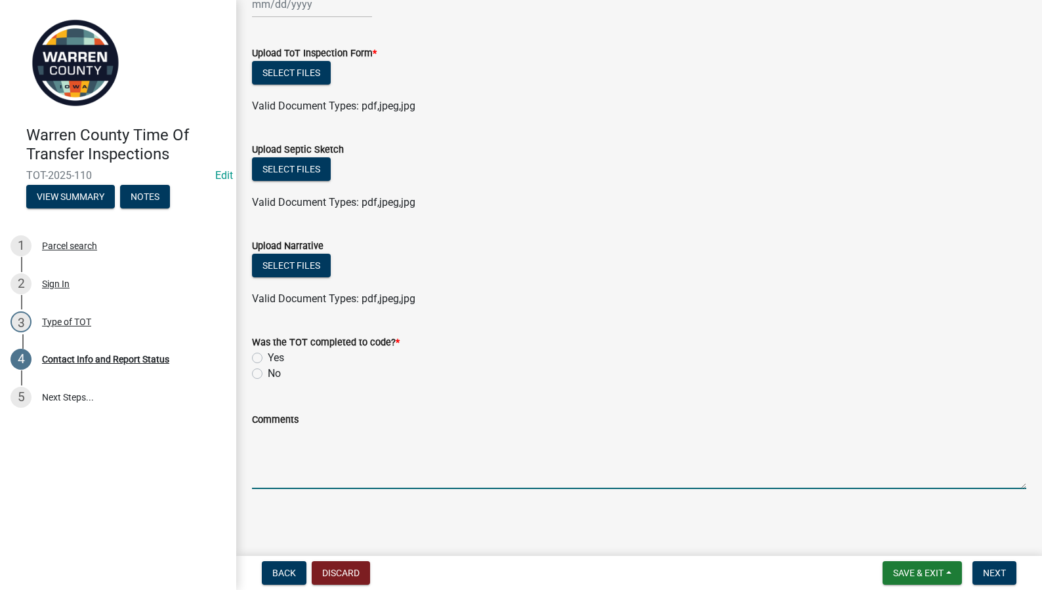
click at [312, 449] on textarea "Comments" at bounding box center [639, 459] width 774 height 62
paste textarea "New septic tank and distribution box required. In order to continue using sand …"
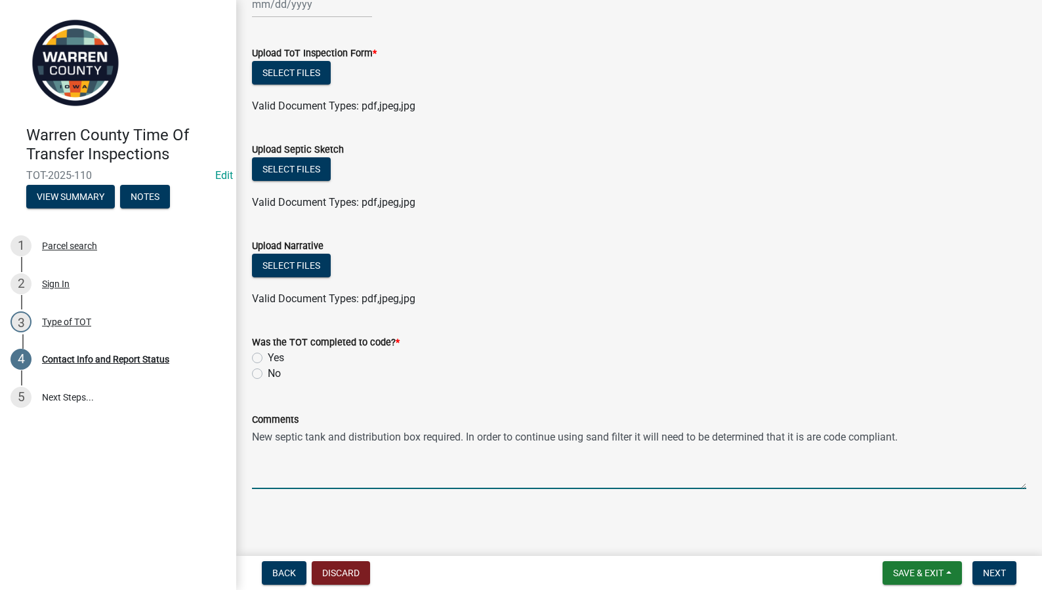
click at [820, 440] on textarea "New septic tank and distribution box required. In order to continue using sand …" at bounding box center [639, 459] width 774 height 62
click at [899, 439] on textarea "New septic tank and distribution box required. In order to continue using sand …" at bounding box center [639, 459] width 774 height 62
type textarea "New septic tank and distribution box required. In order to continue using sand …"
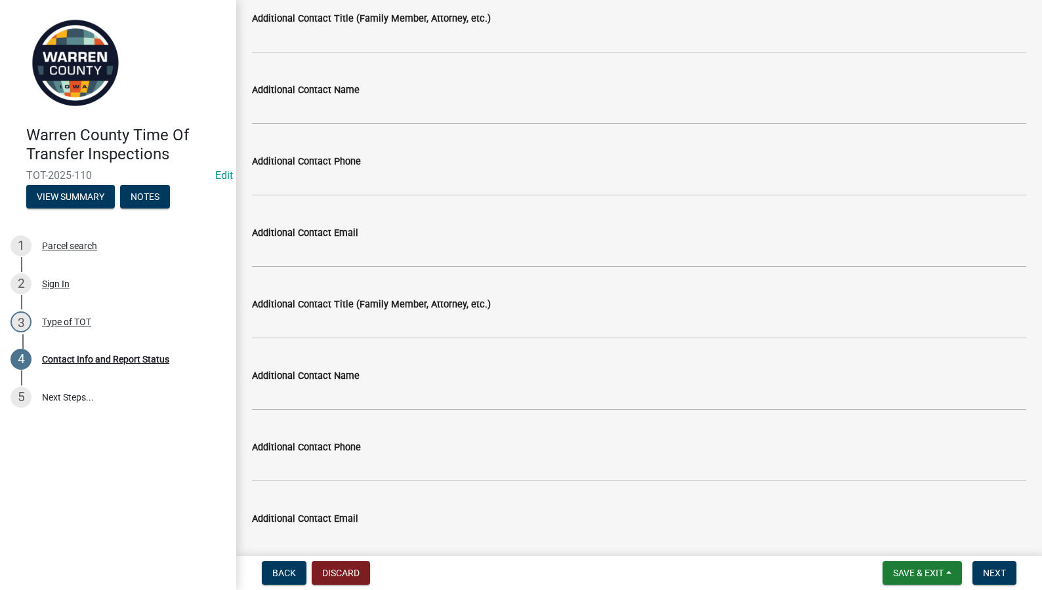
scroll to position [146, 0]
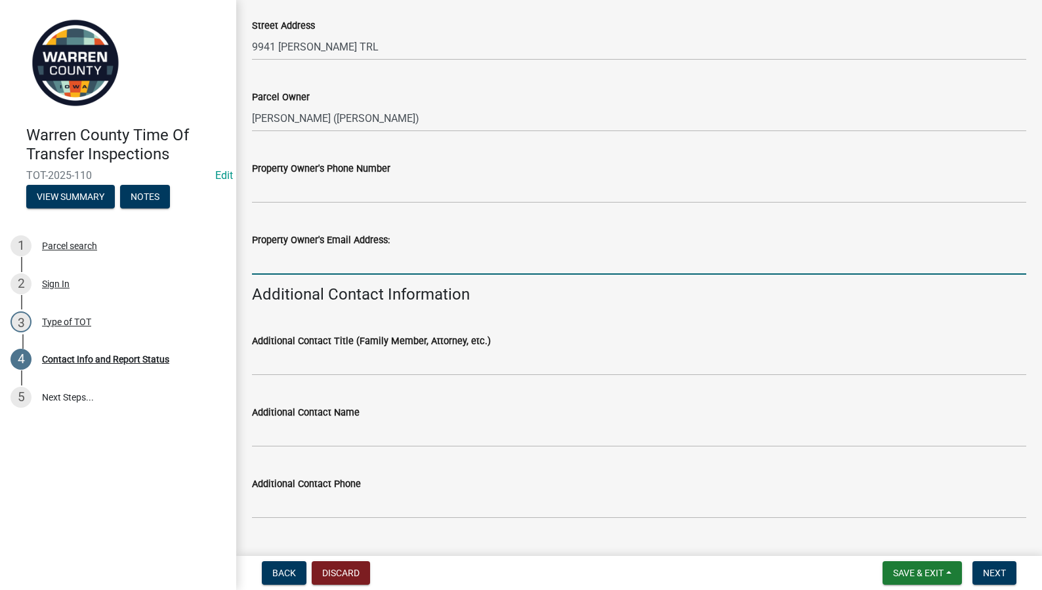
click at [306, 262] on input "Property Owner's Email Address:" at bounding box center [639, 261] width 774 height 27
paste input "broderickjoe@firestoneag.com"
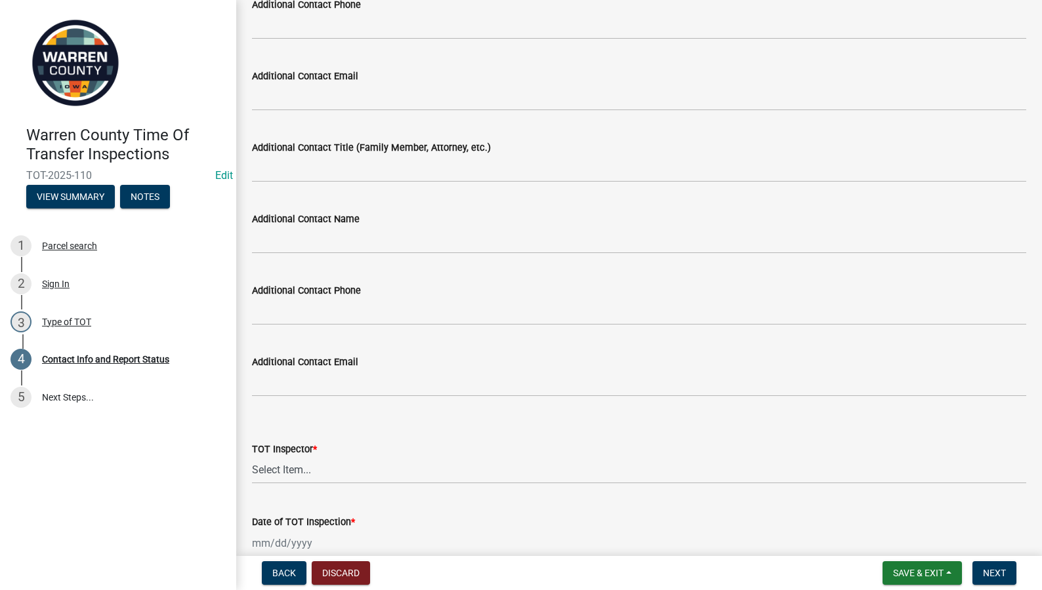
scroll to position [1064, 0]
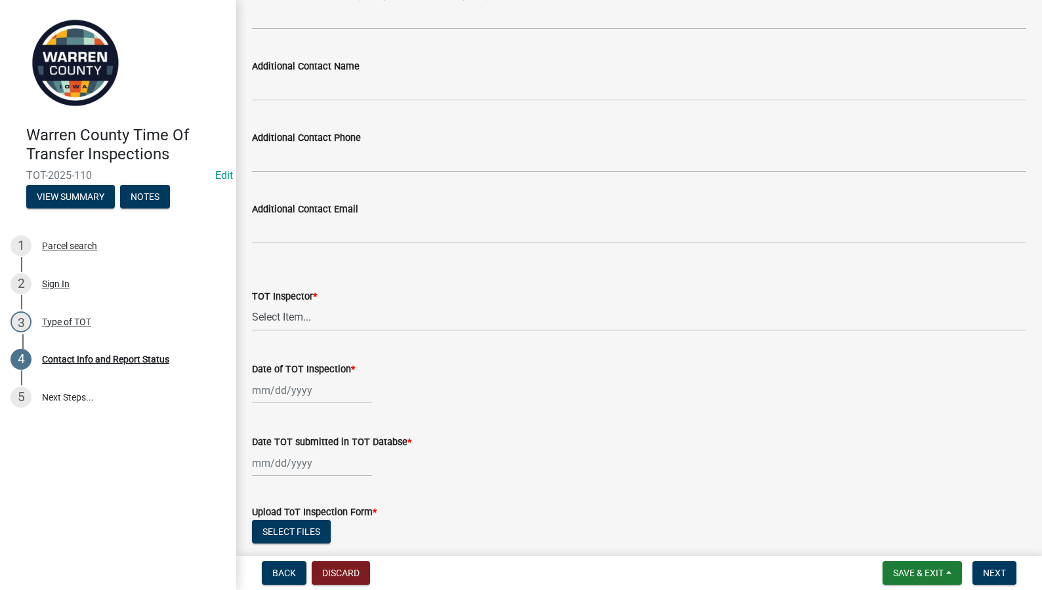
type input "broderickjoe@firestoneag.com"
click at [290, 323] on select "Select Item... Seth Brown #13190 Gerald Snyder #8479 Jonathan Cornish #2007 Mar…" at bounding box center [639, 317] width 774 height 27
click at [252, 304] on select "Select Item... Seth Brown #13190 Gerald Snyder #8479 Jonathan Cornish #2007 Mar…" at bounding box center [639, 317] width 774 height 27
select select "2d91a7e0-5cb1-4373-af5a-ed3e5a453d55"
select select "9"
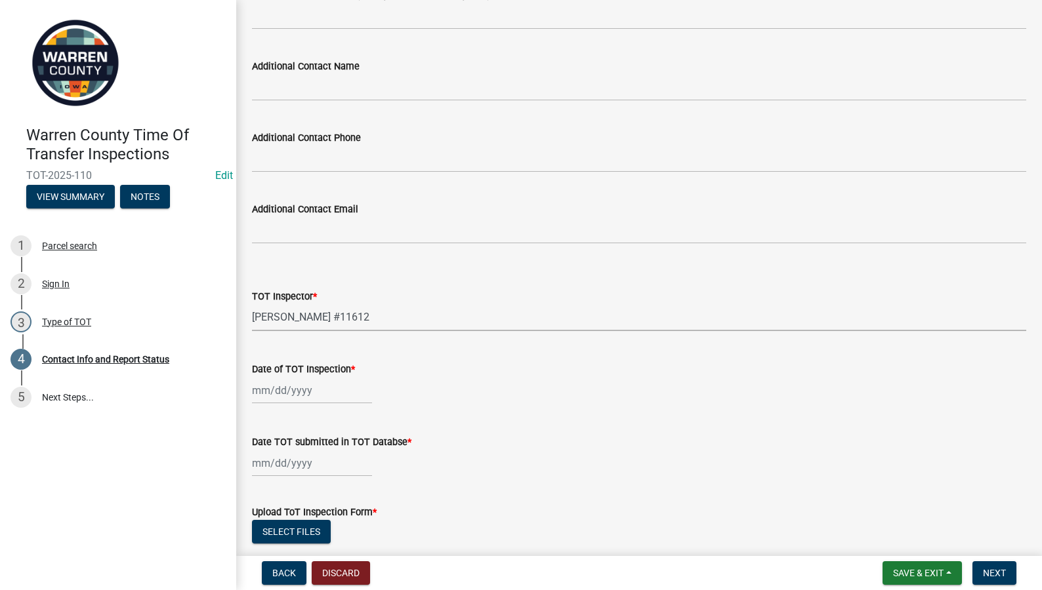
select select "2025"
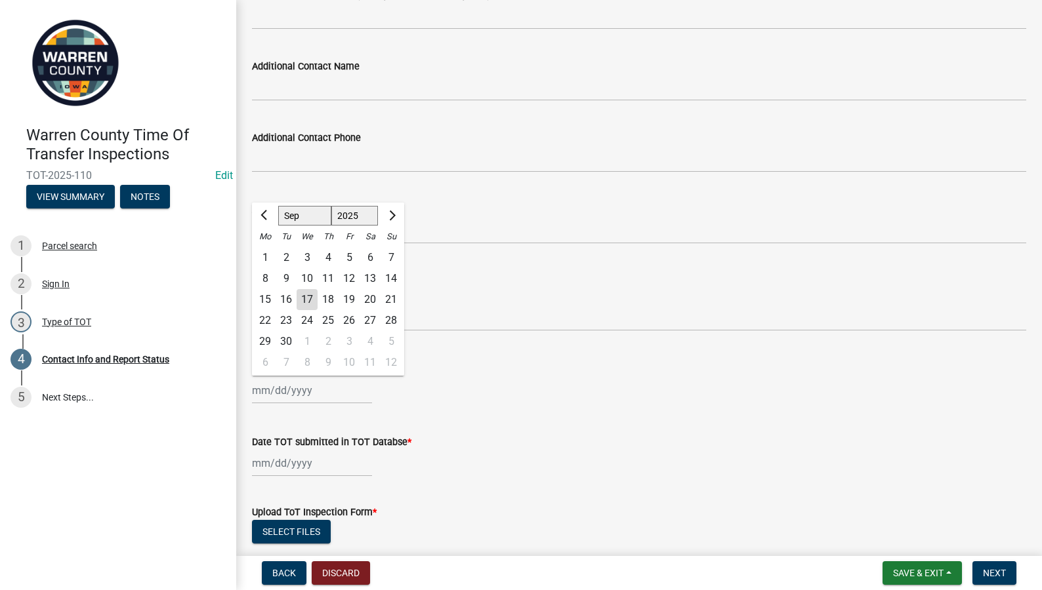
click at [289, 391] on div "Jan Feb Mar Apr May Jun Jul Aug Sep Oct Nov Dec 1525 1526 1527 1528 1529 1530 1…" at bounding box center [312, 390] width 120 height 27
click at [348, 256] on div "5" at bounding box center [349, 257] width 21 height 21
type input "09/05/2025"
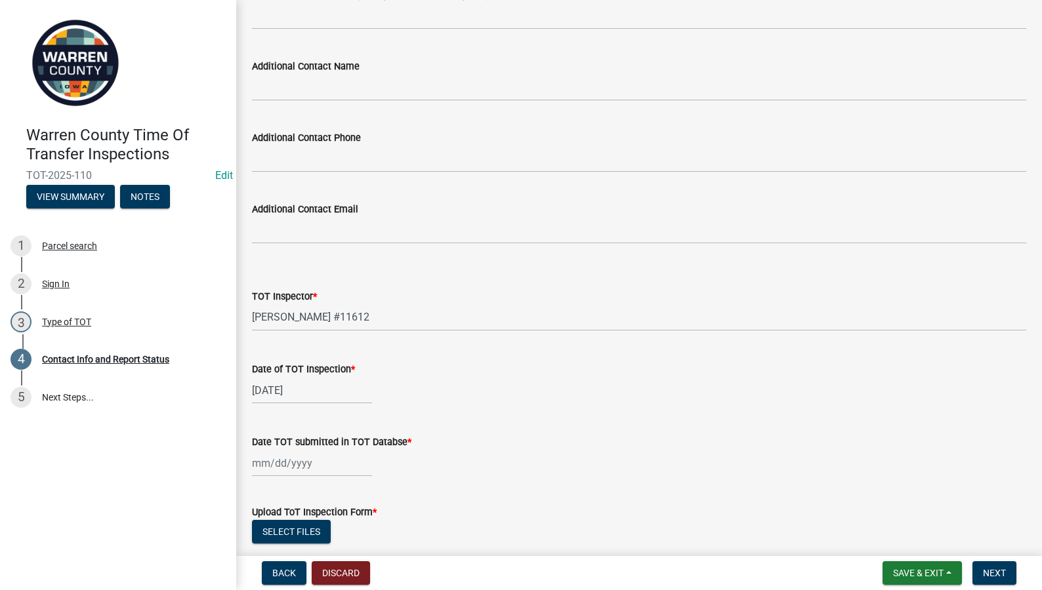
click at [300, 462] on div at bounding box center [312, 463] width 120 height 27
select select "9"
select select "2025"
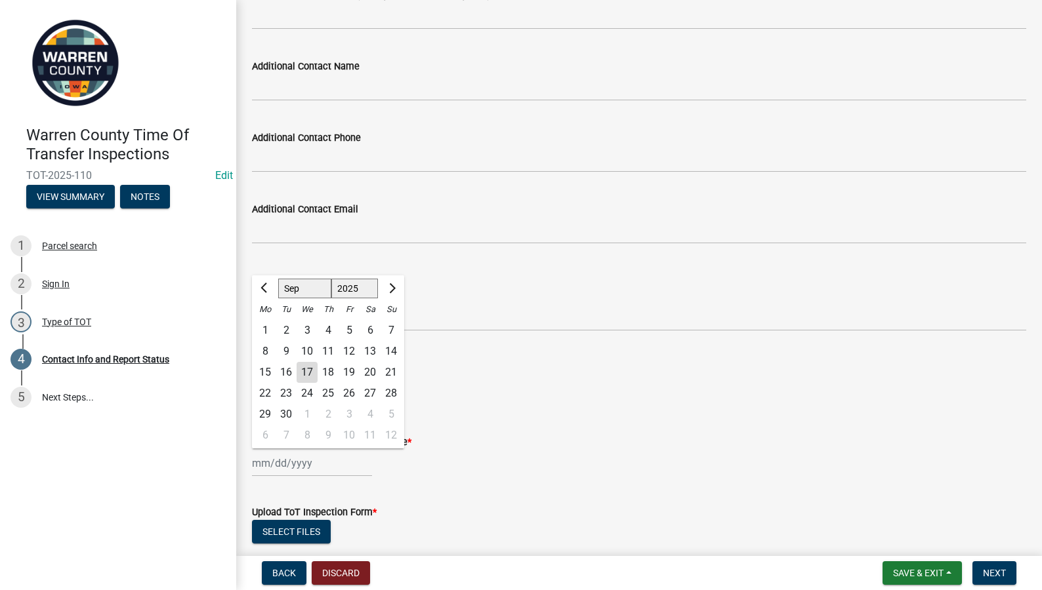
click at [306, 347] on div "10" at bounding box center [307, 351] width 21 height 21
type input "09/10/2025"
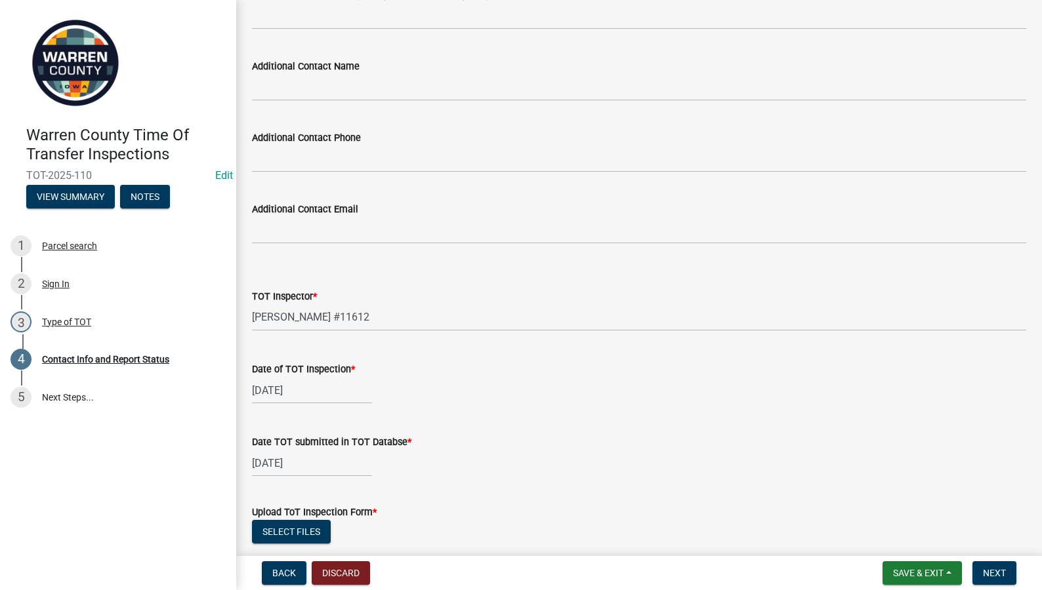
click at [559, 445] on div "Date TOT submitted in TOT Databse *" at bounding box center [639, 442] width 774 height 16
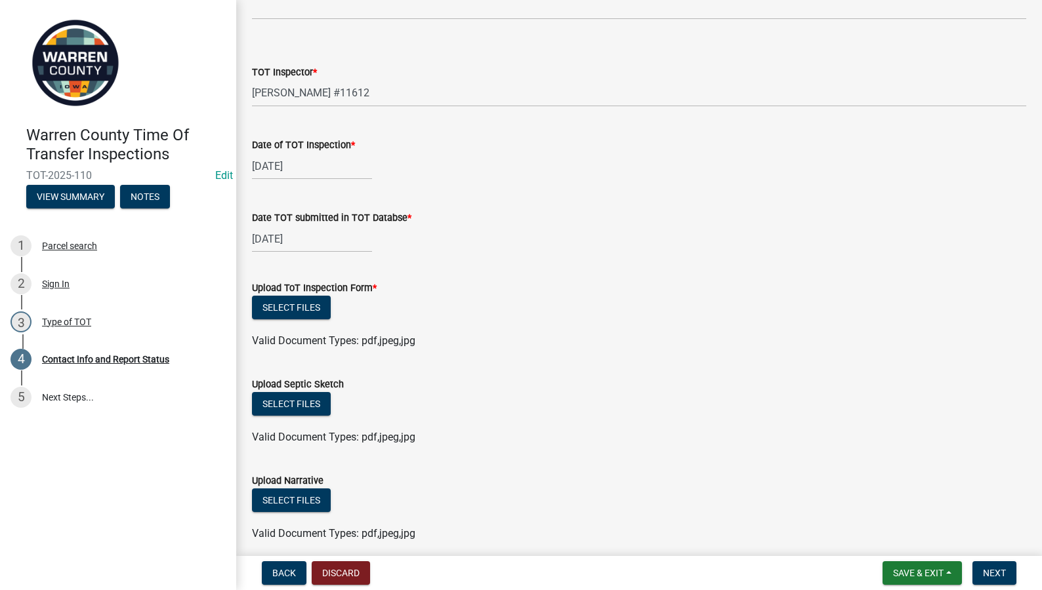
scroll to position [1371, 0]
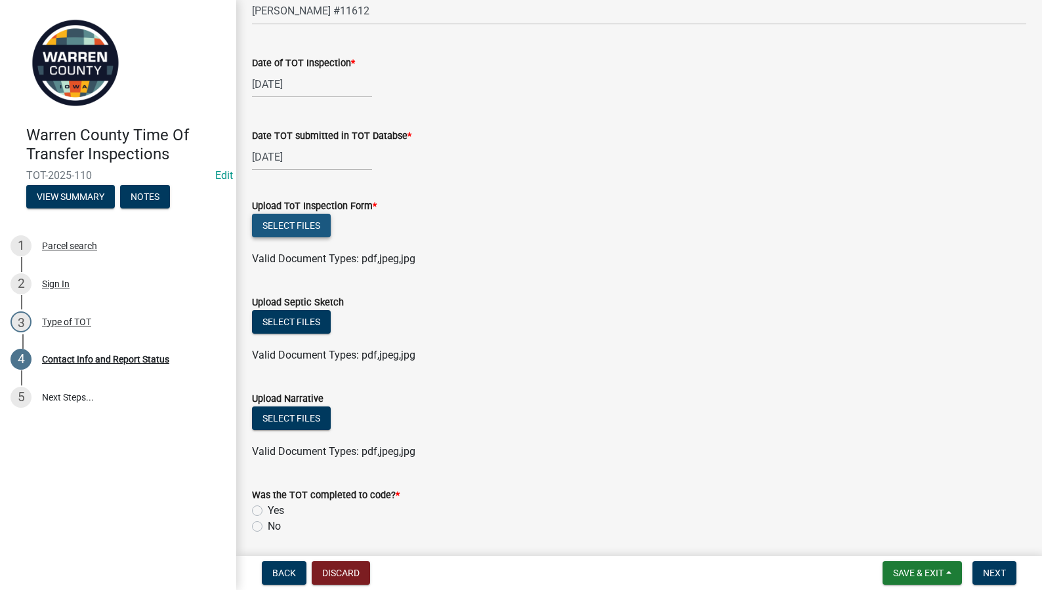
click at [286, 221] on button "Select files" at bounding box center [291, 226] width 79 height 24
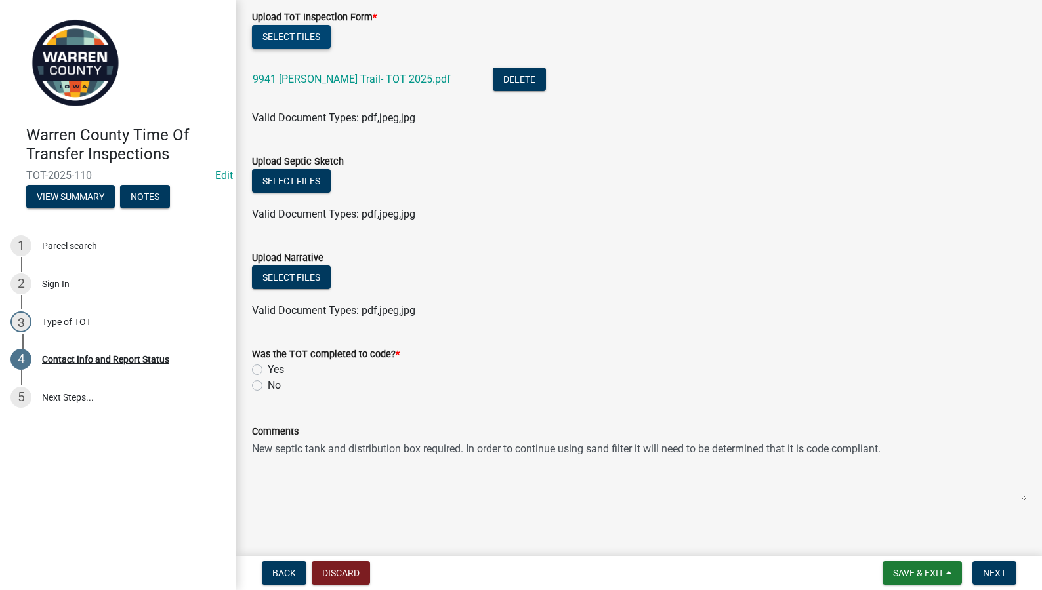
scroll to position [1571, 0]
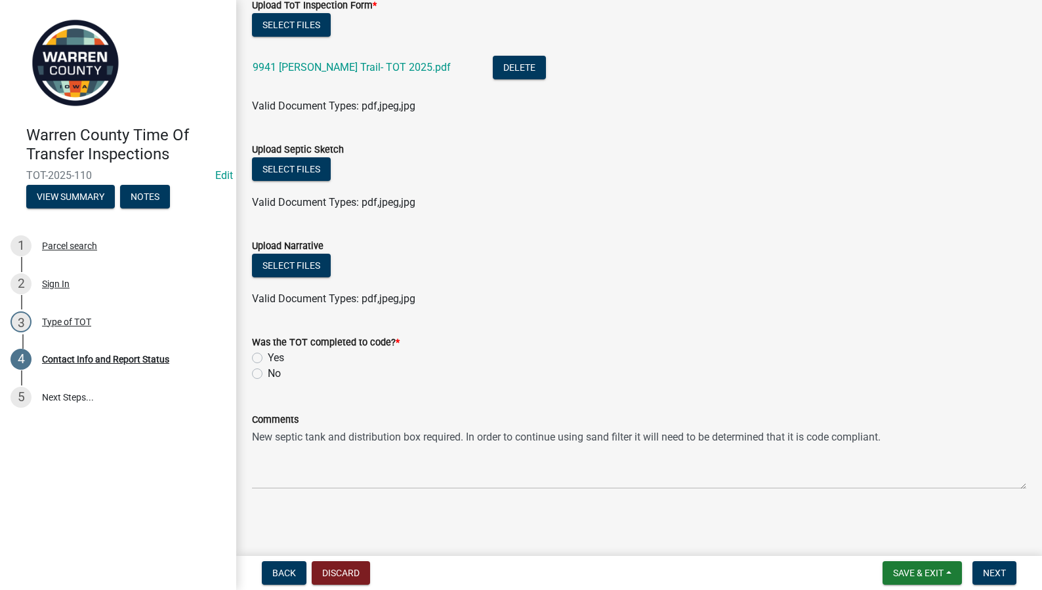
click at [268, 355] on label "Yes" at bounding box center [276, 358] width 16 height 16
click at [268, 355] on input "Yes" at bounding box center [272, 354] width 9 height 9
radio input "true"
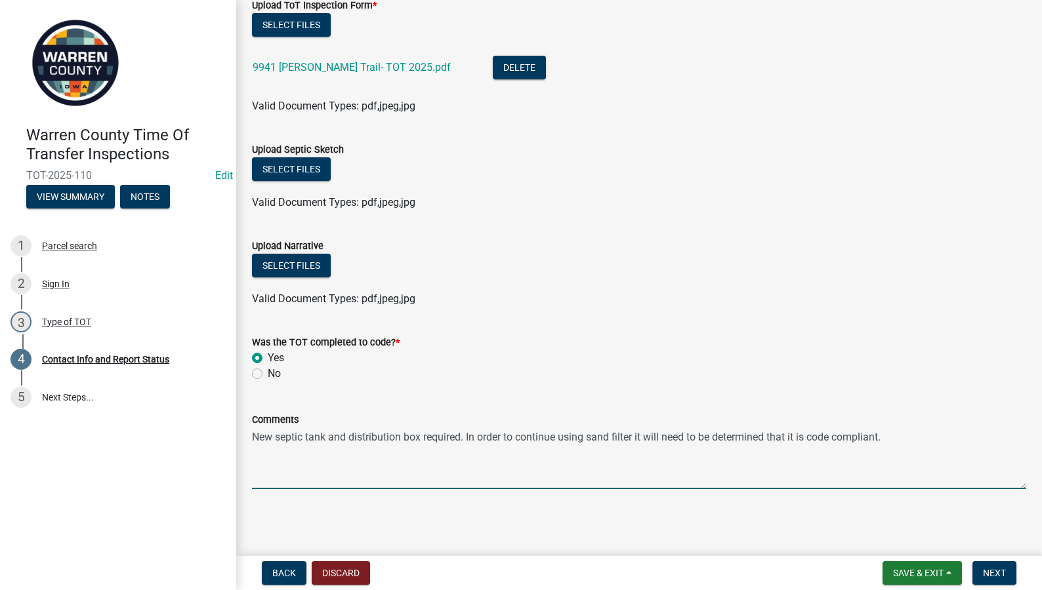
drag, startPoint x: 899, startPoint y: 446, endPoint x: 213, endPoint y: 442, distance: 685.6
click at [213, 442] on div "Warren County Time Of Transfer Inspections TOT-2025-110 Edit View Summary Notes…" at bounding box center [521, 295] width 1042 height 590
click at [562, 453] on textarea "New septic tank and distribution box required. In order to continue using sand …" at bounding box center [639, 459] width 774 height 62
click at [890, 474] on textarea "New septic tank and distribution box required. In order to continue using sand …" at bounding box center [639, 459] width 774 height 62
click at [941, 445] on textarea "New septic tank and distribution box required. In order to continue using sand …" at bounding box center [639, 459] width 774 height 62
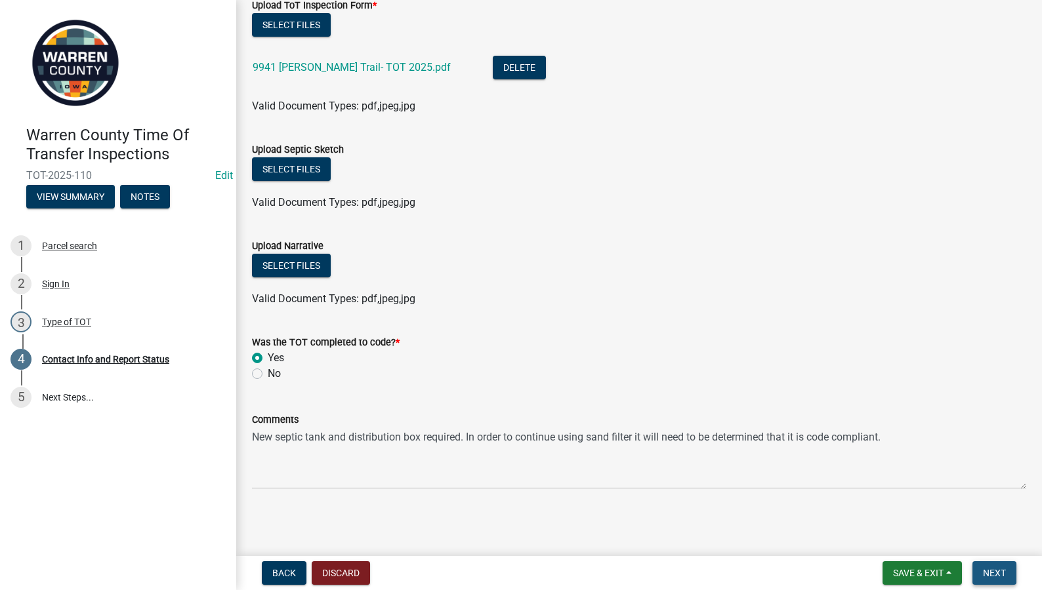
click at [988, 569] on span "Next" at bounding box center [994, 573] width 23 height 10
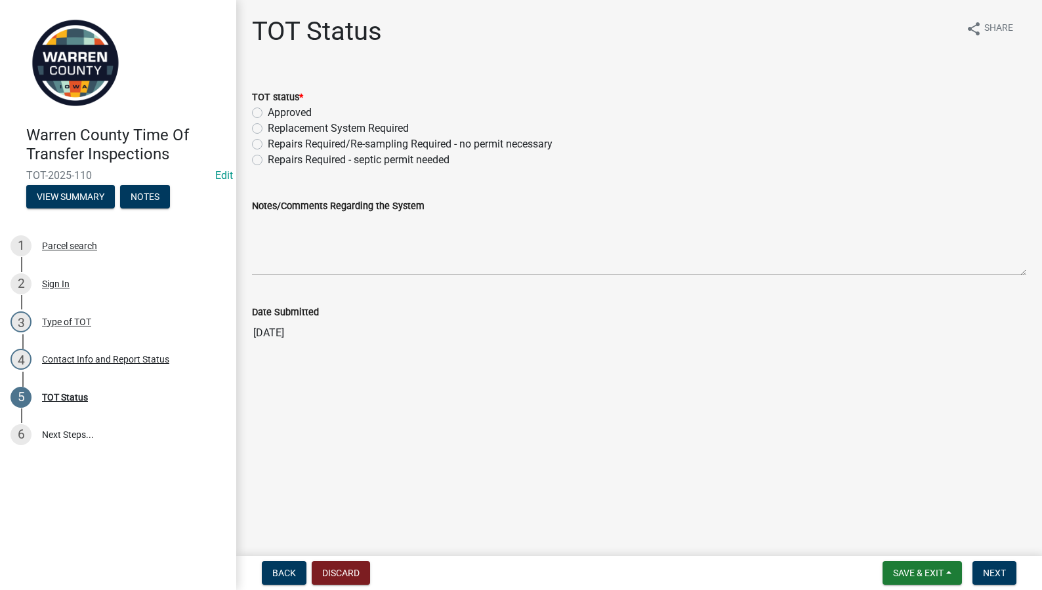
click at [268, 129] on label "Replacement System Required" at bounding box center [338, 129] width 141 height 16
click at [268, 129] on input "Replacement System Required" at bounding box center [272, 125] width 9 height 9
radio input "true"
click at [318, 255] on textarea "Notes/Comments Regarding the System" at bounding box center [639, 245] width 774 height 62
paste textarea "New septic tank and distribution box required. In order to continue using sand …"
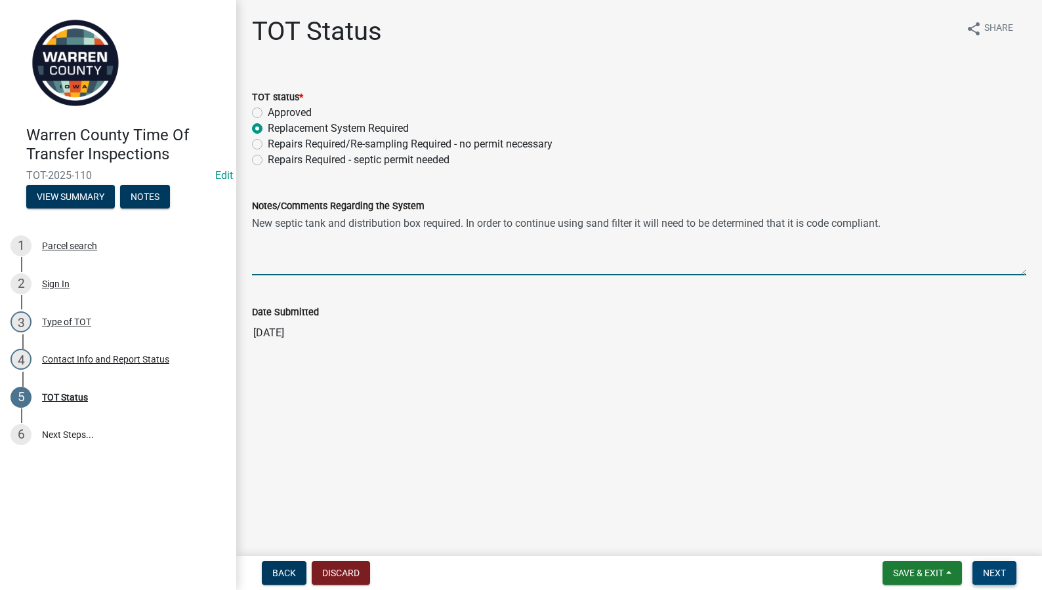
type textarea "New septic tank and distribution box required. In order to continue using sand …"
click at [998, 574] on span "Next" at bounding box center [994, 573] width 23 height 10
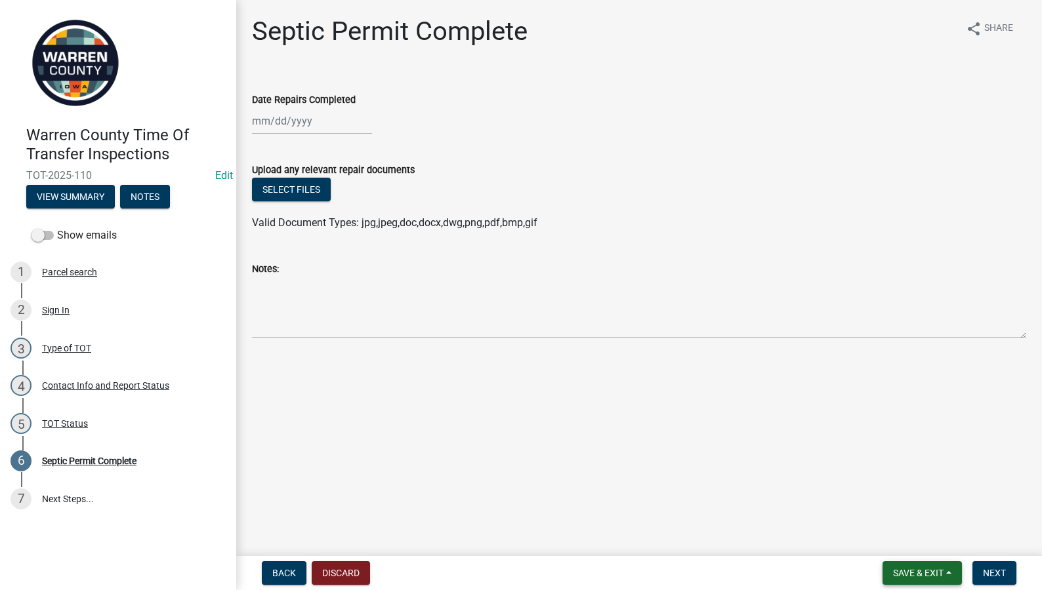
click at [913, 569] on span "Save & Exit" at bounding box center [918, 573] width 51 height 10
click at [907, 535] on button "Save & Exit" at bounding box center [909, 539] width 105 height 31
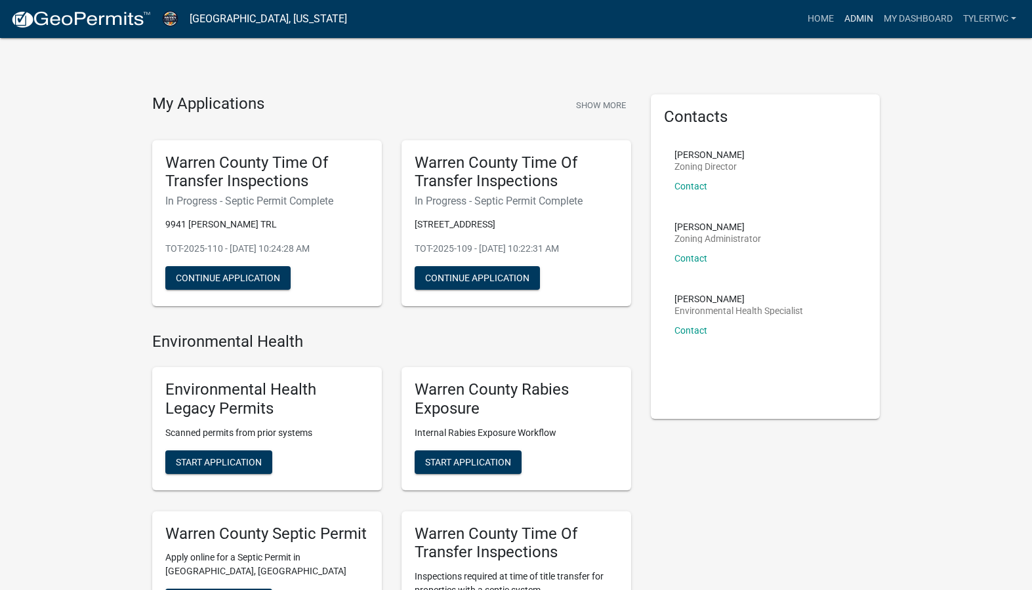
click at [857, 12] on link "Admin" at bounding box center [858, 19] width 39 height 25
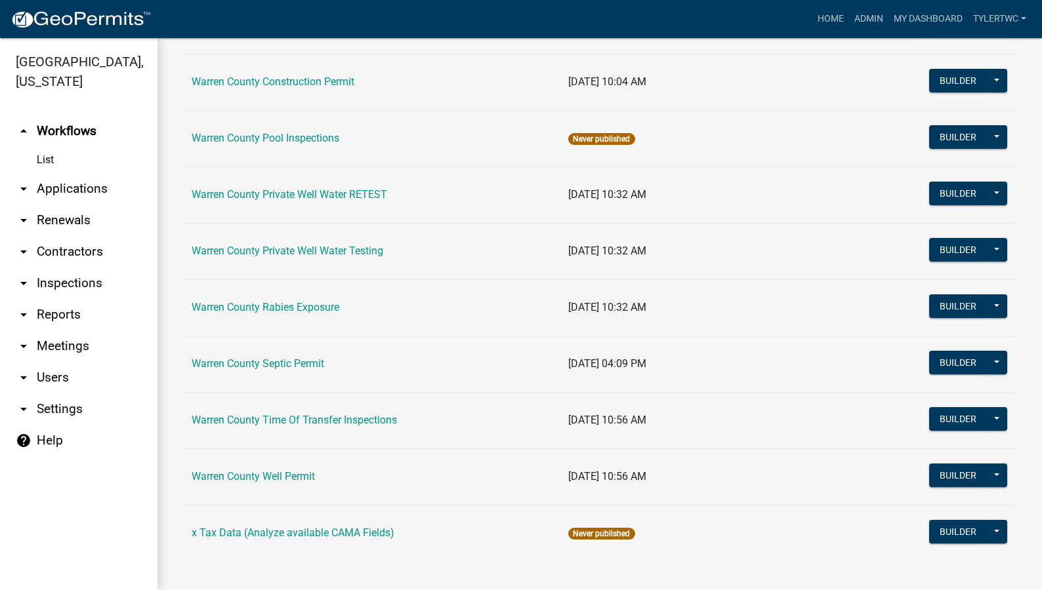
scroll to position [802, 0]
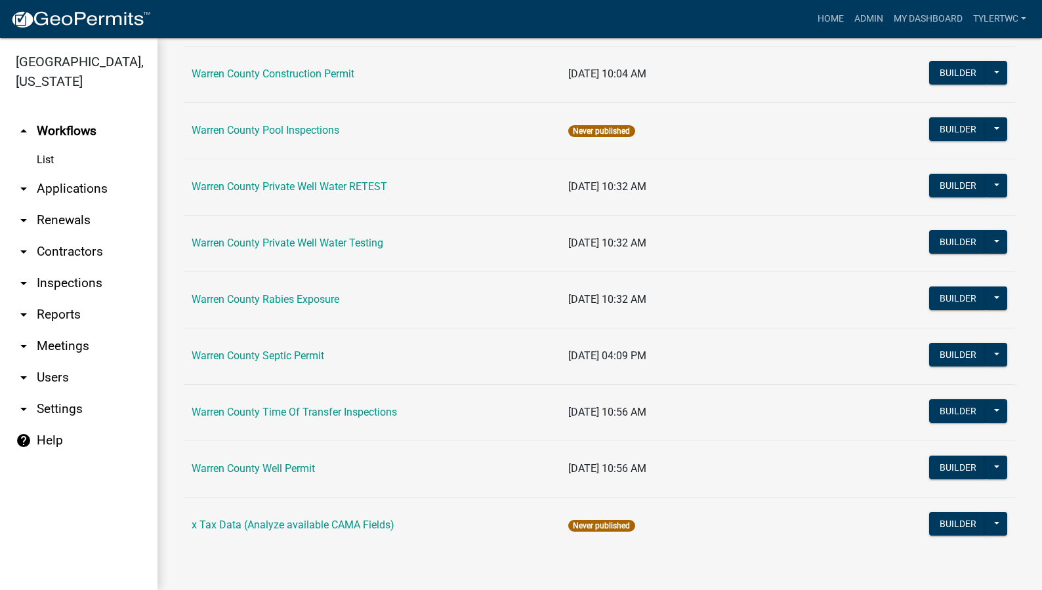
click at [300, 352] on link "Warren County Septic Permit" at bounding box center [258, 356] width 133 height 12
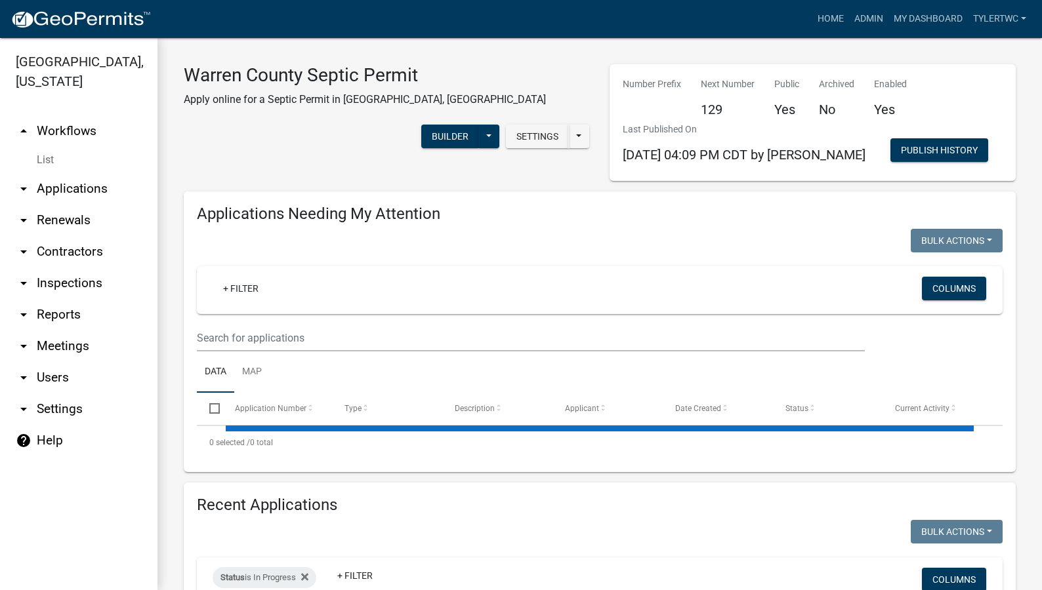
select select "2: 50"
select select "3: 100"
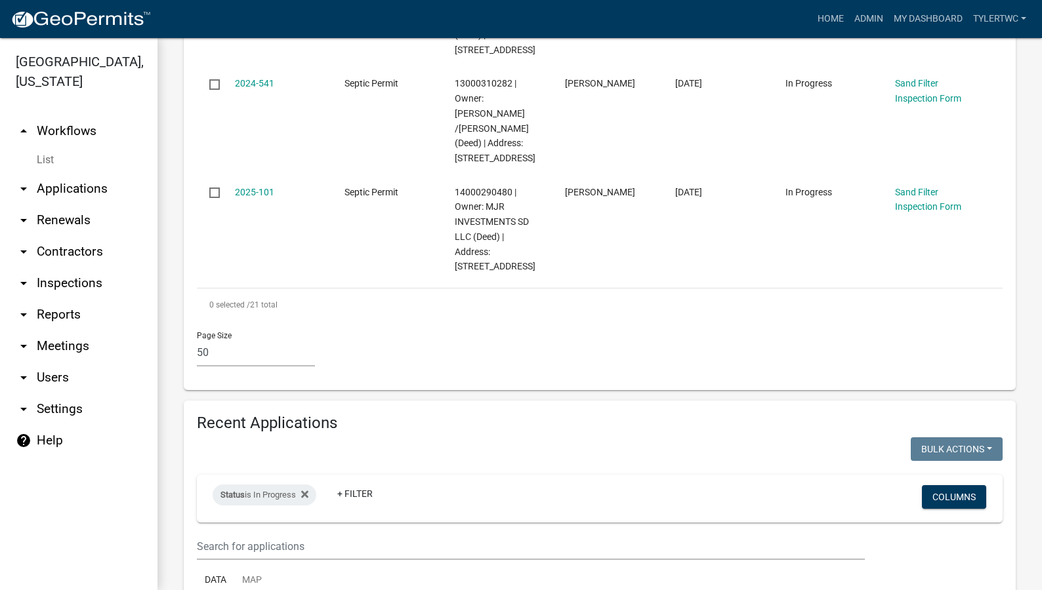
scroll to position [2756, 0]
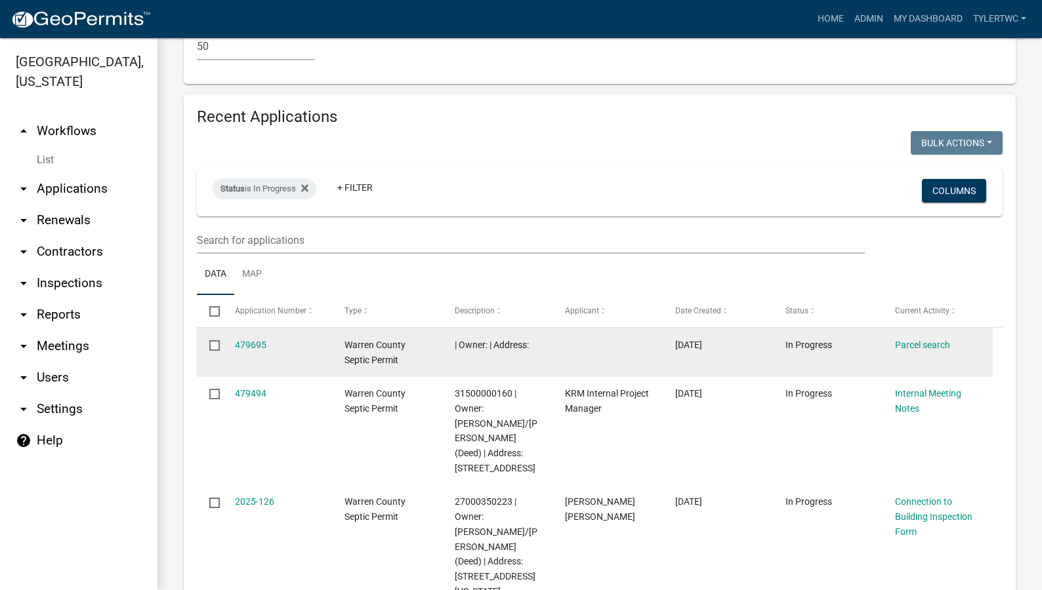
click at [218, 341] on input "checkbox" at bounding box center [213, 345] width 9 height 9
click at [211, 341] on input "checkbox" at bounding box center [213, 345] width 9 height 9
checkbox input "false"
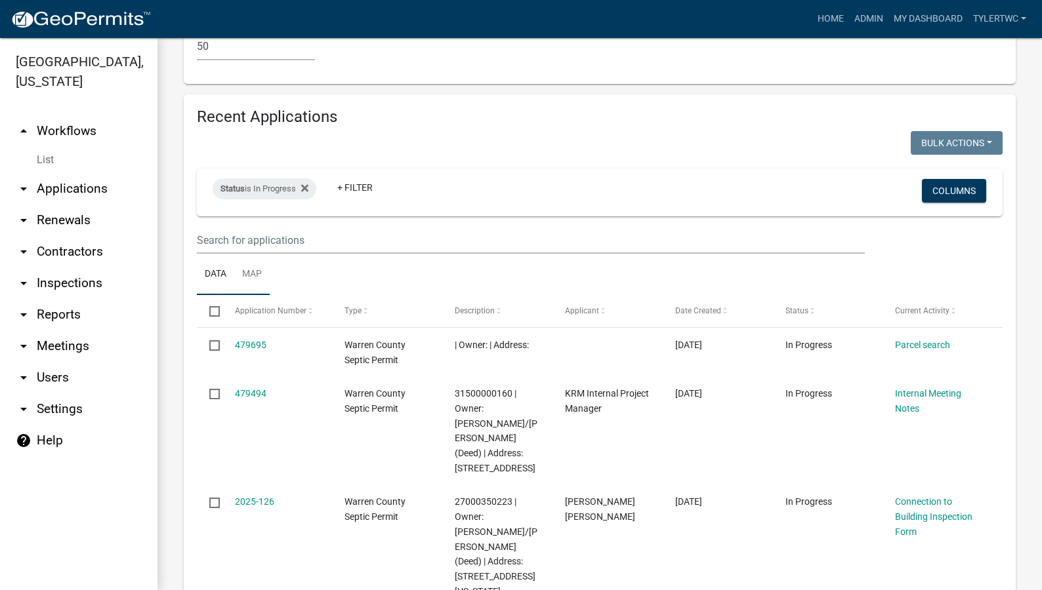
click at [250, 254] on link "Map" at bounding box center [251, 275] width 35 height 42
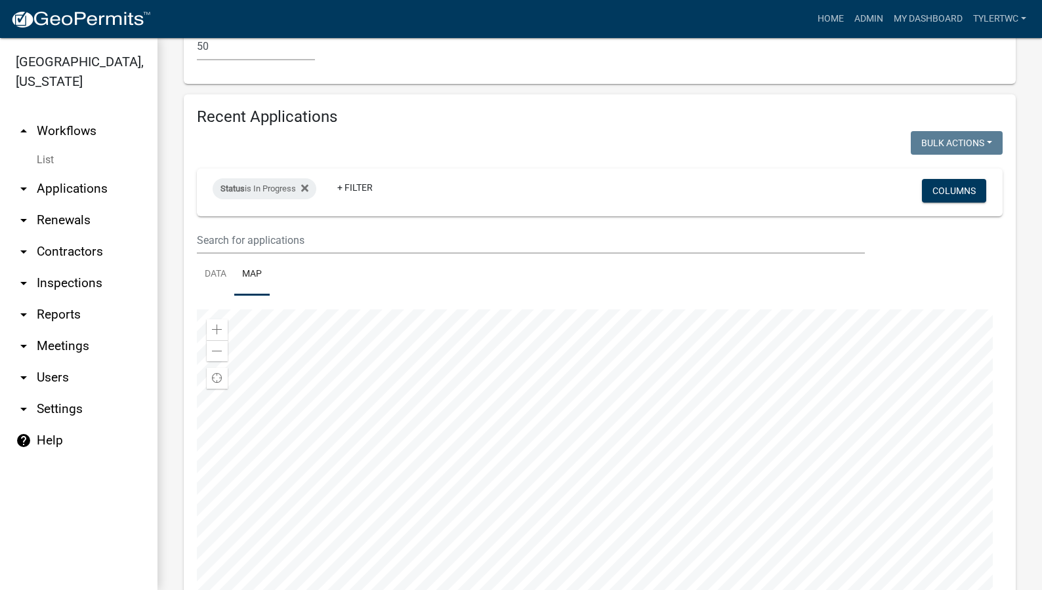
click at [654, 310] on div at bounding box center [600, 474] width 806 height 328
click at [663, 395] on div at bounding box center [600, 474] width 806 height 328
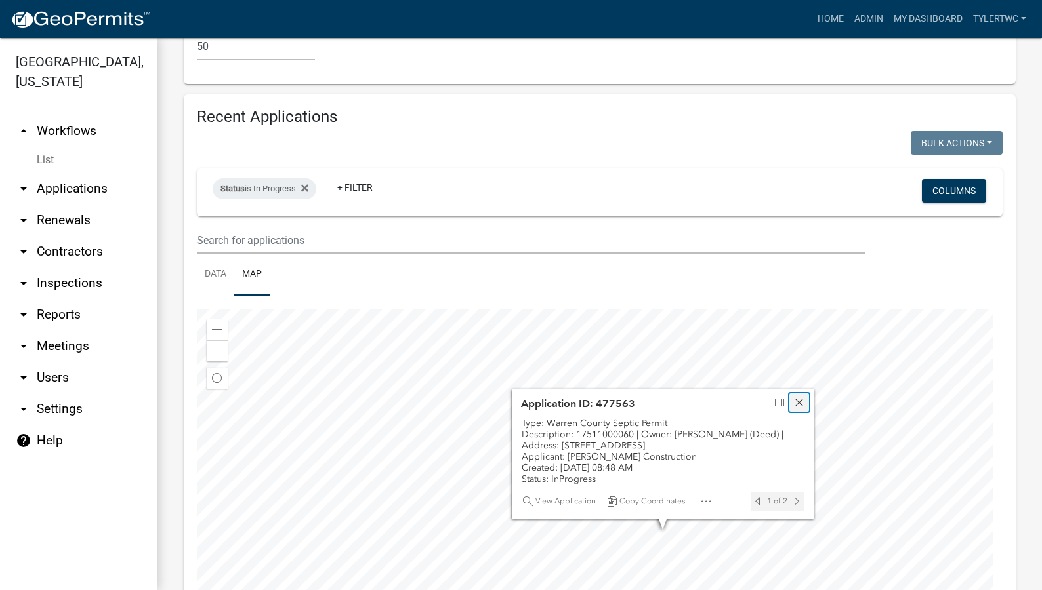
click at [798, 398] on span "Close" at bounding box center [799, 403] width 10 height 10
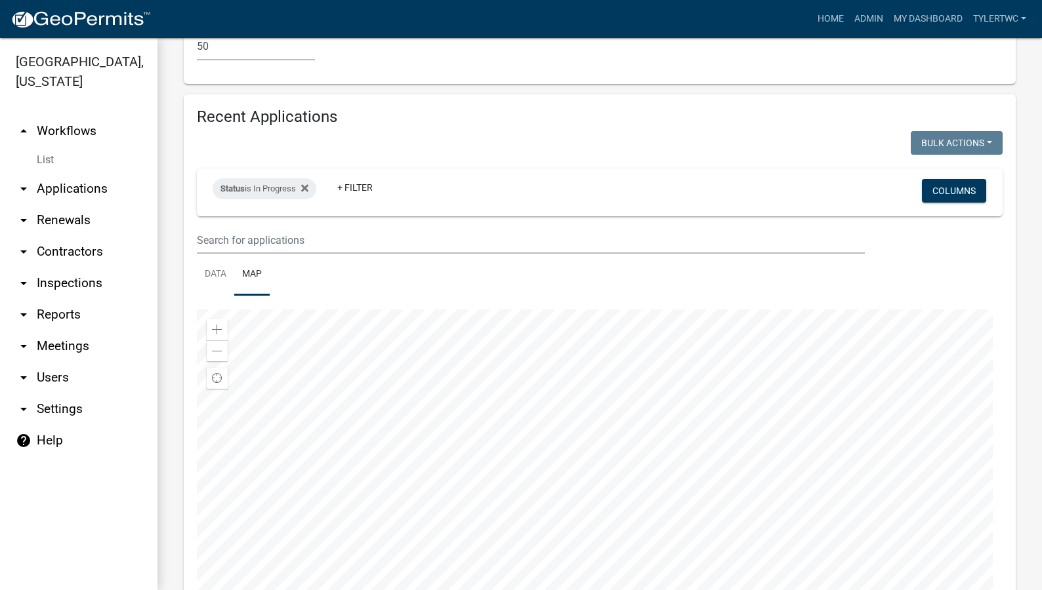
click at [448, 339] on div at bounding box center [600, 474] width 806 height 328
click at [585, 402] on div at bounding box center [600, 474] width 806 height 328
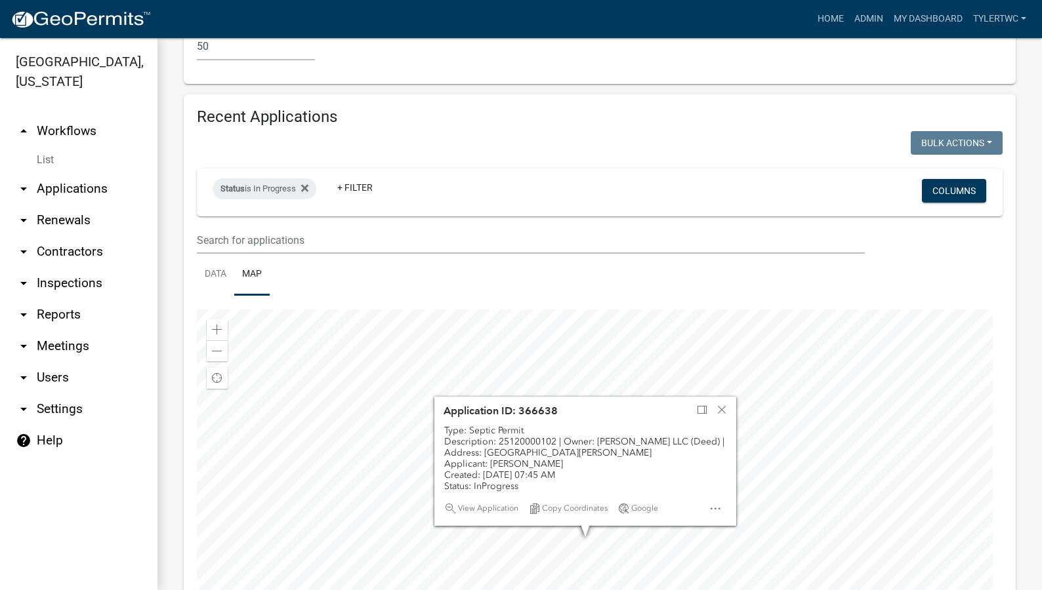
click at [591, 433] on div at bounding box center [600, 474] width 806 height 328
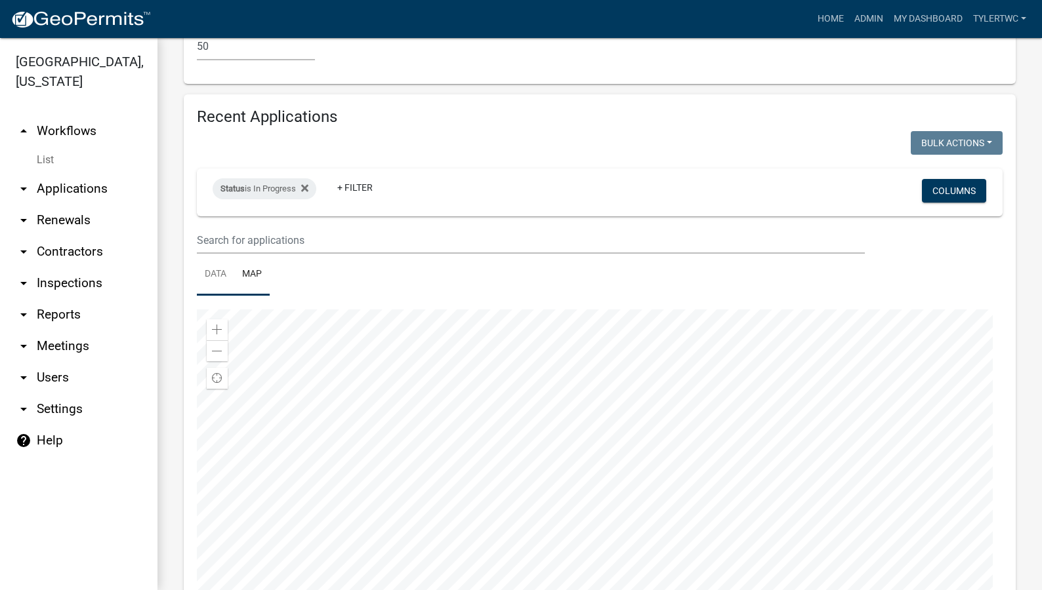
click at [203, 254] on link "Data" at bounding box center [215, 275] width 37 height 42
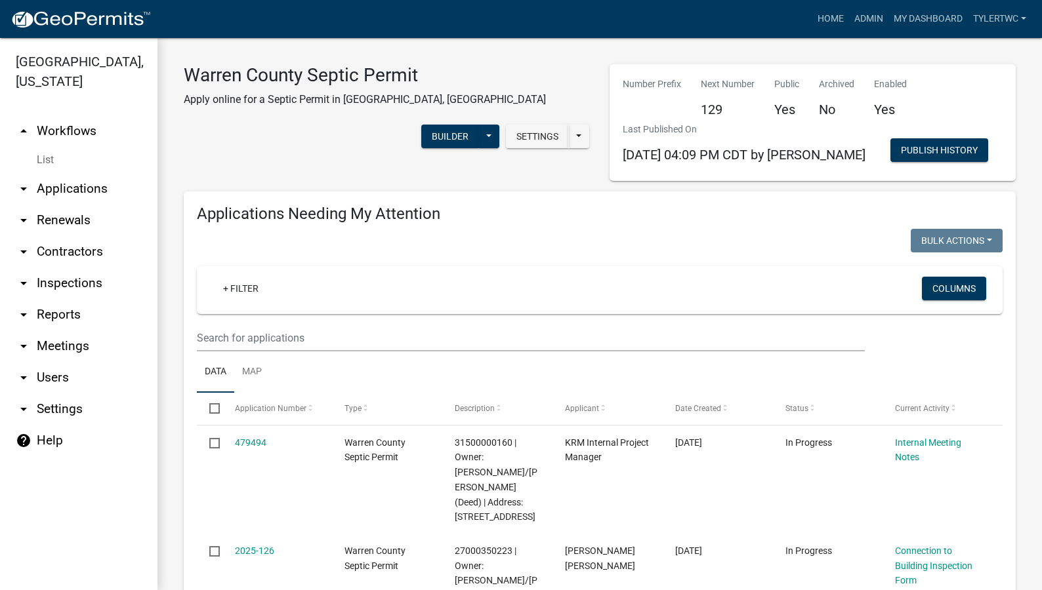
scroll to position [153, 0]
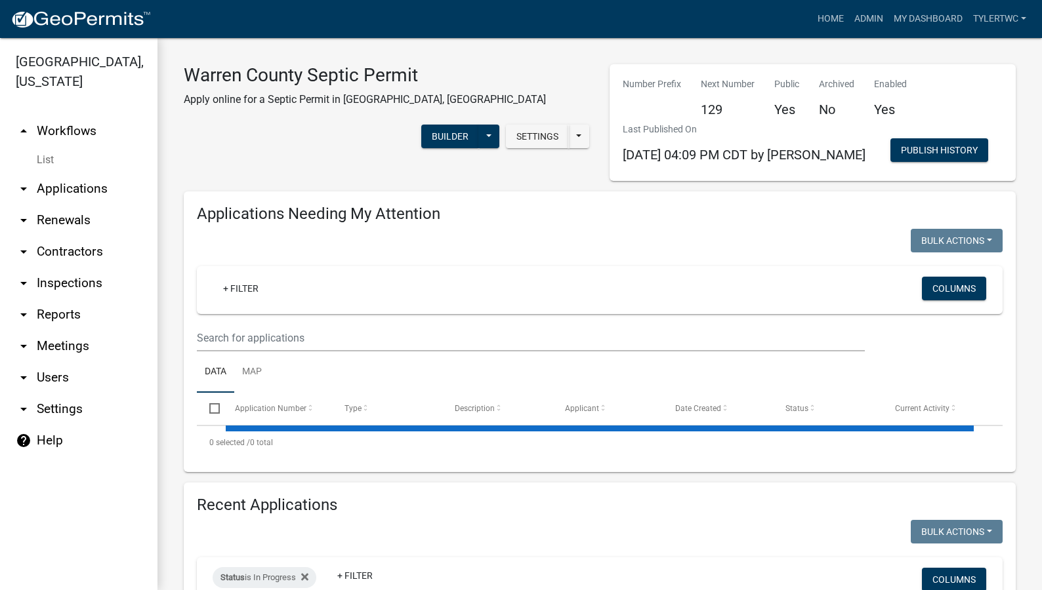
select select "2: 50"
select select "3: 100"
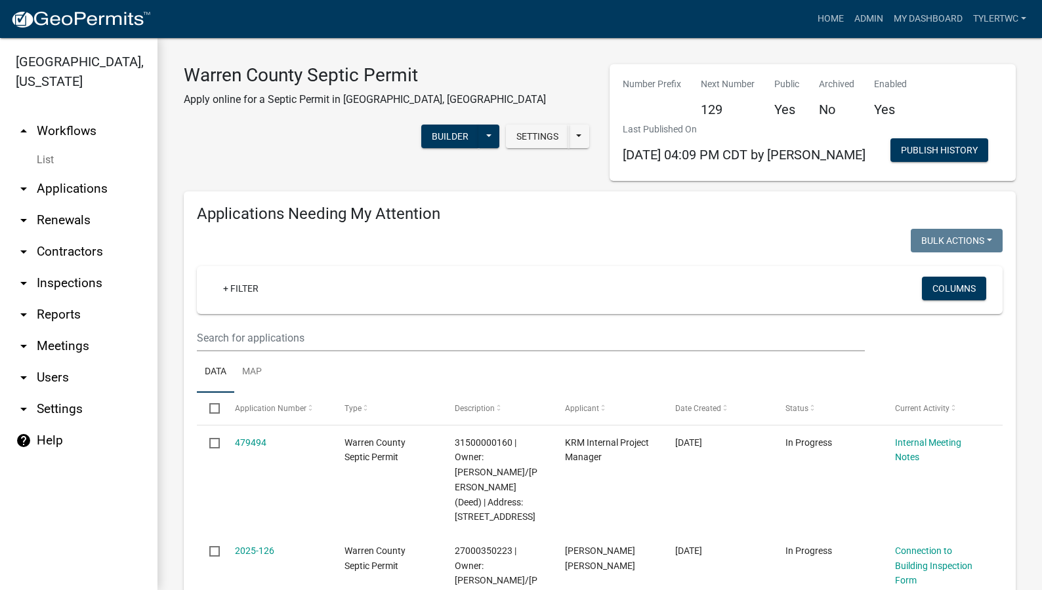
click at [85, 173] on link "arrow_drop_down Applications" at bounding box center [78, 188] width 157 height 31
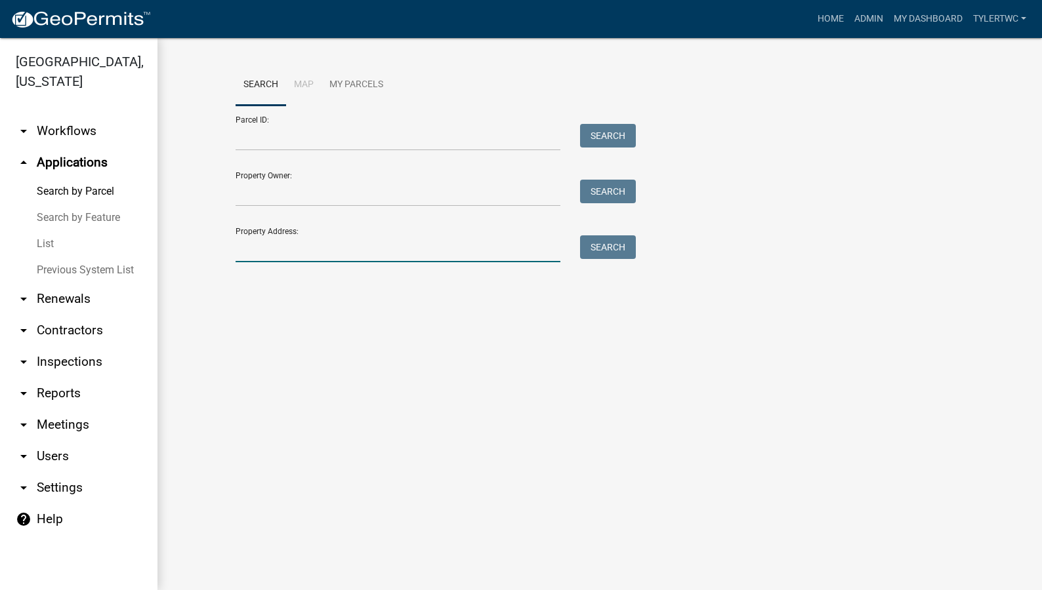
click at [272, 254] on input "Property Address:" at bounding box center [398, 249] width 325 height 27
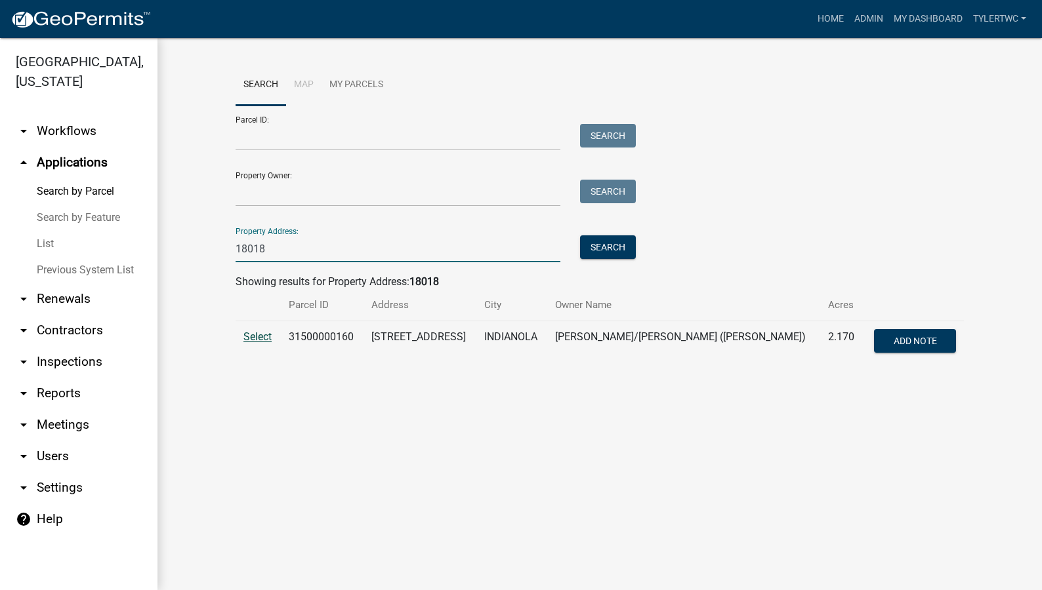
type input "18018"
click at [249, 333] on span "Select" at bounding box center [257, 337] width 28 height 12
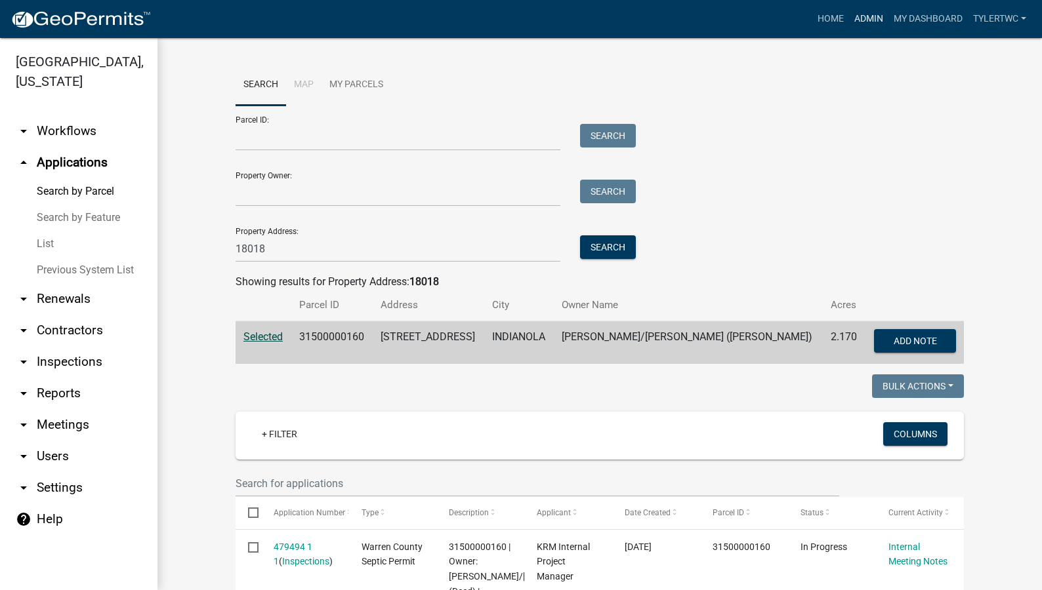
drag, startPoint x: 874, startPoint y: 20, endPoint x: 858, endPoint y: 33, distance: 20.5
click at [874, 20] on link "Admin" at bounding box center [868, 19] width 39 height 25
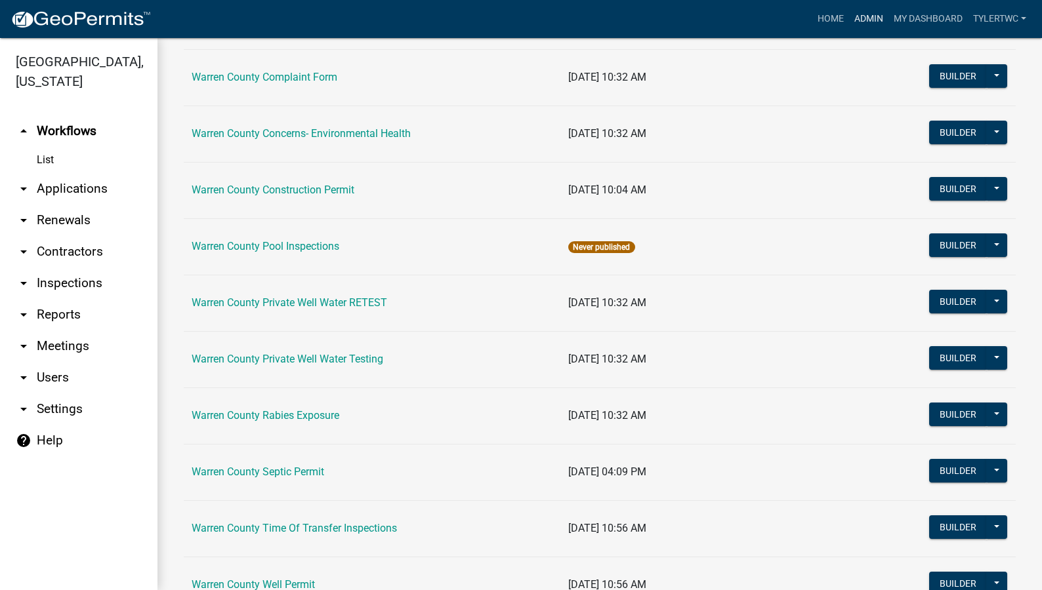
scroll to position [802, 0]
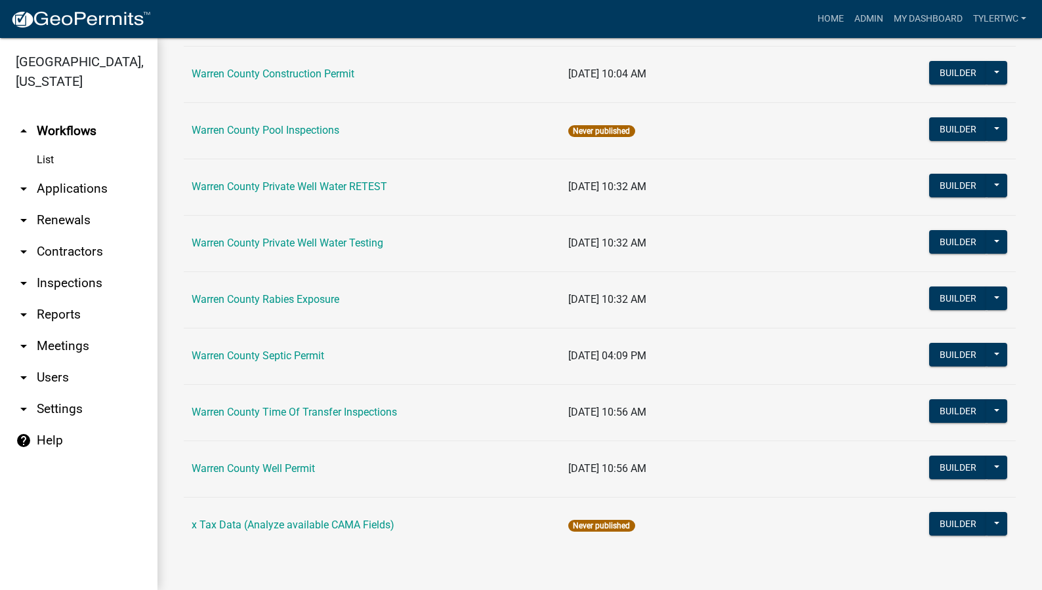
click at [275, 354] on link "Warren County Septic Permit" at bounding box center [258, 356] width 133 height 12
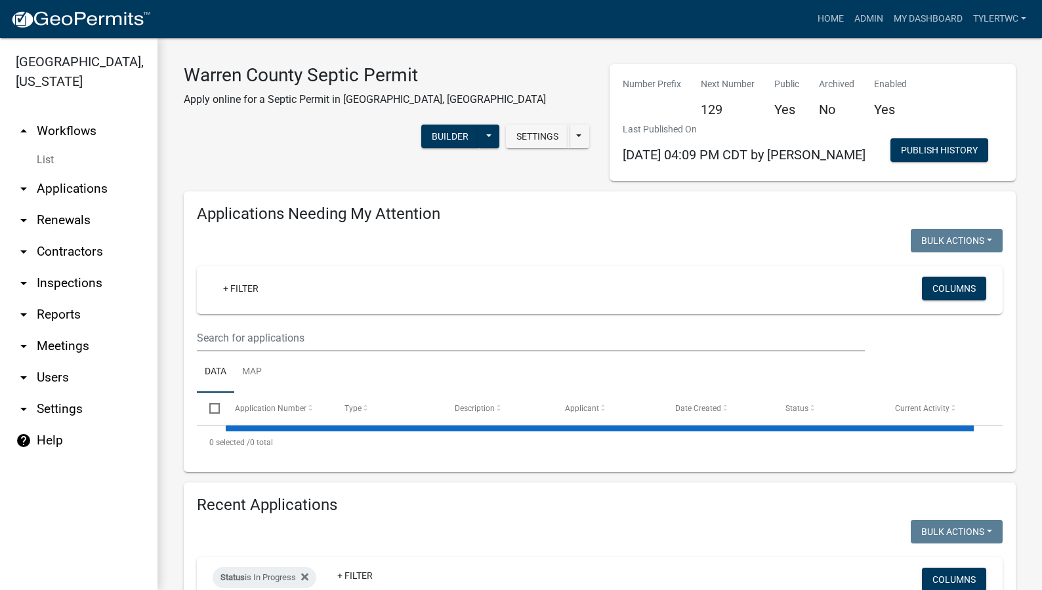
select select "2: 50"
select select "3: 100"
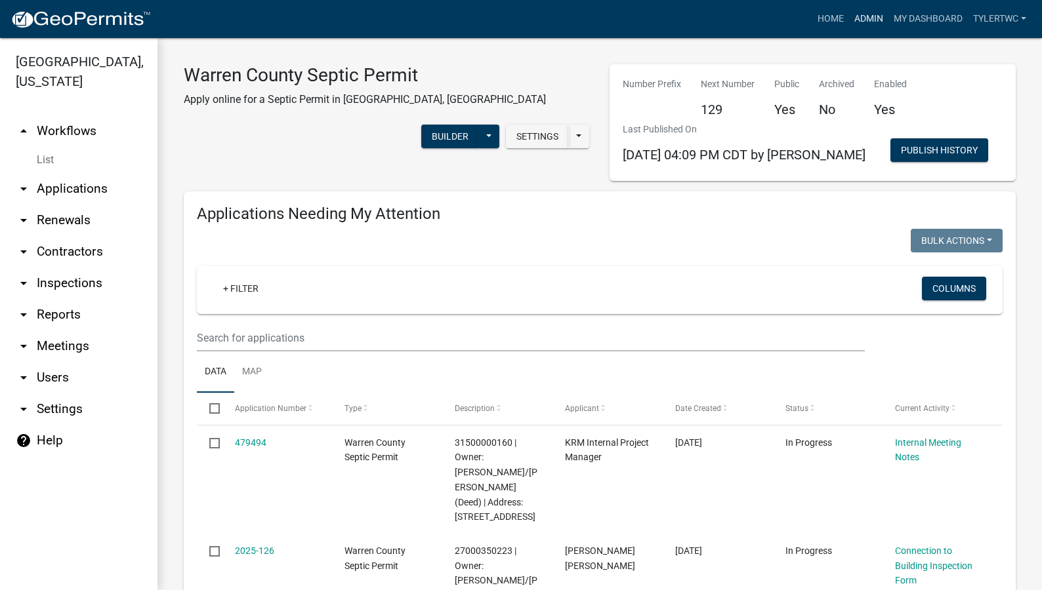
click at [874, 19] on link "Admin" at bounding box center [868, 19] width 39 height 25
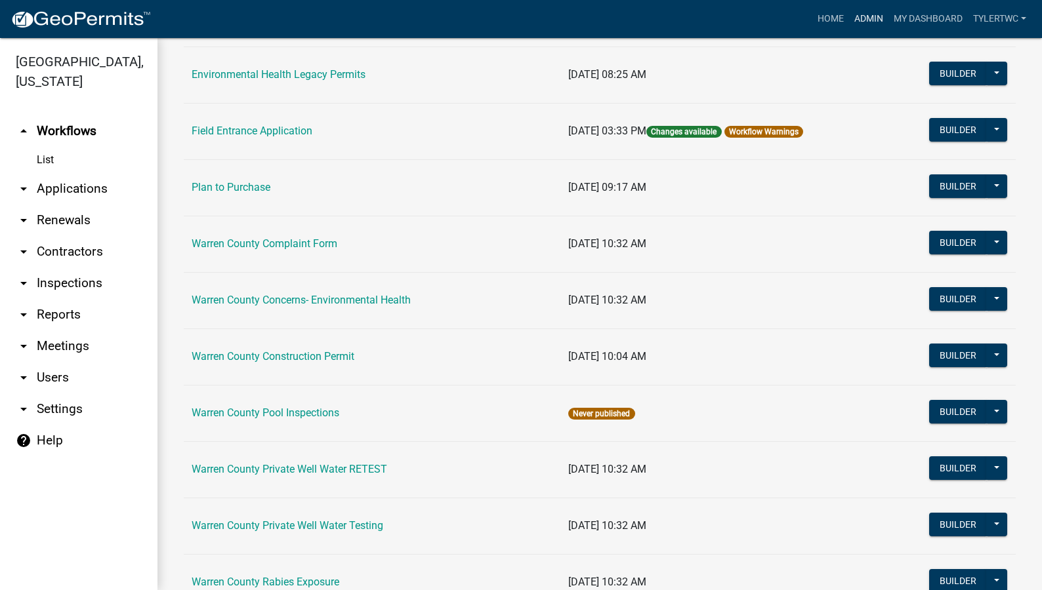
scroll to position [802, 0]
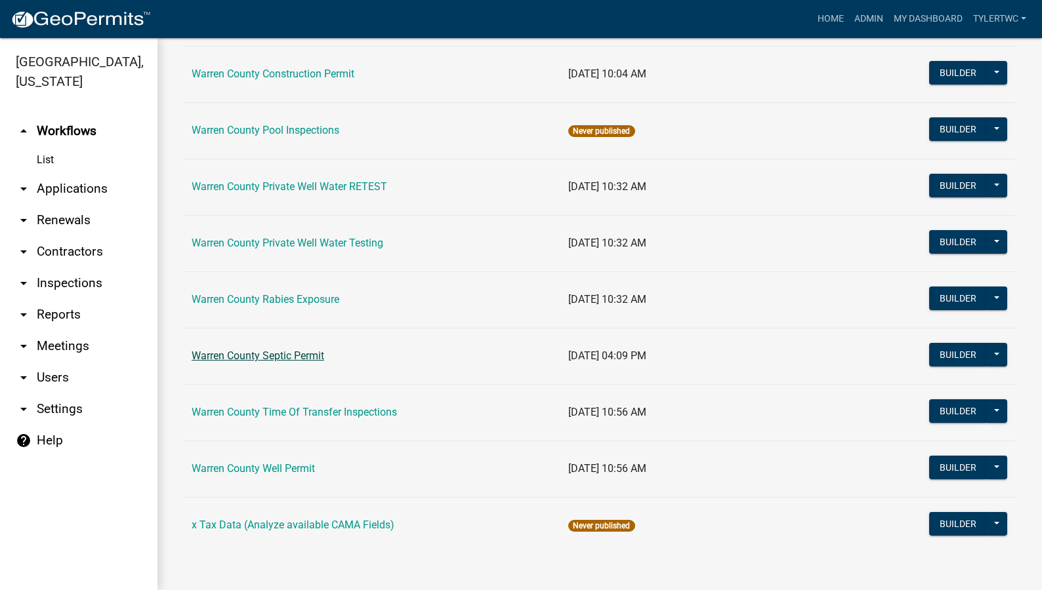
click at [243, 353] on link "Warren County Septic Permit" at bounding box center [258, 356] width 133 height 12
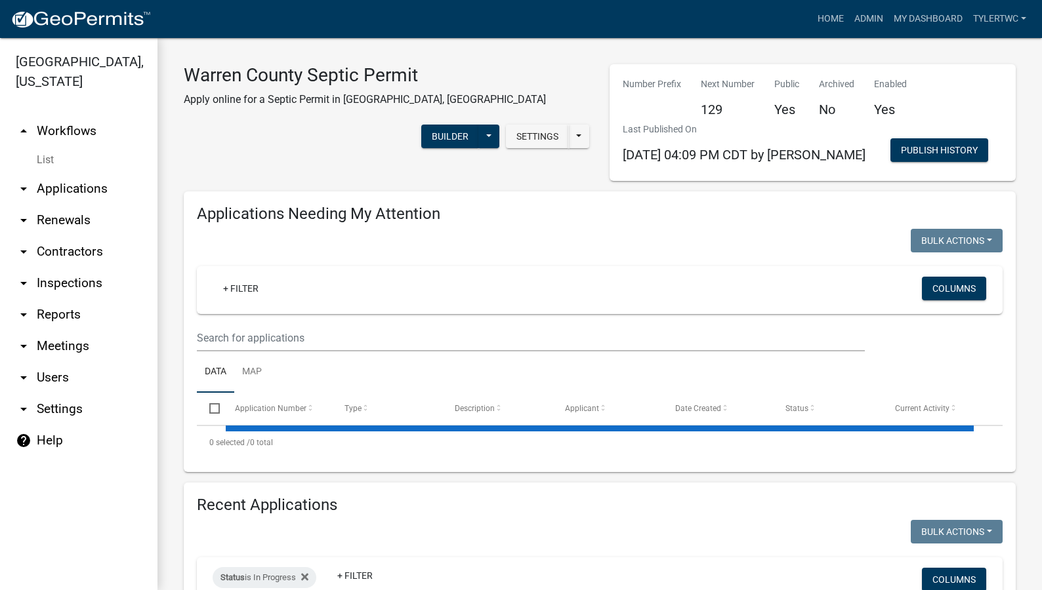
select select "2: 50"
select select "3: 100"
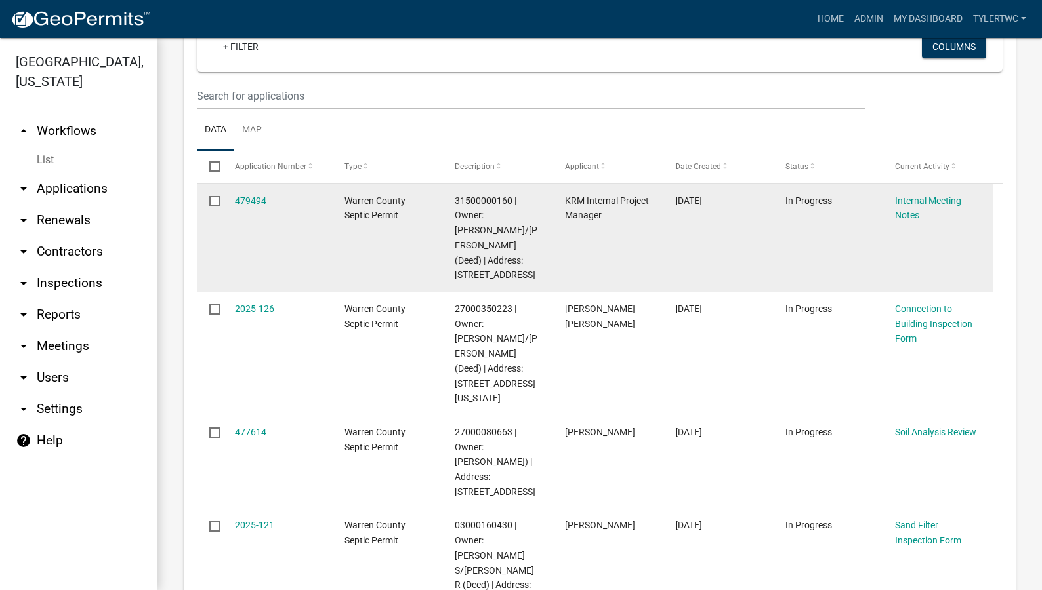
scroll to position [306, 0]
